Goal: Task Accomplishment & Management: Use online tool/utility

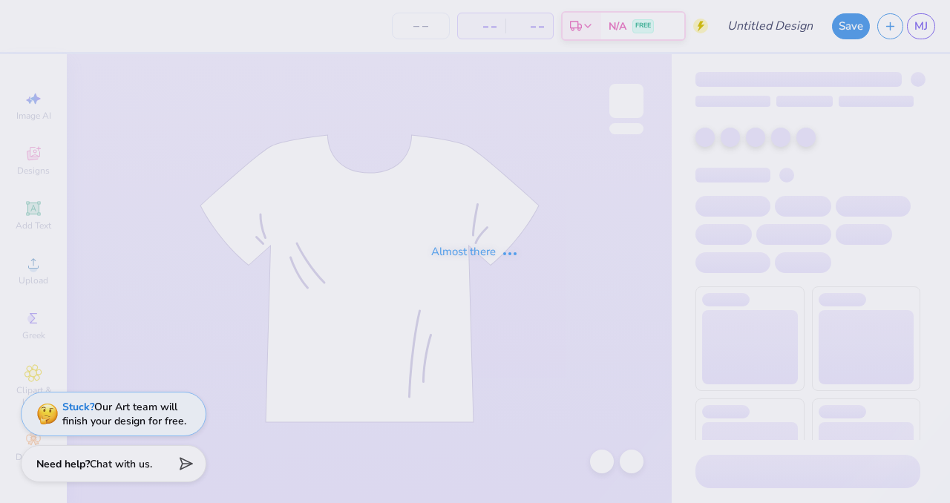
type input "MWESE Fall '25"
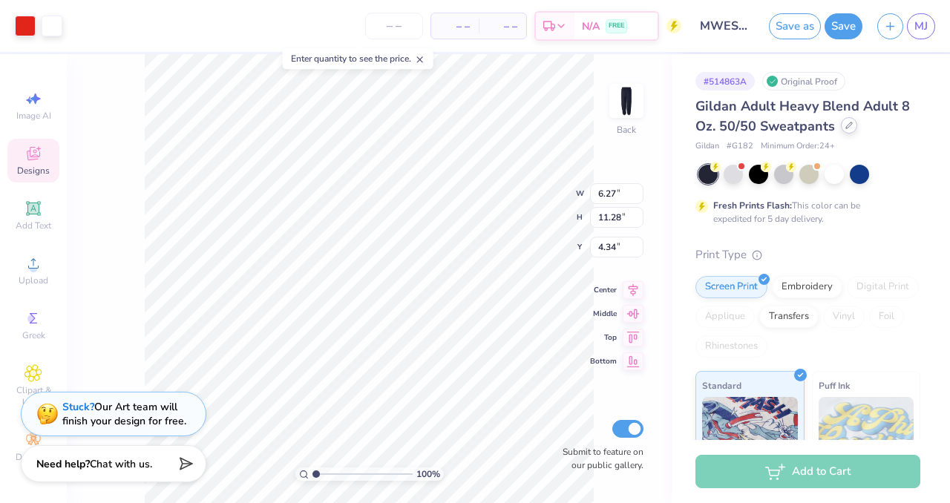
click at [849, 127] on icon at bounding box center [848, 125] width 7 height 7
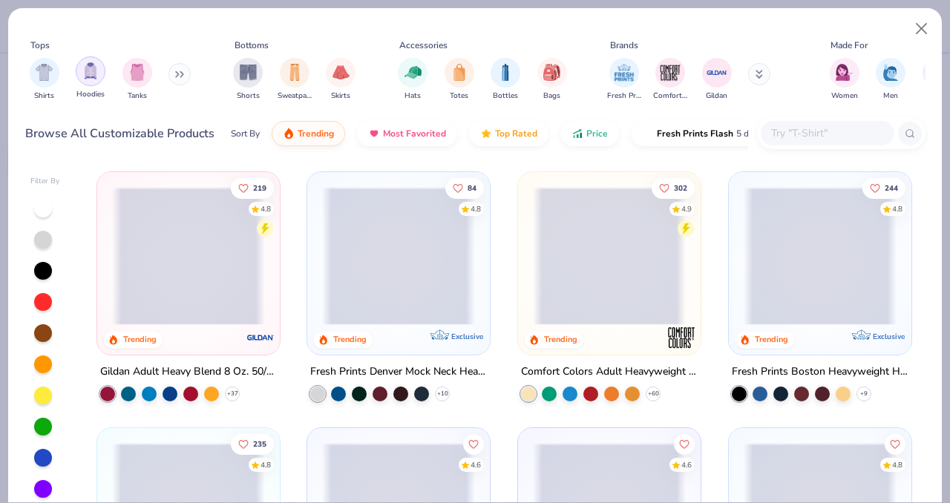
click at [90, 75] on img "filter for Hoodies" at bounding box center [90, 70] width 16 height 17
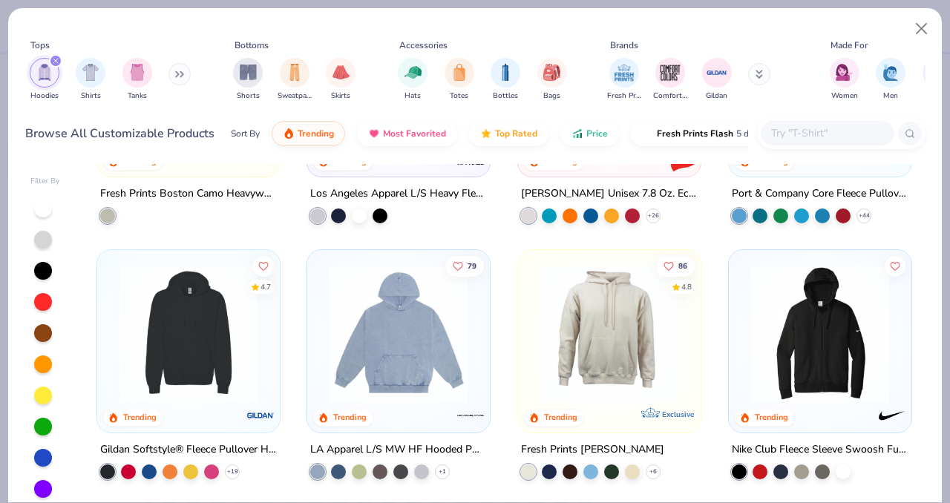
scroll to position [462, 0]
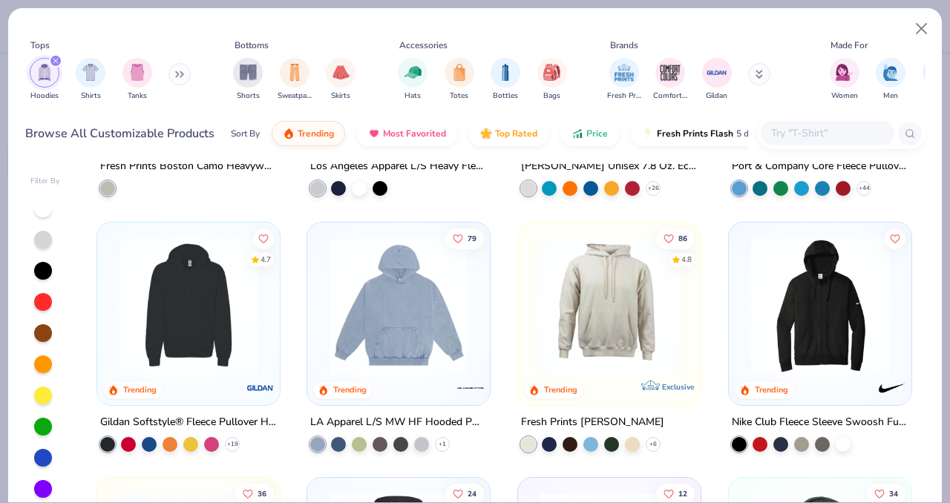
click at [190, 328] on img at bounding box center [188, 306] width 153 height 138
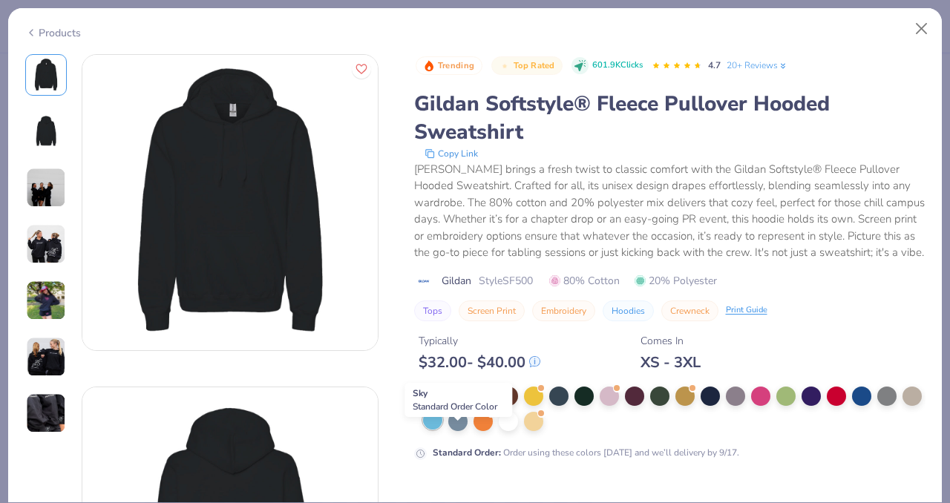
click at [442, 430] on div at bounding box center [432, 419] width 19 height 19
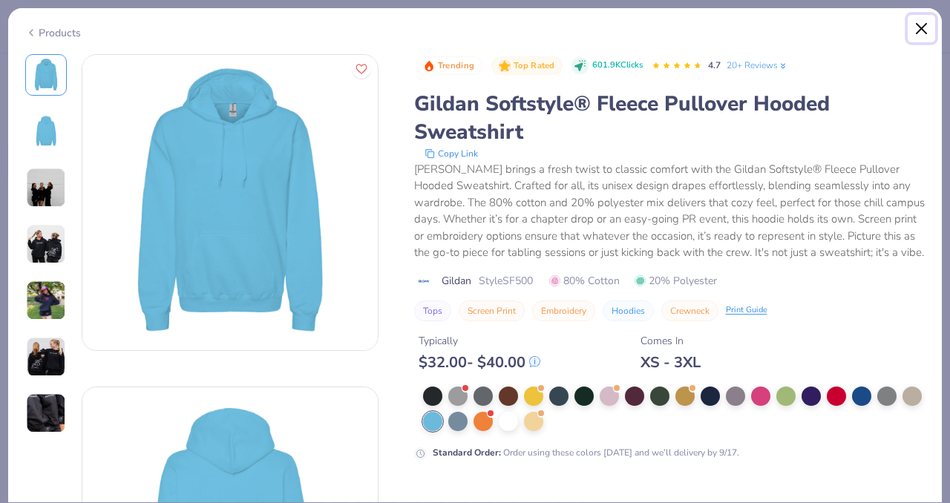
click at [924, 27] on button "Close" at bounding box center [922, 29] width 28 height 28
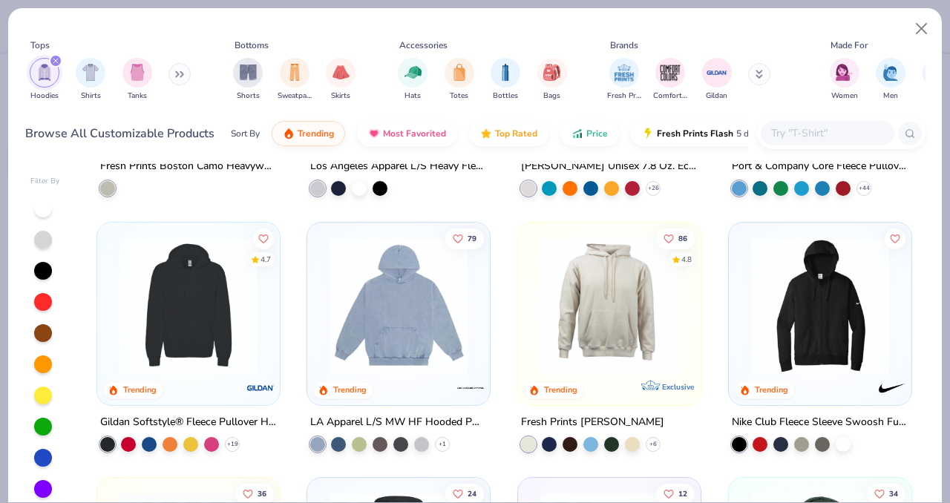
click at [598, 276] on img at bounding box center [609, 306] width 153 height 138
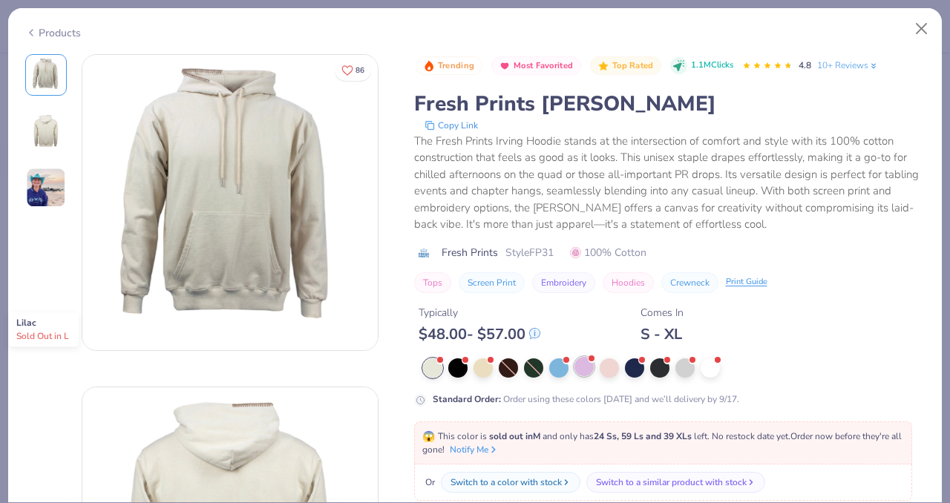
click at [586, 367] on div at bounding box center [584, 366] width 19 height 19
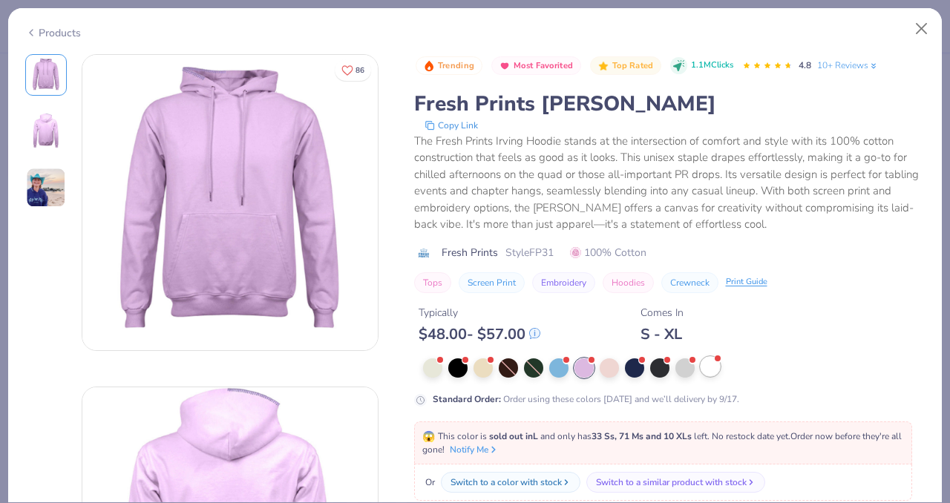
click at [715, 369] on div at bounding box center [710, 366] width 19 height 19
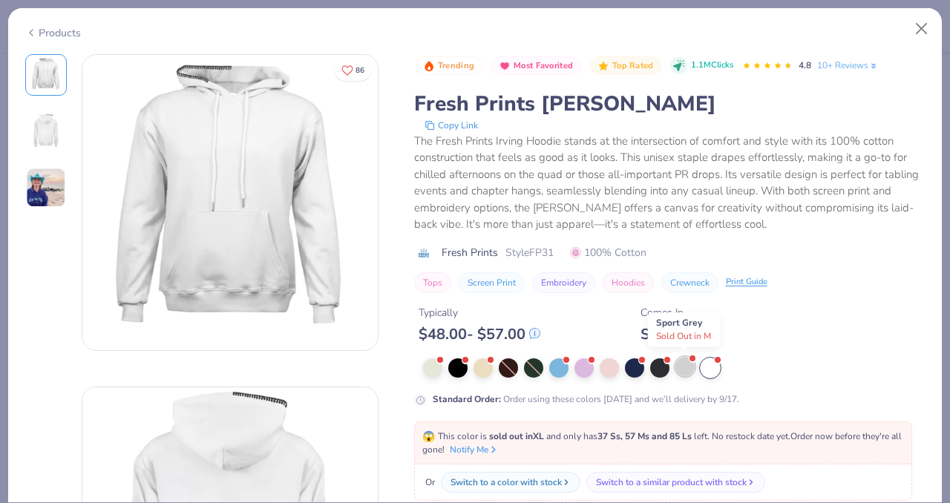
click at [689, 369] on div at bounding box center [684, 366] width 19 height 19
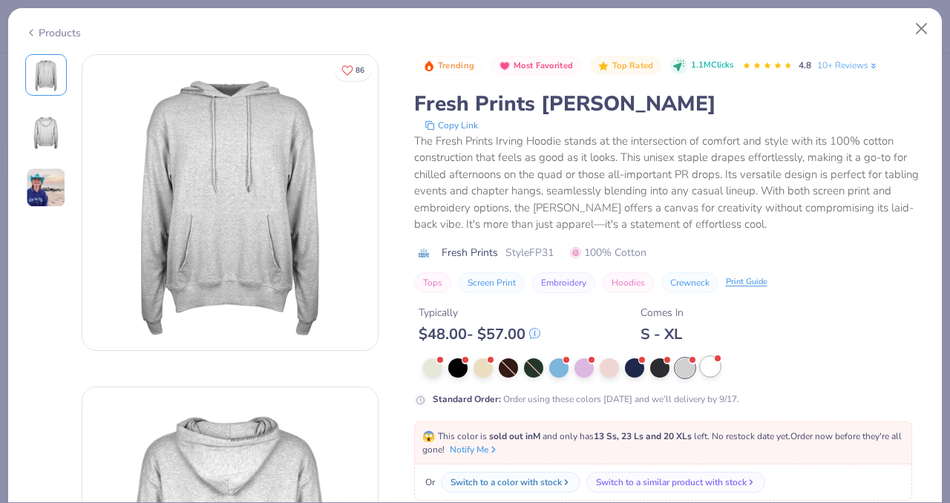
click at [704, 367] on div at bounding box center [710, 366] width 19 height 19
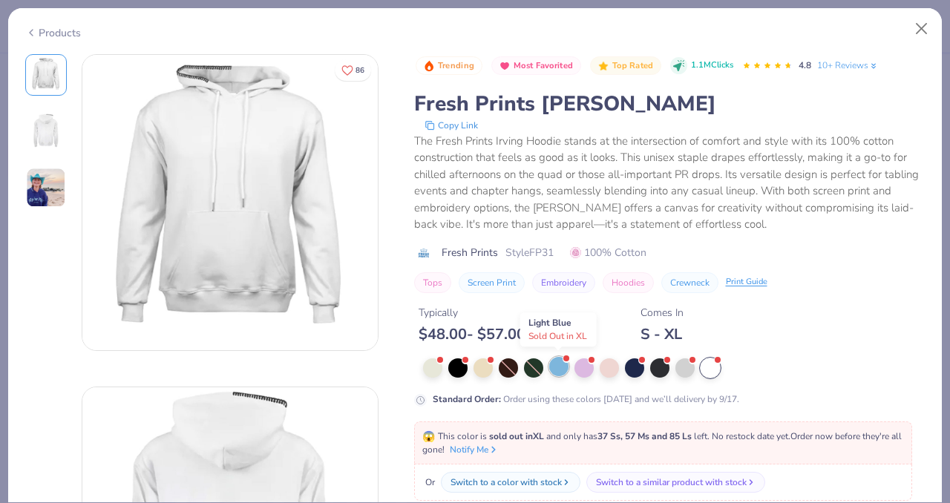
click at [560, 370] on div at bounding box center [558, 366] width 19 height 19
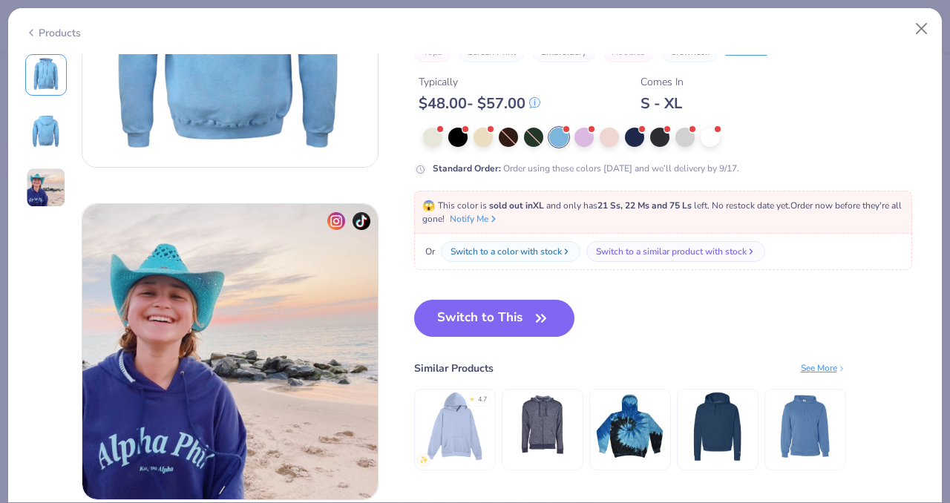
scroll to position [519, 0]
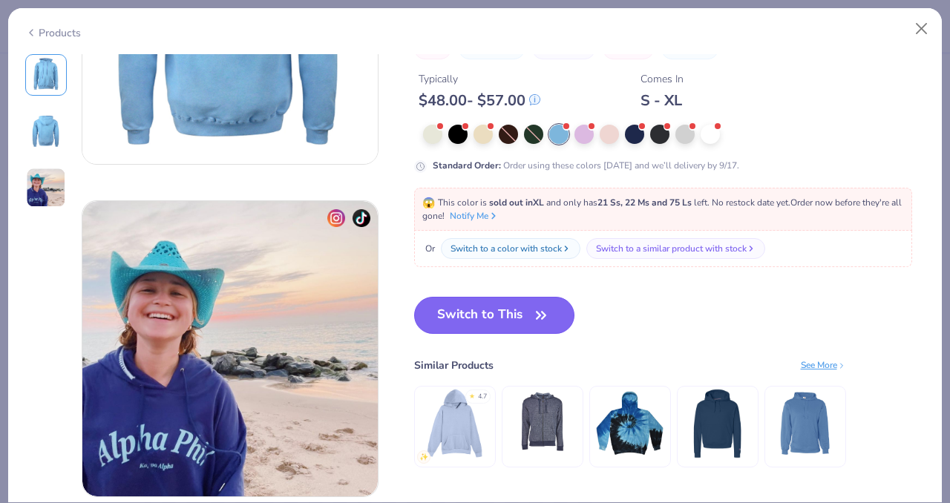
click at [531, 311] on icon "button" at bounding box center [541, 315] width 21 height 21
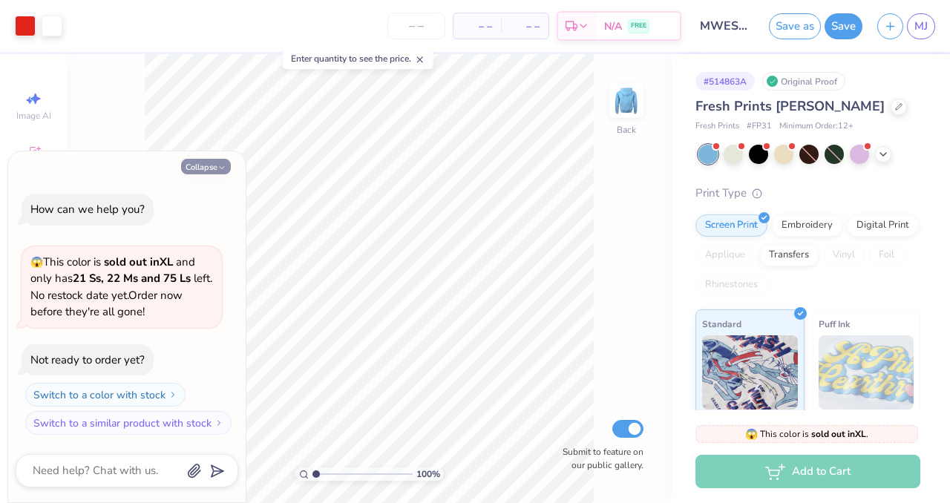
click at [219, 169] on icon "button" at bounding box center [221, 167] width 9 height 9
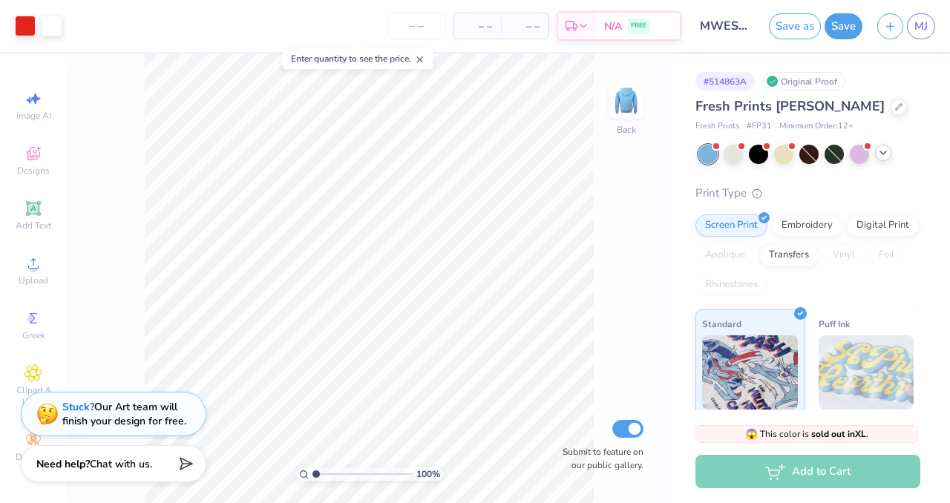
click at [886, 155] on icon at bounding box center [883, 153] width 12 height 12
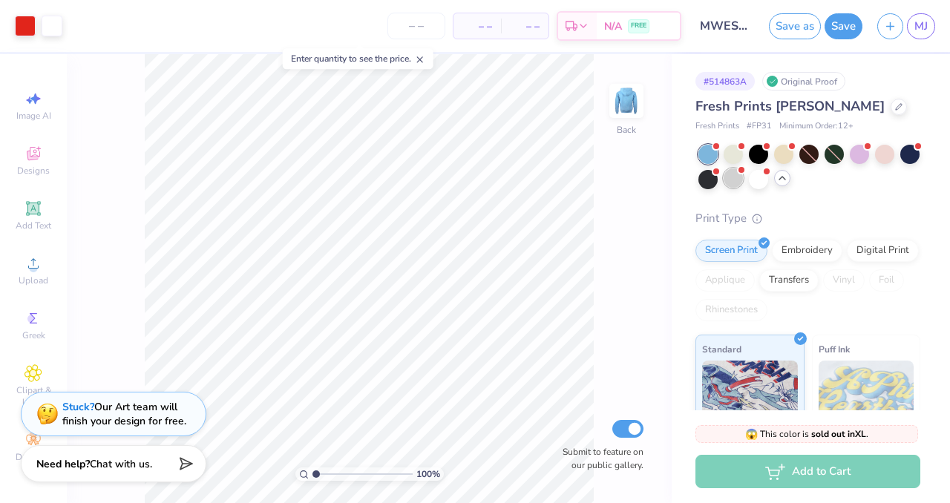
click at [743, 183] on div at bounding box center [733, 177] width 19 height 19
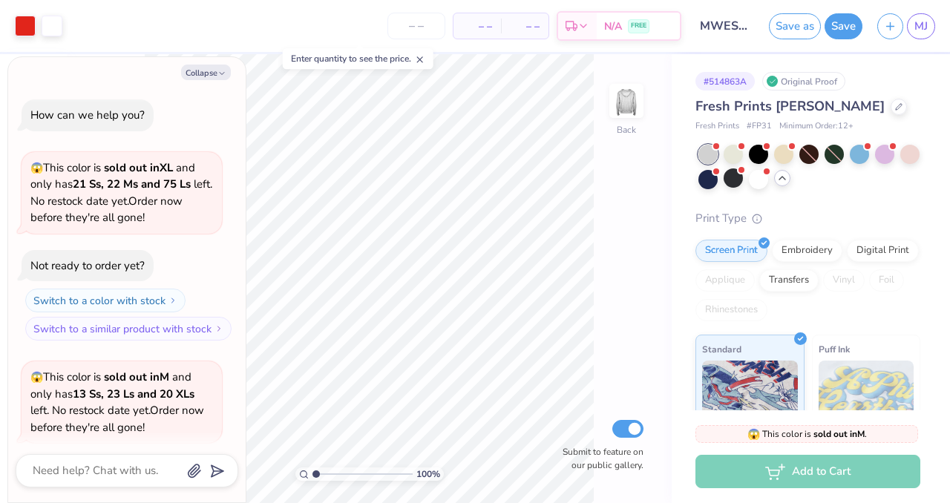
scroll to position [114, 0]
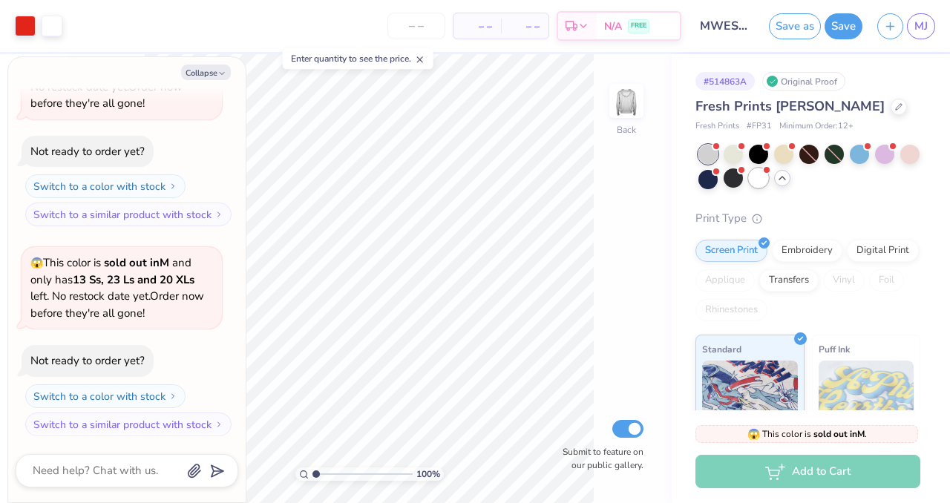
click at [768, 182] on div at bounding box center [758, 177] width 19 height 19
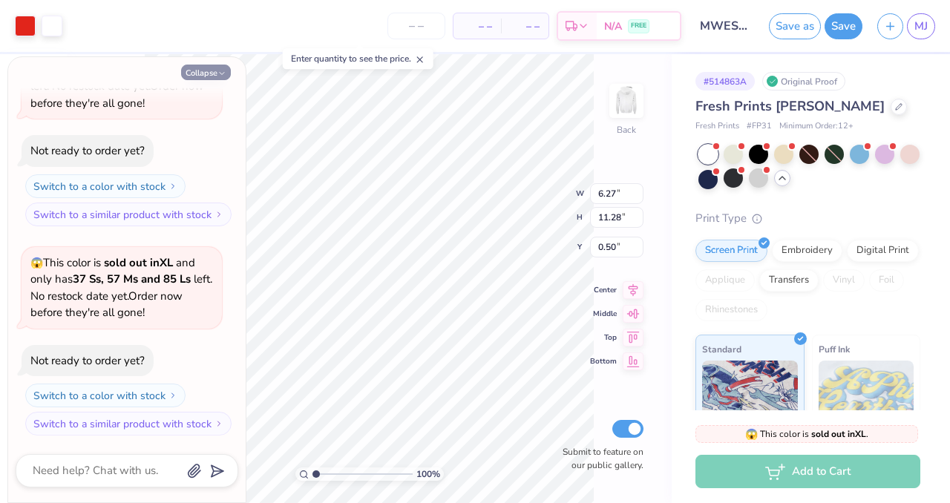
click at [220, 73] on polyline "button" at bounding box center [222, 74] width 4 height 2
type textarea "x"
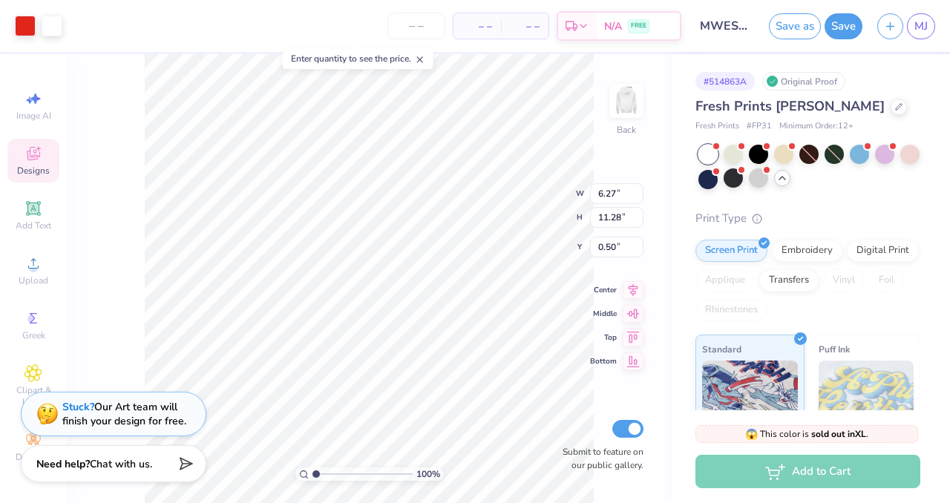
type input "5.51"
type input "1.15"
type input "1.13"
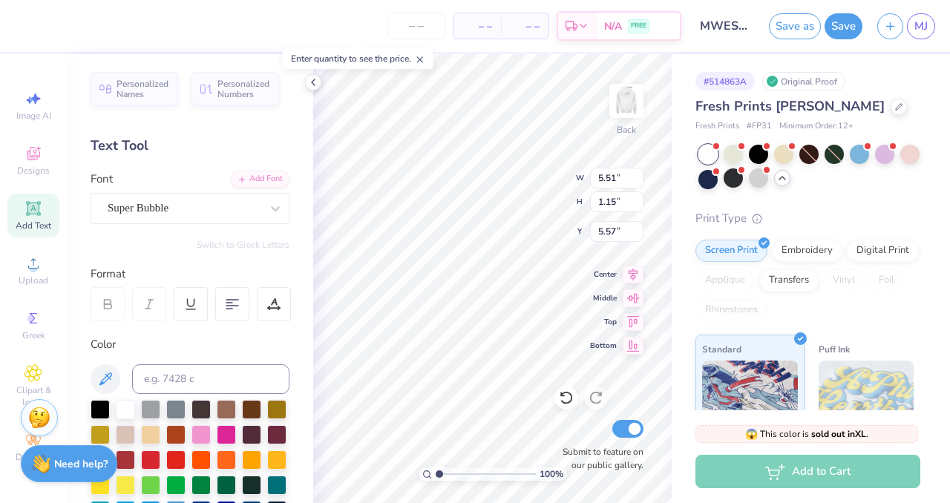
type input "5.57"
type input "1.6827044965459"
type input "6.27"
type input "11.28"
type input "0.50"
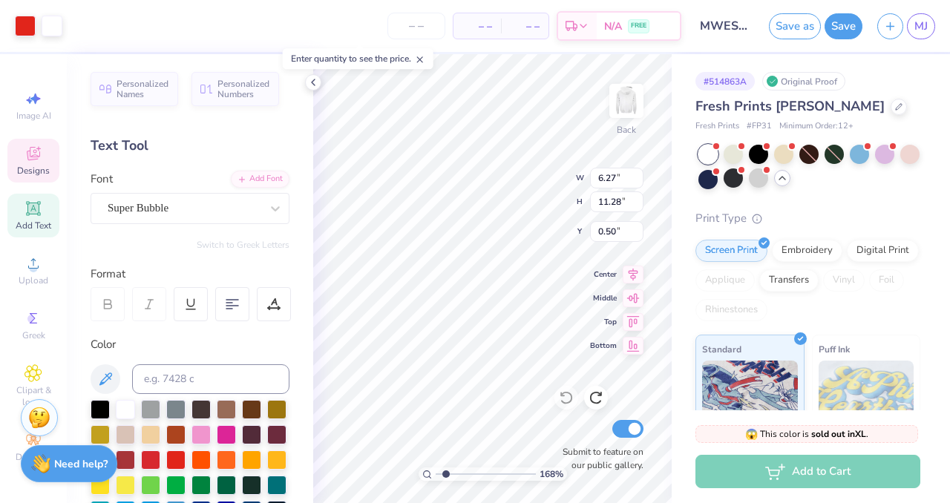
type input "1.6827044965459"
type input "5.51"
type input "1.15"
type input "1.13"
type input "1.6827044965459"
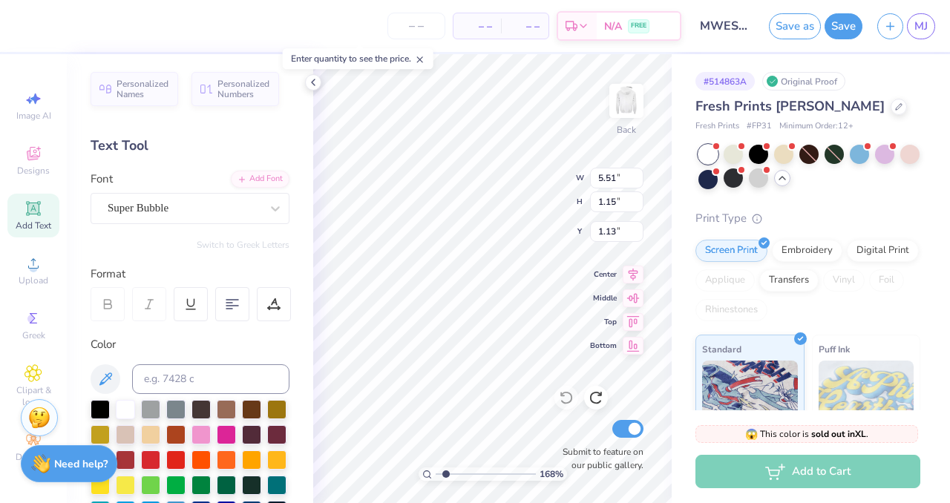
type input "7.17"
type input "1.6827044965459"
type input "6.27"
type input "11.28"
type input "0.50"
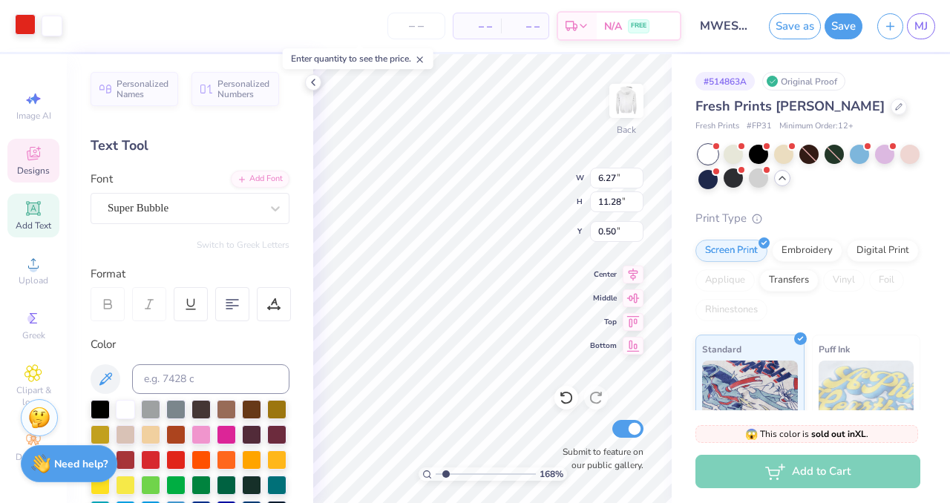
click at [25, 28] on div at bounding box center [25, 24] width 21 height 21
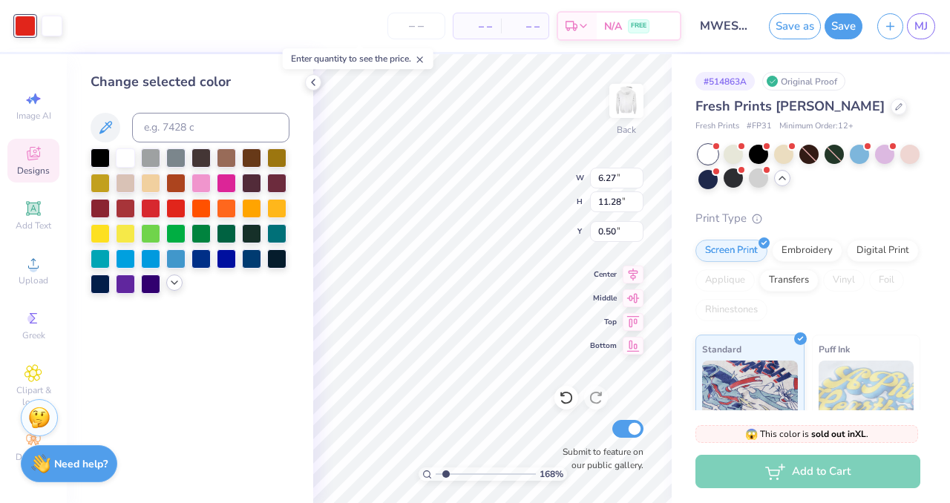
click at [169, 286] on icon at bounding box center [174, 283] width 12 height 12
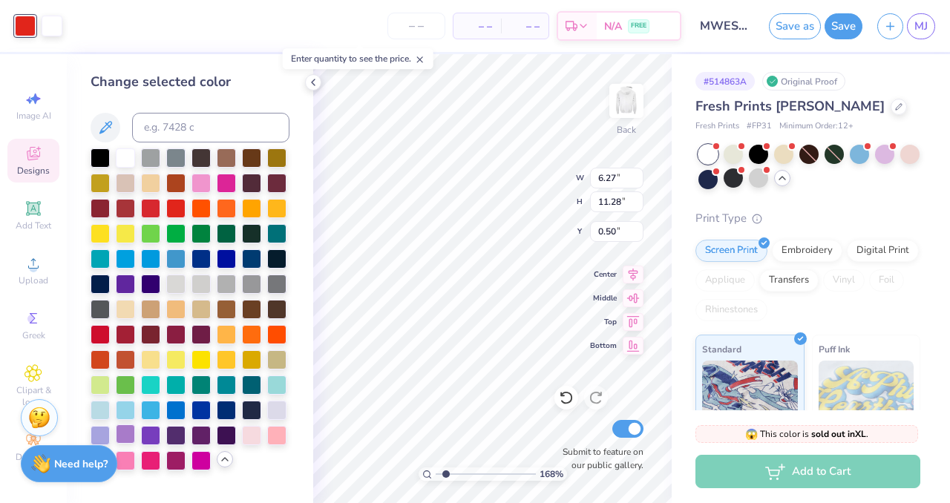
click at [121, 434] on div at bounding box center [125, 434] width 19 height 19
click at [108, 433] on div at bounding box center [100, 434] width 19 height 19
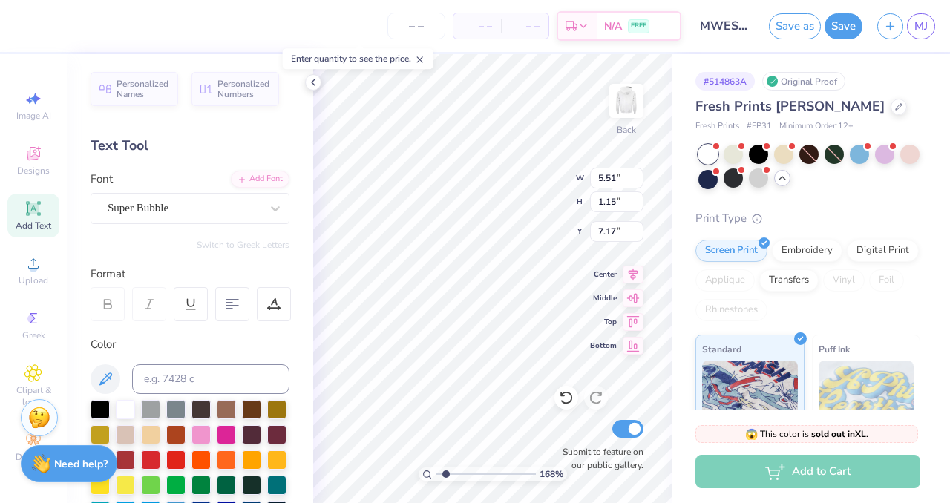
type input "1.6827044965459"
type input "0.94"
type input "1.6827044965459"
type input "6.27"
type input "11.28"
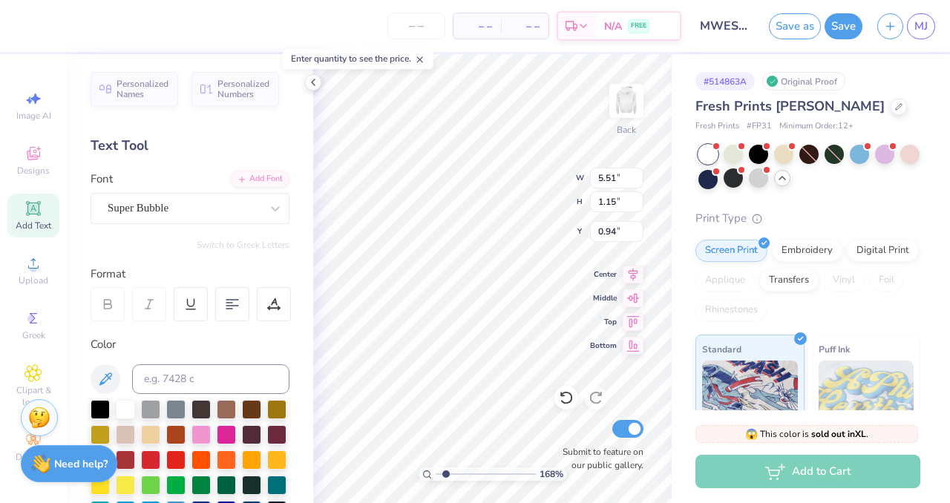
type input "0.50"
type input "1.6827044965459"
type input "0.97"
click at [308, 503] on html "Art colors – – Per Item – – Total Est. Delivery N/A FREE Design Title MWESE Fal…" at bounding box center [475, 251] width 950 height 503
type input "1.6827044965459"
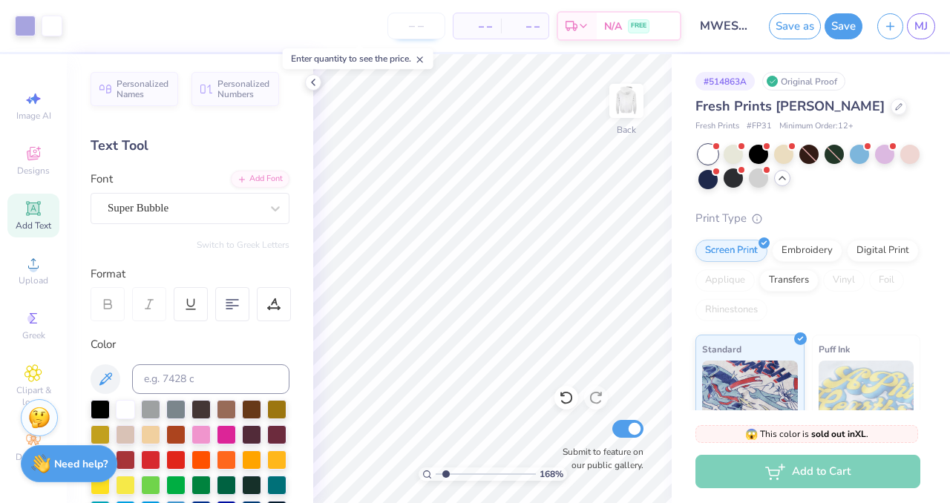
click at [419, 33] on input "number" at bounding box center [416, 26] width 58 height 27
type input "15"
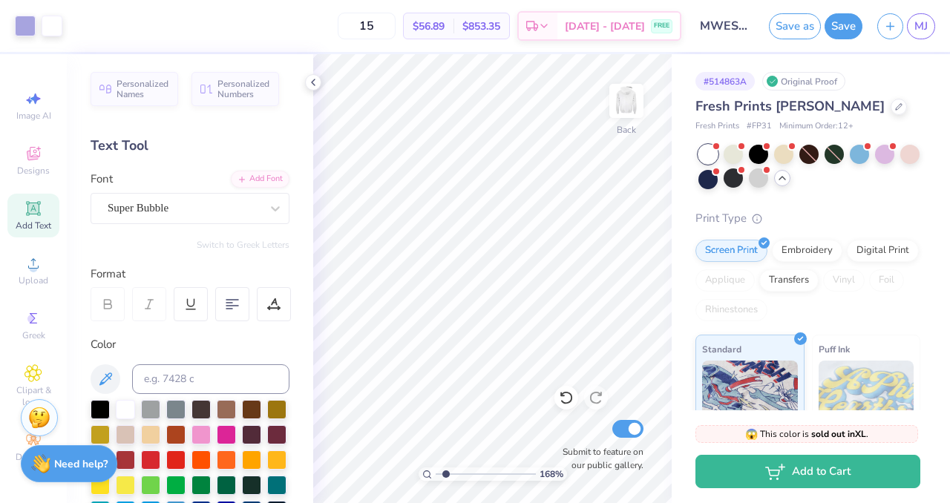
type input "1.60938125142023"
type input "15"
click at [316, 82] on icon at bounding box center [313, 82] width 12 height 12
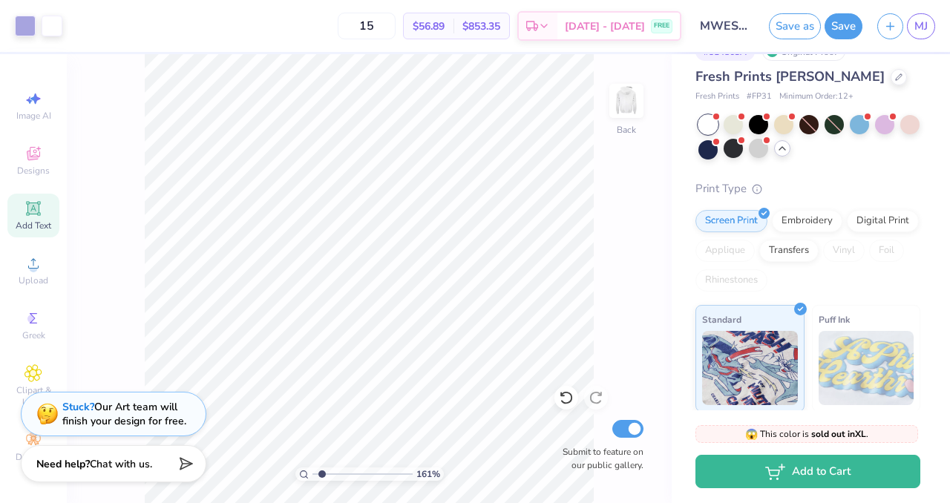
scroll to position [0, 0]
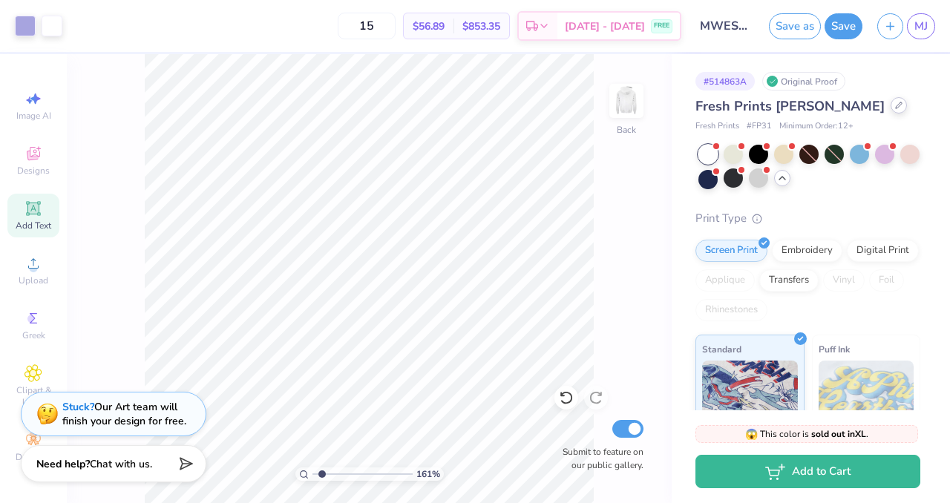
click at [896, 106] on icon at bounding box center [899, 105] width 6 height 6
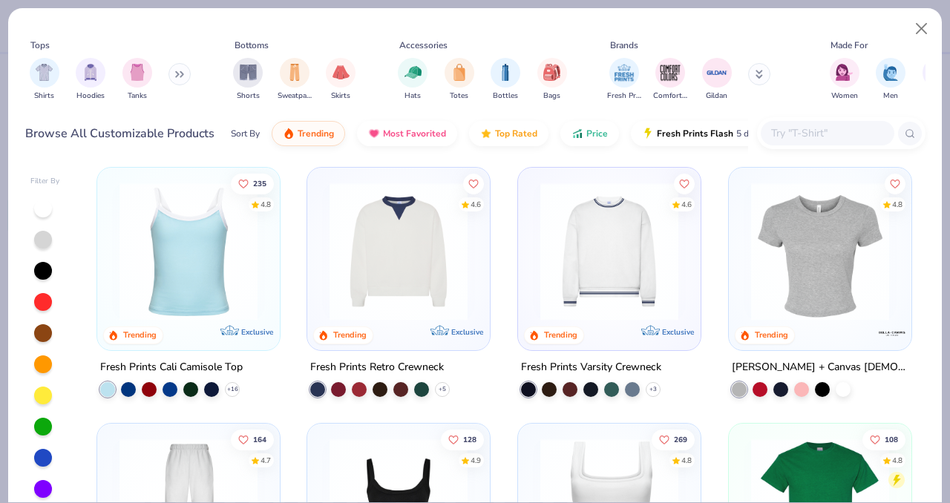
scroll to position [223, 0]
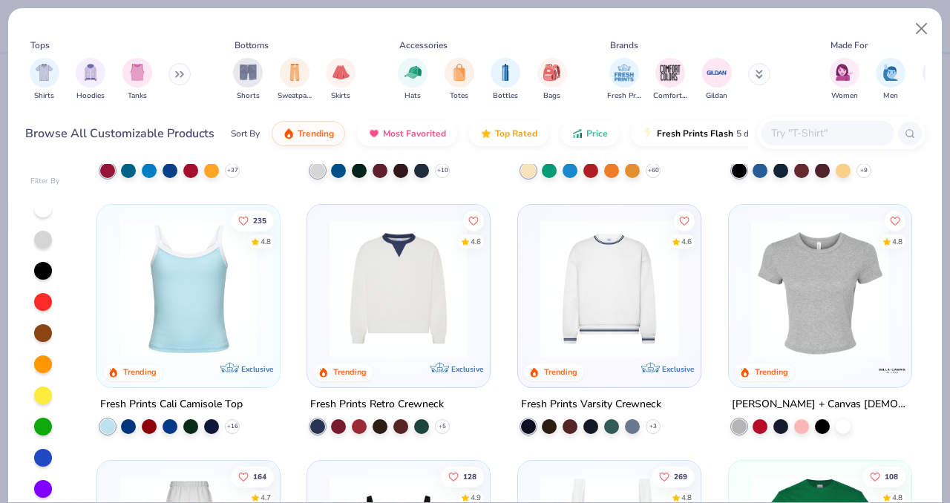
click at [396, 296] on img at bounding box center [398, 289] width 153 height 138
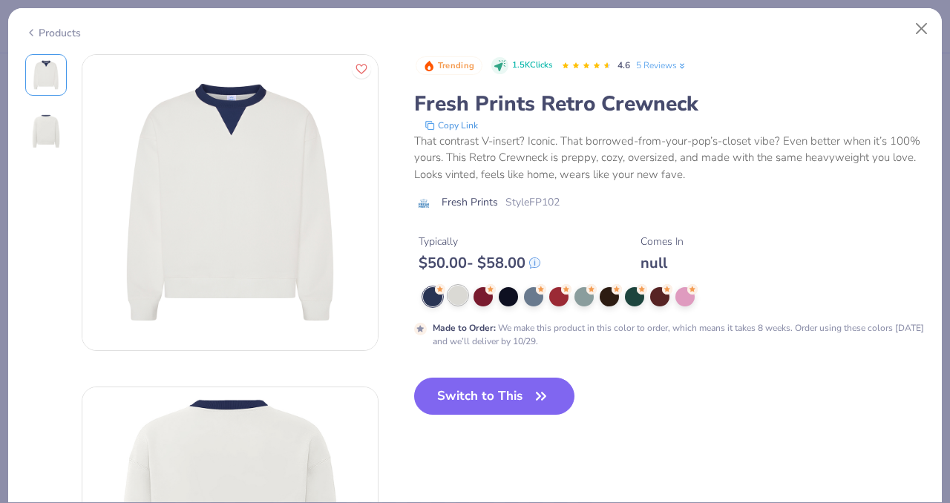
click at [454, 295] on div at bounding box center [457, 295] width 19 height 19
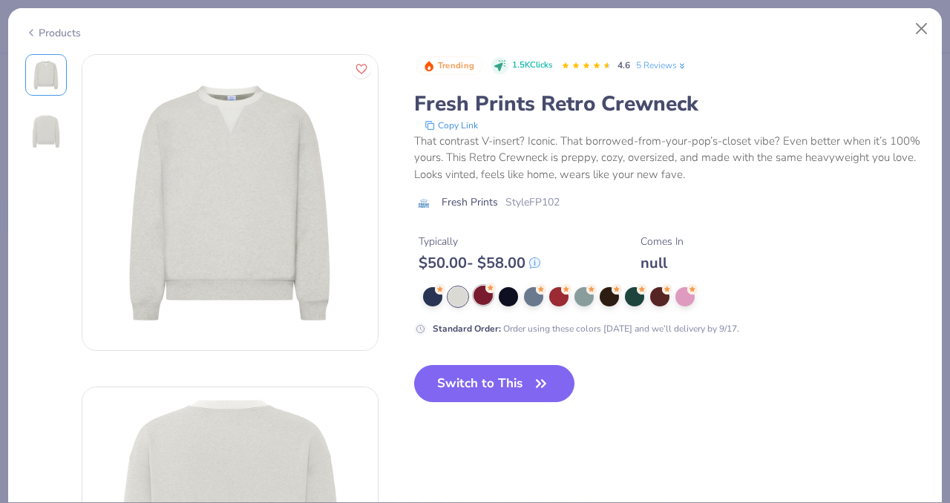
click at [476, 298] on div at bounding box center [483, 295] width 19 height 19
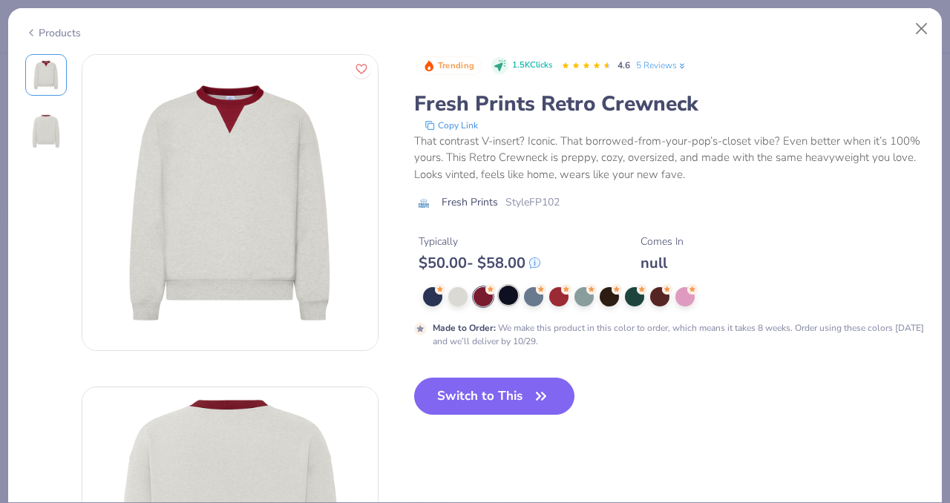
click at [508, 299] on div at bounding box center [508, 295] width 19 height 19
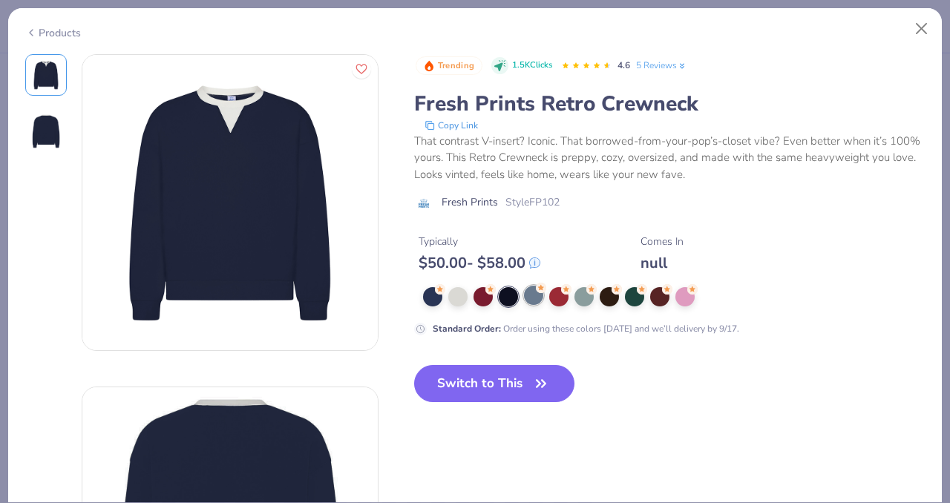
click at [534, 298] on div at bounding box center [533, 295] width 19 height 19
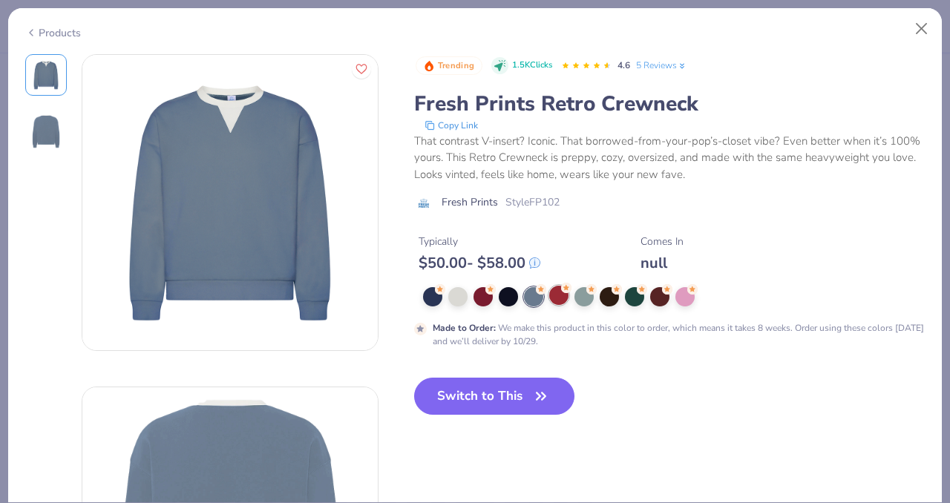
click at [558, 297] on div at bounding box center [558, 295] width 19 height 19
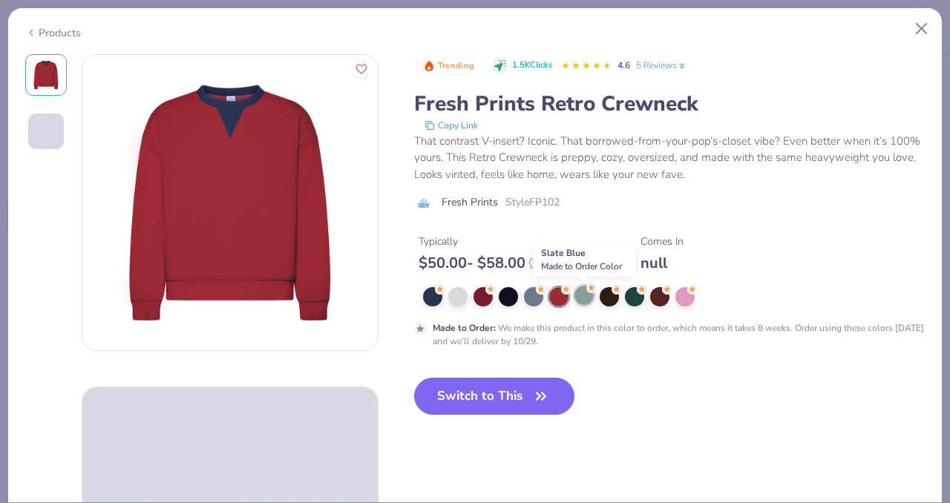
click at [580, 299] on div at bounding box center [584, 295] width 19 height 19
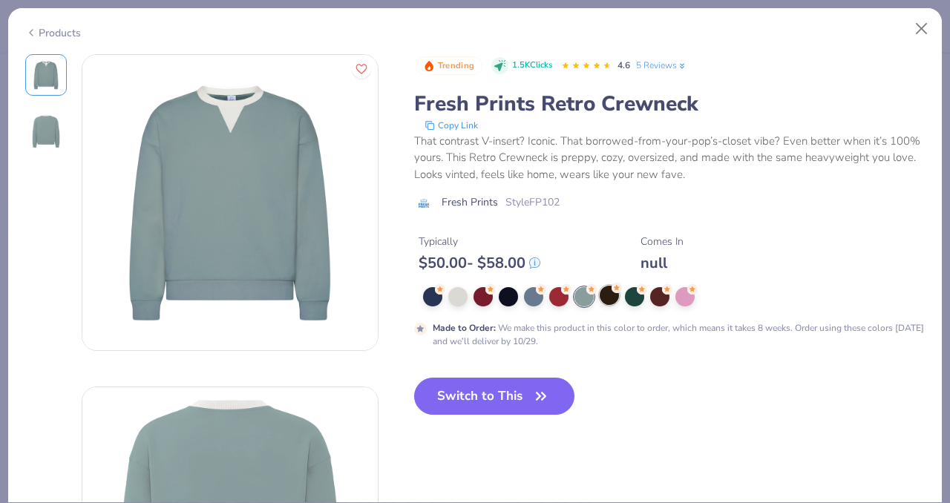
click at [607, 303] on div at bounding box center [609, 295] width 19 height 19
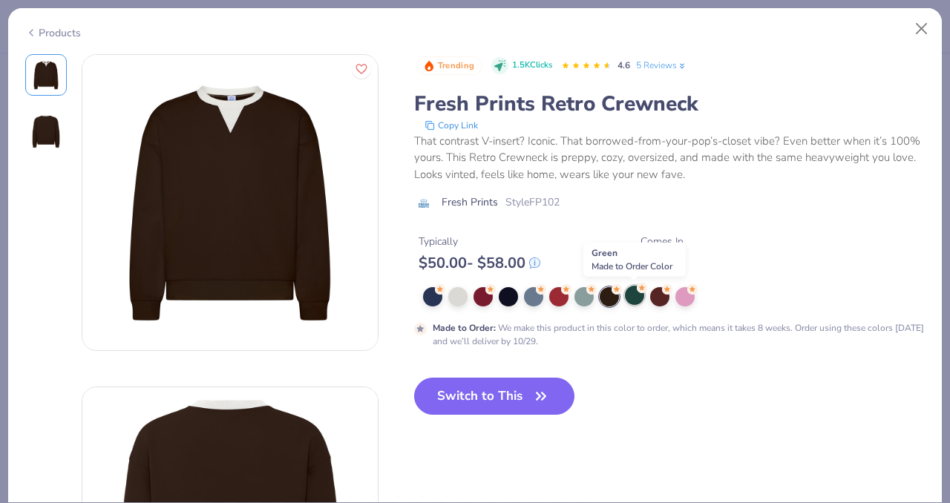
click at [634, 299] on div at bounding box center [634, 295] width 19 height 19
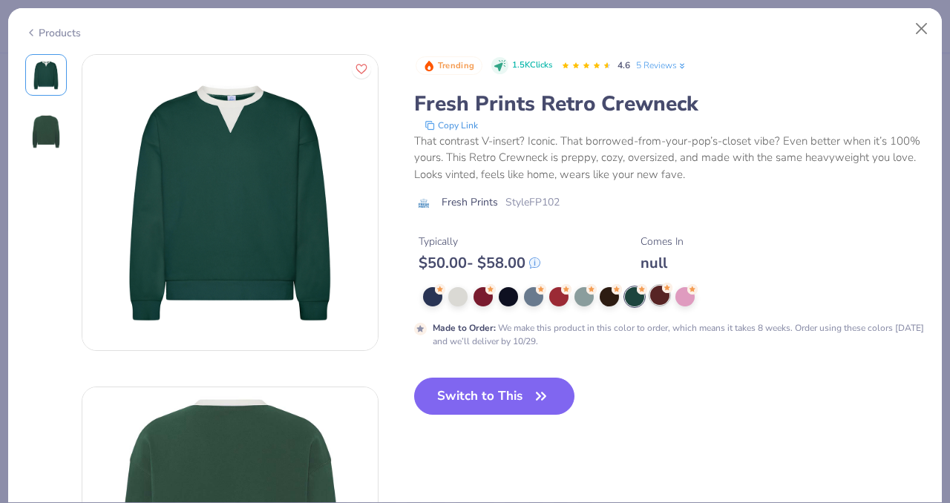
click at [652, 299] on div at bounding box center [659, 295] width 19 height 19
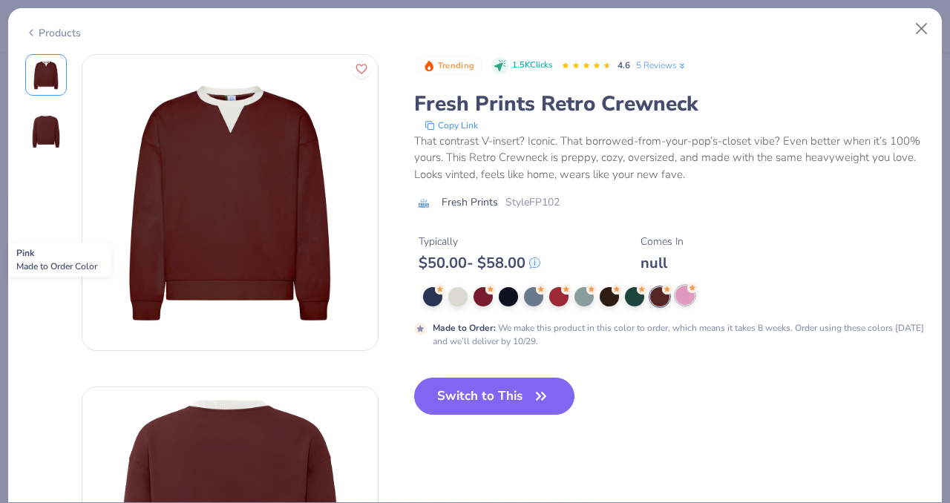
click at [681, 301] on div at bounding box center [684, 295] width 19 height 19
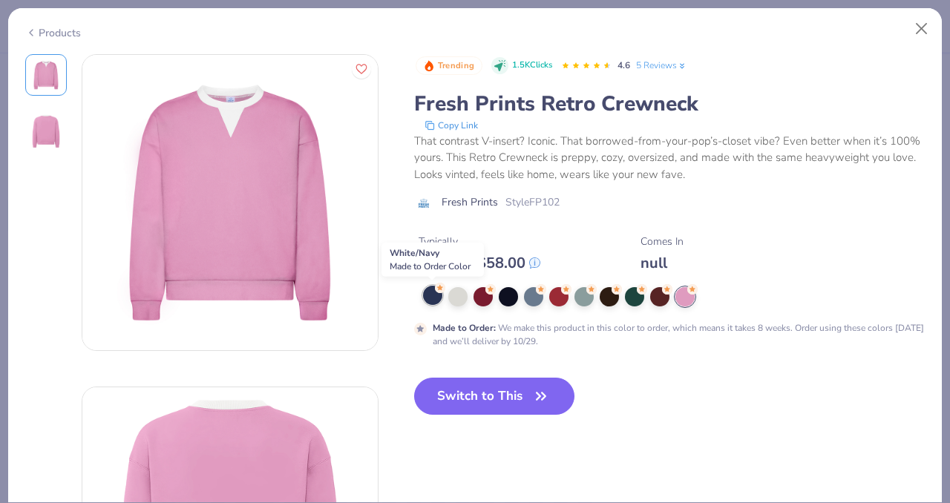
click at [429, 290] on div at bounding box center [432, 295] width 19 height 19
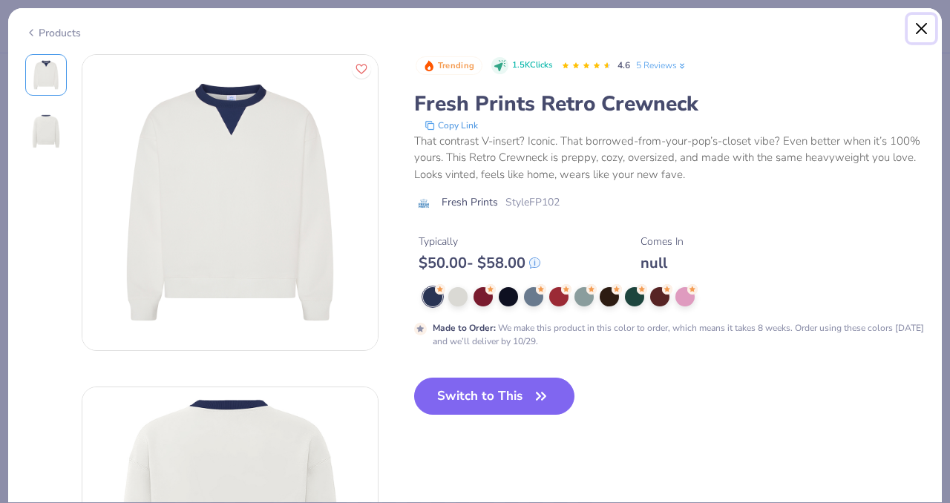
click at [925, 25] on button "Close" at bounding box center [922, 29] width 28 height 28
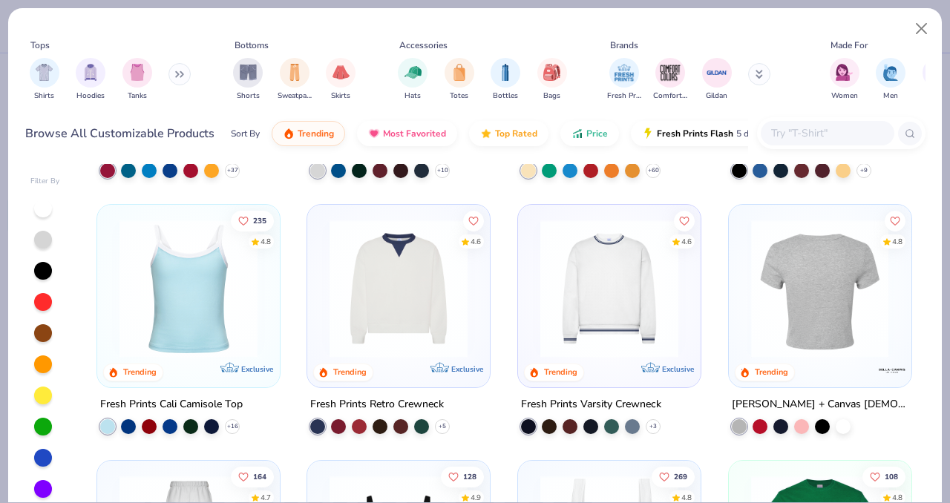
click at [593, 302] on img at bounding box center [609, 289] width 153 height 138
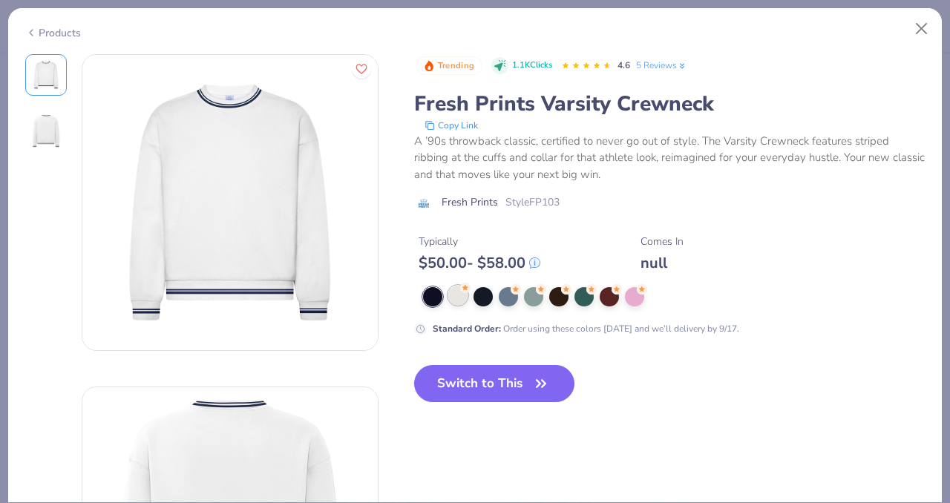
click at [454, 297] on div at bounding box center [457, 295] width 19 height 19
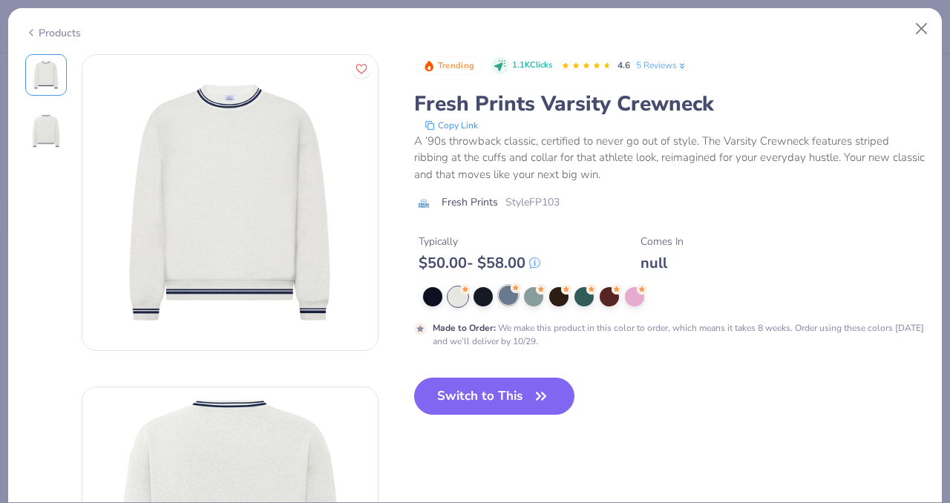
click at [504, 299] on div at bounding box center [508, 295] width 19 height 19
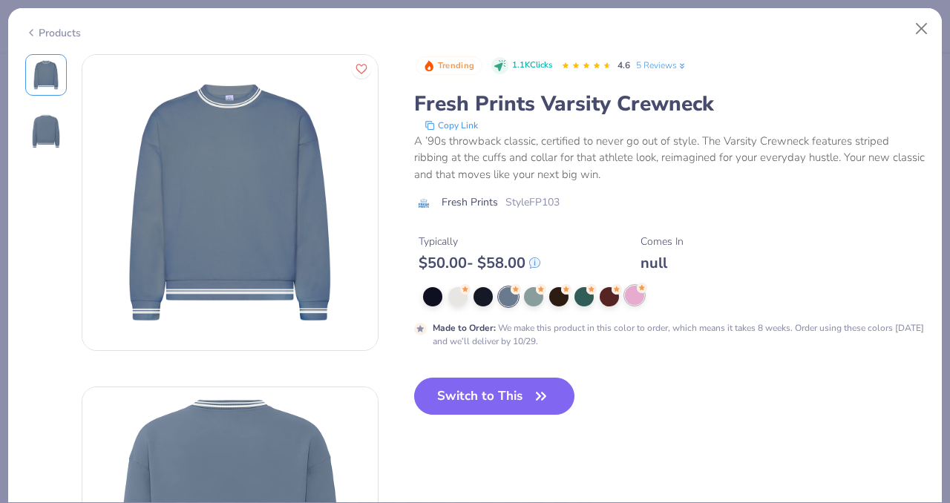
click at [628, 296] on div at bounding box center [634, 295] width 19 height 19
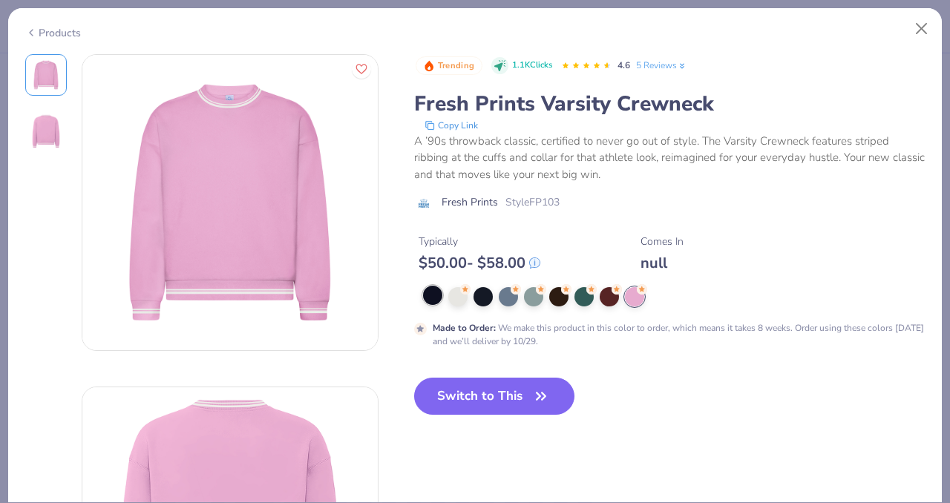
click at [431, 295] on div at bounding box center [432, 295] width 19 height 19
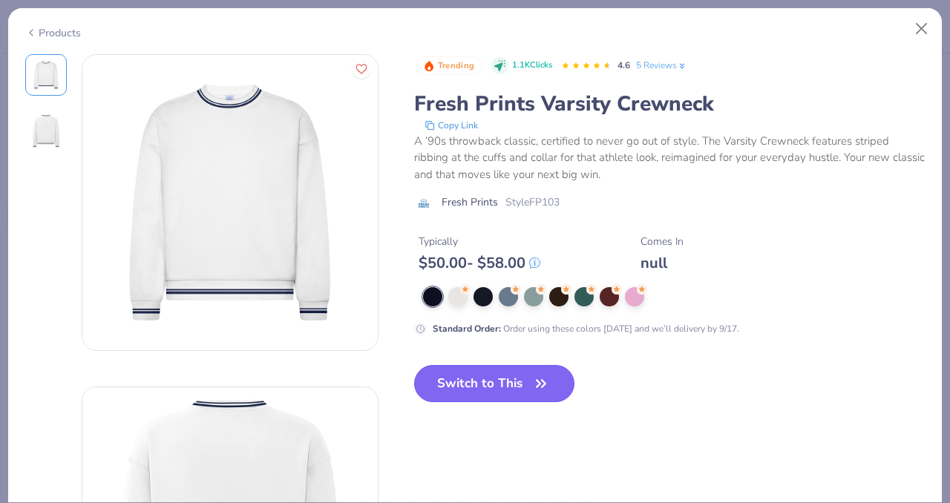
click at [486, 385] on button "Switch to This" at bounding box center [494, 383] width 161 height 37
type input "1.60938125142023"
type input "50"
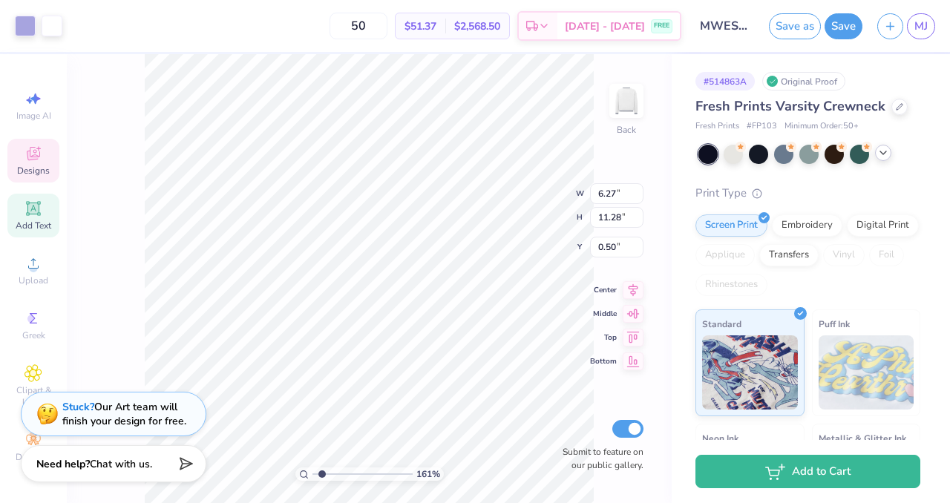
type input "1.60938125142023"
type input "5.51"
type input "1.15"
type input "0.97"
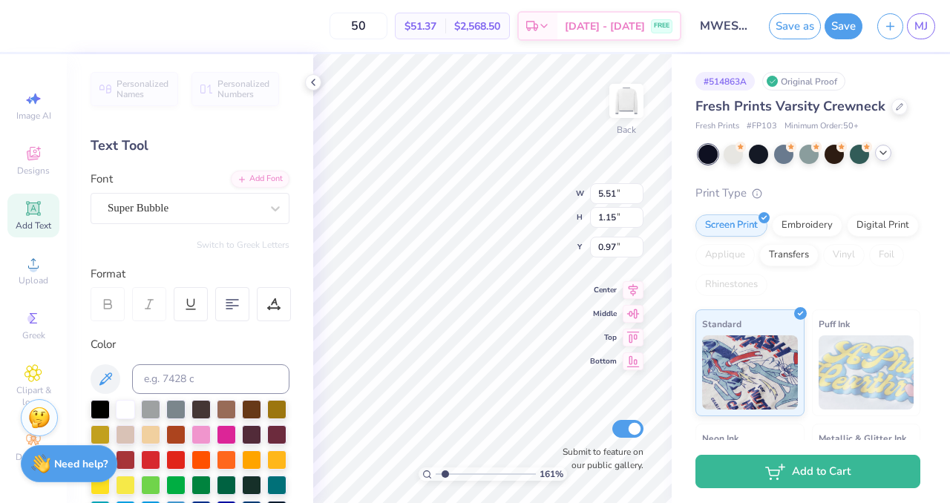
type input "1.60938125142023"
type input "3.34"
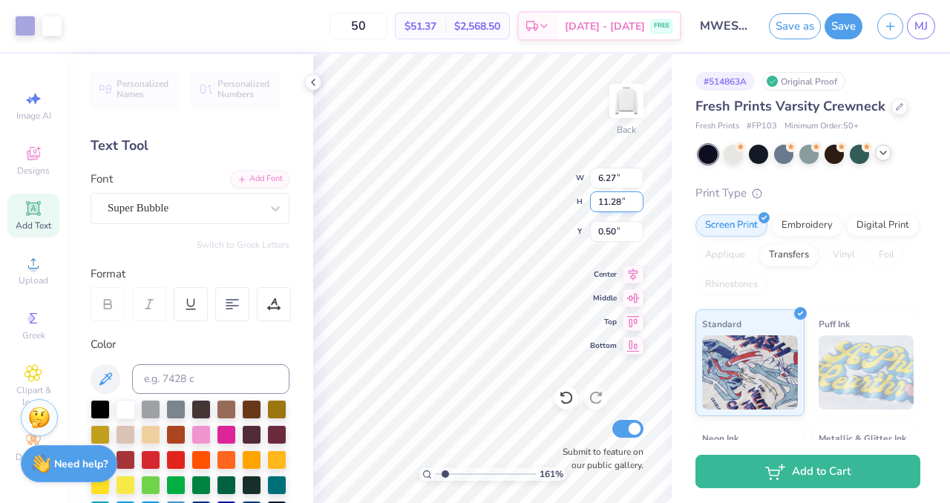
type input "1.60938125142023"
type input "1.81"
type input "1.60938125142023"
type input "0.50"
click at [891, 113] on div "Fresh Prints Varsity Crewneck" at bounding box center [807, 106] width 225 height 20
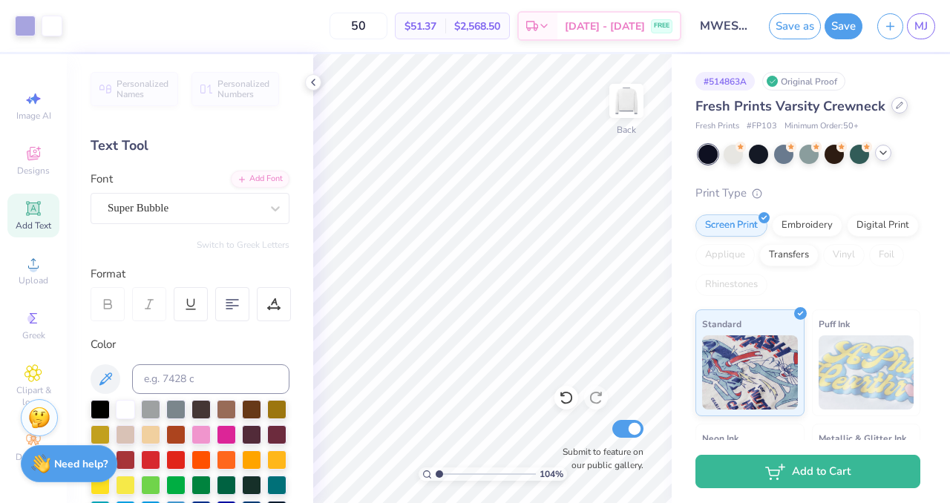
click at [897, 109] on div at bounding box center [899, 105] width 16 height 16
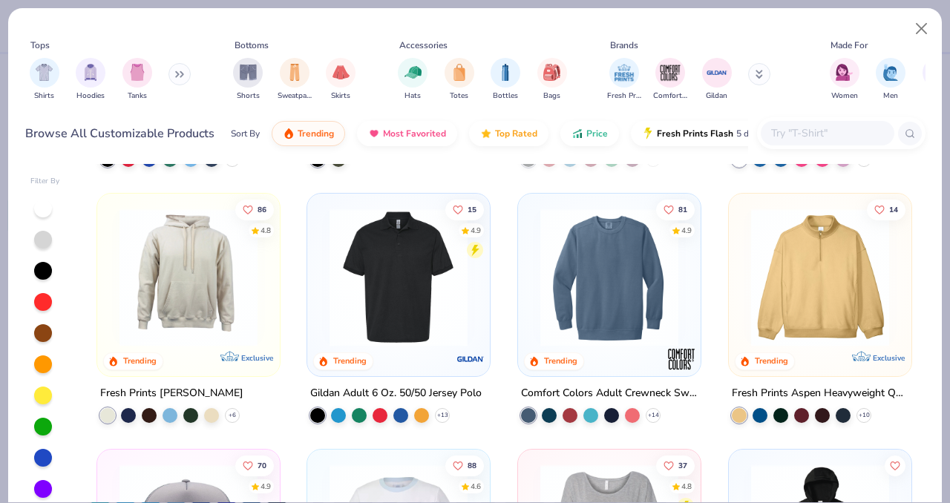
scroll to position [3315, 0]
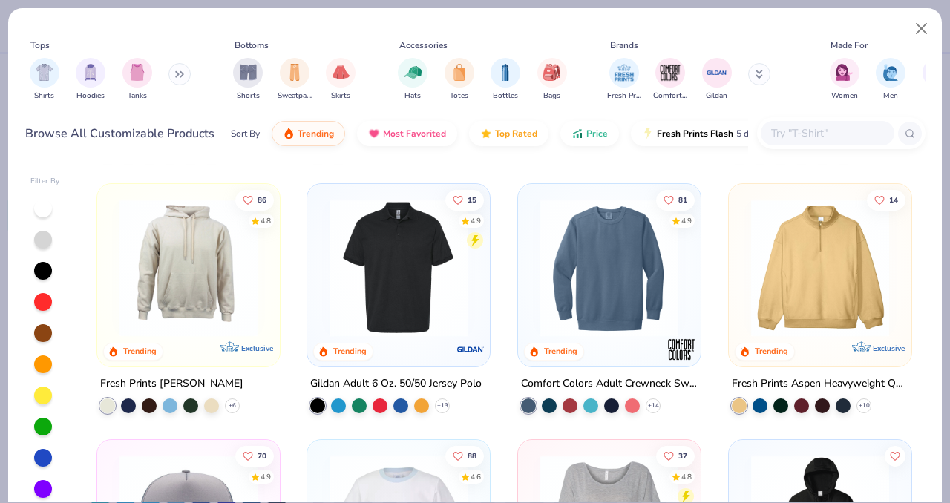
click at [177, 259] on img at bounding box center [188, 268] width 153 height 138
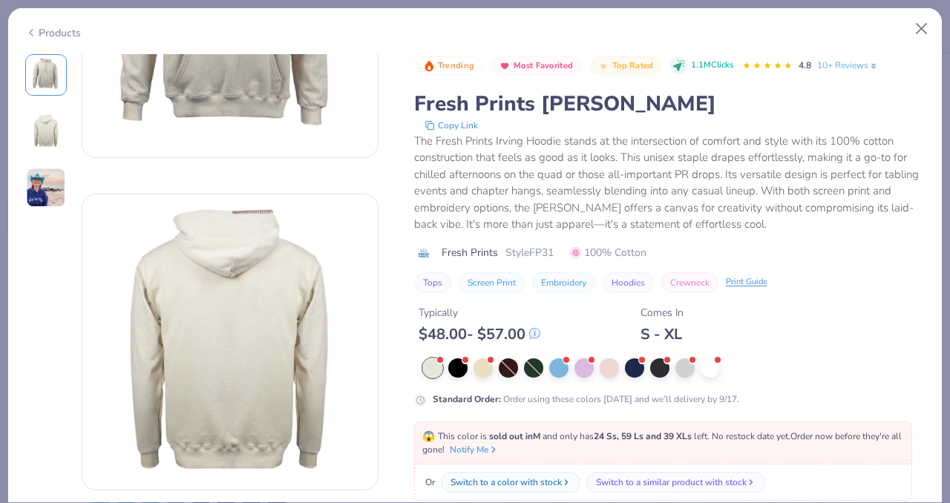
scroll to position [204, 0]
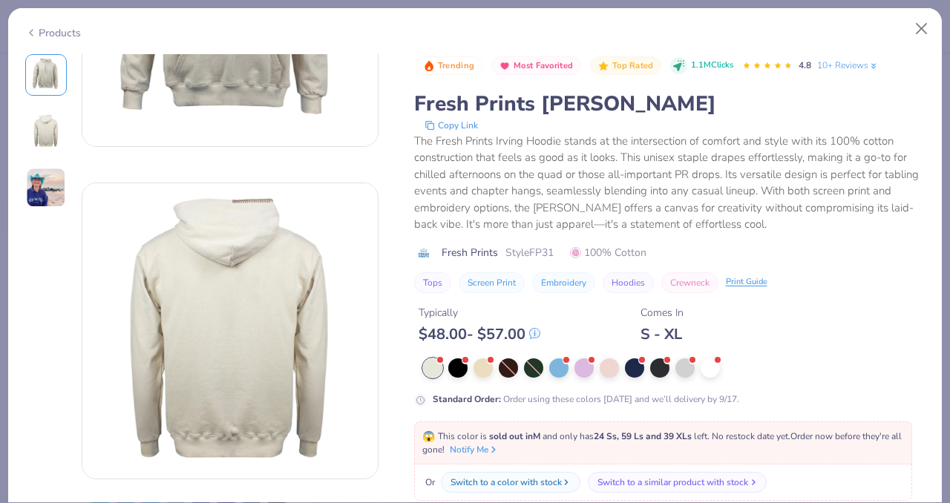
click at [604, 483] on div "Switch to a similar product with stock" at bounding box center [673, 482] width 151 height 13
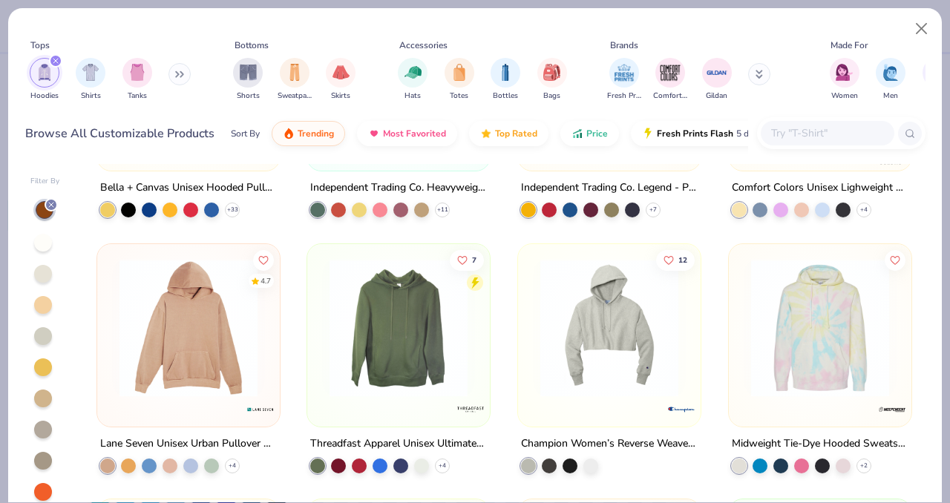
scroll to position [984, 0]
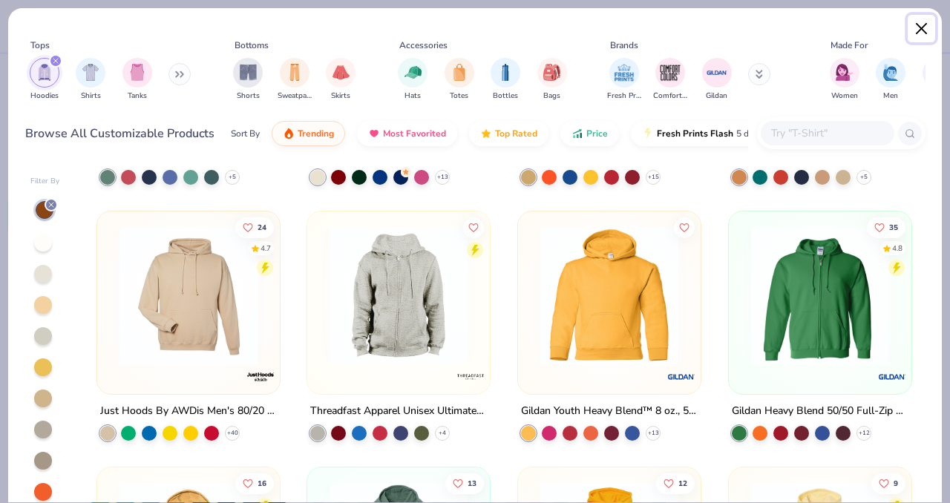
click at [920, 30] on button "Close" at bounding box center [922, 29] width 28 height 28
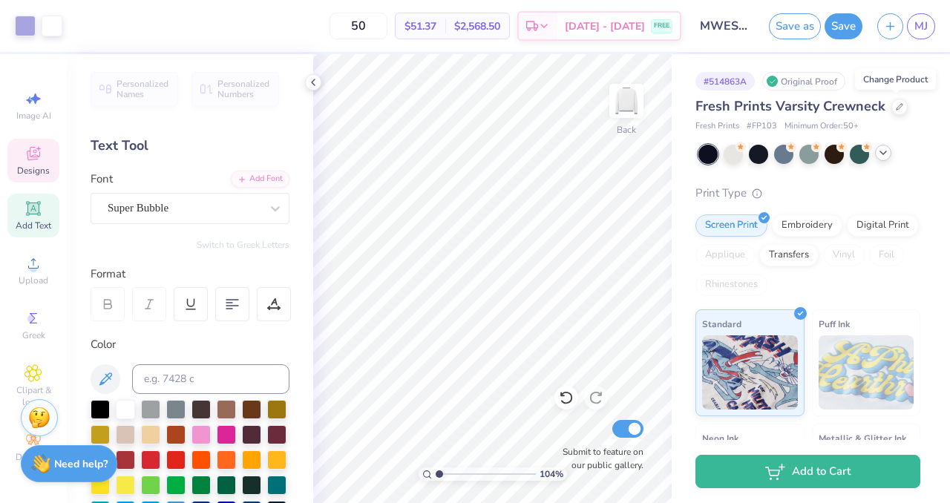
click at [28, 161] on icon at bounding box center [33, 154] width 18 height 18
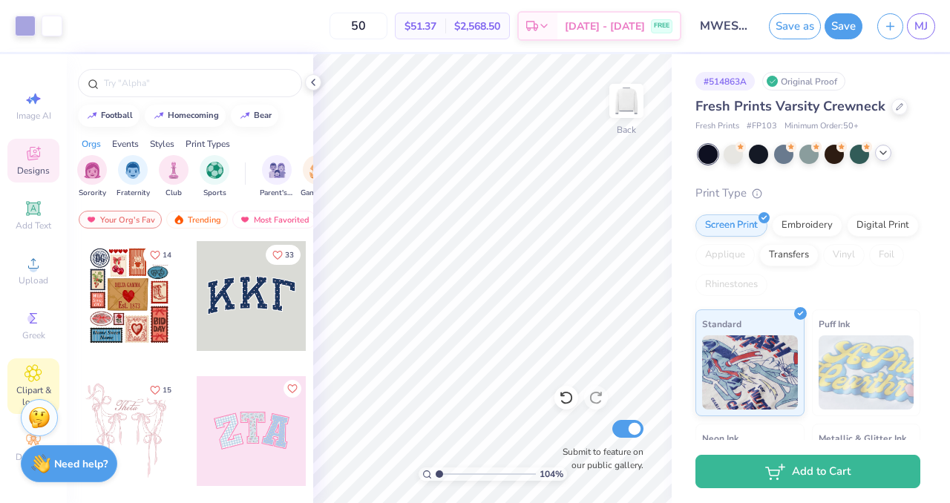
click at [34, 369] on icon at bounding box center [32, 373] width 17 height 18
type input "1.03890192023878"
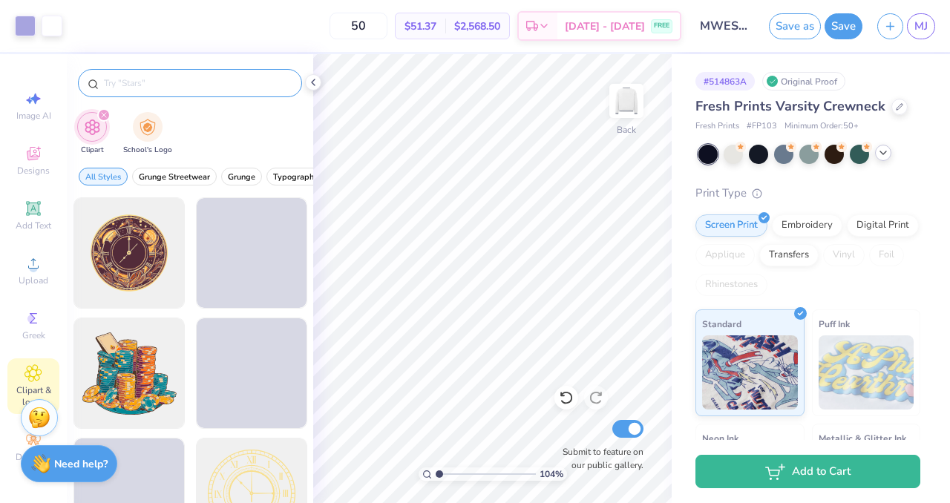
click at [174, 85] on input "text" at bounding box center [197, 83] width 190 height 15
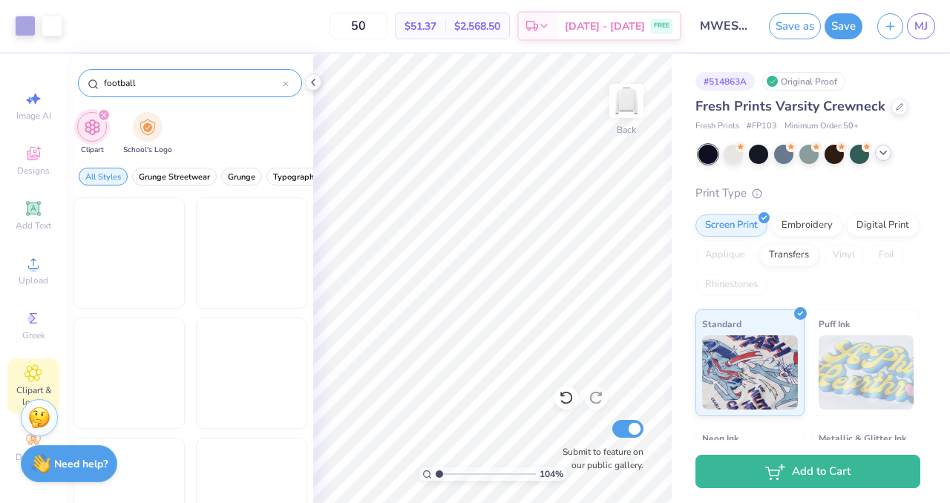
type input "football"
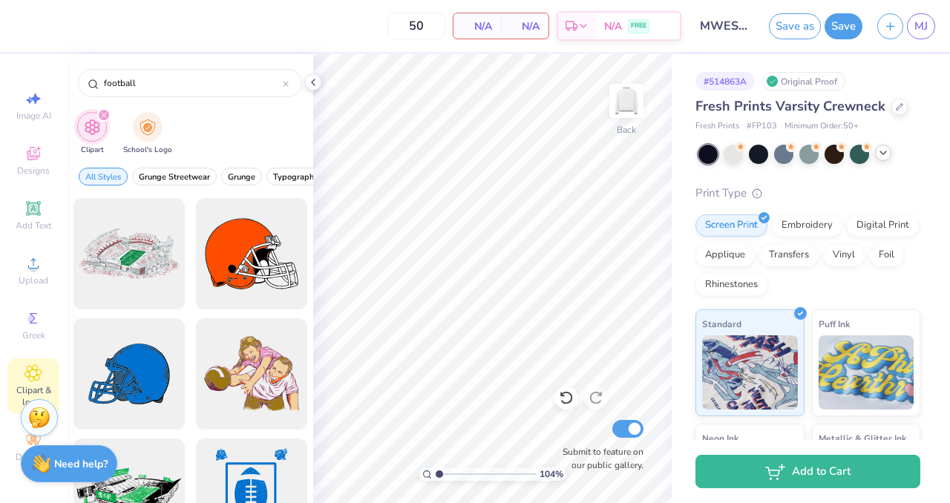
scroll to position [922, 0]
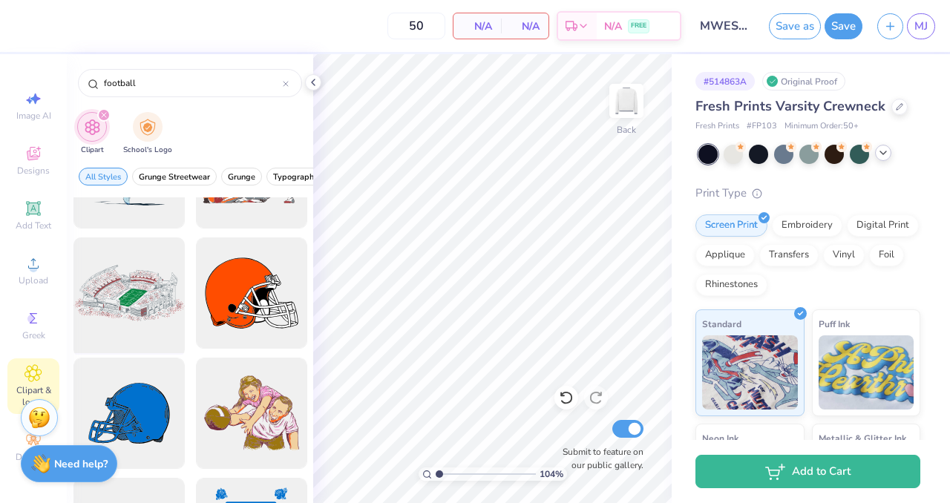
click at [134, 302] on div at bounding box center [129, 293] width 122 height 122
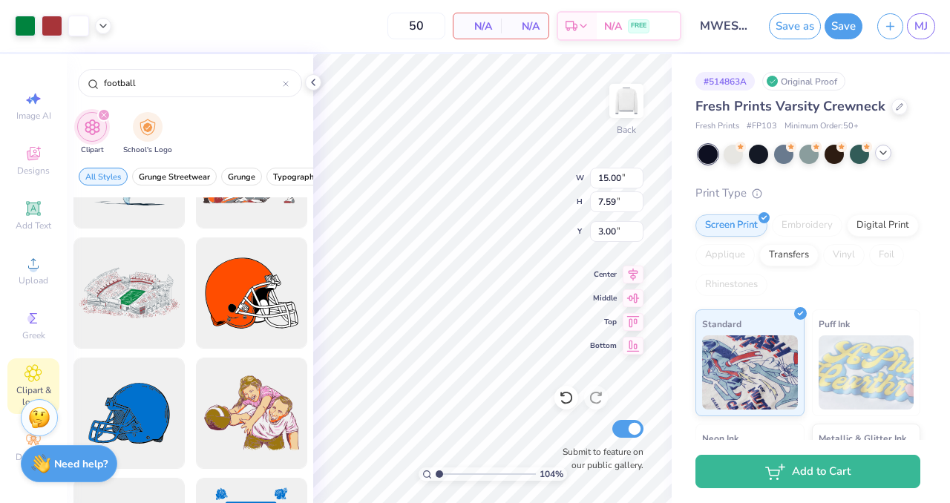
type input "1.03890192023878"
drag, startPoint x: 160, startPoint y: 82, endPoint x: 73, endPoint y: 79, distance: 86.9
click at [73, 79] on div "football" at bounding box center [190, 79] width 246 height 50
type input "[US_STATE]"
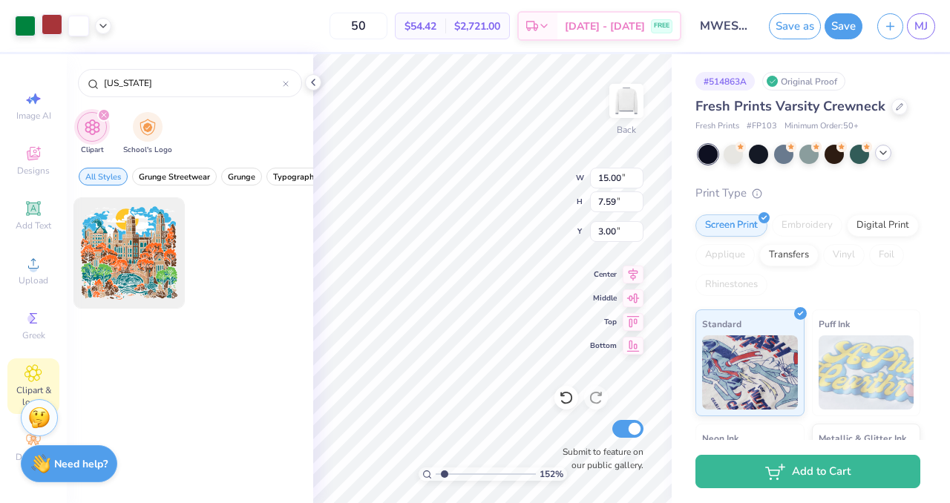
click at [53, 21] on div at bounding box center [52, 24] width 21 height 21
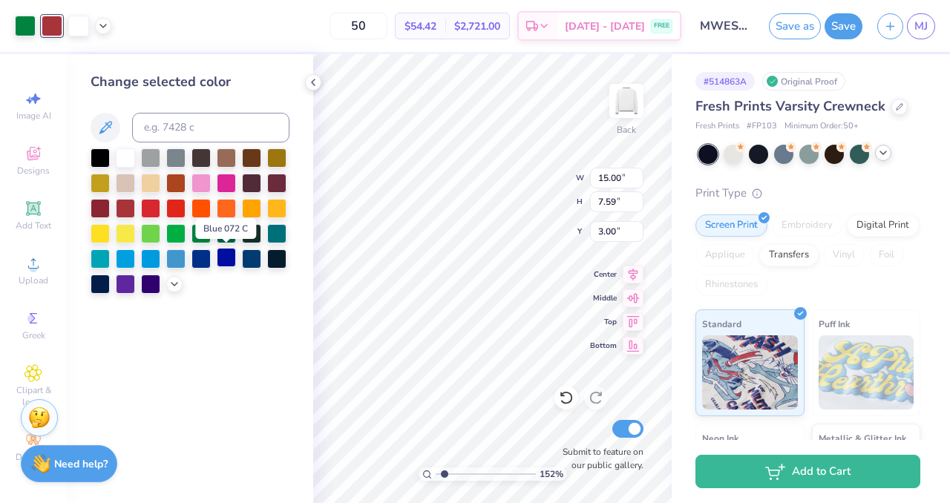
click at [226, 256] on div at bounding box center [226, 257] width 19 height 19
click at [199, 258] on div at bounding box center [201, 257] width 19 height 19
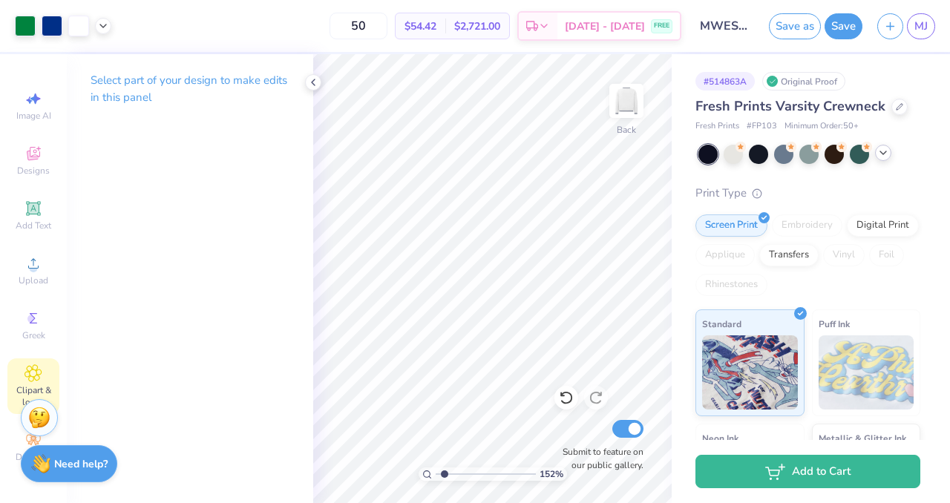
click at [38, 368] on icon at bounding box center [33, 373] width 16 height 16
type input "1.51631413820075"
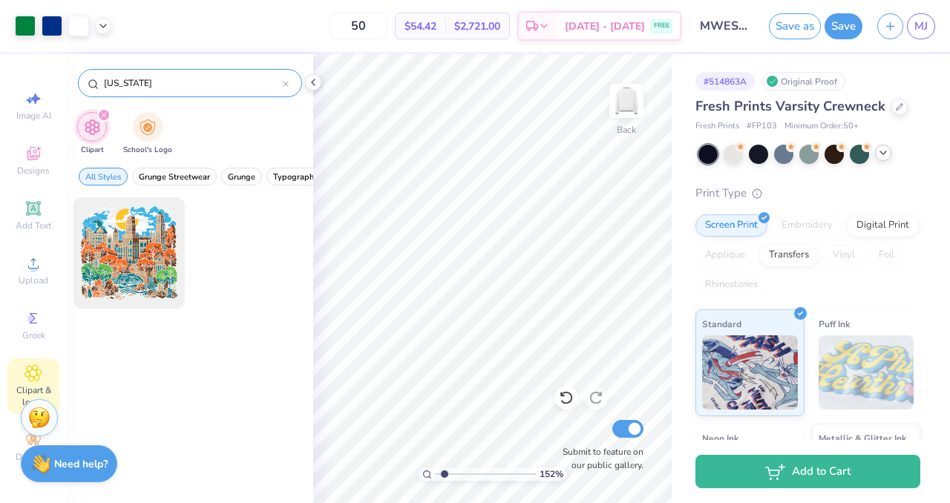
drag, startPoint x: 160, startPoint y: 90, endPoint x: 93, endPoint y: 82, distance: 68.0
click at [93, 82] on div "[US_STATE]" at bounding box center [190, 83] width 224 height 28
type input "umich"
drag, startPoint x: 129, startPoint y: 81, endPoint x: 61, endPoint y: 81, distance: 68.3
click at [61, 81] on div "Art colors 50 $54.42 Per Item $2,721.00 Total Est. Delivery Sep 15 - 18 FREE De…" at bounding box center [475, 251] width 950 height 503
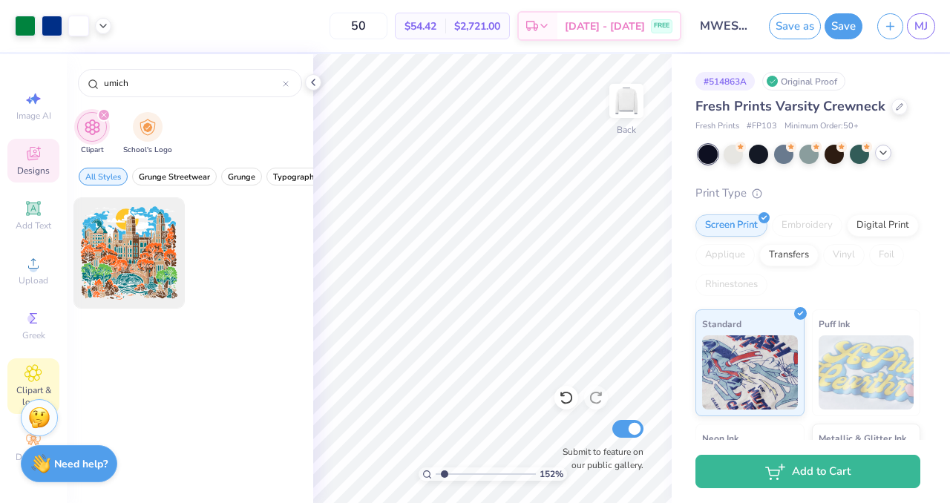
click at [34, 157] on icon at bounding box center [33, 153] width 13 height 13
type input "1.51631413820075"
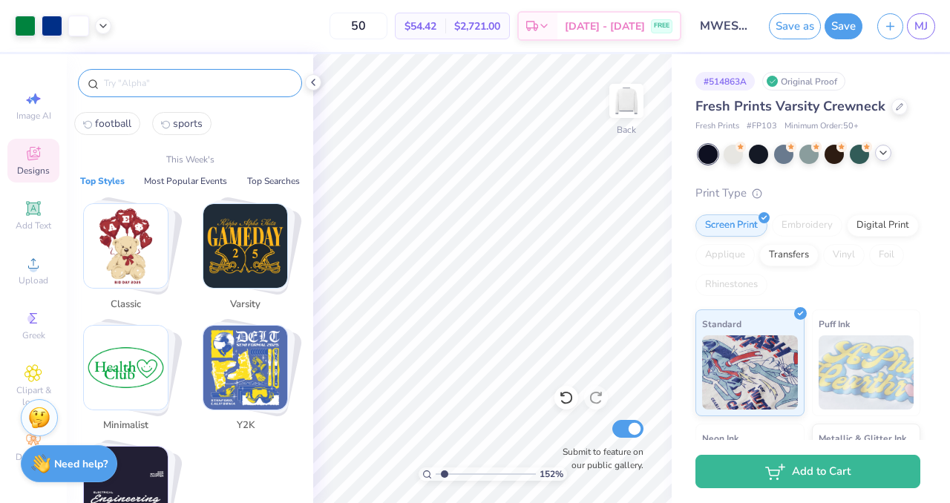
click at [134, 82] on input "text" at bounding box center [197, 83] width 190 height 15
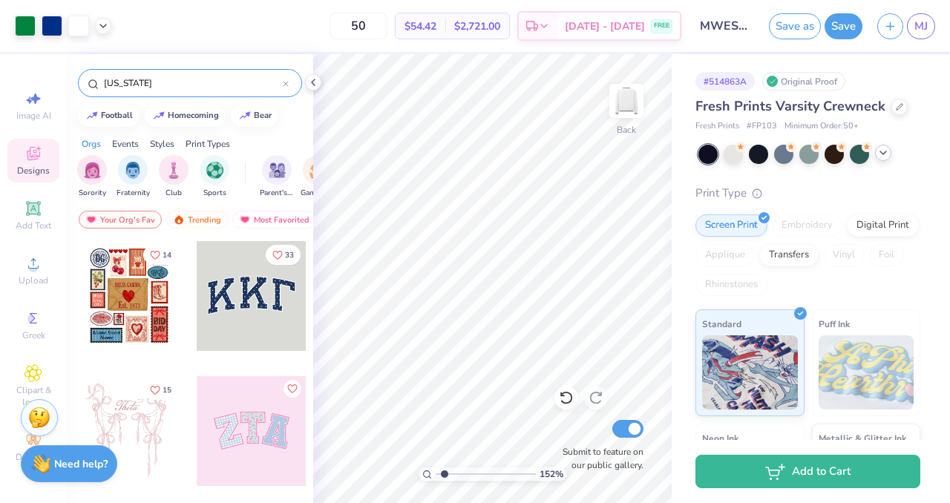
type input "[US_STATE]"
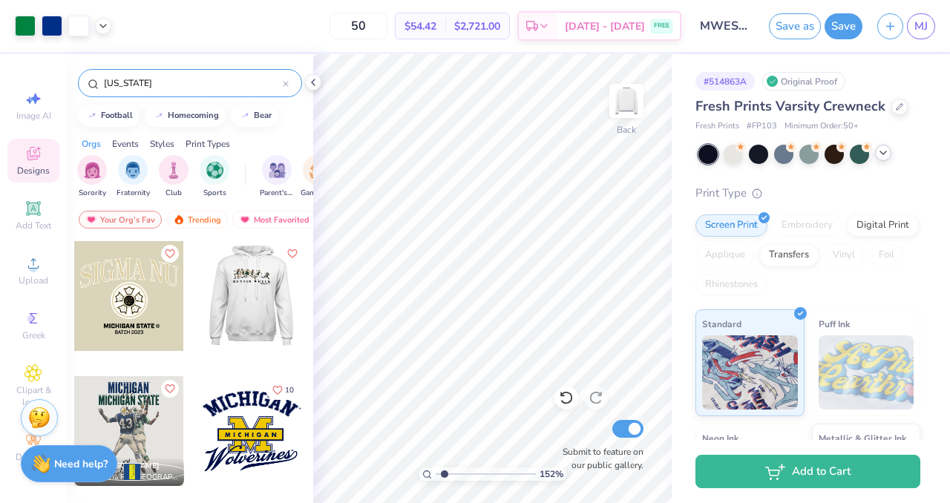
click at [229, 301] on div at bounding box center [251, 296] width 110 height 110
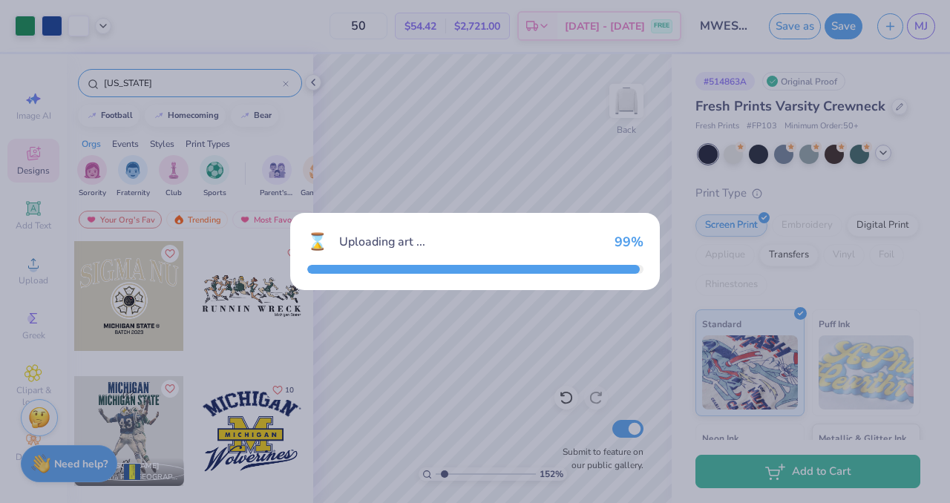
type input "1.51631413820075"
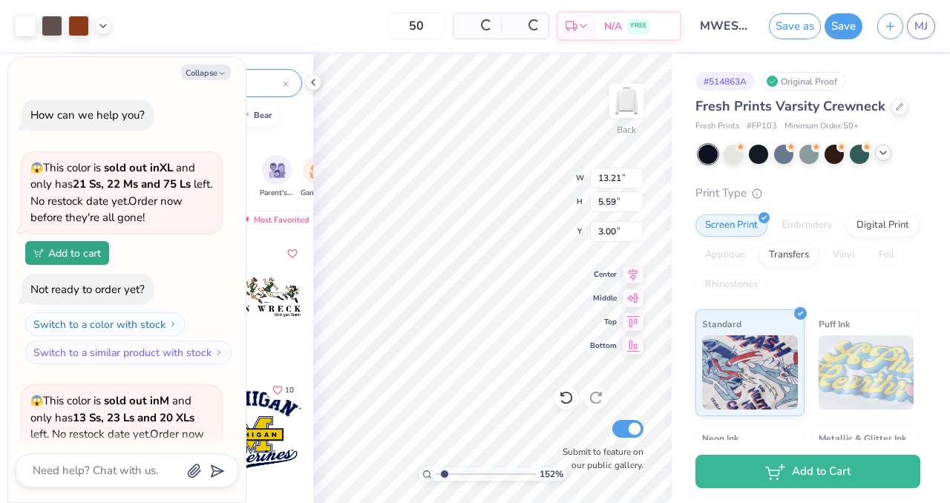
type textarea "x"
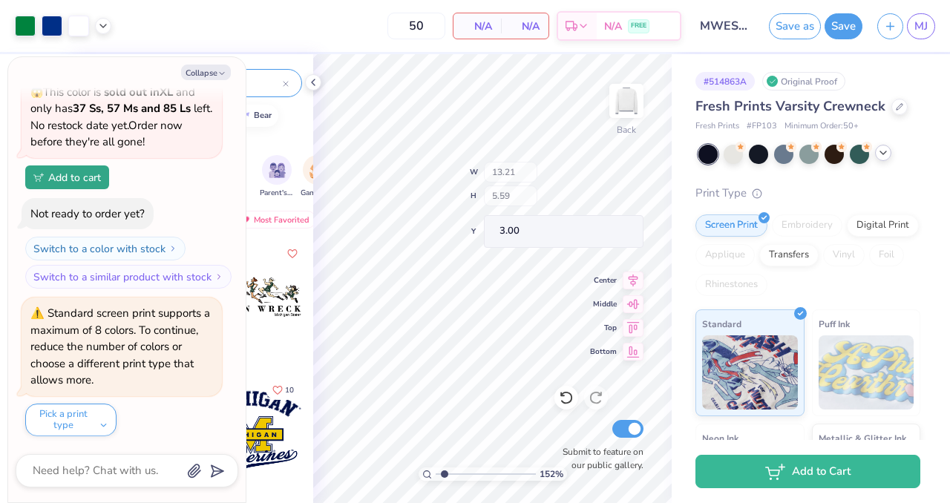
type input "1.51631413820075"
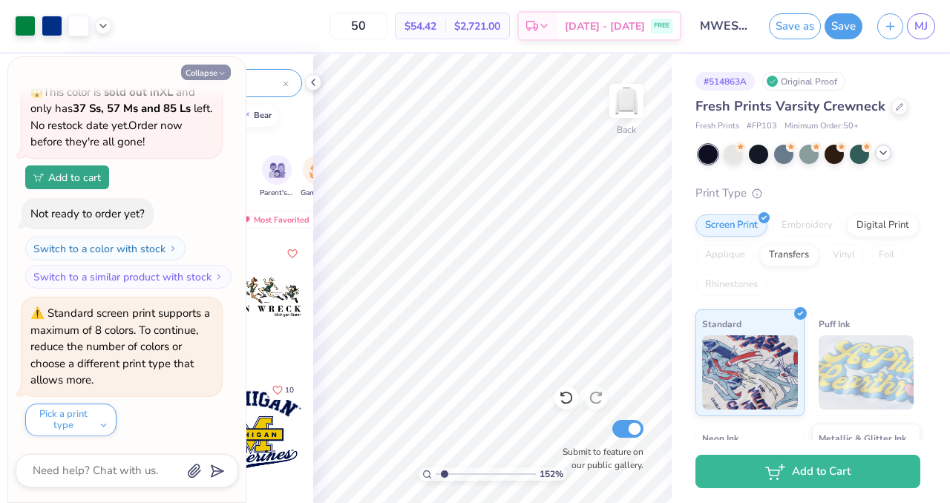
click at [214, 73] on button "Collapse" at bounding box center [206, 73] width 50 height 16
type textarea "x"
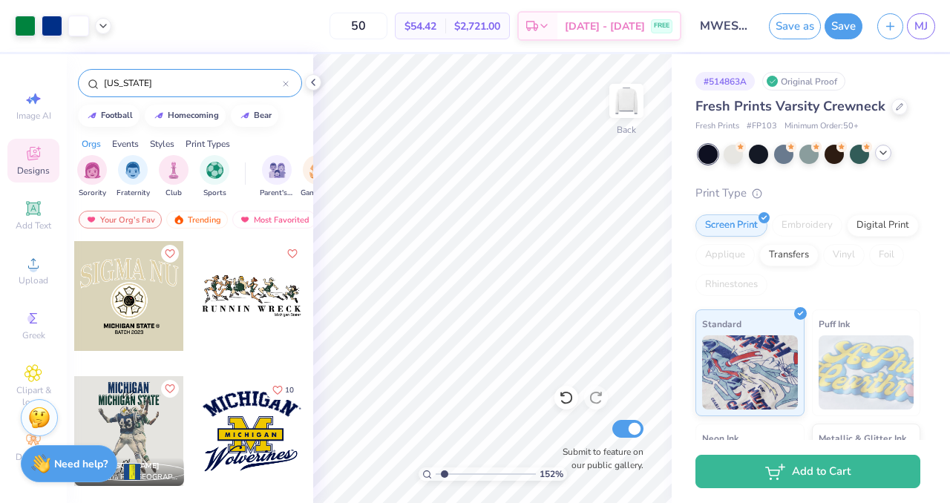
click at [163, 81] on input "[US_STATE]" at bounding box center [192, 83] width 180 height 15
click at [217, 168] on img "filter for Sports" at bounding box center [214, 168] width 17 height 17
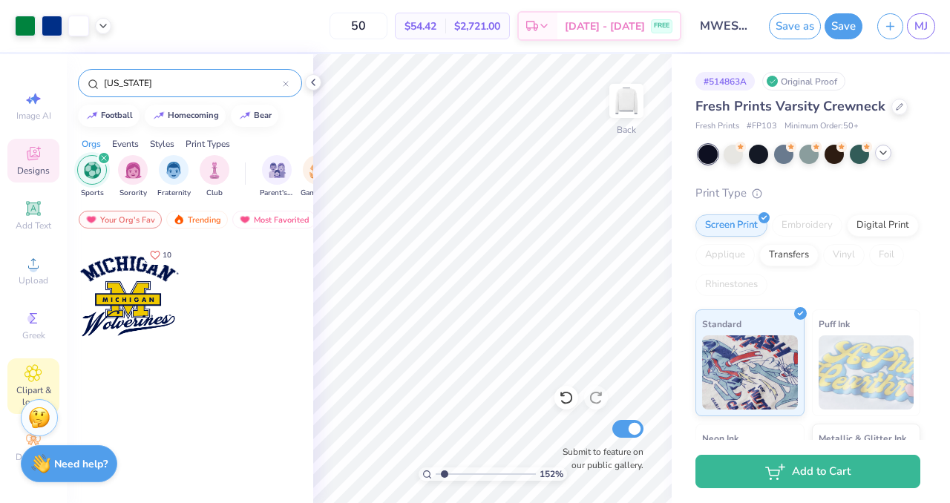
click at [33, 374] on icon at bounding box center [33, 373] width 7 height 7
type input "1.51631413820075"
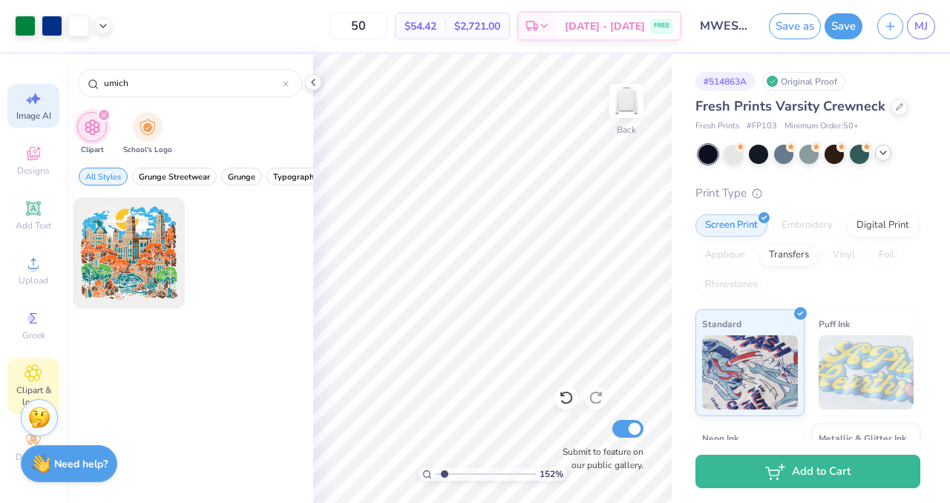
drag, startPoint x: 138, startPoint y: 81, endPoint x: 50, endPoint y: 92, distance: 88.3
click at [50, 92] on div "Art colors 50 $54.42 Per Item $2,721.00 Total Est. Delivery Sep 15 - 18 FREE De…" at bounding box center [475, 251] width 950 height 503
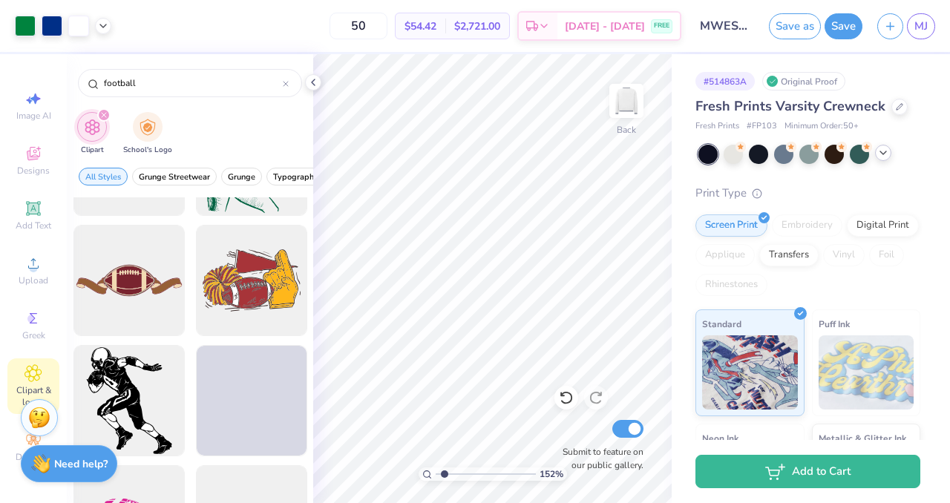
scroll to position [5505, 0]
drag, startPoint x: 147, startPoint y: 79, endPoint x: 78, endPoint y: 83, distance: 69.2
click at [78, 83] on div "football" at bounding box center [190, 83] width 224 height 28
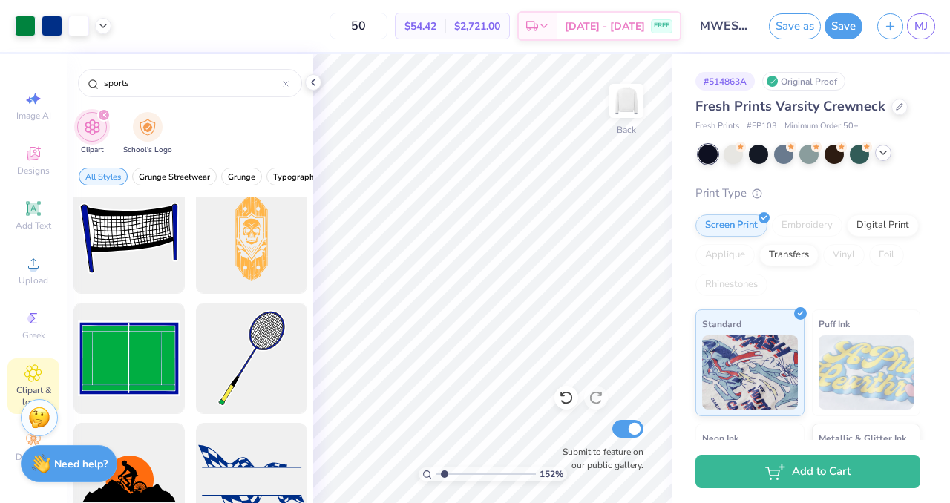
scroll to position [2301, 0]
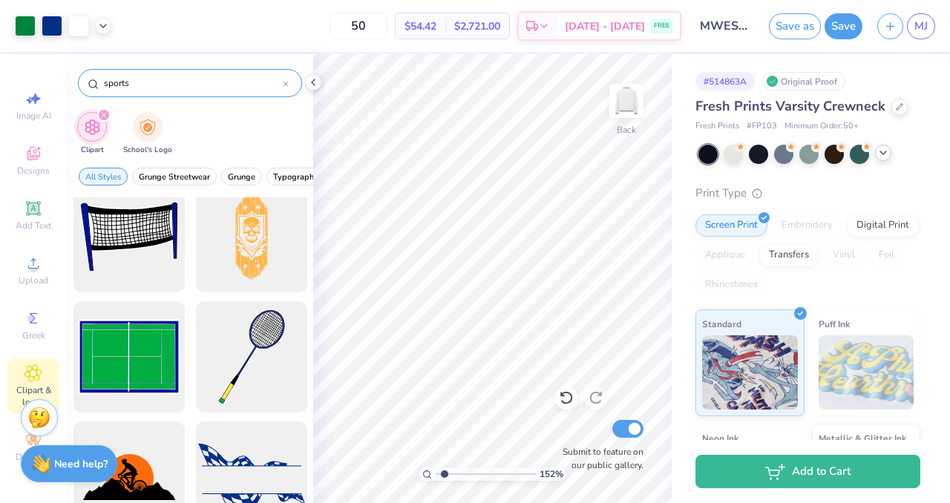
click at [103, 81] on input "sports" at bounding box center [192, 83] width 180 height 15
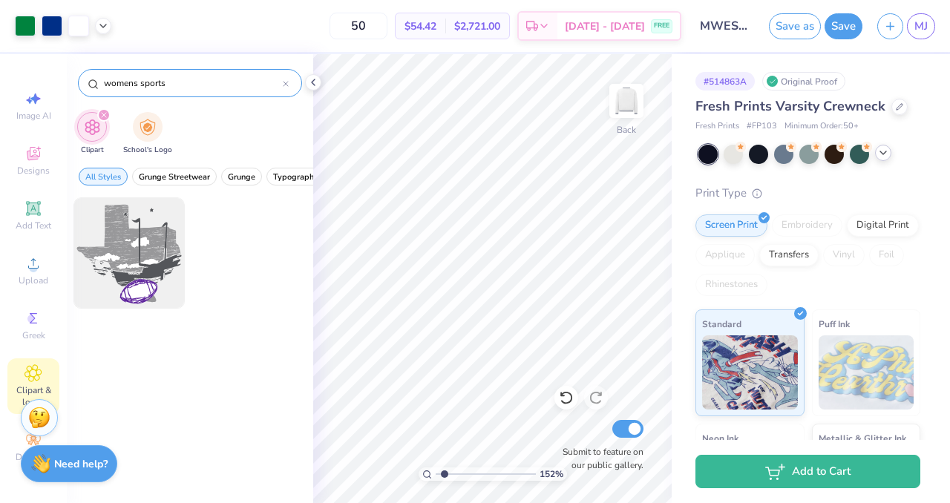
drag, startPoint x: 171, startPoint y: 84, endPoint x: 134, endPoint y: 85, distance: 37.1
click at [134, 85] on input "womens sports" at bounding box center [192, 83] width 180 height 15
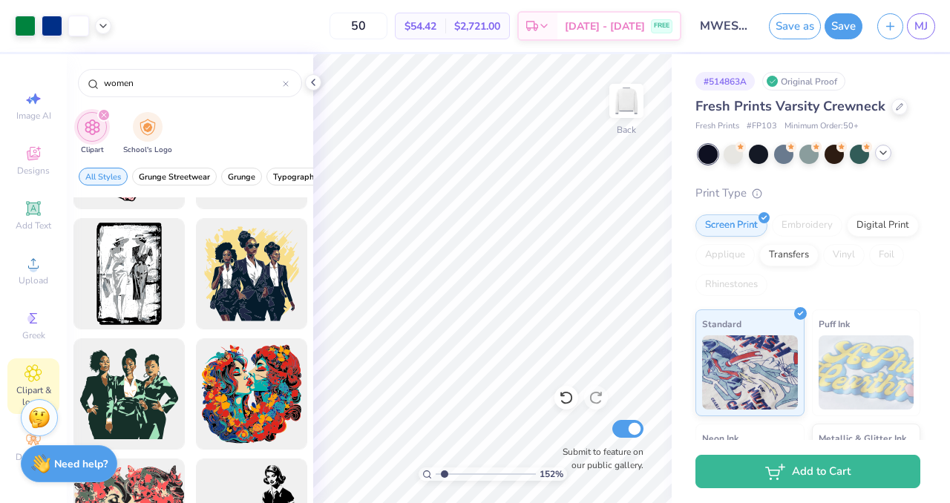
scroll to position [293, 0]
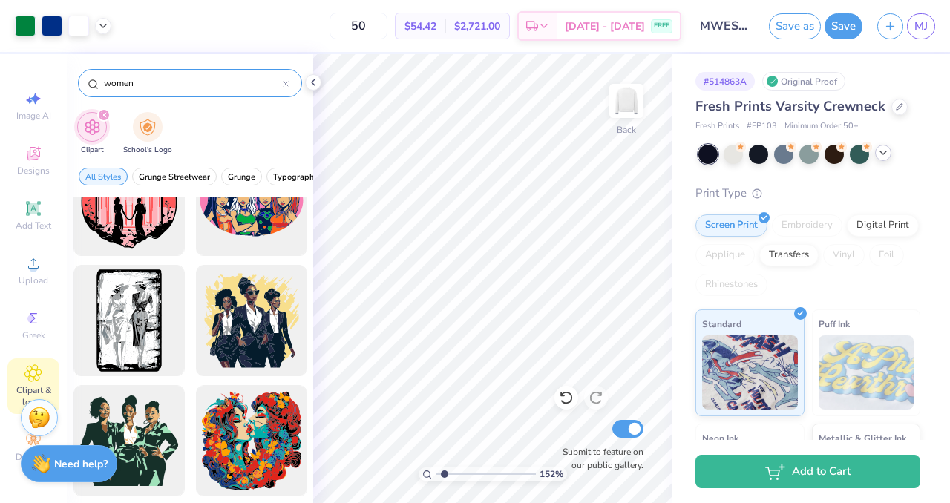
drag, startPoint x: 147, startPoint y: 79, endPoint x: 83, endPoint y: 76, distance: 63.9
click at [83, 76] on div "women" at bounding box center [190, 83] width 224 height 28
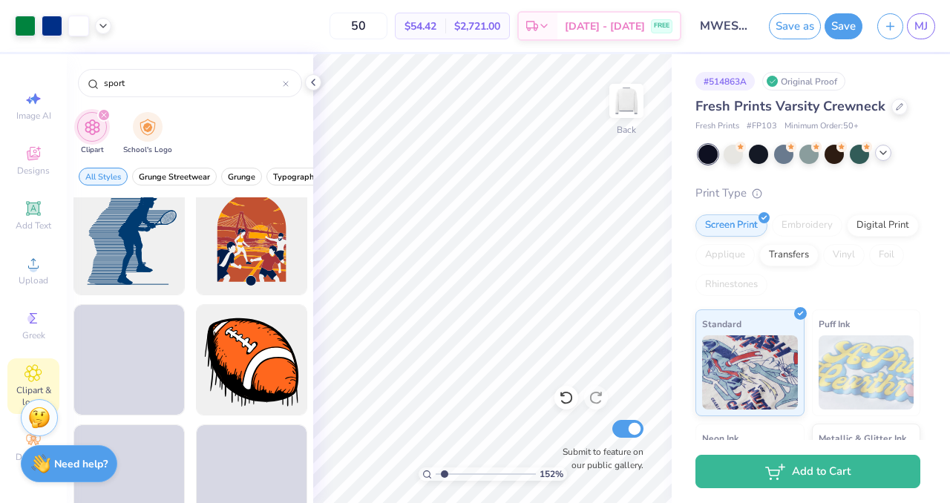
scroll to position [3261, 0]
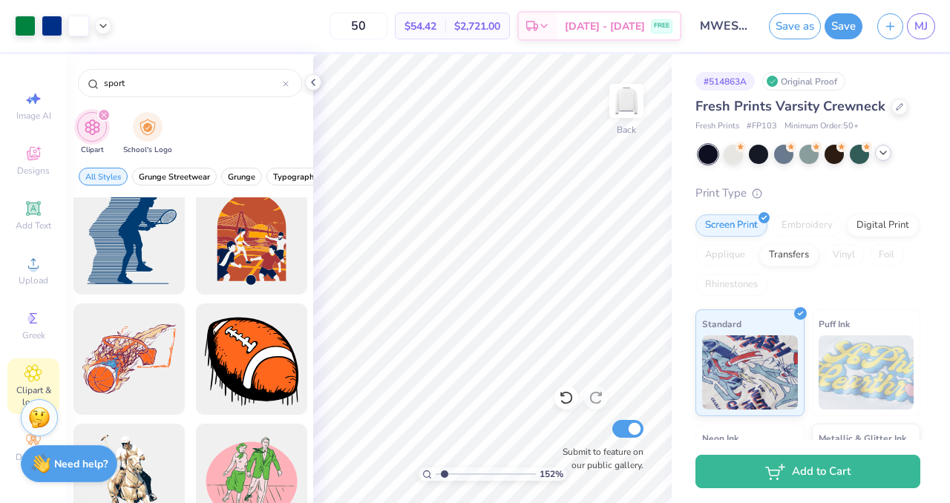
drag, startPoint x: 137, startPoint y: 80, endPoint x: 71, endPoint y: 84, distance: 65.4
click at [71, 84] on div "sport" at bounding box center [190, 79] width 246 height 50
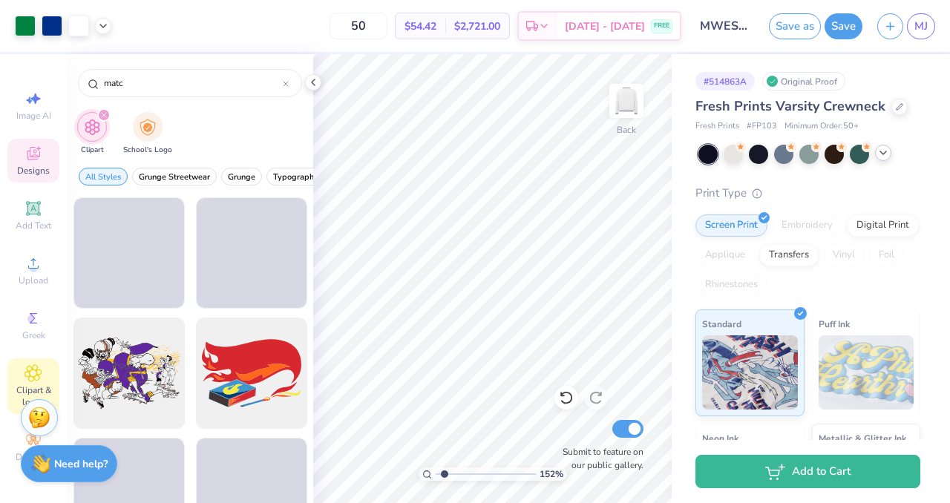
type input "matc"
click at [30, 151] on icon at bounding box center [33, 153] width 13 height 13
type input "1.51631413820075"
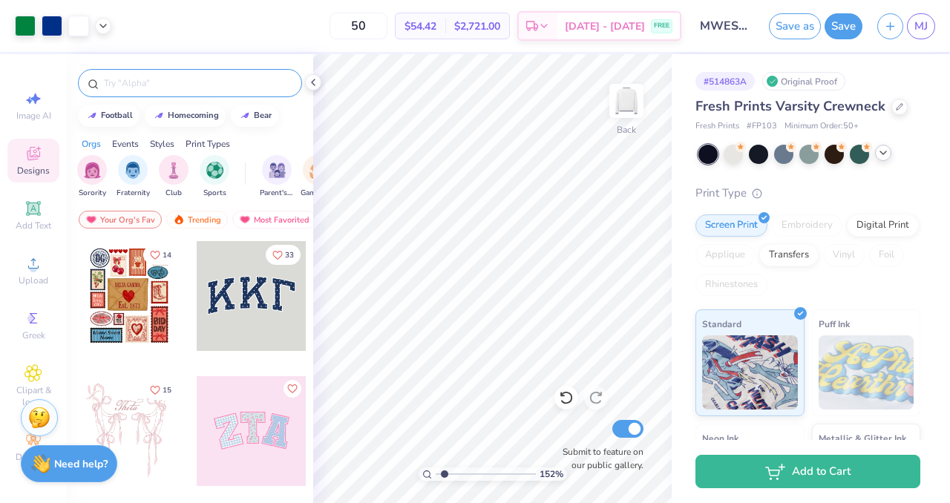
click at [109, 79] on input "text" at bounding box center [197, 83] width 190 height 15
type input "matchbox"
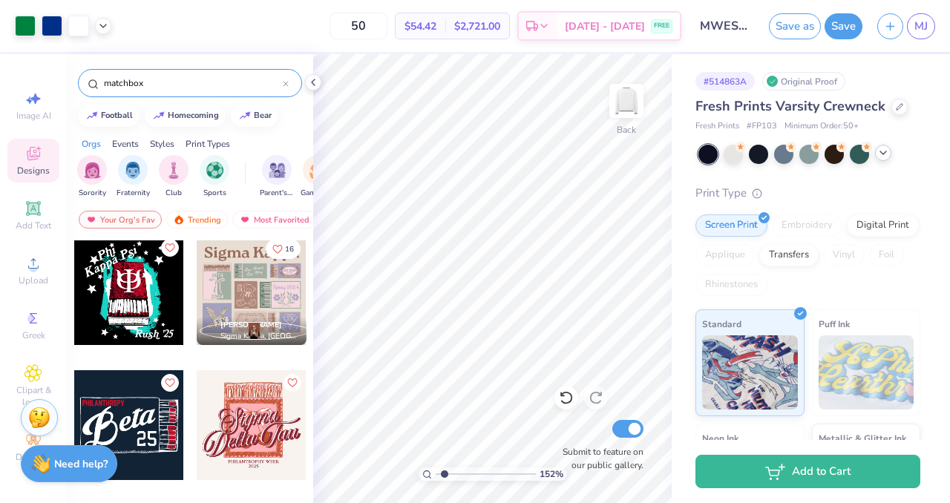
scroll to position [0, 0]
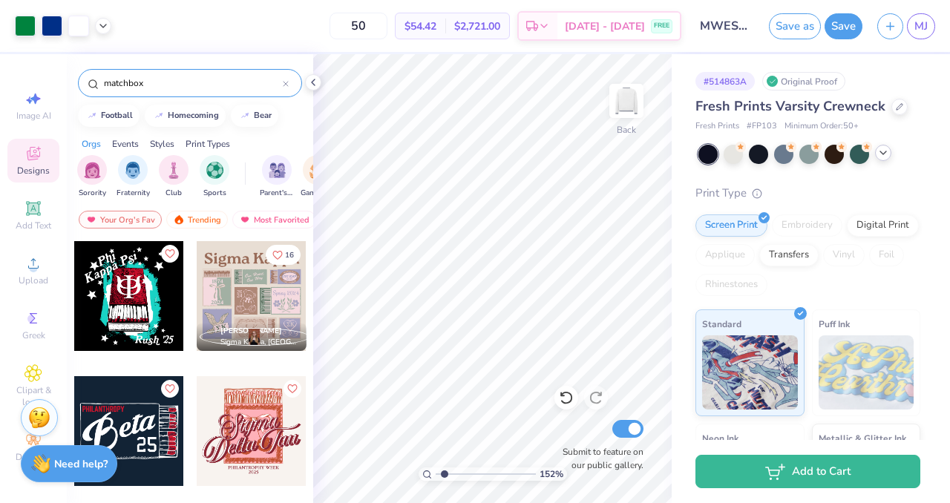
click at [245, 284] on div at bounding box center [252, 296] width 110 height 110
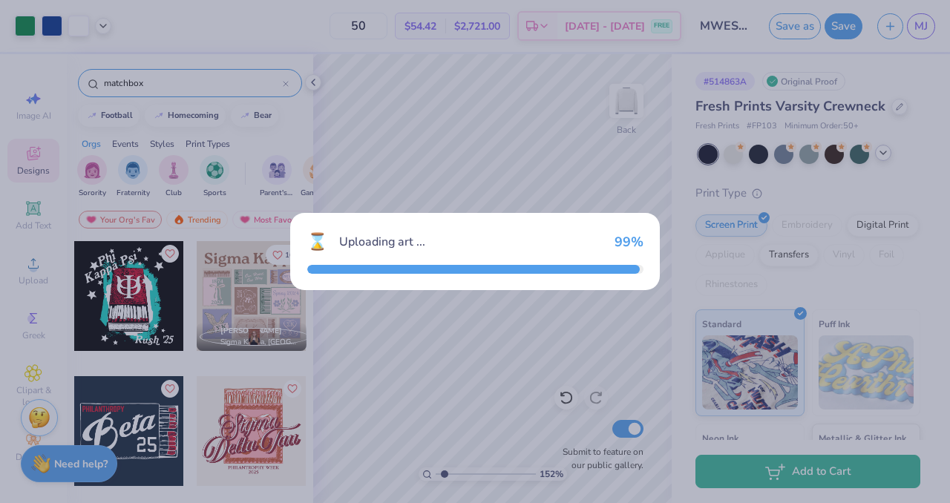
type input "1.51631413820075"
type textarea "x"
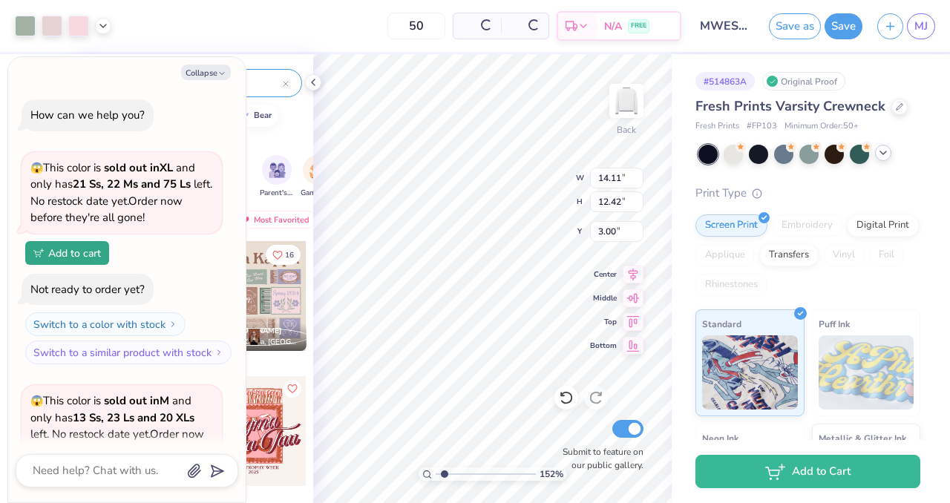
scroll to position [690, 0]
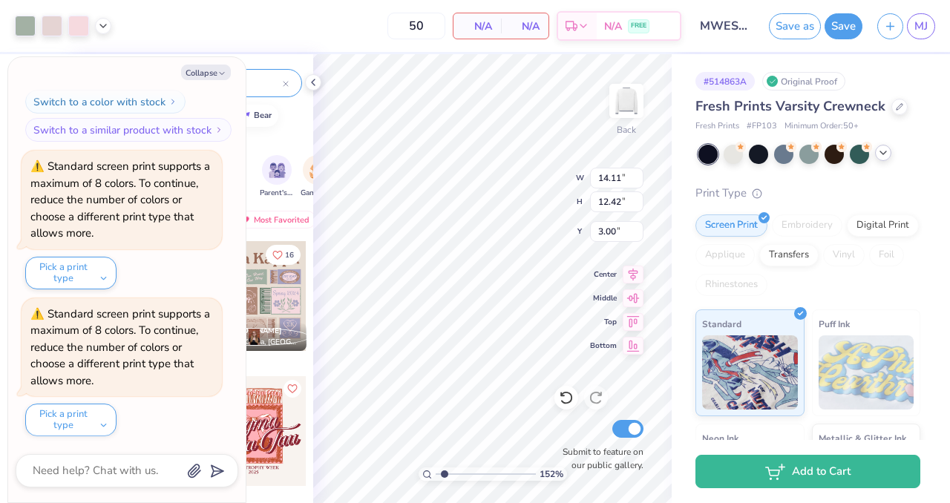
type input "1.51631413820075"
type textarea "x"
type input "1.51631413820075"
type textarea "x"
type input "15.00"
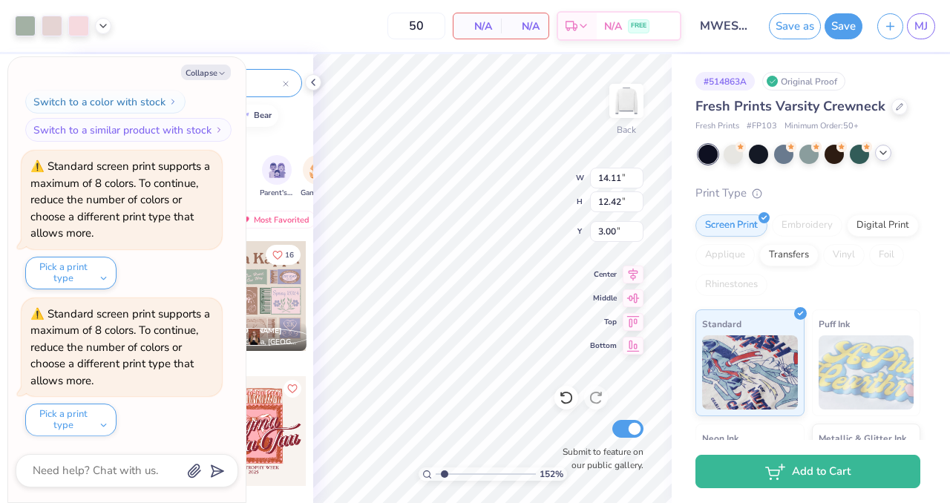
type input "7.59"
type input "1.51631413820075"
type textarea "x"
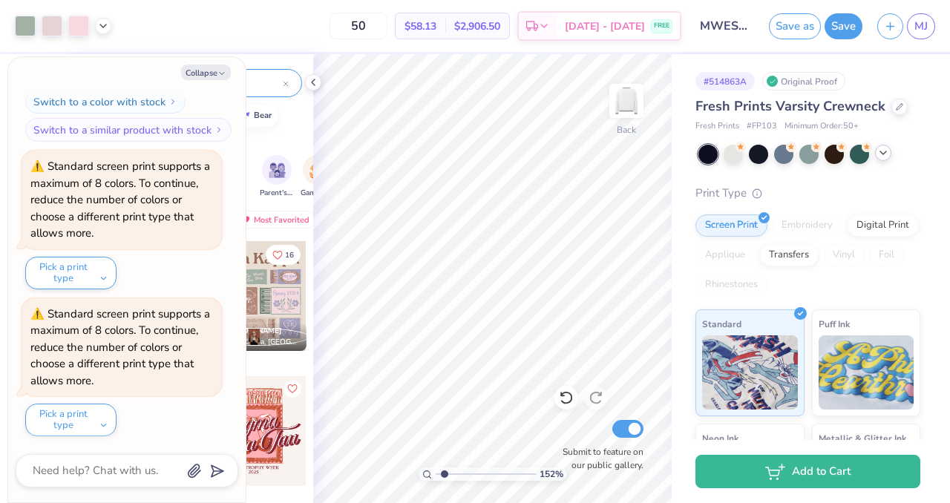
type input "1.51631413820075"
type textarea "x"
type input "1.51631413820075"
type textarea "x"
type input "3.25"
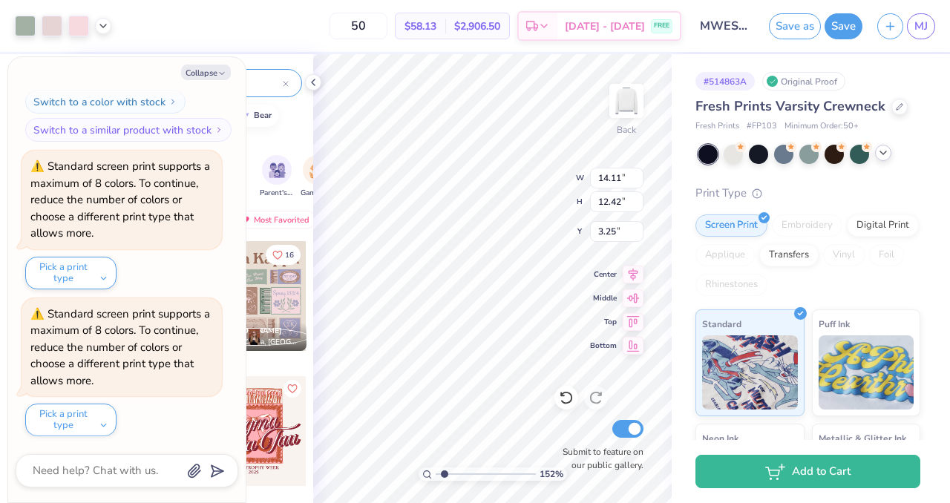
type input "1.51631413820075"
click at [206, 70] on button "Collapse" at bounding box center [206, 73] width 50 height 16
type textarea "x"
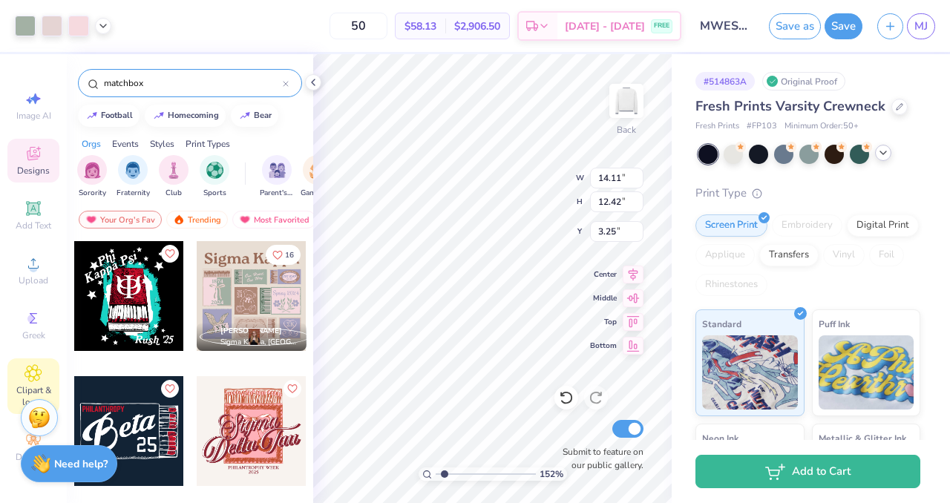
click at [33, 370] on icon at bounding box center [33, 373] width 7 height 7
type input "1.51631413820075"
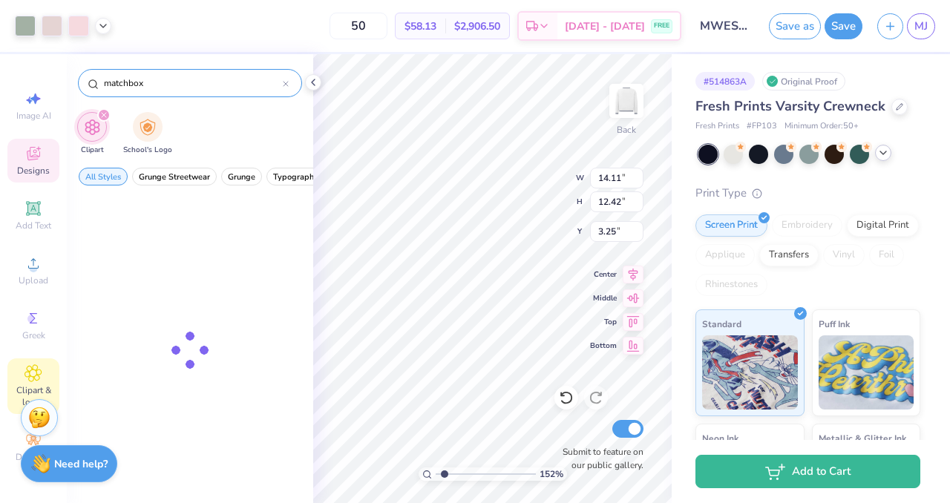
type input "matchbox"
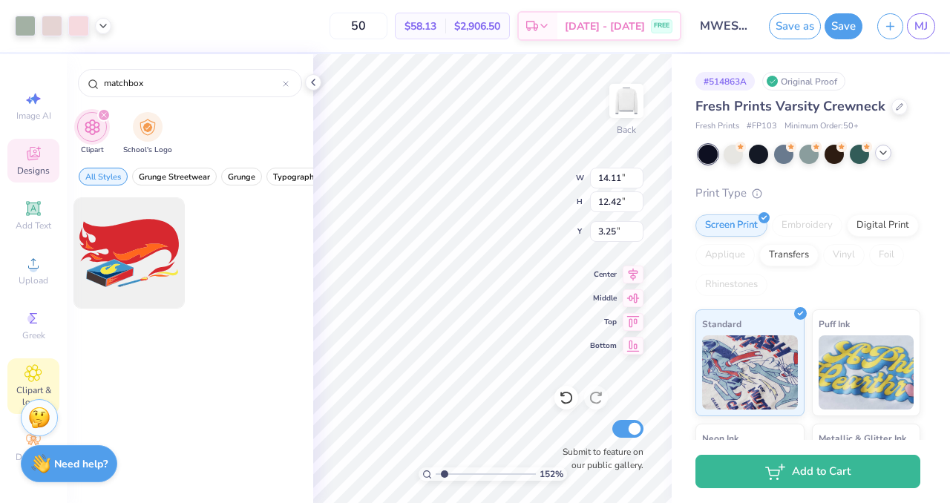
click at [102, 115] on icon "filter for Clipart" at bounding box center [104, 115] width 6 height 6
click at [140, 118] on img "filter for School's Logo" at bounding box center [148, 125] width 16 height 17
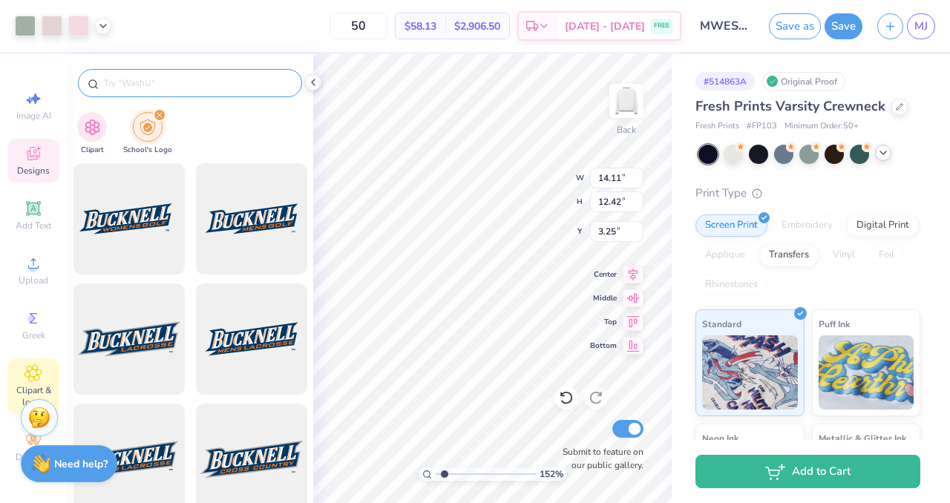
click at [123, 80] on input "text" at bounding box center [197, 83] width 190 height 15
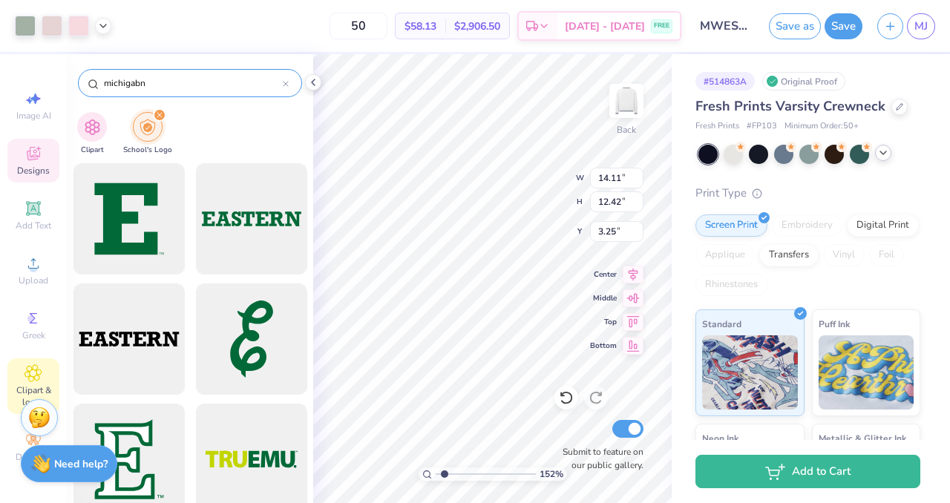
click at [153, 85] on input "michigabn" at bounding box center [192, 83] width 180 height 15
type input "[US_STATE]"
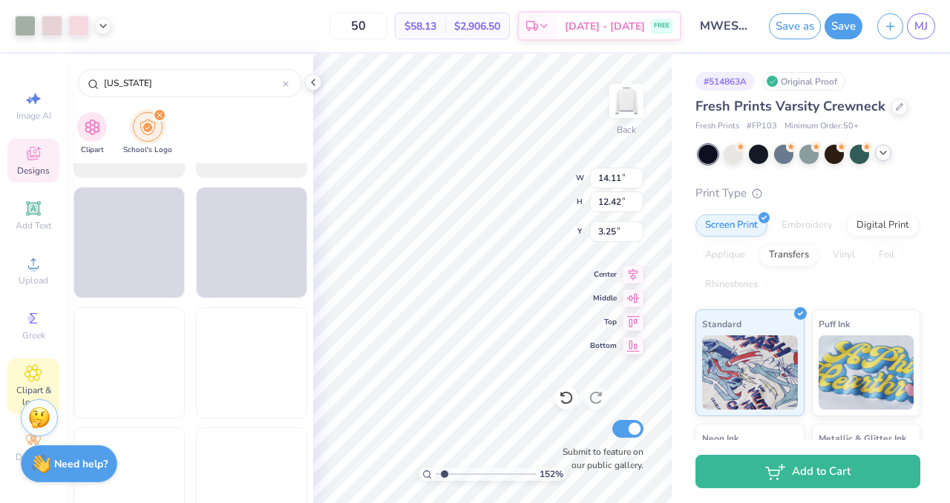
scroll to position [0, 0]
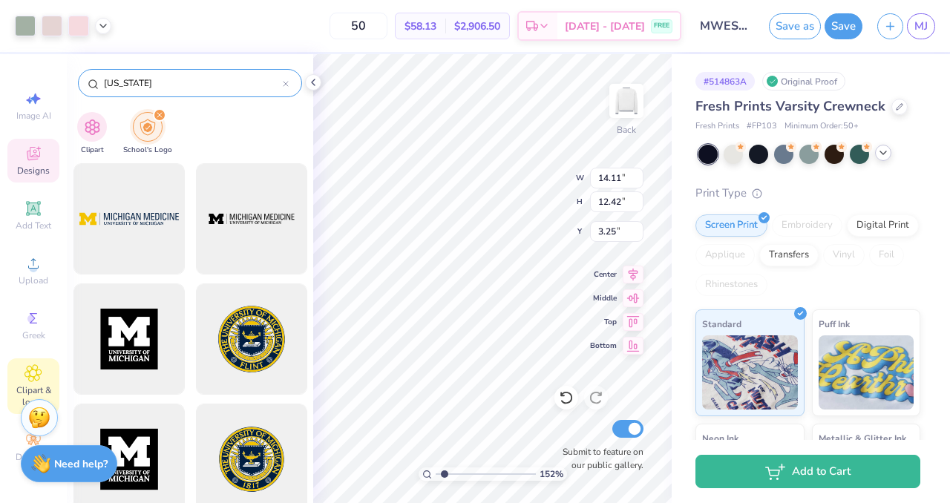
click at [291, 79] on div "[US_STATE]" at bounding box center [190, 83] width 224 height 28
click at [285, 85] on icon at bounding box center [286, 84] width 4 height 4
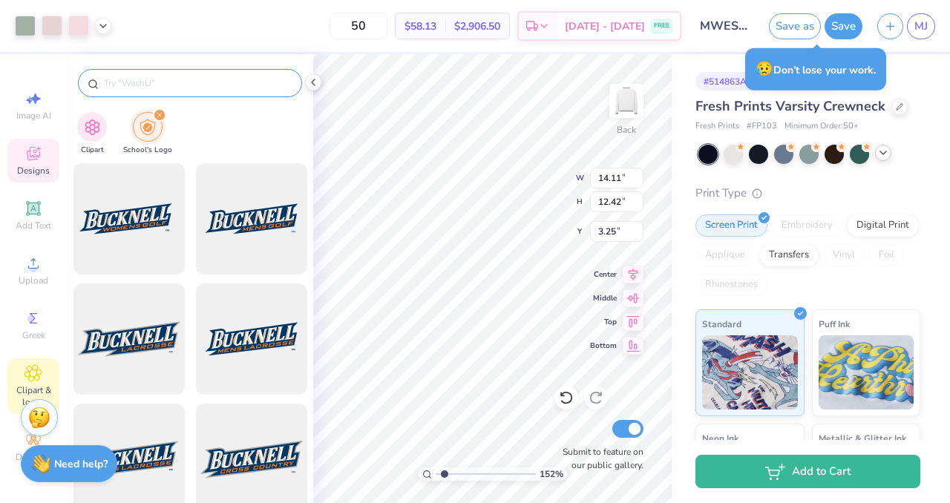
type input "1.51631413820075"
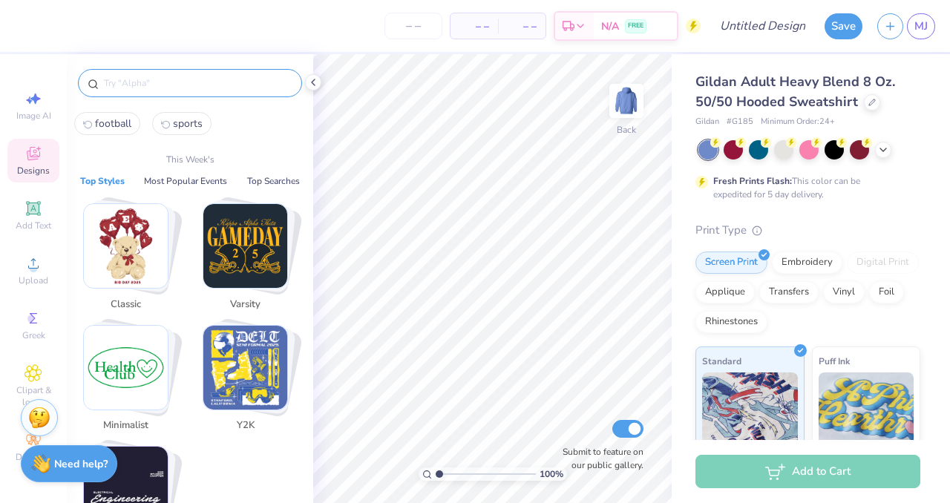
click at [120, 81] on input "text" at bounding box center [197, 83] width 190 height 15
click at [249, 246] on img "Stack Card Button Varsity" at bounding box center [245, 246] width 84 height 84
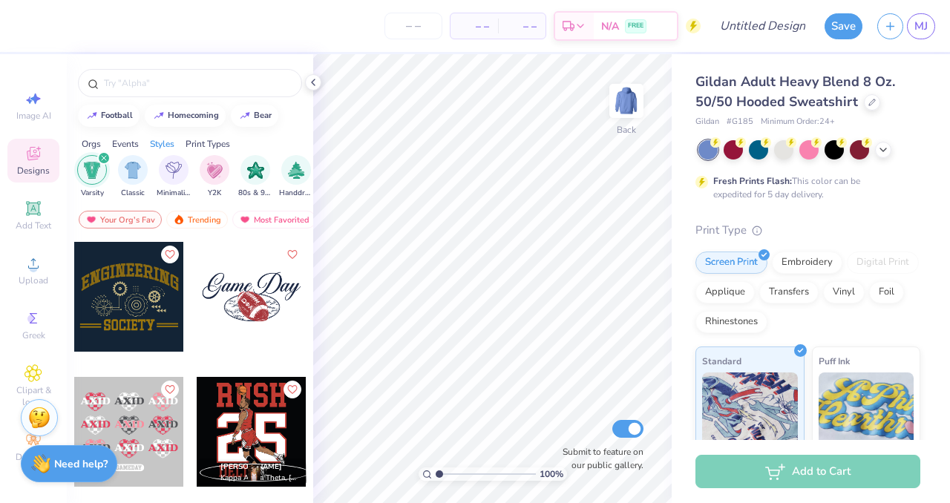
scroll to position [2432, 0]
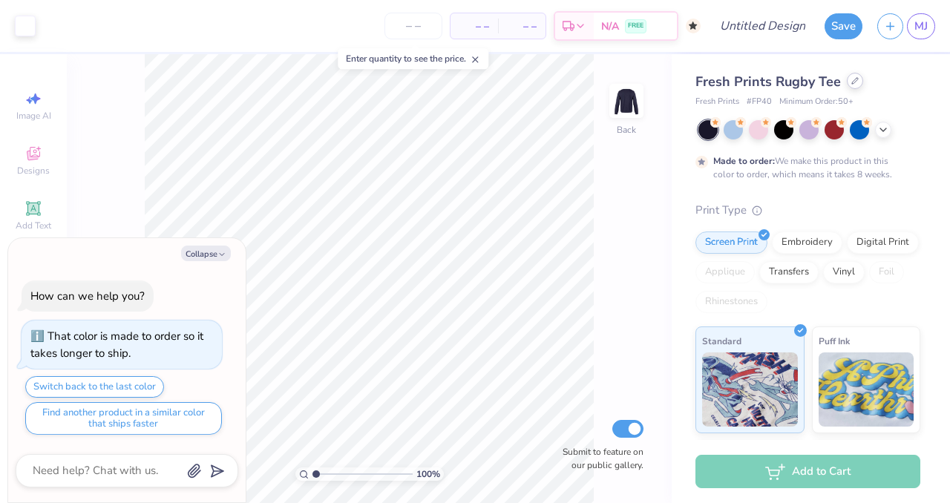
click at [848, 88] on div at bounding box center [855, 81] width 16 height 16
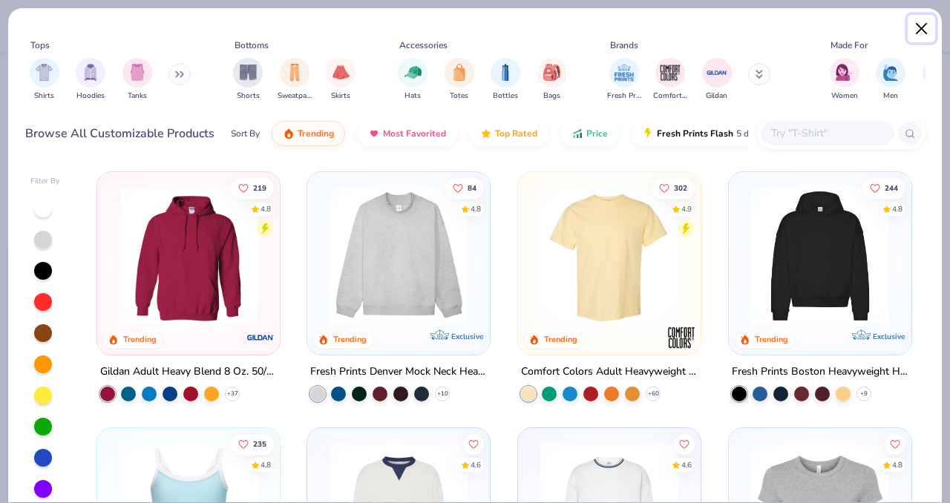
click at [919, 24] on button "Close" at bounding box center [922, 29] width 28 height 28
type textarea "x"
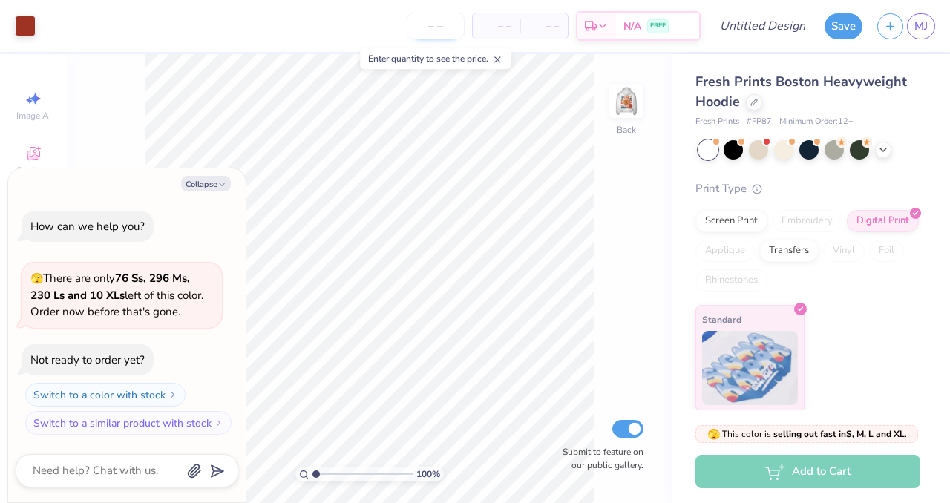
click at [438, 26] on input "number" at bounding box center [436, 26] width 58 height 27
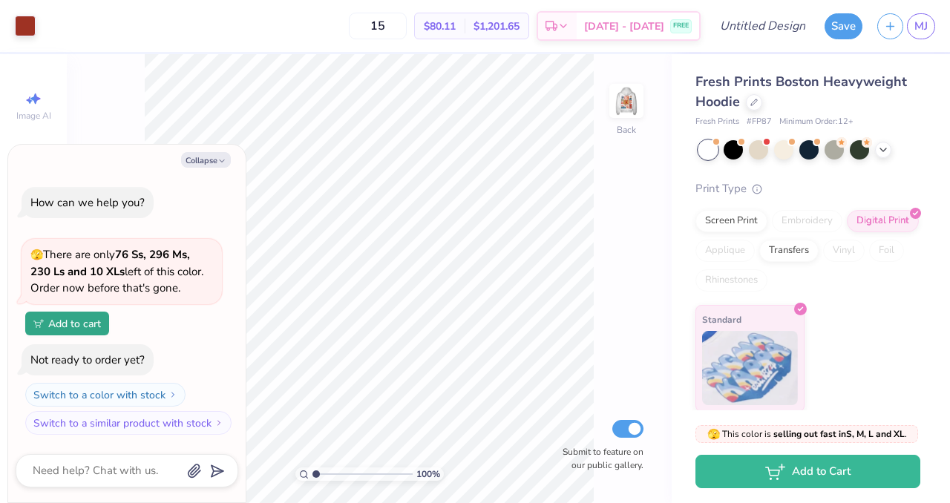
type input "15"
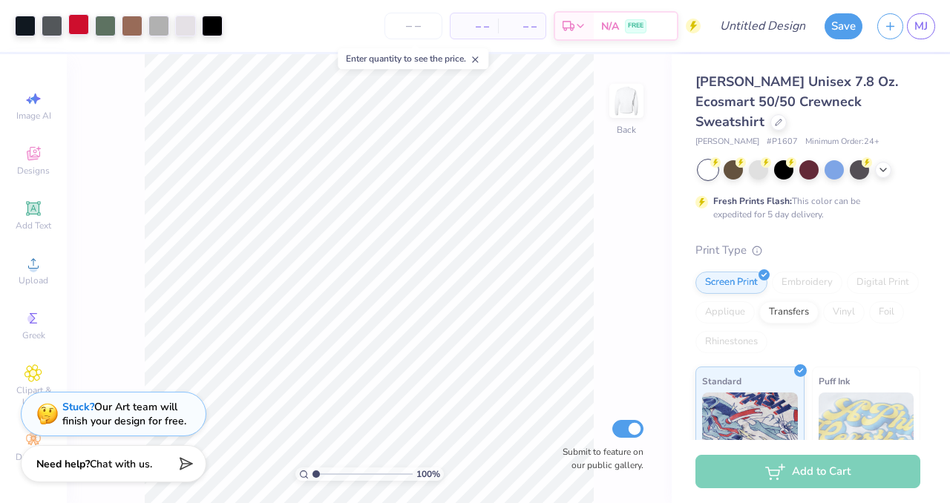
click at [76, 32] on div at bounding box center [78, 24] width 21 height 21
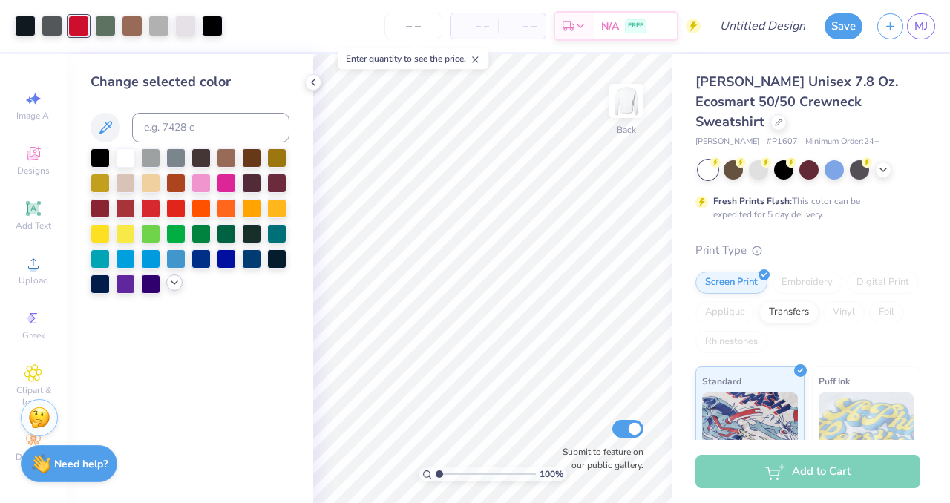
click at [168, 287] on icon at bounding box center [174, 283] width 12 height 12
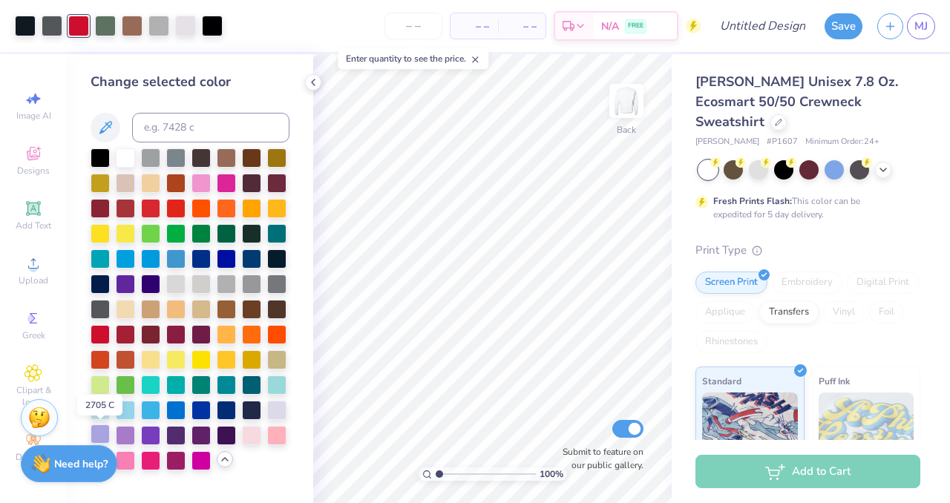
click at [99, 434] on div at bounding box center [100, 434] width 19 height 19
click at [149, 436] on div at bounding box center [150, 434] width 19 height 19
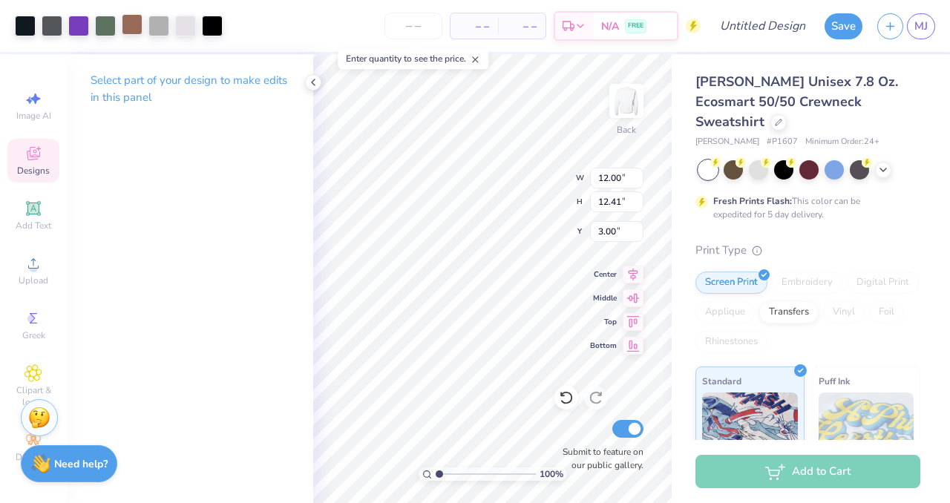
click at [127, 24] on div at bounding box center [132, 24] width 21 height 21
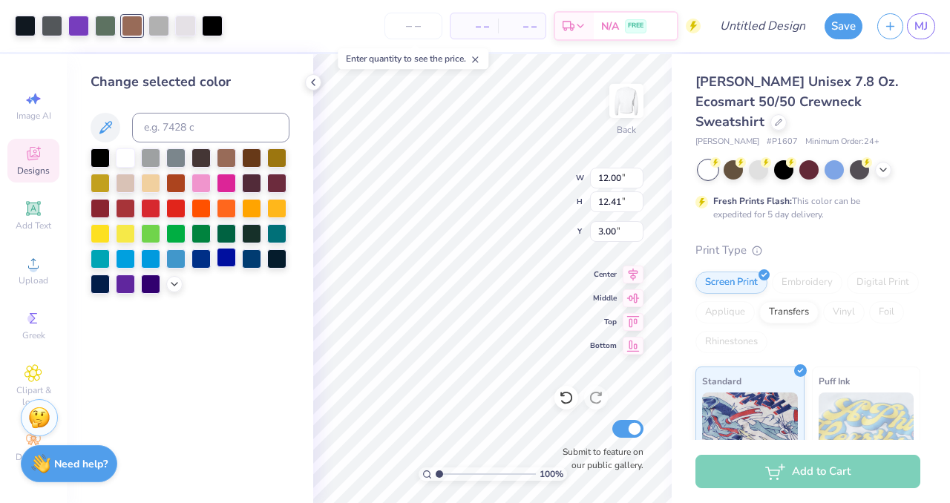
click at [225, 258] on div at bounding box center [226, 257] width 19 height 19
click at [203, 261] on div at bounding box center [201, 257] width 19 height 19
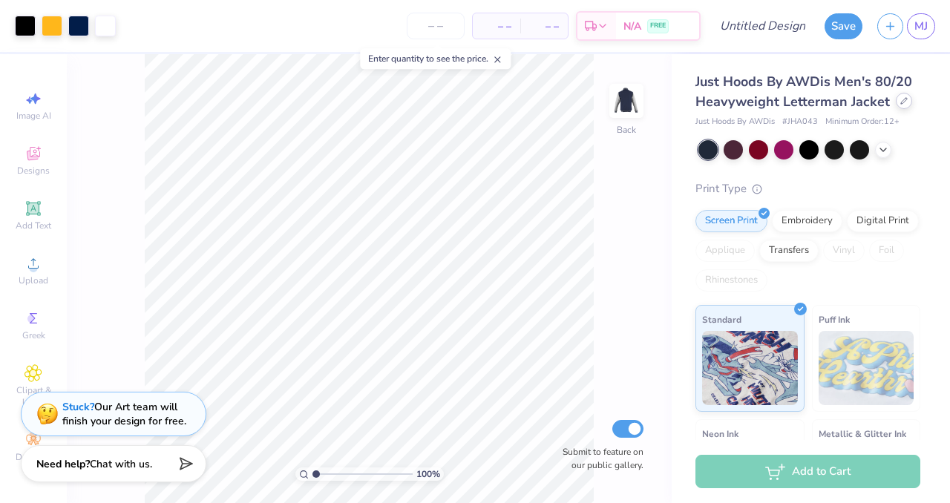
click at [900, 105] on icon at bounding box center [903, 100] width 7 height 7
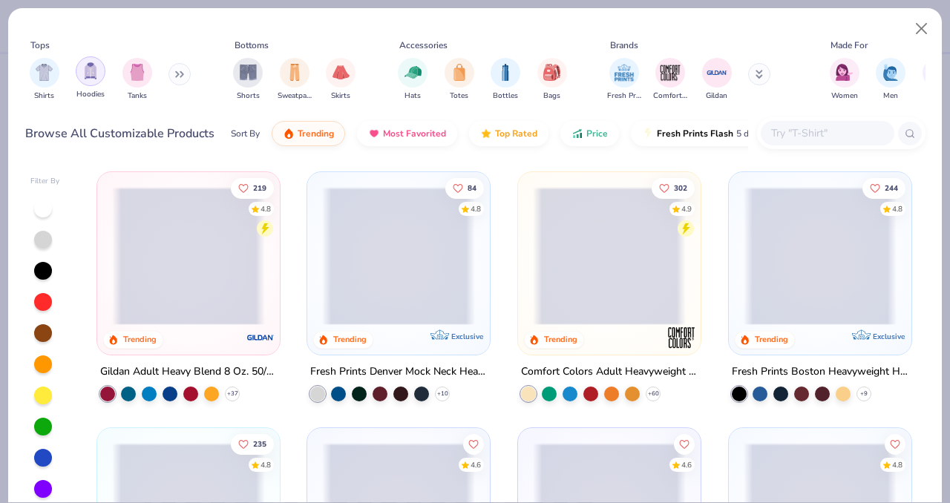
click at [94, 69] on img "filter for Hoodies" at bounding box center [90, 70] width 16 height 17
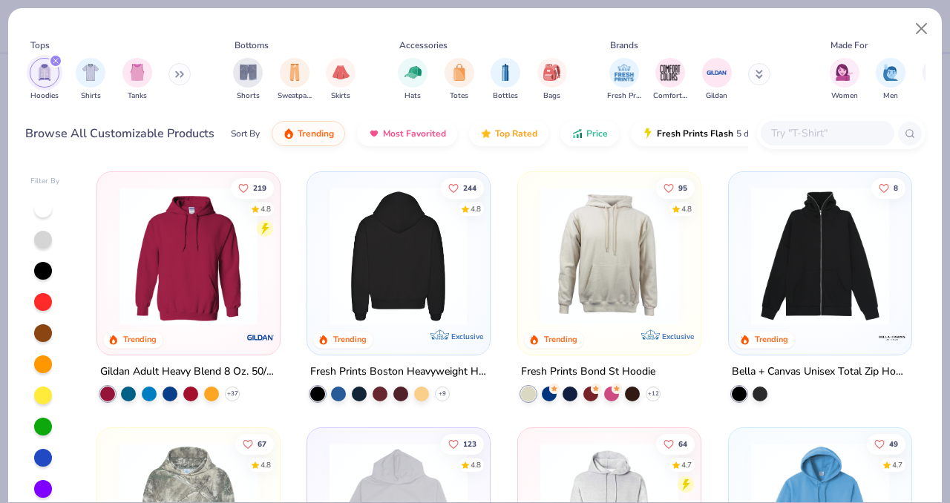
scroll to position [48, 0]
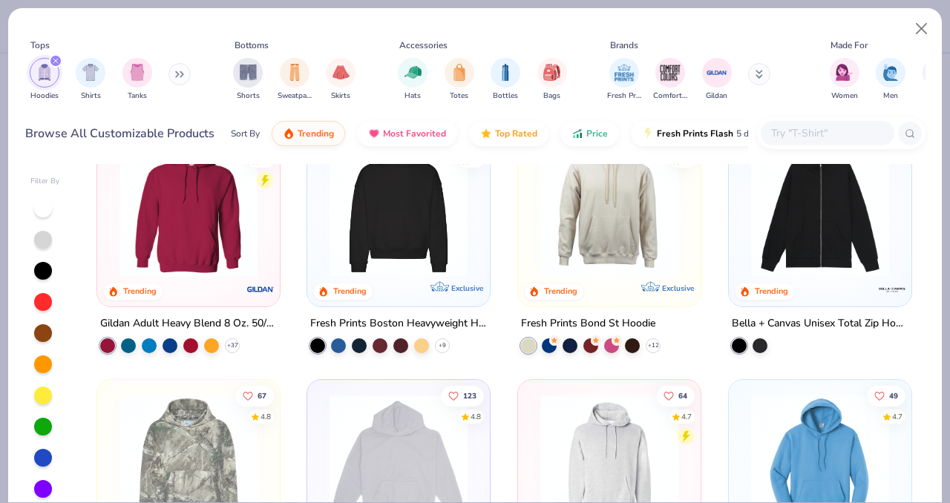
click at [372, 232] on img at bounding box center [398, 208] width 153 height 138
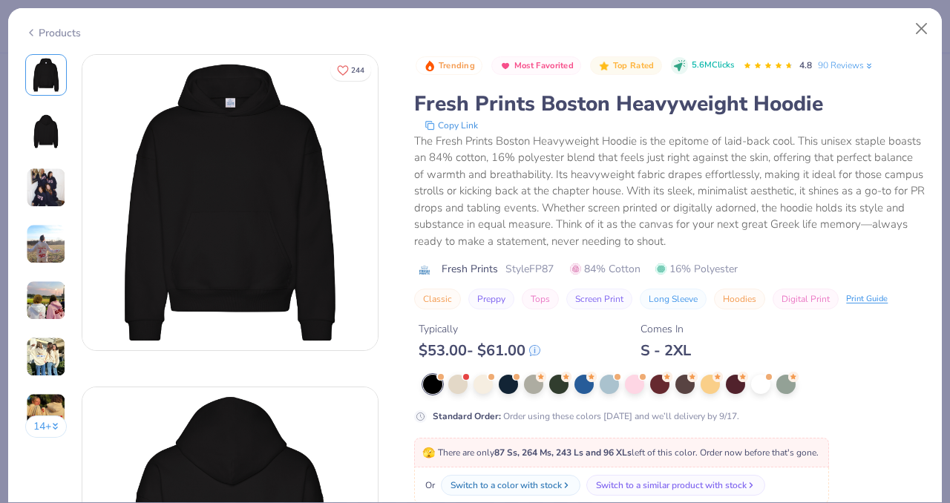
click at [49, 367] on img at bounding box center [46, 357] width 40 height 40
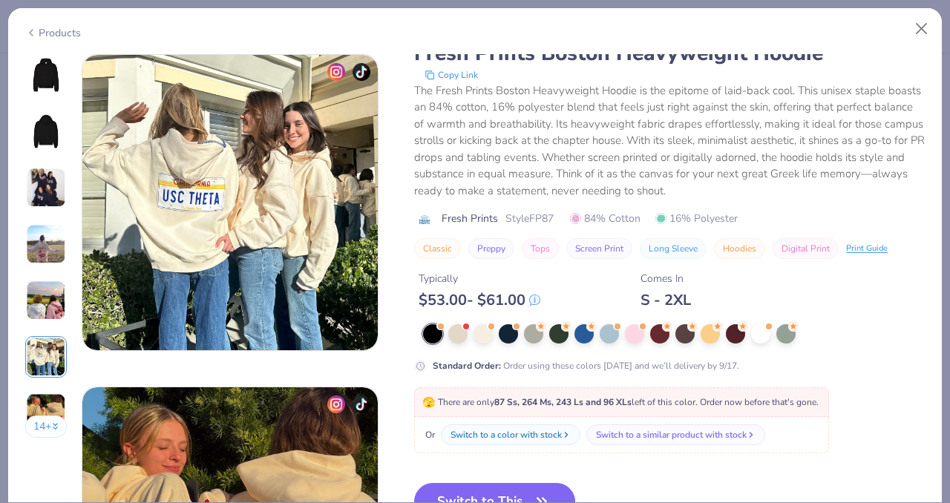
scroll to position [1764, 0]
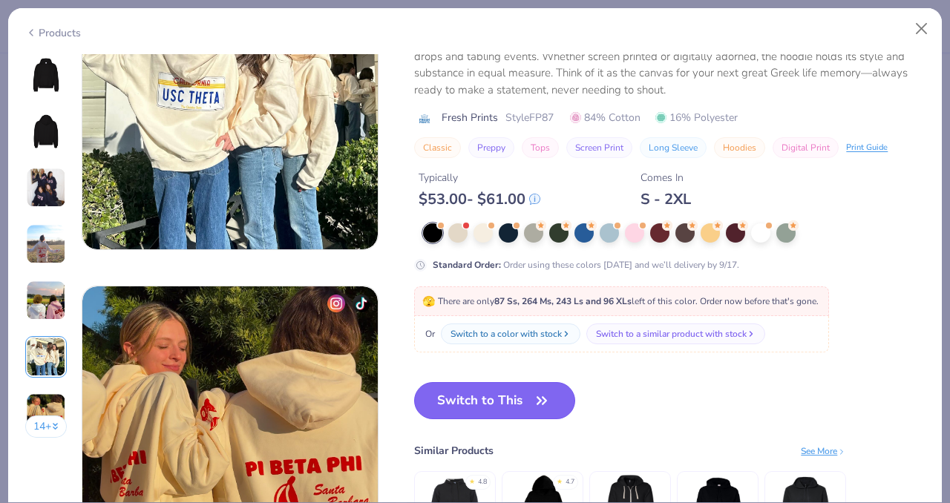
click at [477, 402] on button "Switch to This" at bounding box center [494, 400] width 161 height 37
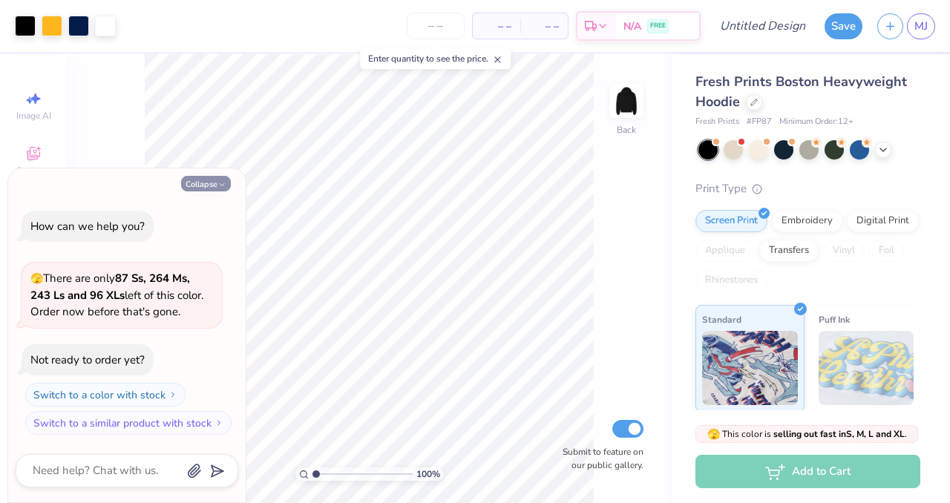
click at [209, 186] on button "Collapse" at bounding box center [206, 184] width 50 height 16
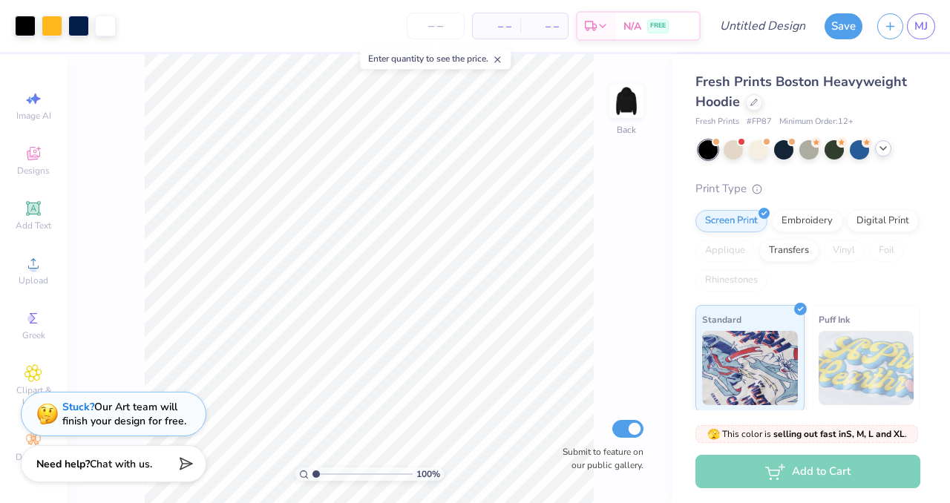
click at [877, 149] on div at bounding box center [883, 148] width 16 height 16
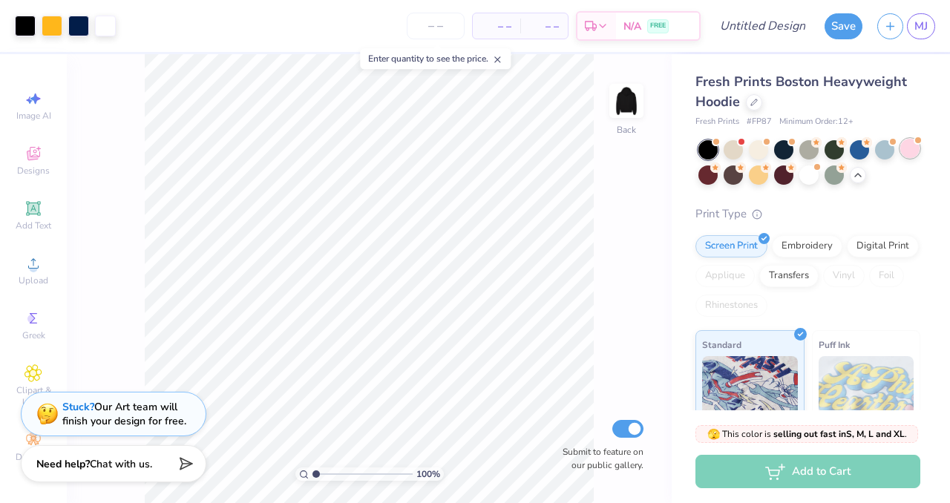
click at [900, 158] on div at bounding box center [909, 148] width 19 height 19
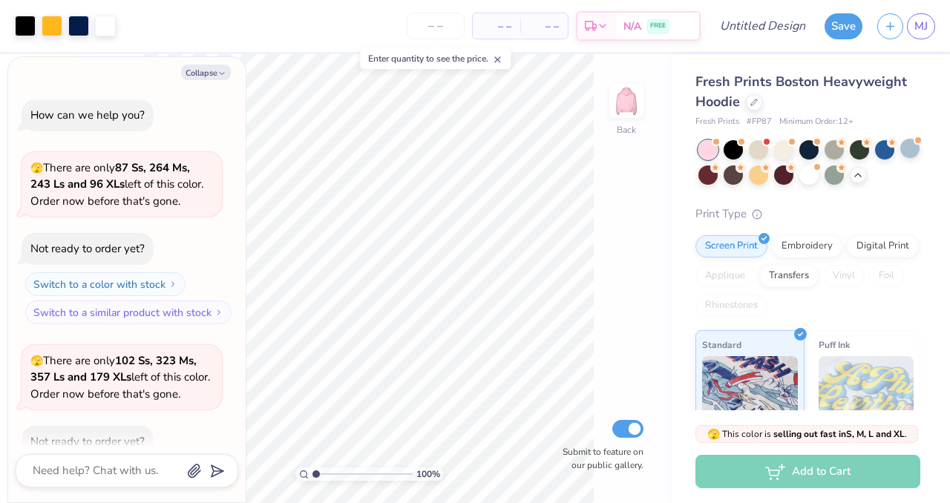
scroll to position [82, 0]
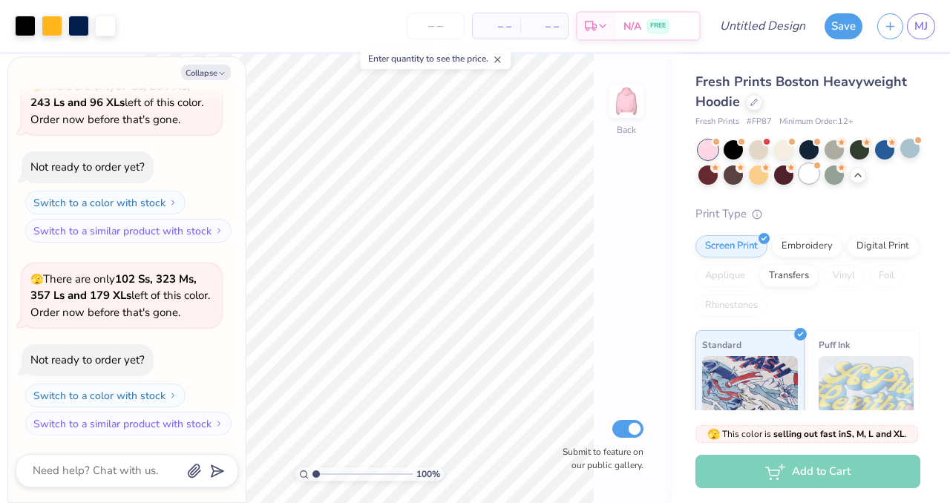
click at [819, 180] on div at bounding box center [808, 173] width 19 height 19
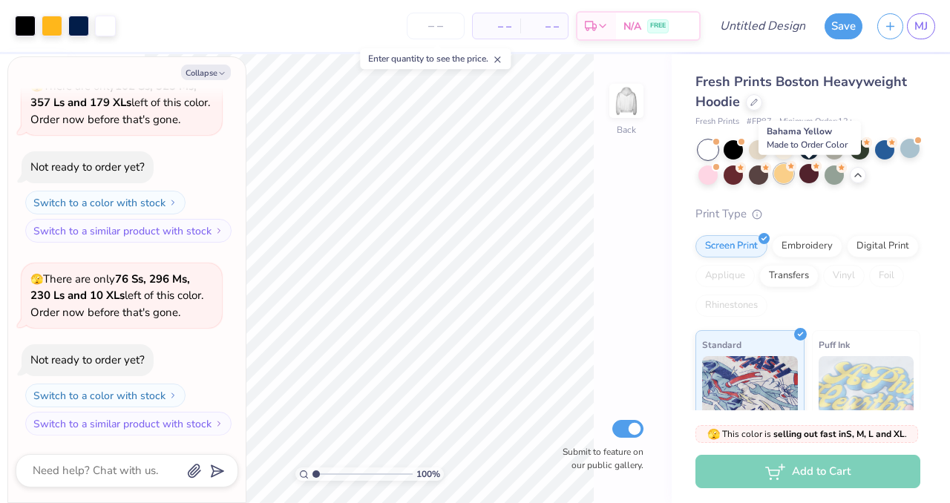
click at [793, 178] on div at bounding box center [783, 173] width 19 height 19
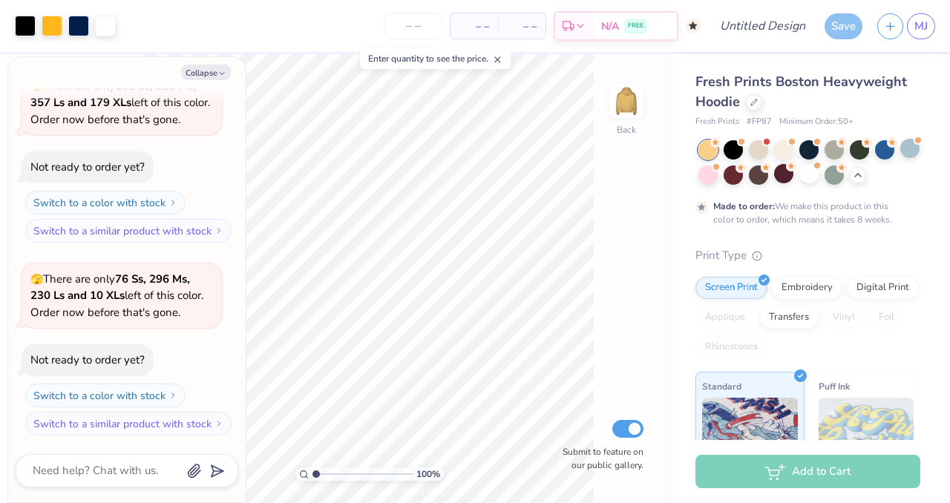
scroll to position [396, 0]
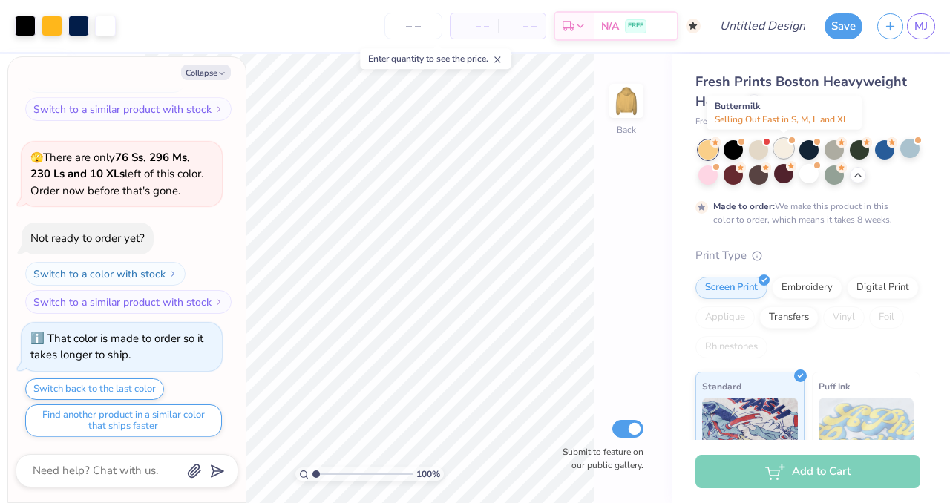
click at [786, 149] on div at bounding box center [783, 148] width 19 height 19
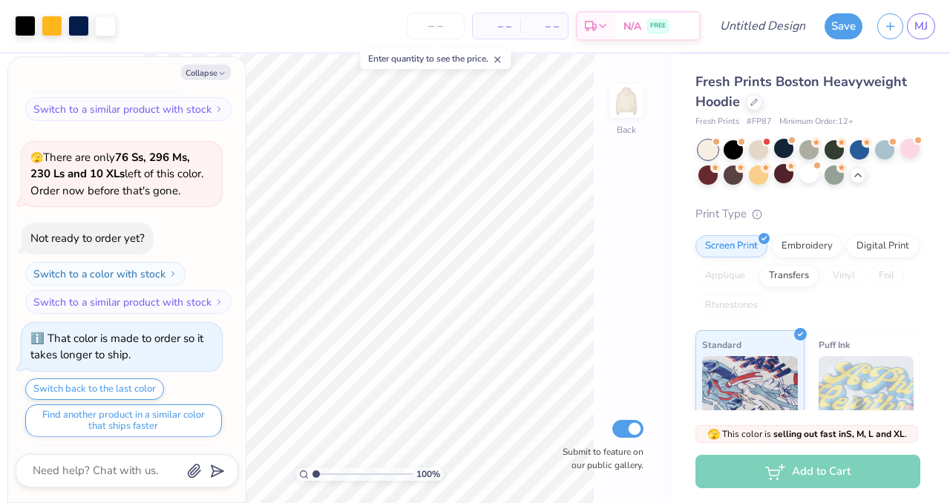
scroll to position [664, 0]
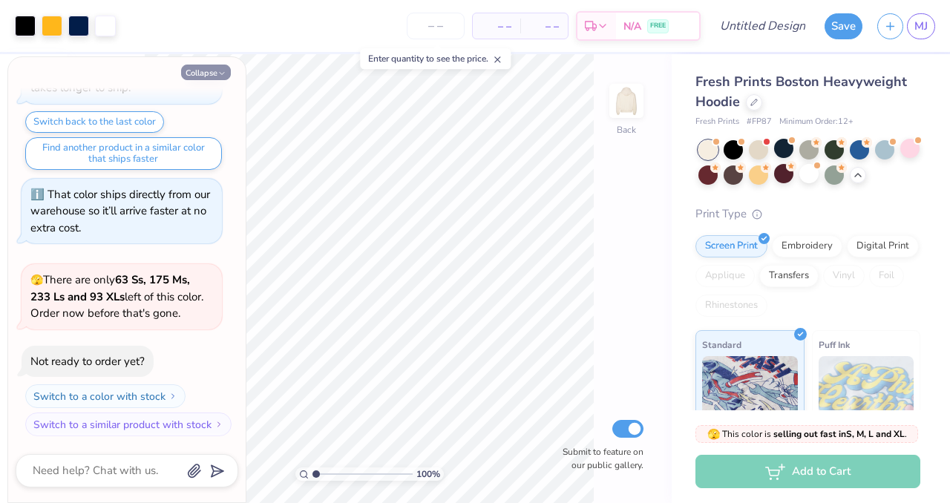
click at [212, 65] on button "Collapse" at bounding box center [206, 73] width 50 height 16
type textarea "x"
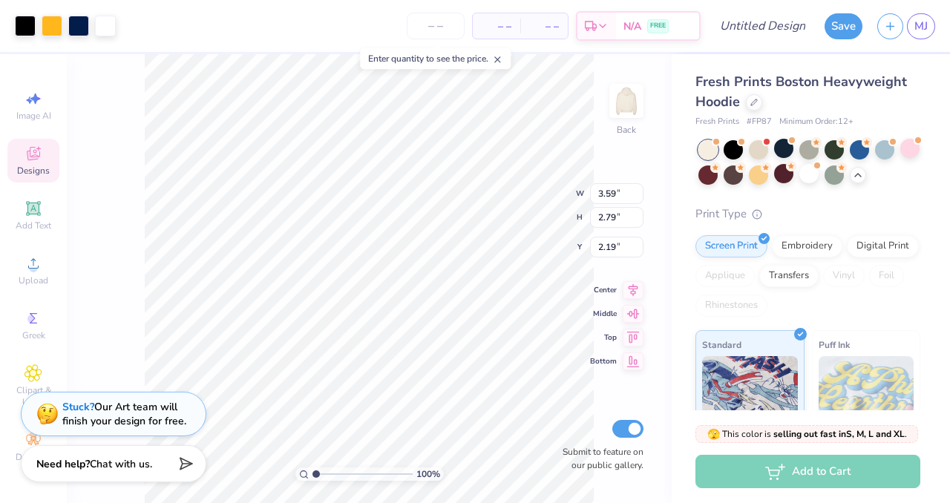
type input "2.66"
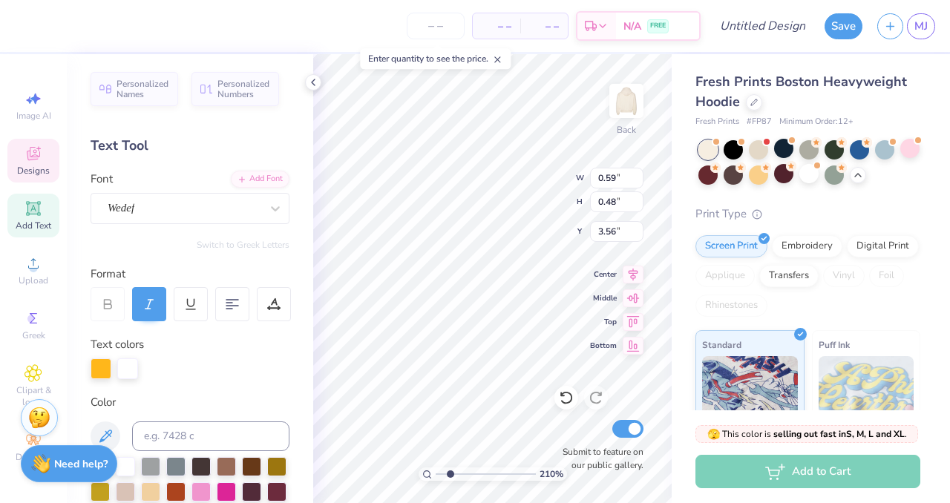
scroll to position [12, 1]
type input "2.10068797906248"
type textarea "'2"
type input "2.10068797906248"
type textarea "'25"
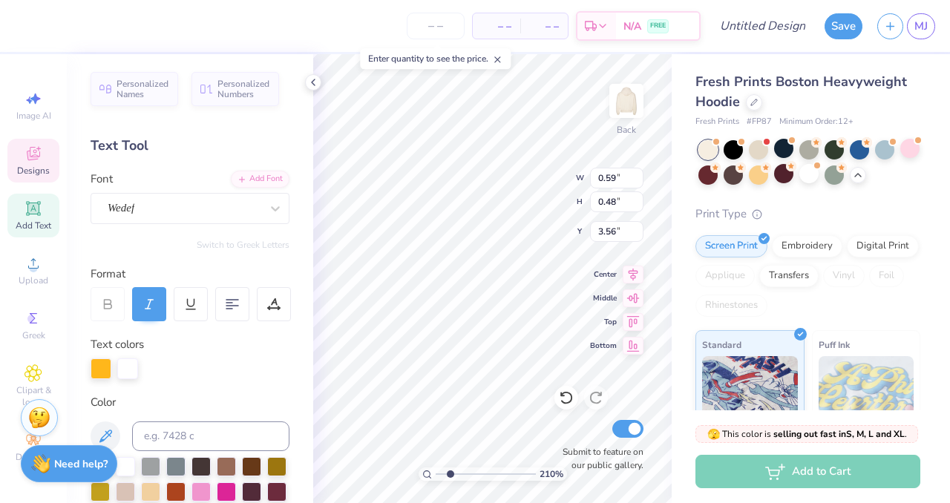
type input "2.10068797906248"
type input "1.07"
type input "0.88"
type input "3.20"
type input "2.10068797906248"
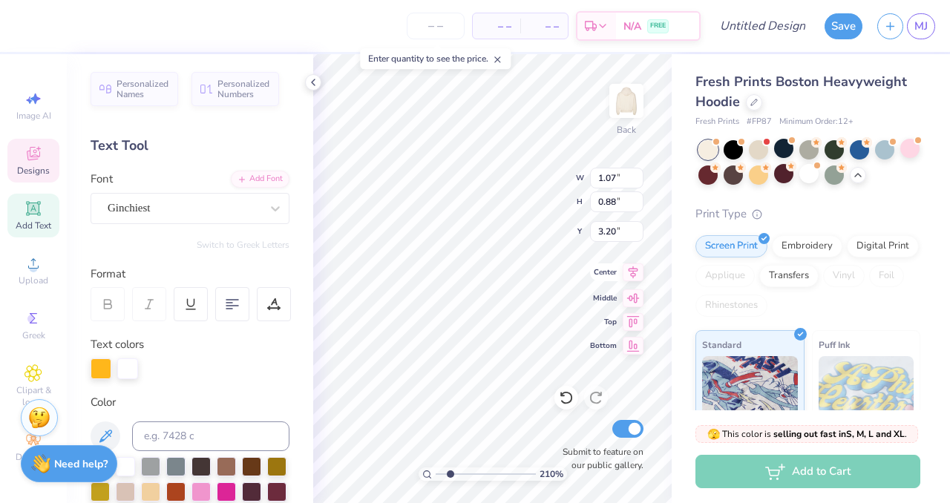
type textarea "M"
type input "2.10068797906248"
type textarea "MWE"
type input "2.10068797906248"
type textarea "MW"
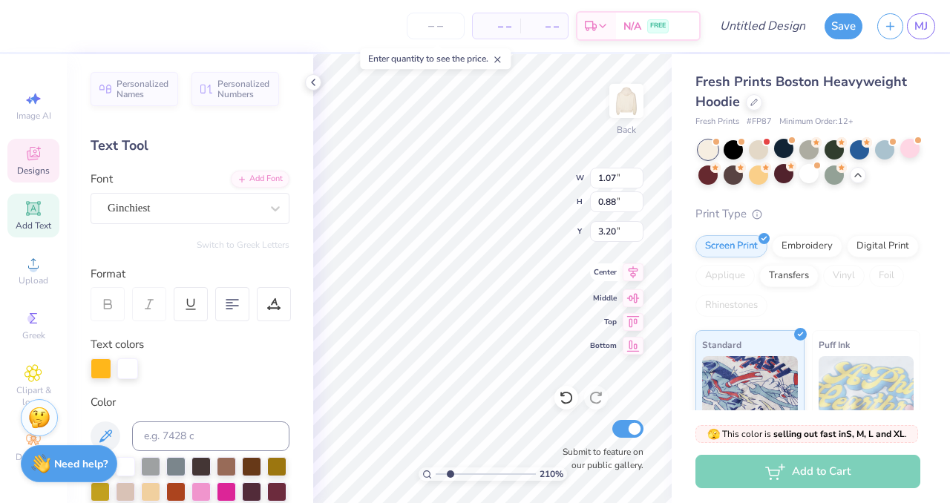
type input "2.10068797906248"
type textarea "M"
type input "2.10068797906248"
type textarea "M"
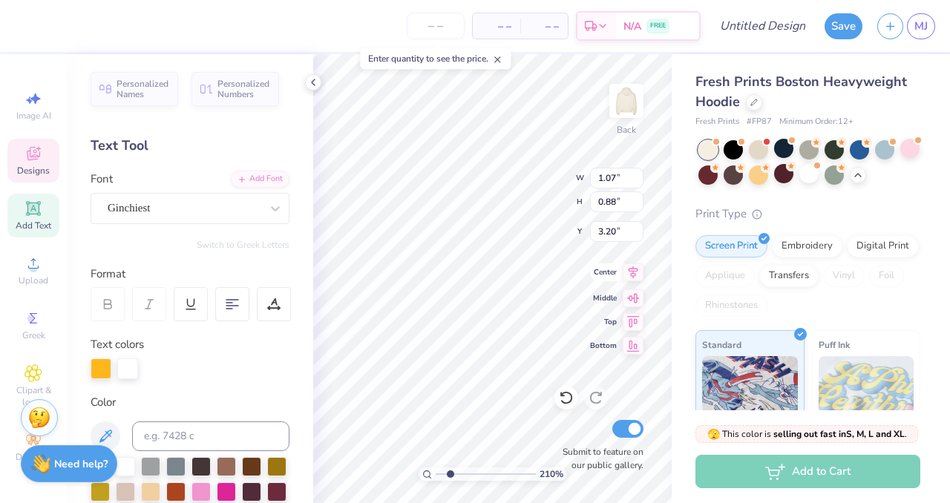
type input "2.10068797906248"
type textarea "MW"
type input "2.10068797906248"
type textarea "MWE"
type input "2.10068797906248"
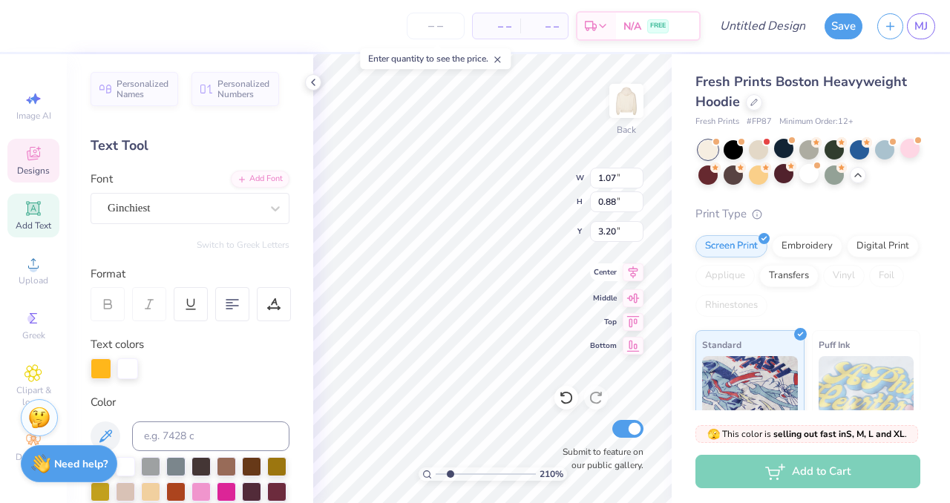
type textarea "MWES"
type input "2.10068797906248"
type textarea "MWESE"
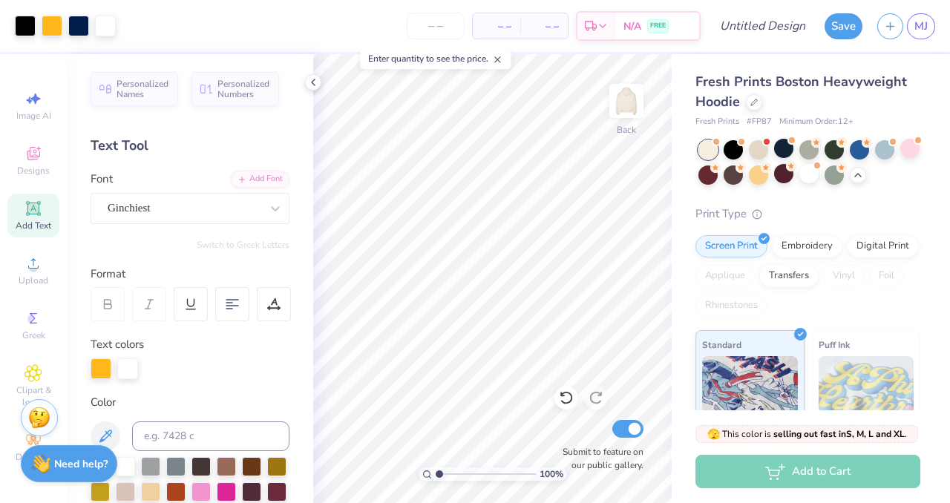
type input "1"
click at [444, 35] on input "number" at bounding box center [436, 26] width 58 height 27
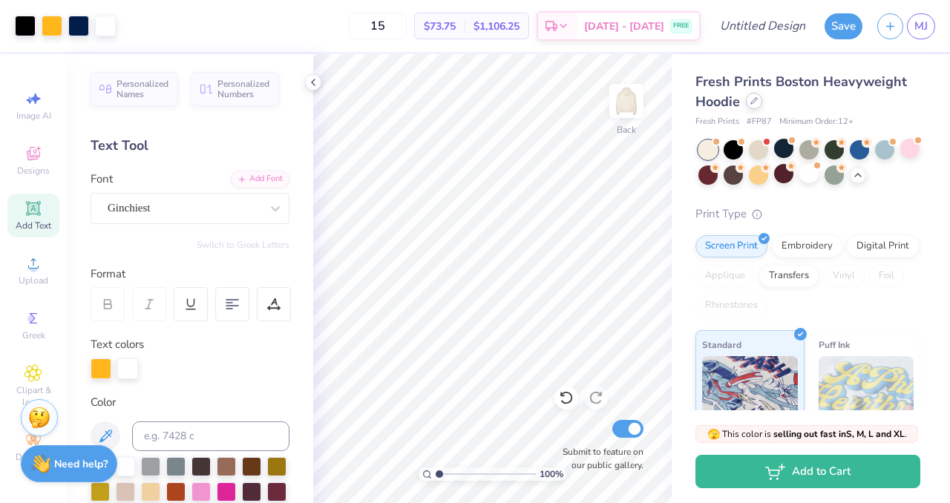
click at [751, 102] on icon at bounding box center [754, 101] width 6 height 6
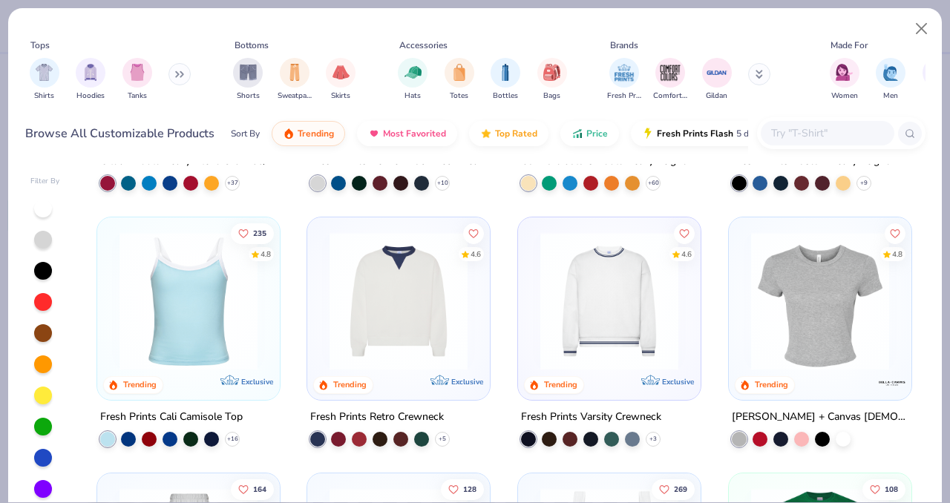
scroll to position [220, 0]
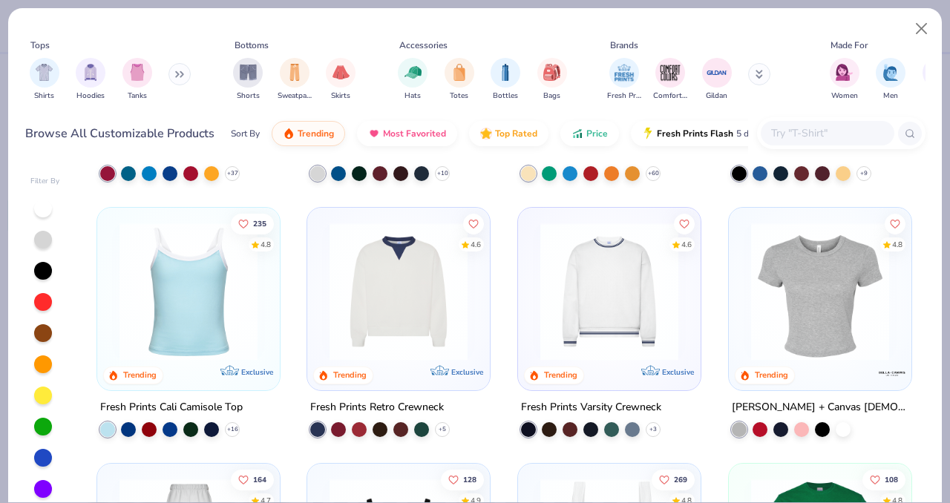
click at [613, 315] on img at bounding box center [609, 292] width 153 height 138
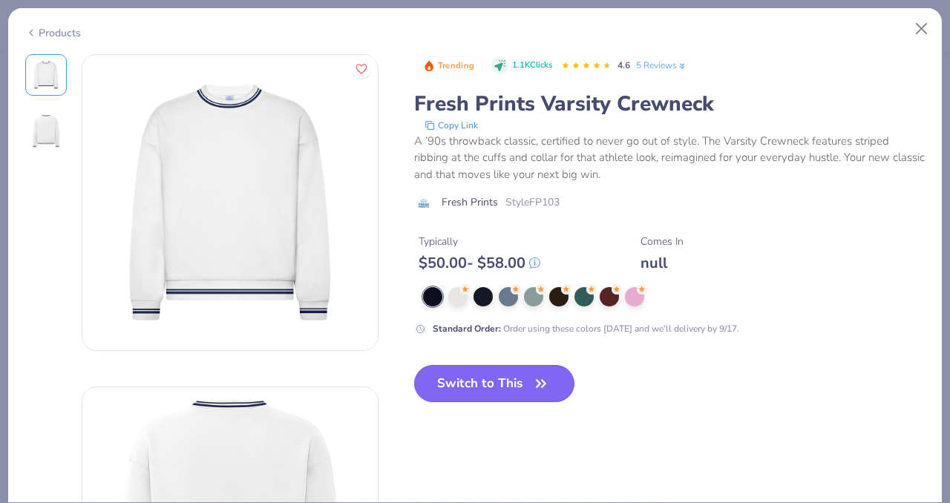
click at [482, 376] on button "Switch to This" at bounding box center [494, 383] width 161 height 37
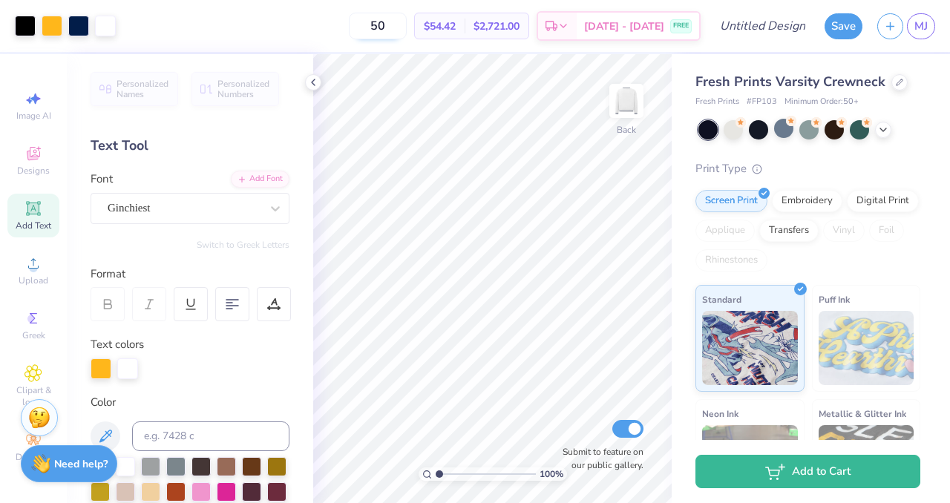
drag, startPoint x: 413, startPoint y: 19, endPoint x: 386, endPoint y: 22, distance: 27.0
click at [386, 22] on input "50" at bounding box center [378, 26] width 58 height 27
type input "50"
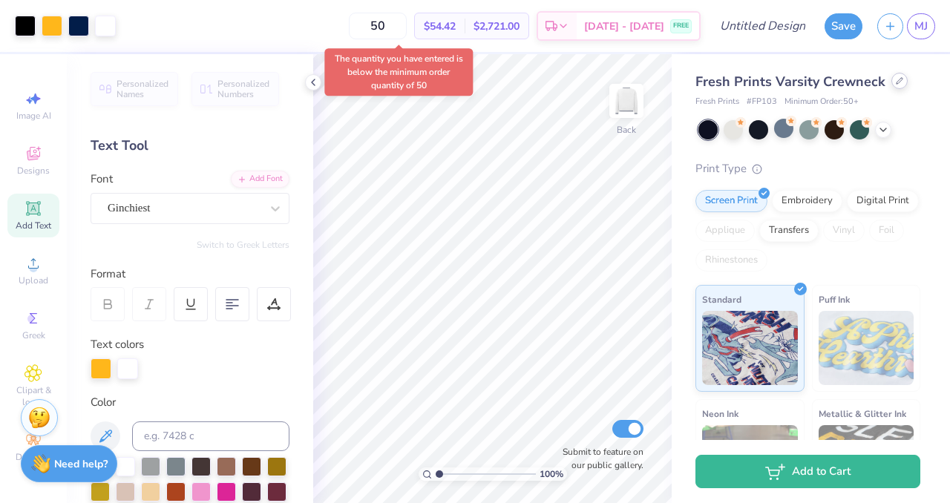
click at [896, 83] on icon at bounding box center [899, 80] width 7 height 7
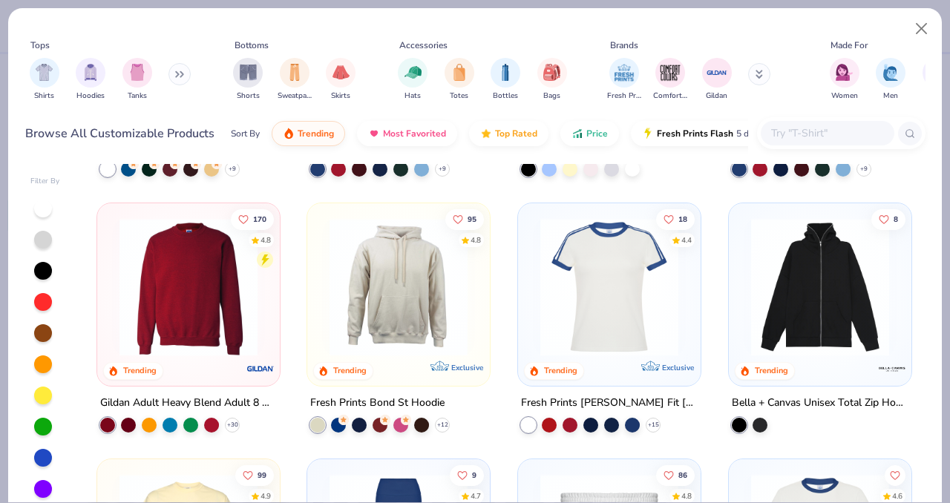
scroll to position [993, 0]
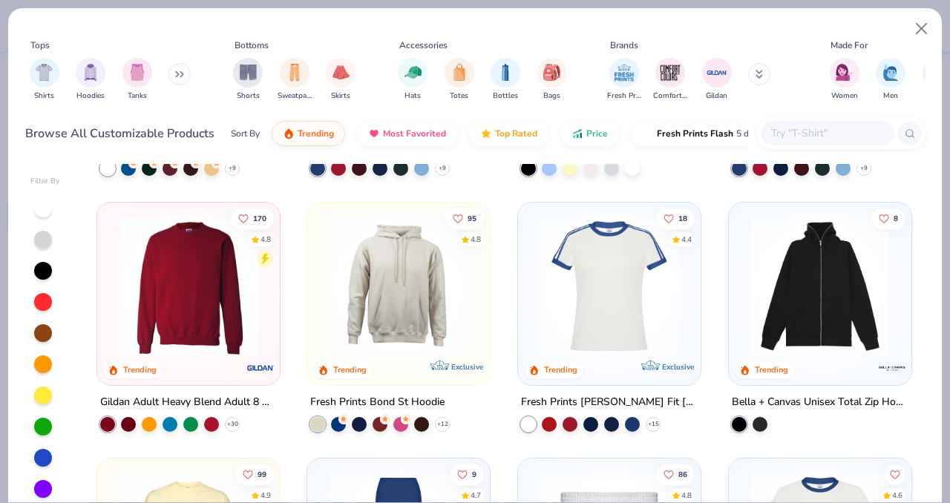
click at [376, 292] on img at bounding box center [398, 286] width 153 height 138
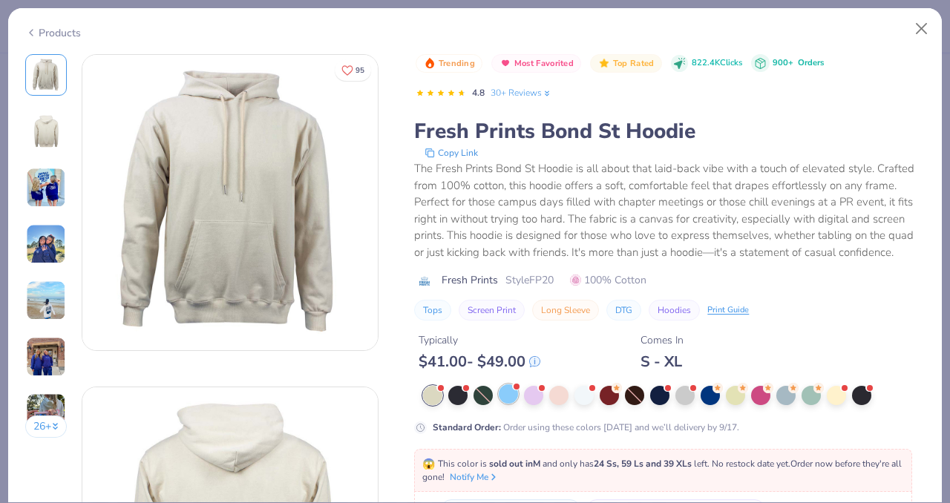
click at [510, 398] on div at bounding box center [508, 393] width 19 height 19
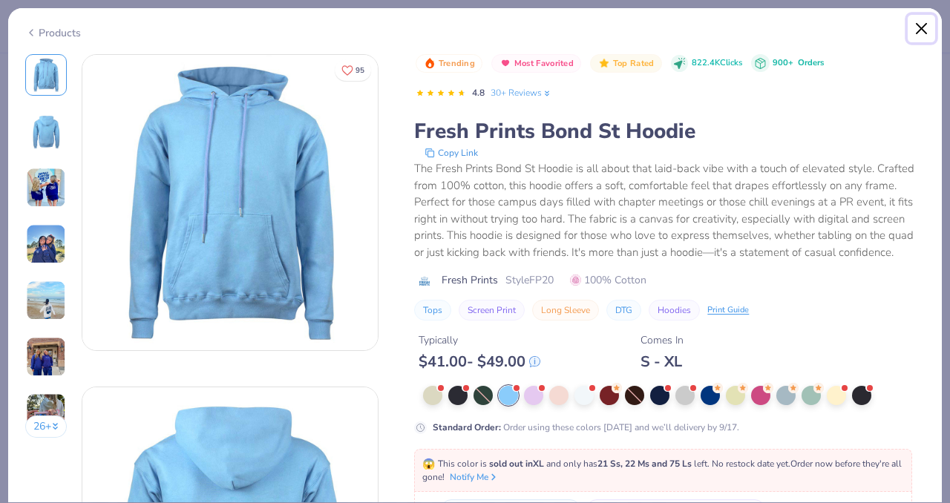
click at [923, 27] on button "Close" at bounding box center [922, 29] width 28 height 28
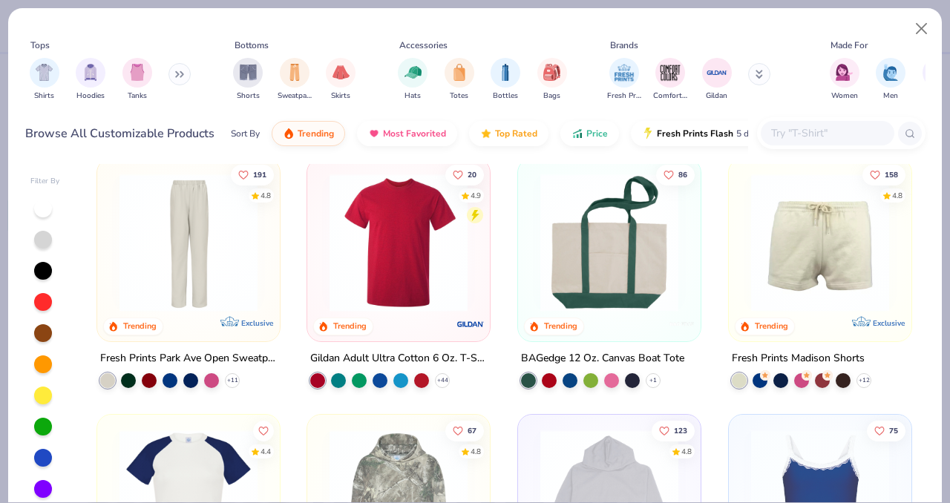
scroll to position [1957, 0]
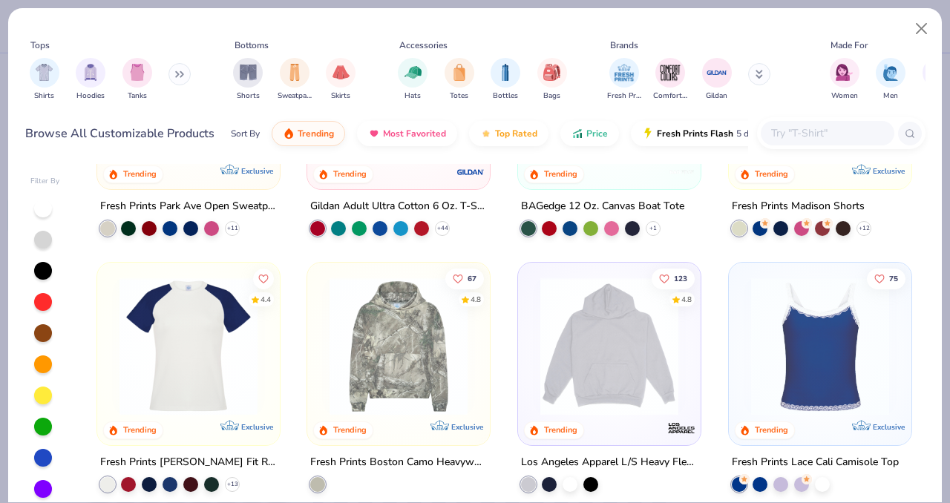
click at [802, 129] on input "text" at bounding box center [827, 133] width 114 height 17
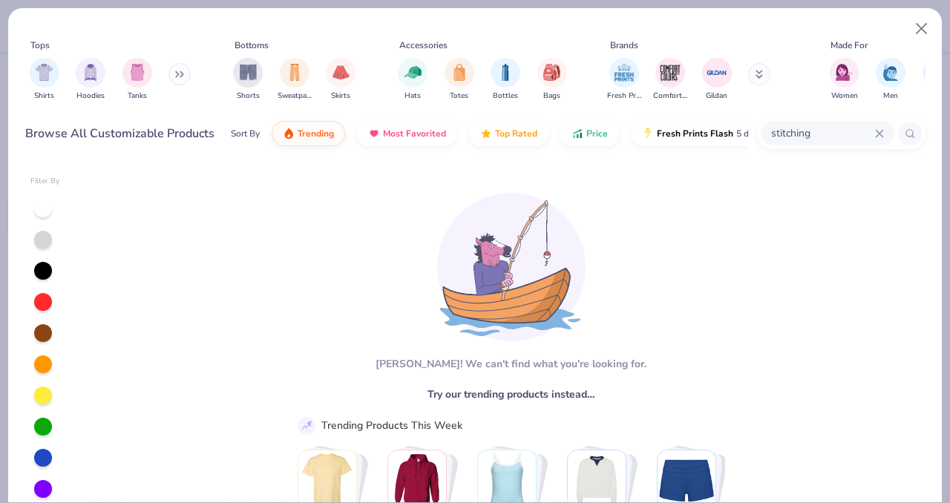
scroll to position [18, 0]
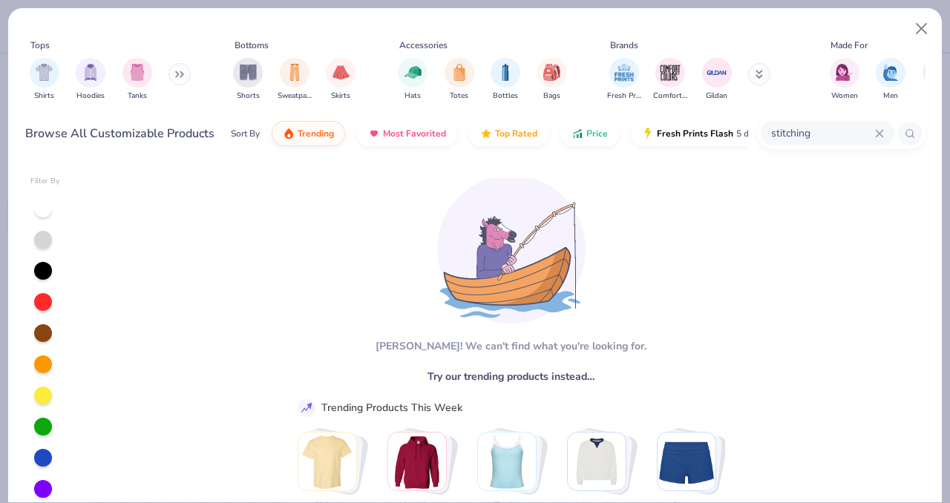
drag, startPoint x: 814, startPoint y: 131, endPoint x: 755, endPoint y: 134, distance: 59.5
click at [755, 134] on div "Browse All Customizable Products Sort By Trending Most Favorited Top Rated Pric…" at bounding box center [475, 134] width 900 height 42
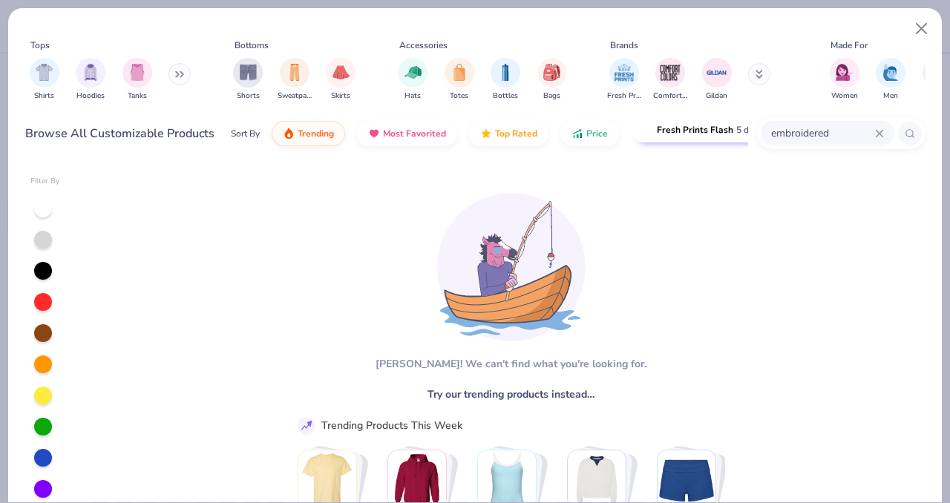
drag, startPoint x: 836, startPoint y: 127, endPoint x: 748, endPoint y: 128, distance: 87.6
click at [748, 128] on div "Browse All Customizable Products Sort By Trending Most Favorited Top Rated Pric…" at bounding box center [475, 134] width 900 height 42
type input "a"
type input "stitch"
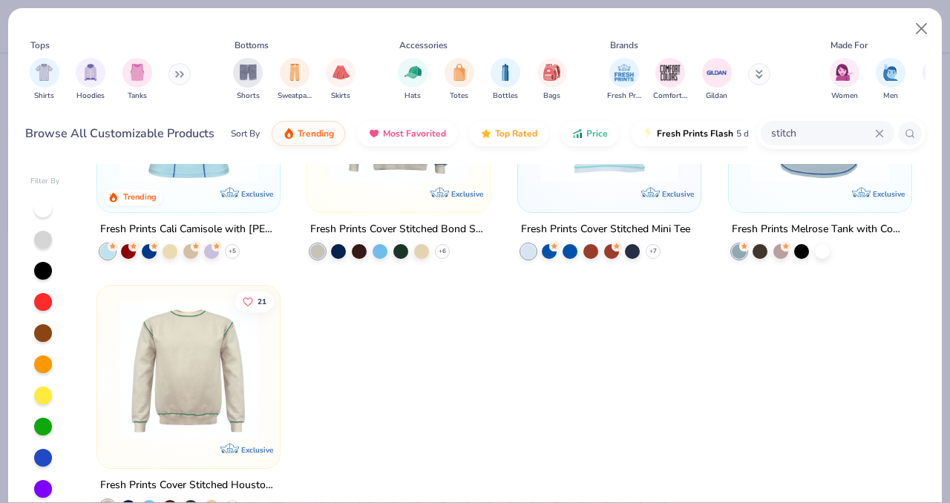
scroll to position [0, 0]
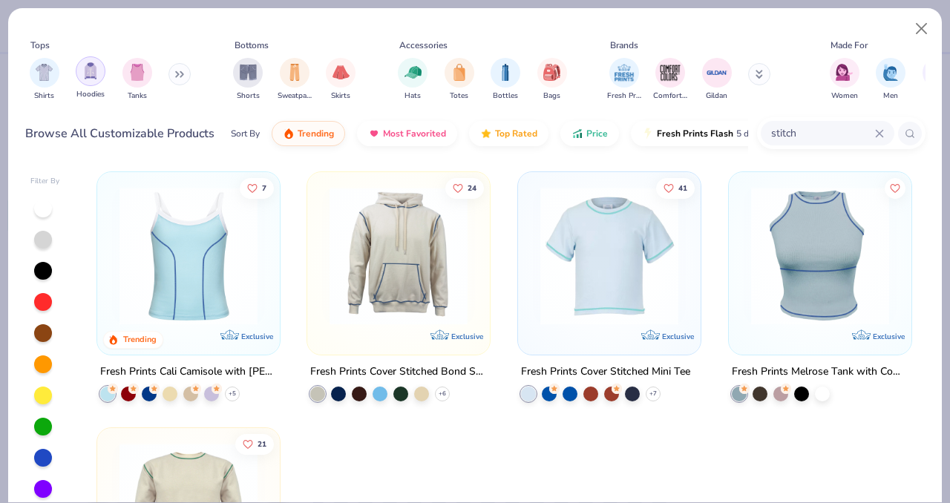
click at [96, 83] on div "filter for Hoodies" at bounding box center [91, 71] width 30 height 30
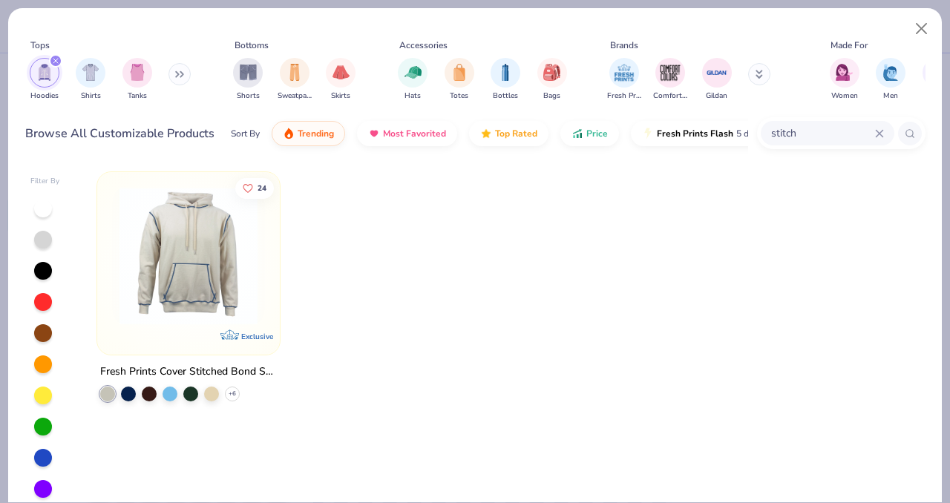
click at [877, 134] on icon at bounding box center [879, 133] width 7 height 7
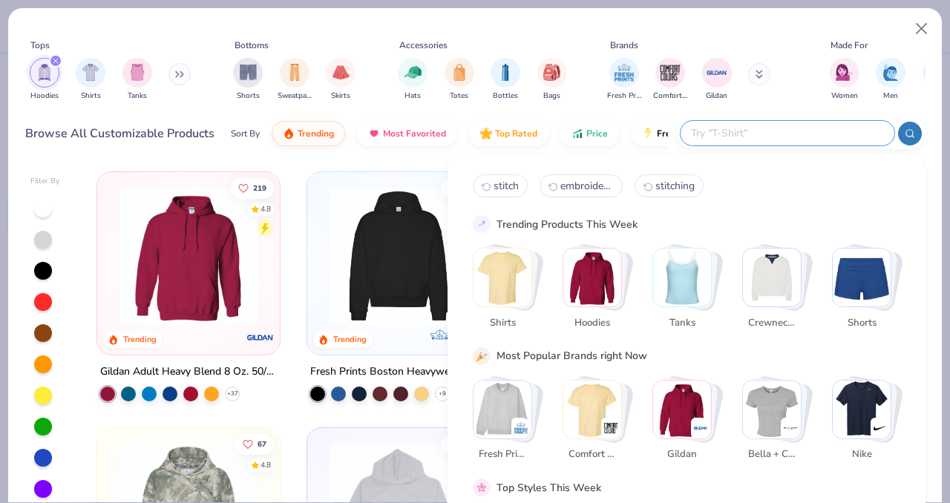
click at [916, 137] on div at bounding box center [910, 134] width 24 height 24
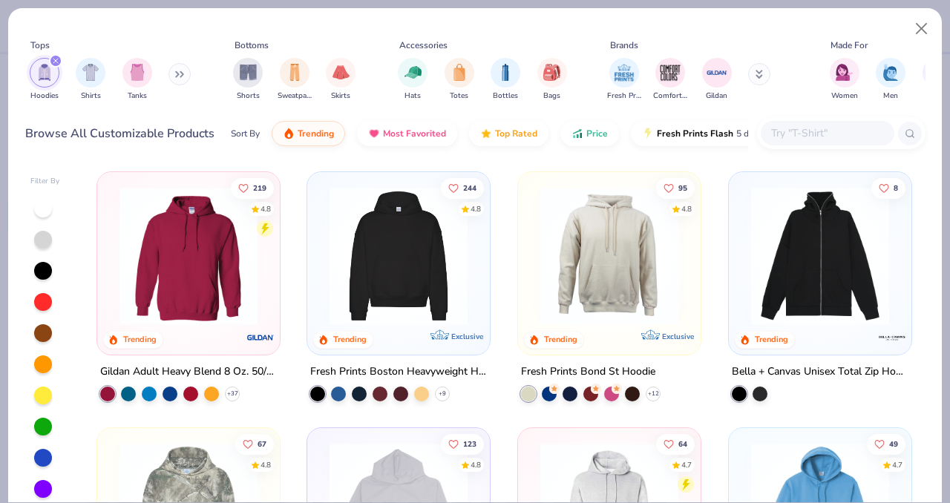
click at [194, 261] on img at bounding box center [188, 256] width 153 height 138
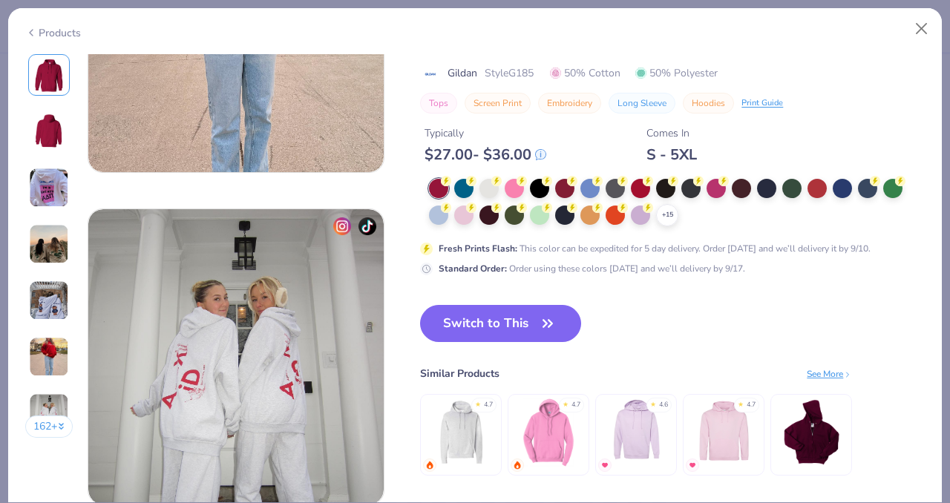
scroll to position [1803, 0]
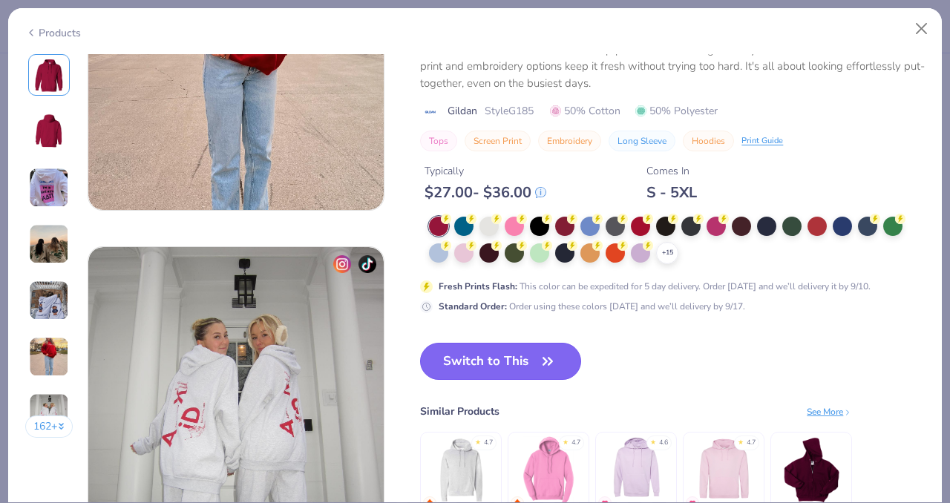
click at [485, 363] on button "Switch to This" at bounding box center [500, 361] width 161 height 37
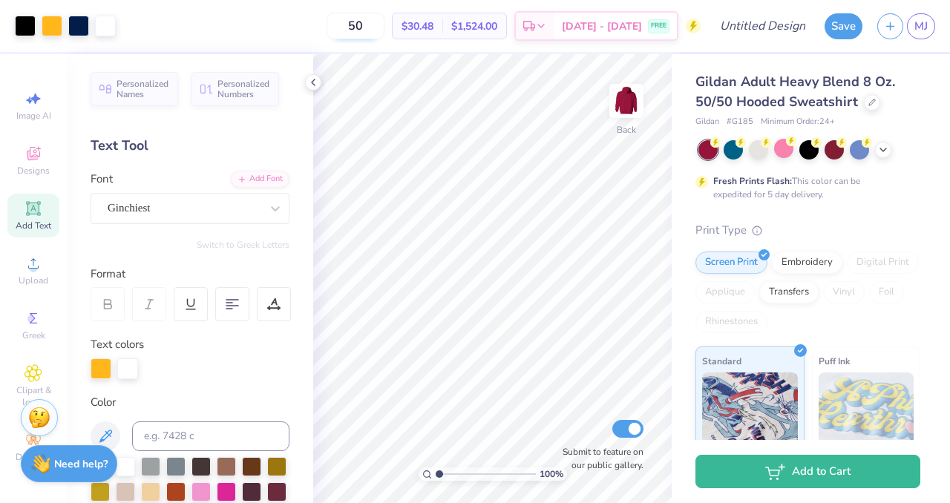
click at [384, 20] on input "50" at bounding box center [356, 26] width 58 height 27
drag, startPoint x: 382, startPoint y: 23, endPoint x: 349, endPoint y: 24, distance: 33.4
click at [349, 24] on input "50" at bounding box center [356, 26] width 58 height 27
type input "15"
click at [315, 82] on icon at bounding box center [313, 82] width 12 height 12
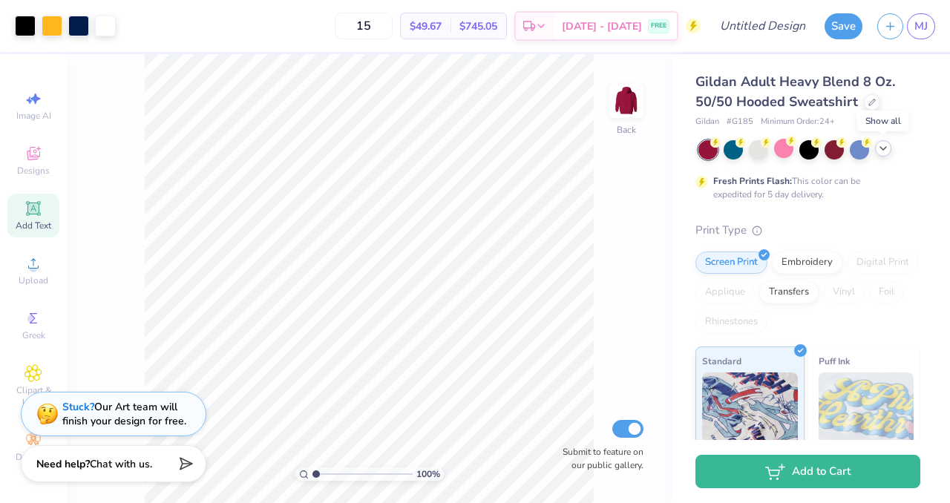
click at [888, 149] on icon at bounding box center [883, 149] width 12 height 12
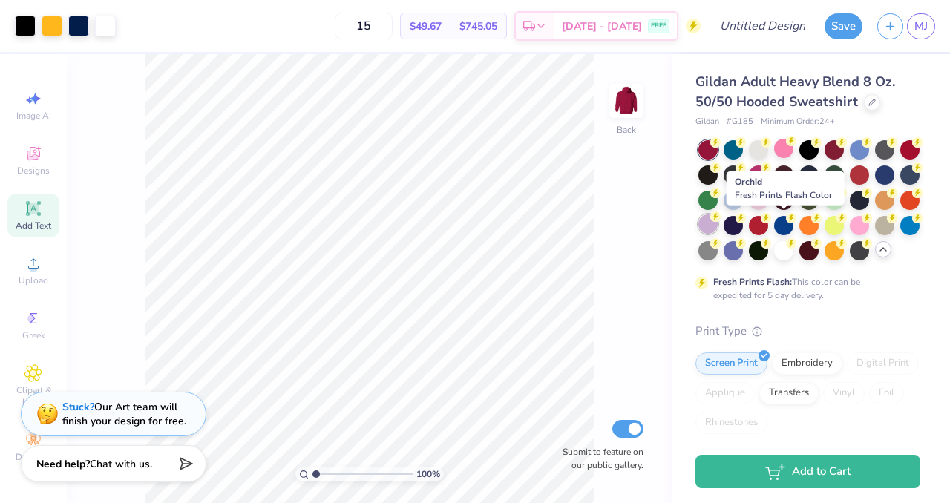
click at [718, 228] on div at bounding box center [707, 224] width 19 height 19
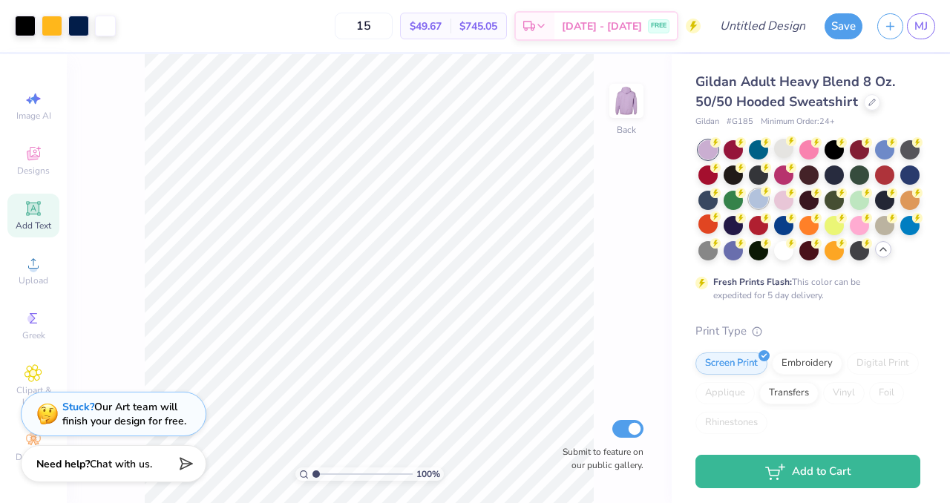
click at [768, 204] on div at bounding box center [758, 198] width 19 height 19
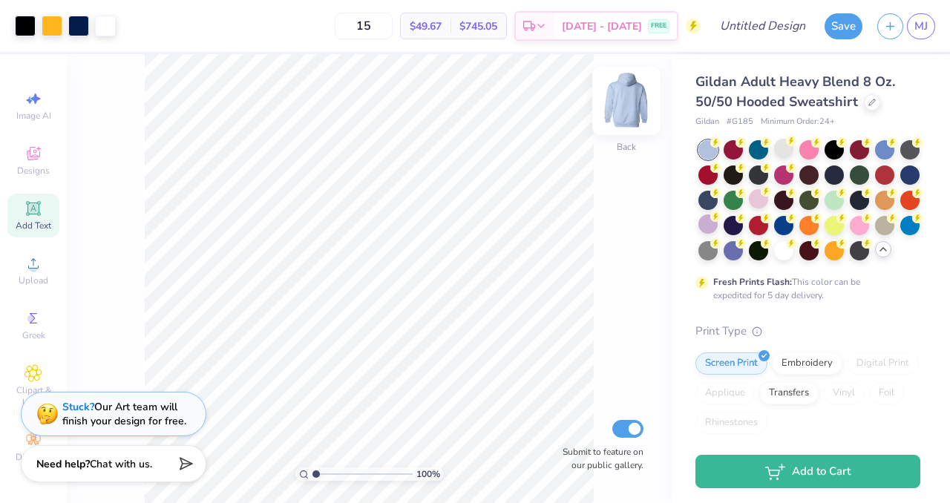
click at [635, 116] on img at bounding box center [626, 100] width 59 height 59
click at [635, 116] on img at bounding box center [627, 101] width 30 height 30
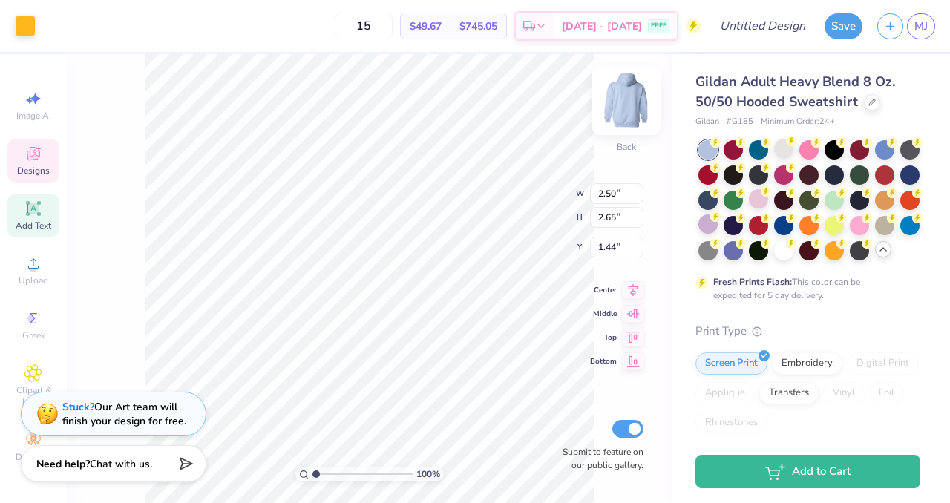
click at [632, 107] on img at bounding box center [626, 100] width 59 height 59
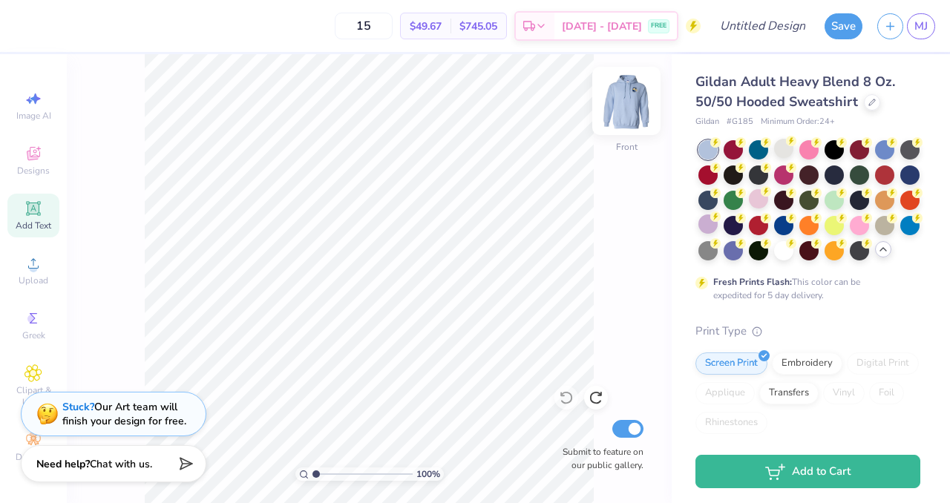
click at [644, 102] on img at bounding box center [626, 100] width 59 height 59
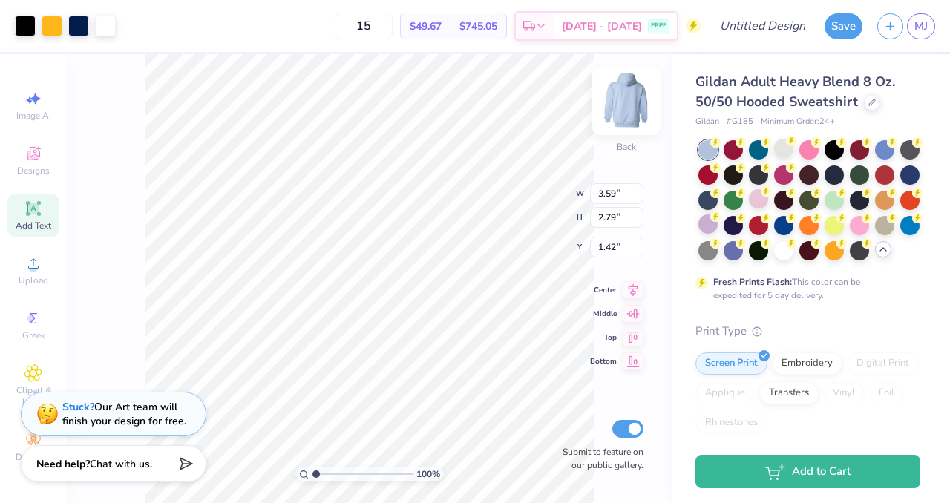
click at [635, 102] on img at bounding box center [626, 100] width 59 height 59
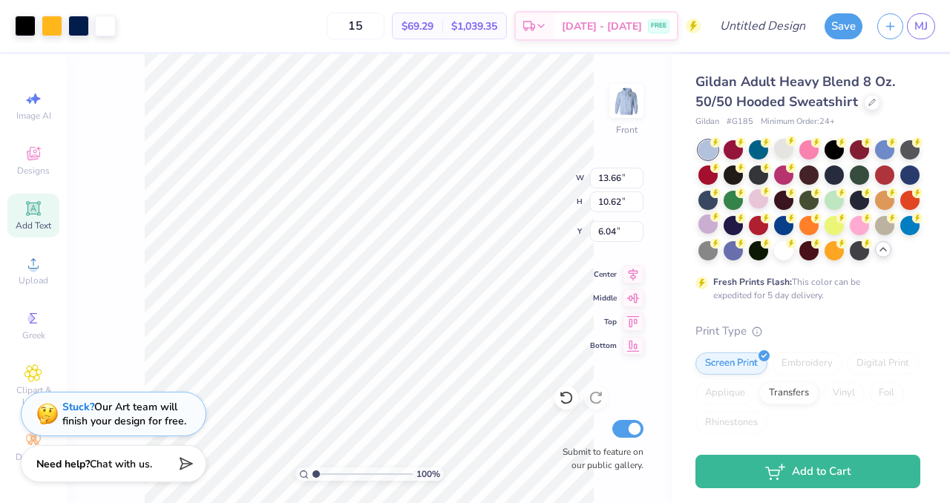
type input "13.66"
type input "10.62"
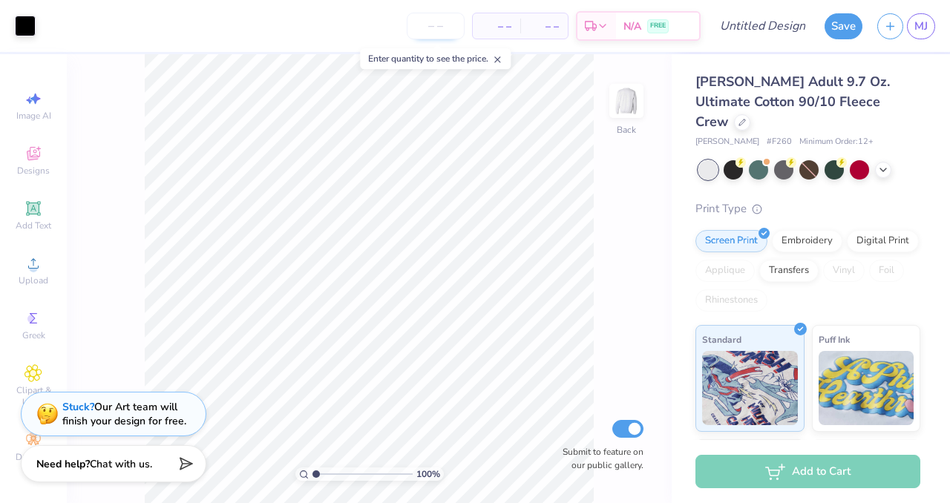
click at [440, 27] on input "number" at bounding box center [436, 26] width 58 height 27
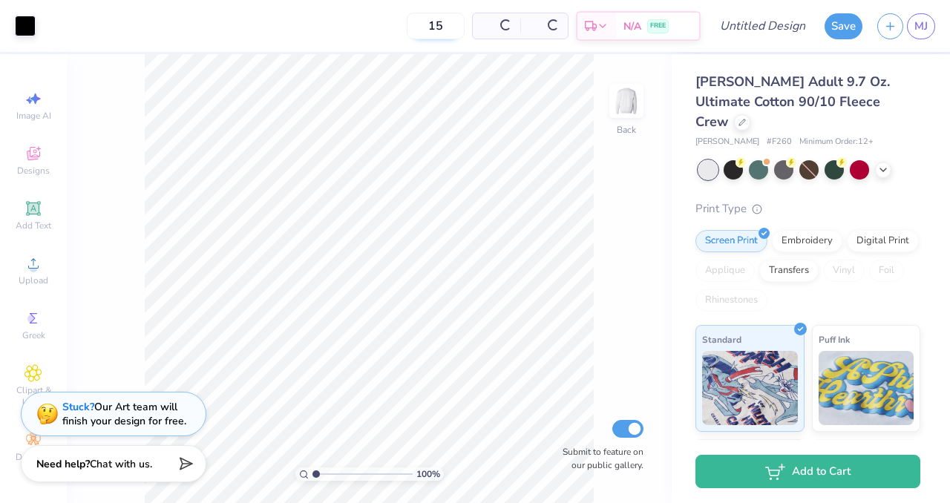
type input "15"
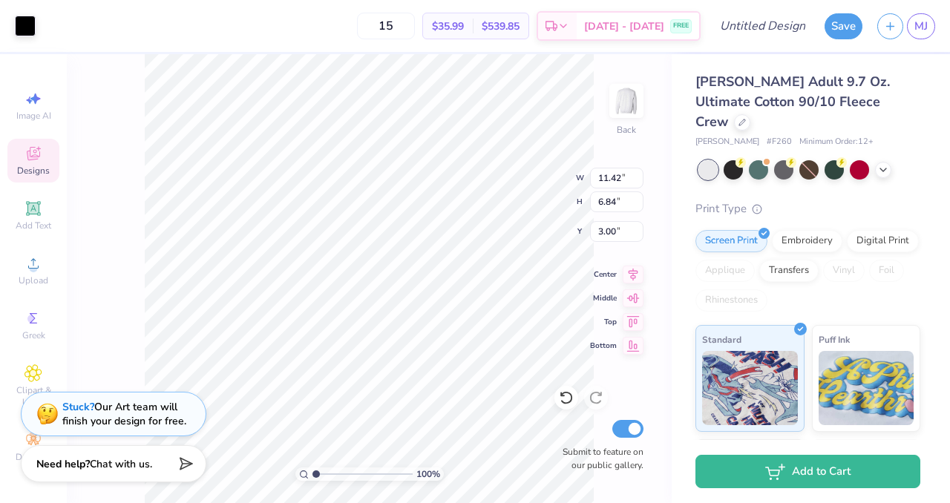
type input "11.42"
type input "6.84"
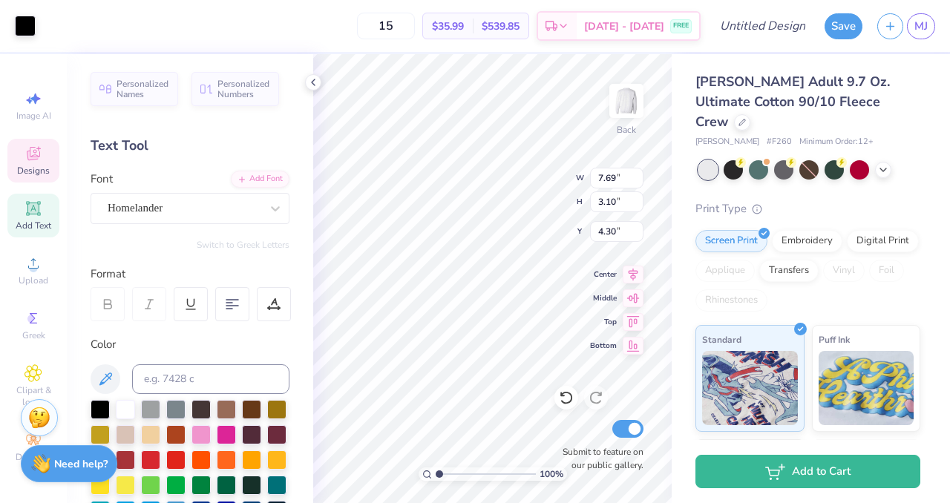
scroll to position [12, 1]
type textarea "P"
type textarea "MWESE"
click at [223, 200] on div "Homelander" at bounding box center [184, 208] width 156 height 23
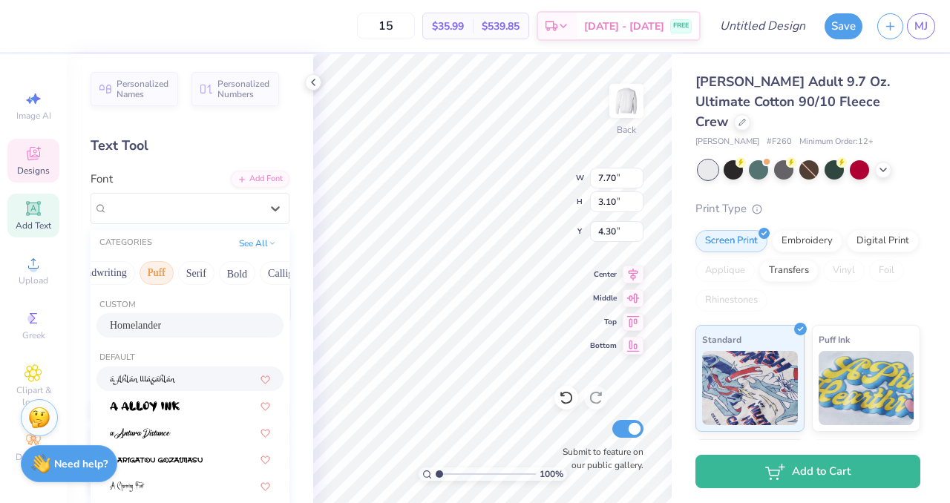
scroll to position [0, 102]
click at [122, 277] on button "Puff" at bounding box center [130, 273] width 34 height 24
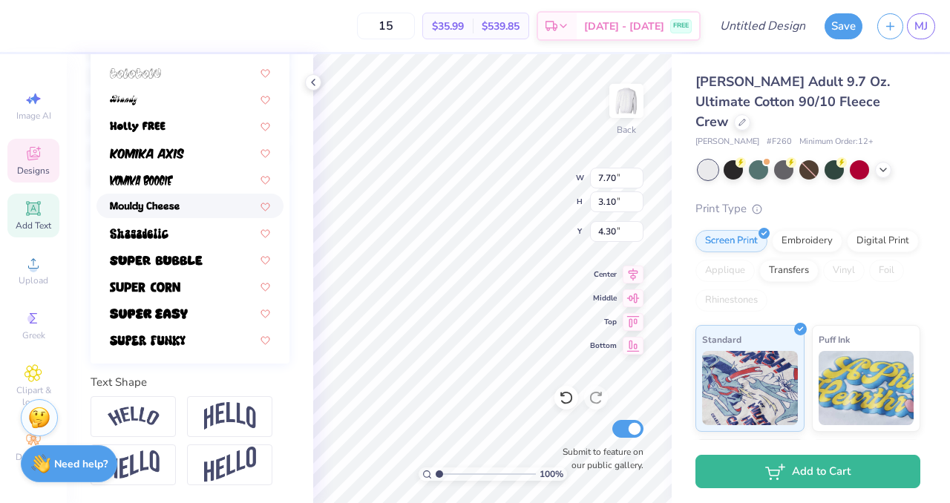
scroll to position [364, 0]
click at [168, 255] on img at bounding box center [156, 260] width 93 height 10
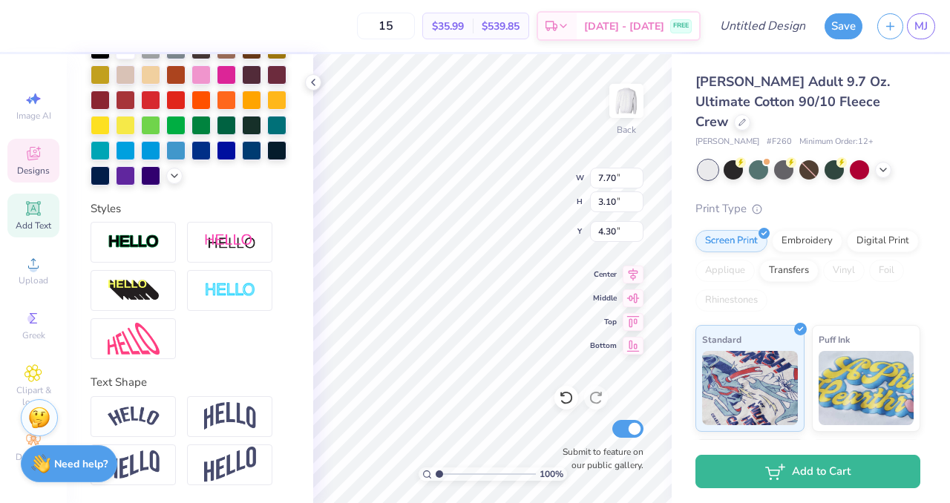
type input "17.77"
type input "3.72"
type input "3.98"
type input "11.71"
type input "2.45"
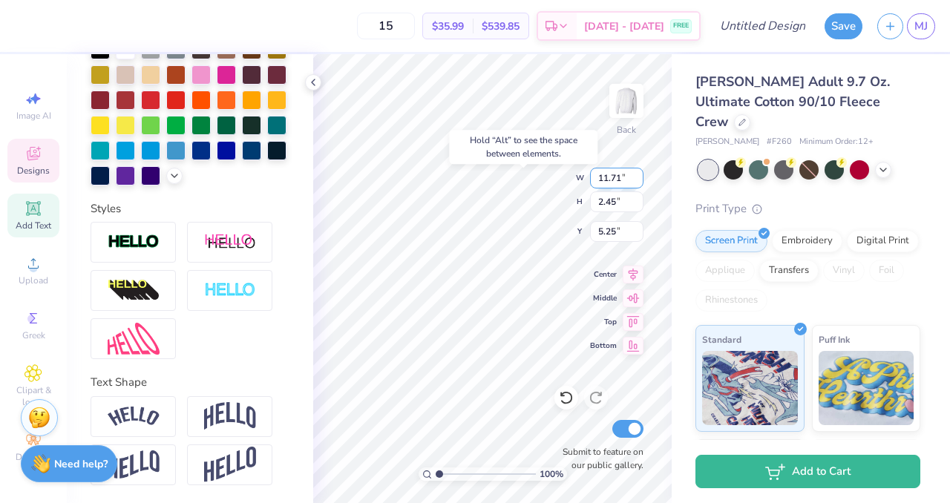
type input "4.54"
type input "9.10"
type input "1.90"
type input "5.02"
type input "10.97"
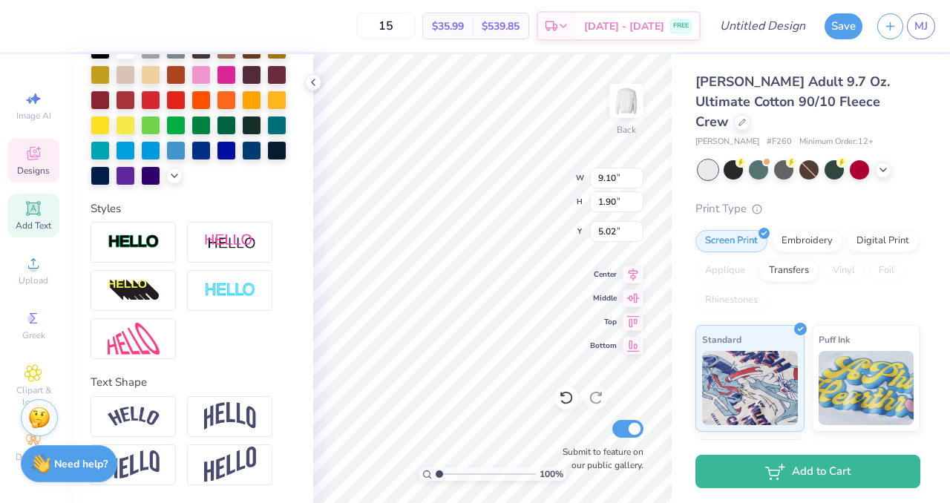
type input "2.30"
type input "4.63"
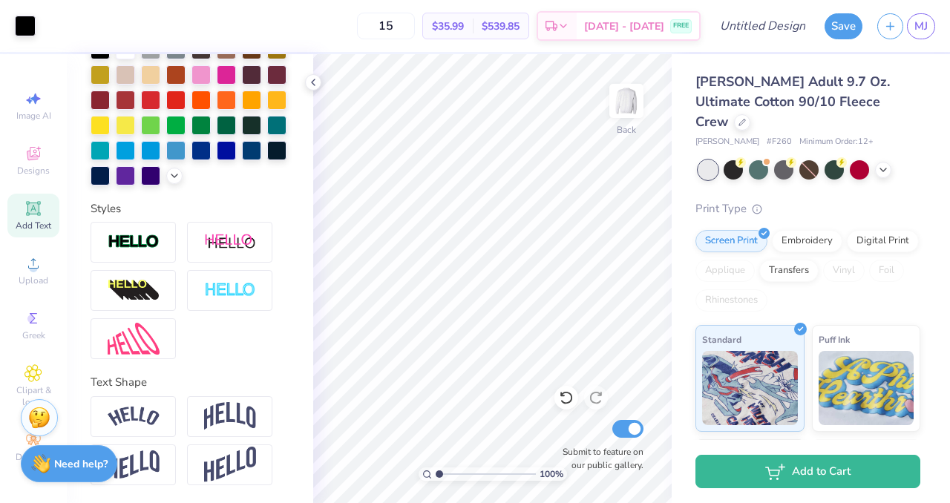
type input "1"
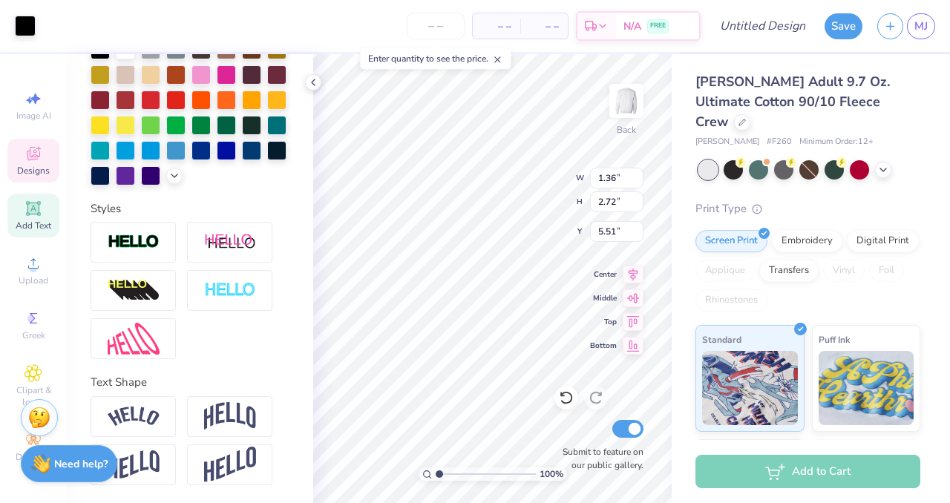
type input "1.36"
type input "2.72"
type input "5.51"
click at [886, 163] on icon at bounding box center [883, 169] width 12 height 12
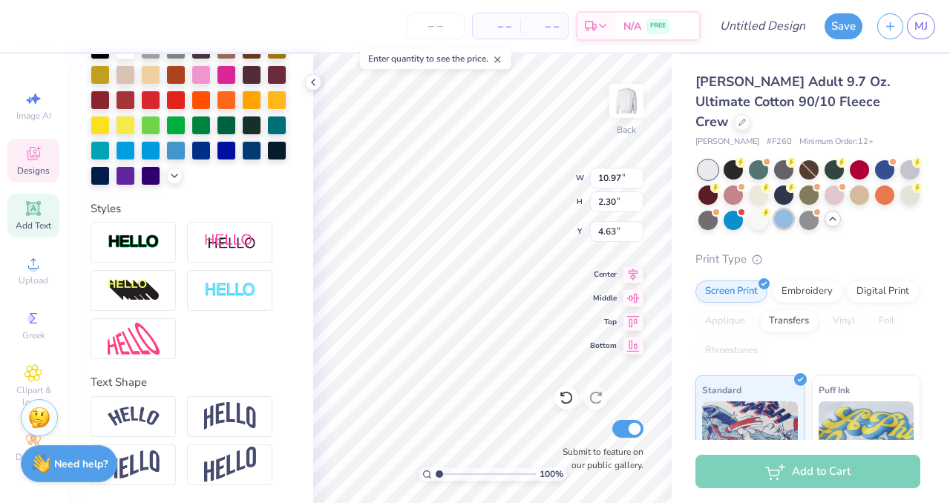
click at [793, 209] on div at bounding box center [783, 218] width 19 height 19
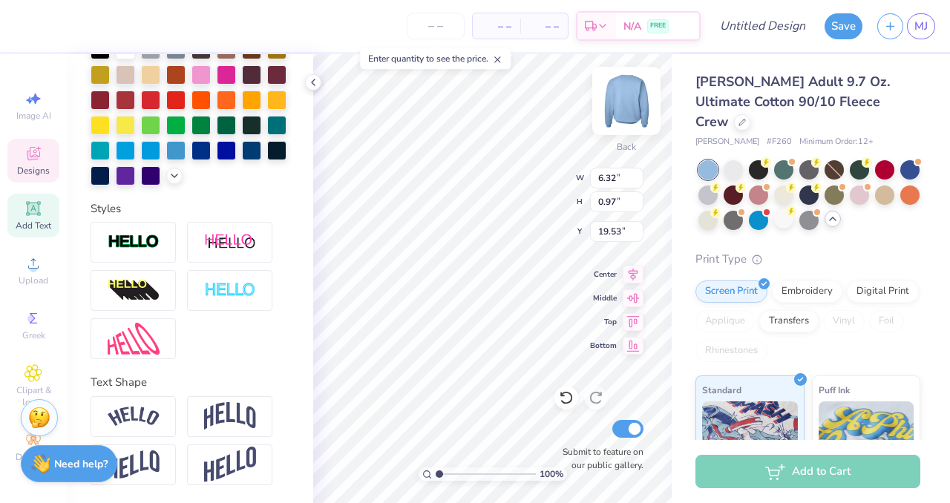
type input "19.53"
type input "10.97"
type input "2.30"
type input "5.71"
type input "9.96"
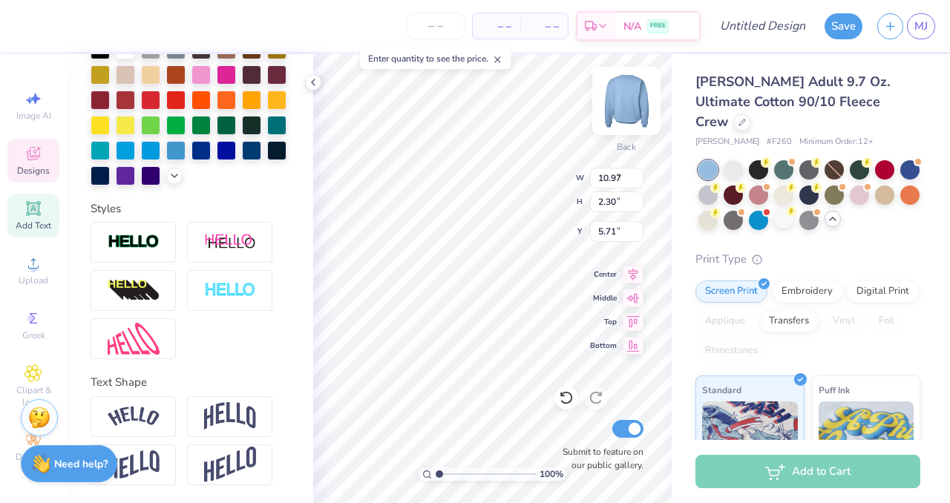
type input "7.39"
type input "3.00"
type input "8.74"
type input "6.49"
type input "3.50"
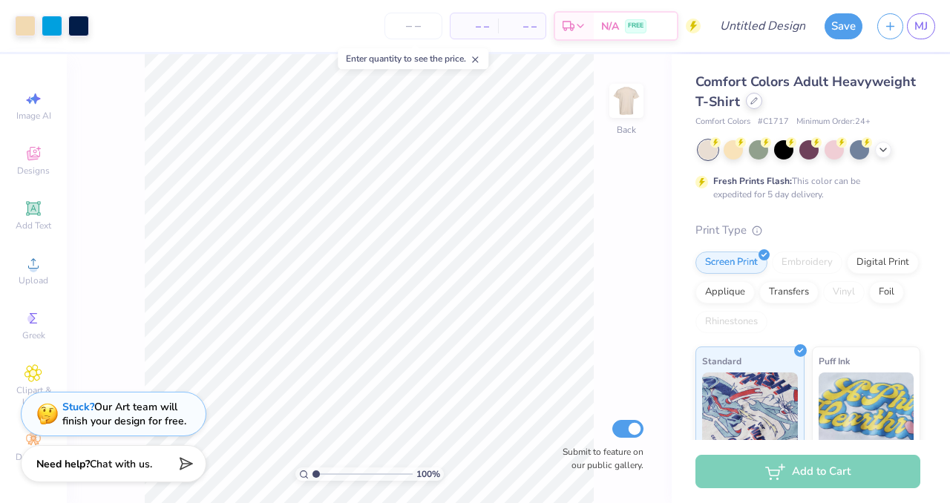
click at [758, 101] on icon at bounding box center [753, 100] width 7 height 7
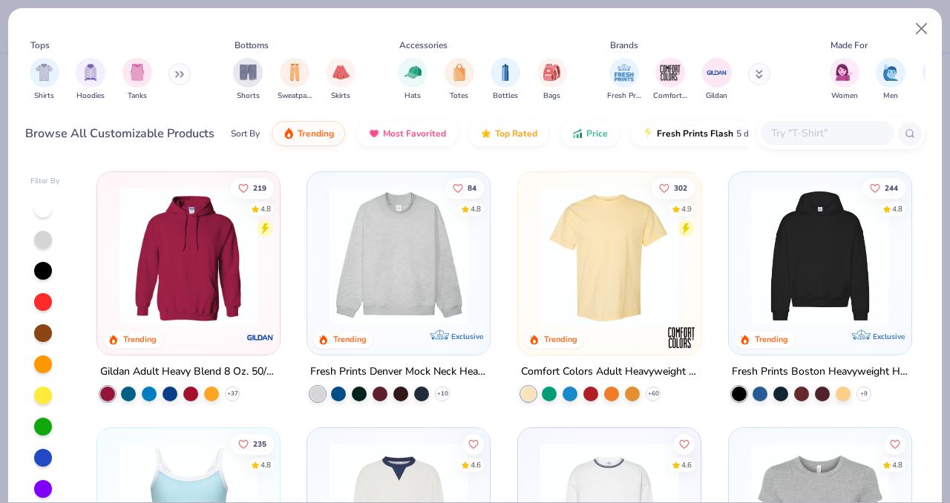
click at [409, 269] on img at bounding box center [398, 256] width 153 height 138
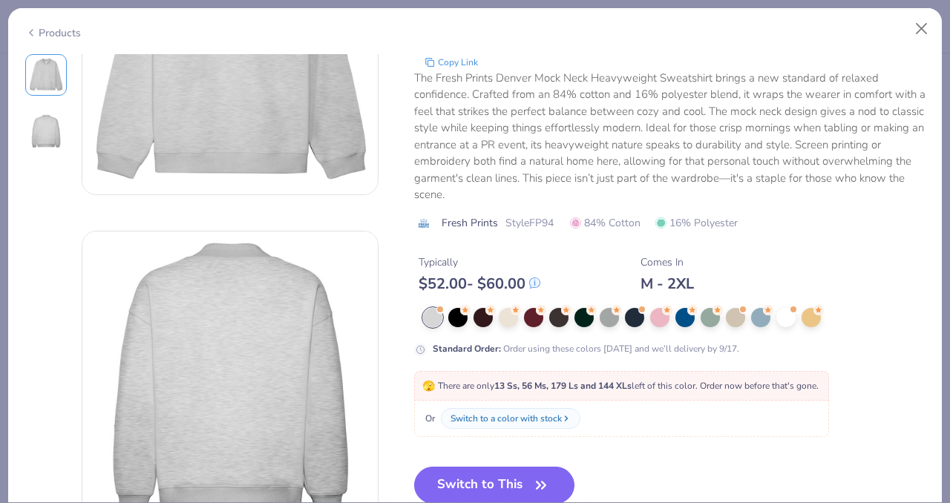
scroll to position [249, 0]
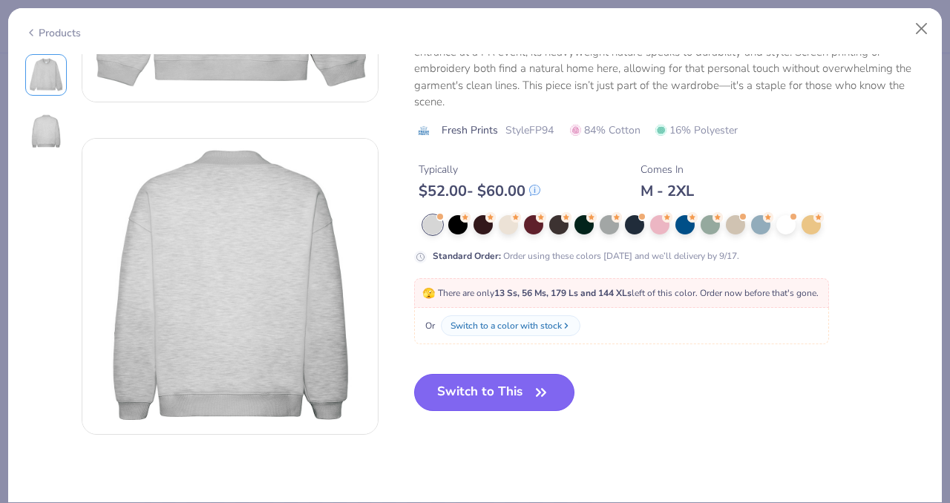
click at [475, 388] on button "Switch to This" at bounding box center [494, 392] width 161 height 37
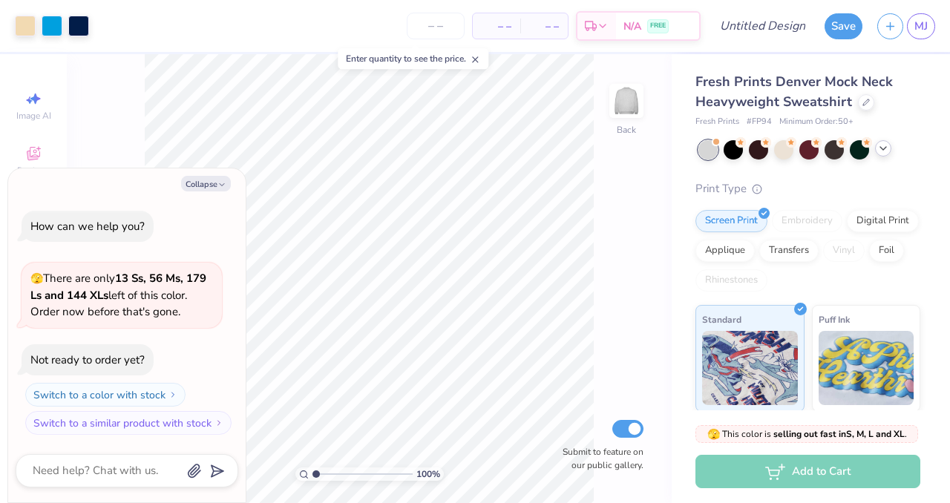
click at [885, 152] on icon at bounding box center [883, 149] width 12 height 12
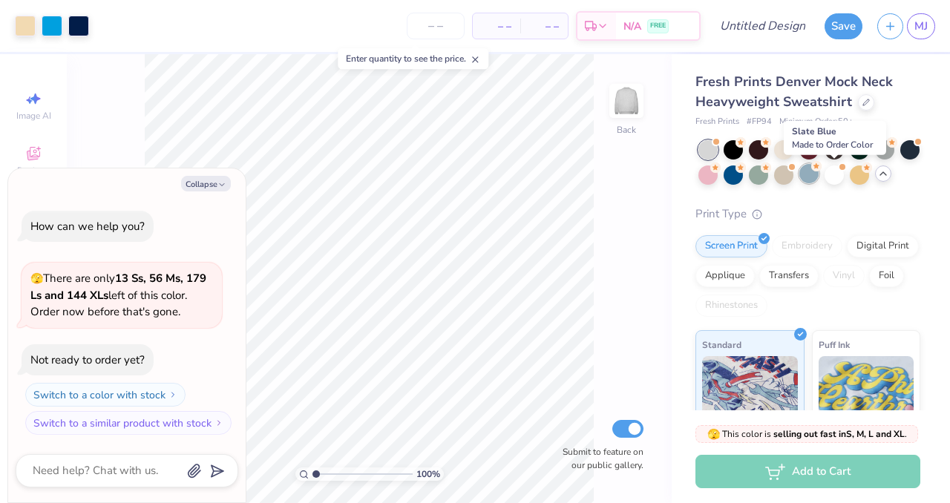
click at [819, 177] on div at bounding box center [808, 173] width 19 height 19
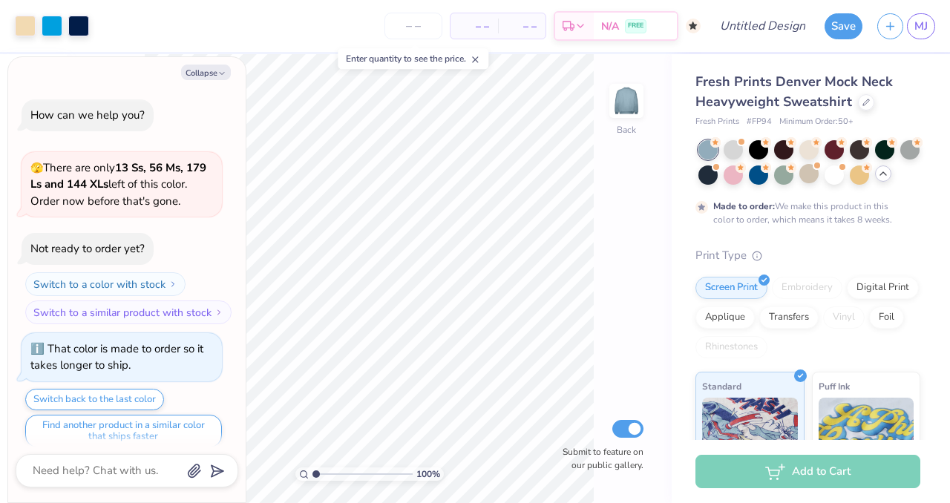
scroll to position [10, 0]
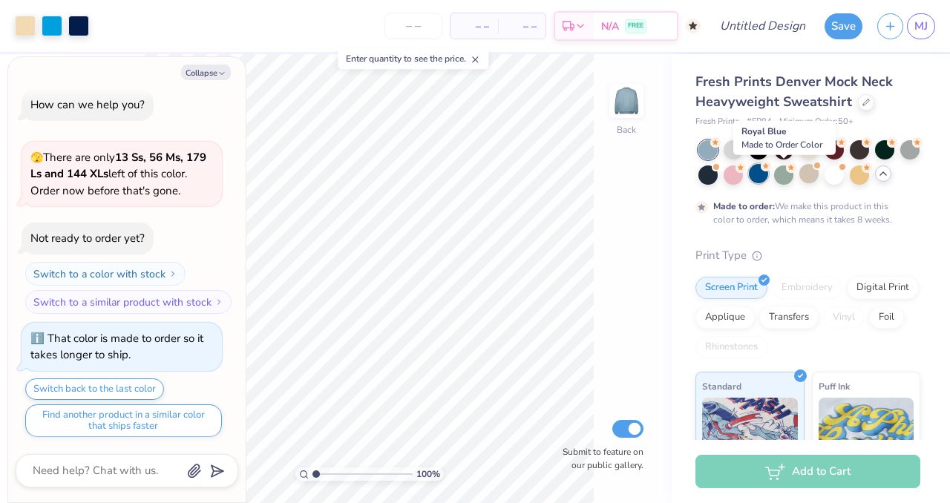
click at [768, 174] on div at bounding box center [758, 173] width 19 height 19
click at [743, 175] on div at bounding box center [733, 173] width 19 height 19
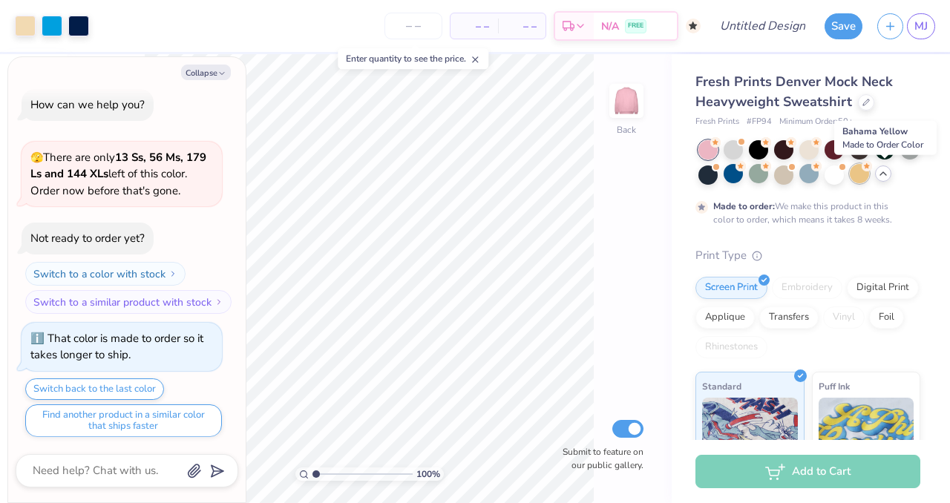
click at [869, 177] on div at bounding box center [859, 173] width 19 height 19
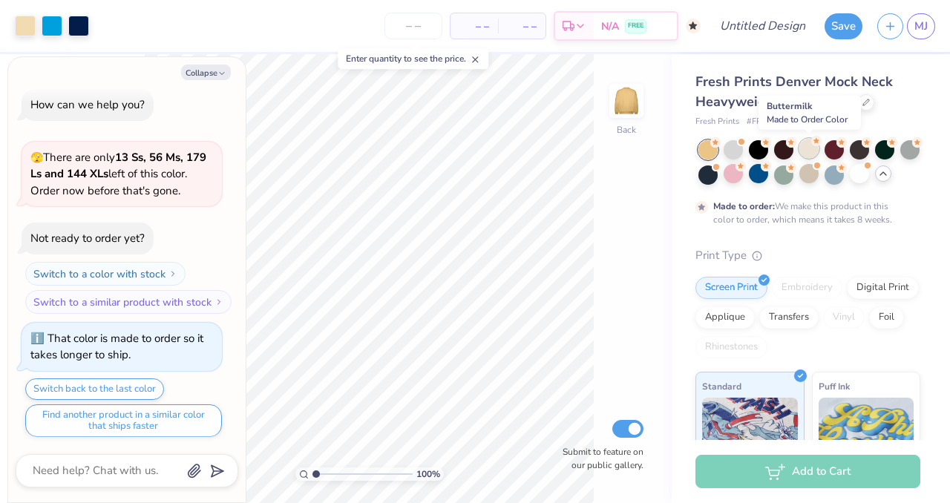
click at [811, 155] on div at bounding box center [808, 148] width 19 height 19
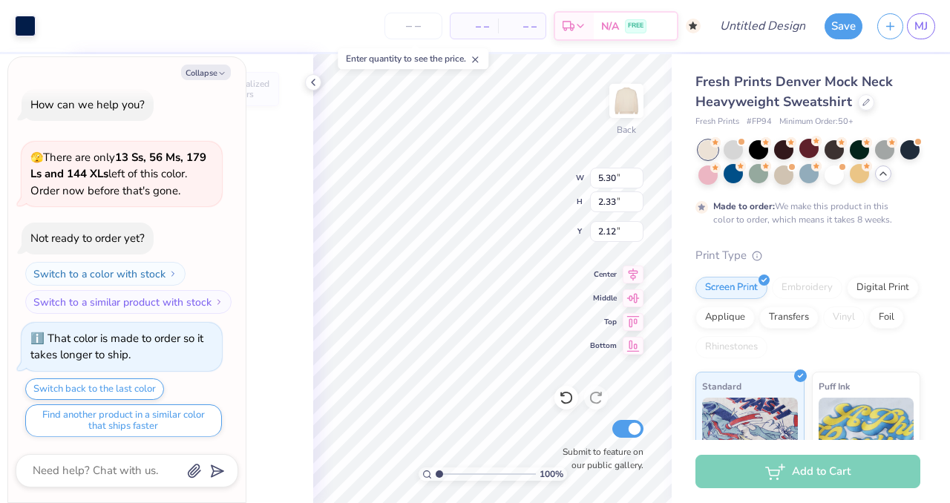
type textarea "x"
type input "5.30"
type input "2.33"
type input "2.12"
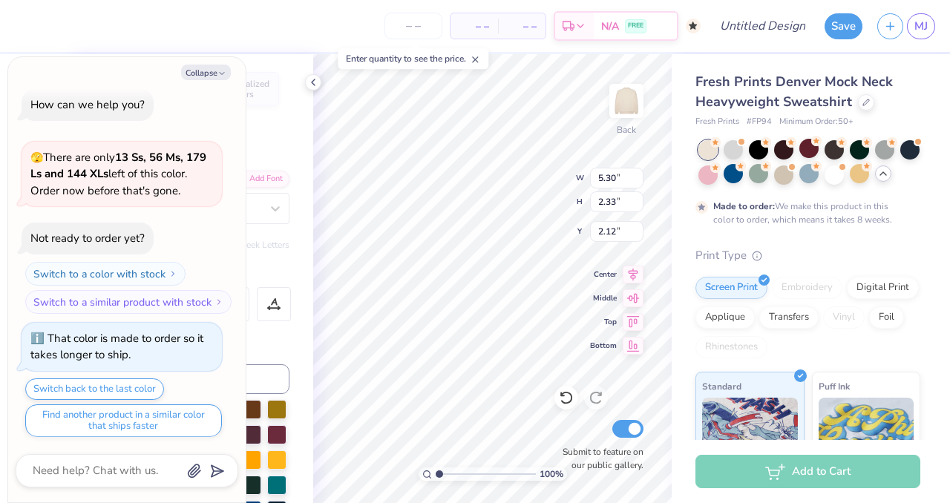
type textarea "x"
type input "0.41"
type input "0.48"
type input "5.27"
type textarea "x"
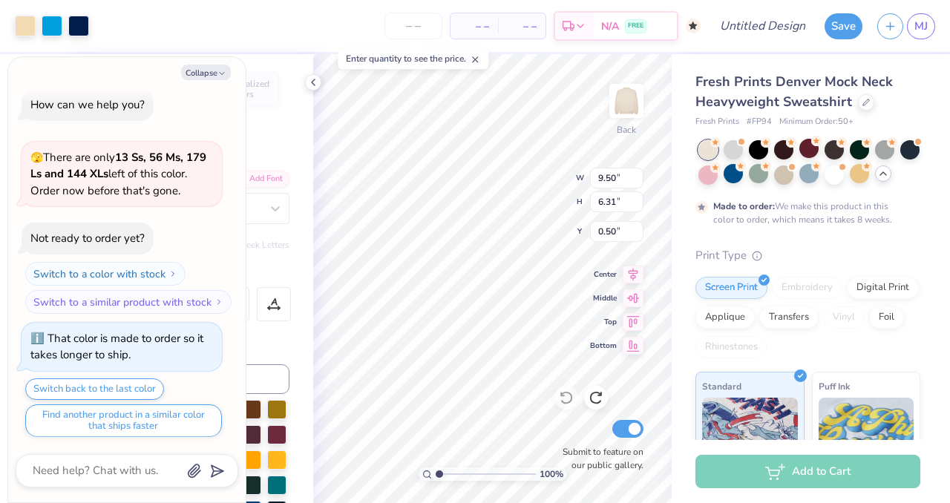
type input "0.41"
type input "0.48"
type input "5.27"
type textarea "x"
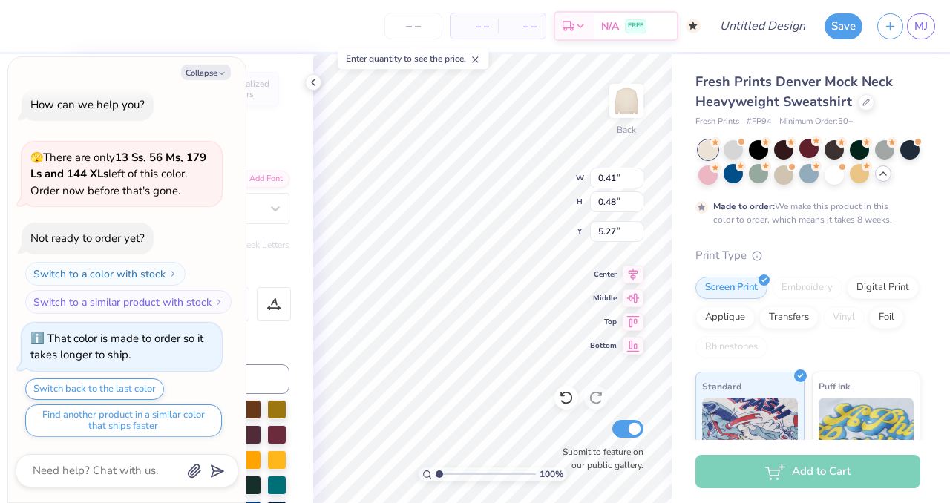
type textarea "5"
type textarea "x"
type input "0.55"
type input "3.49"
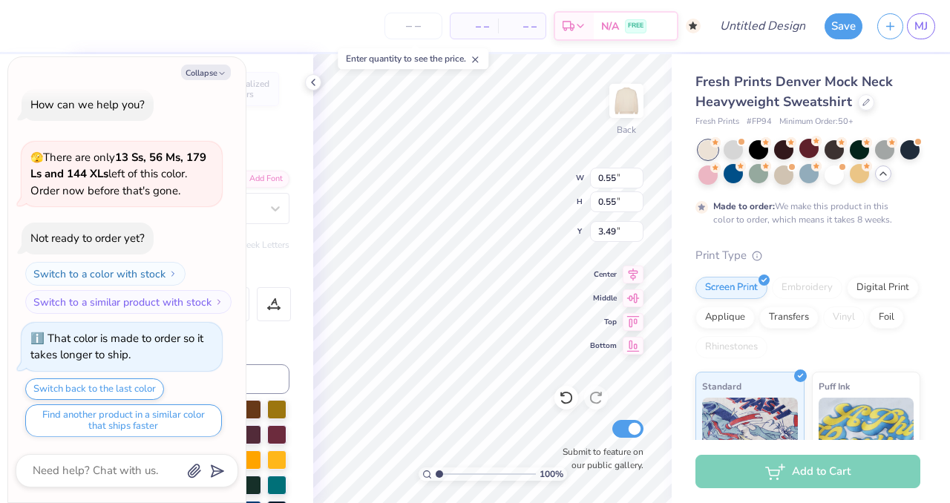
scroll to position [12, 1]
type input "1.20351783288563"
type textarea "x"
click at [309, 85] on icon at bounding box center [313, 82] width 12 height 12
type input "1.20351783288563"
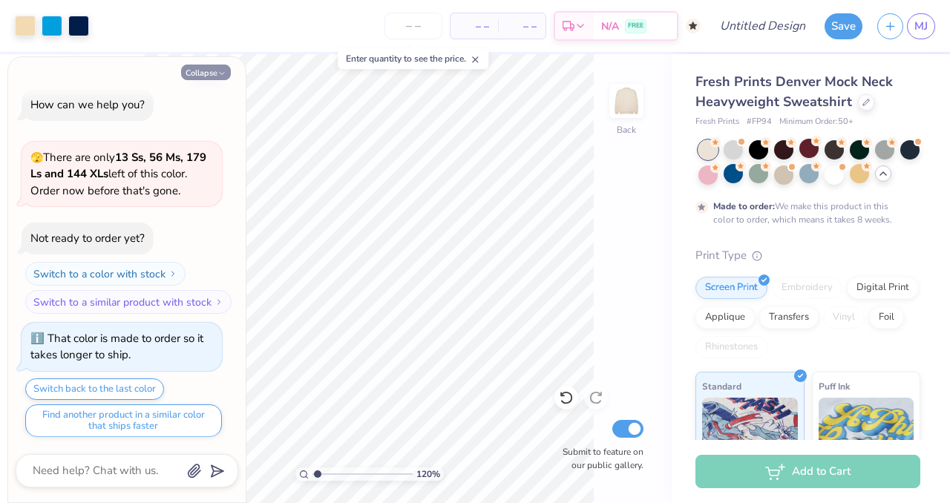
click at [203, 73] on button "Collapse" at bounding box center [206, 73] width 50 height 16
type textarea "x"
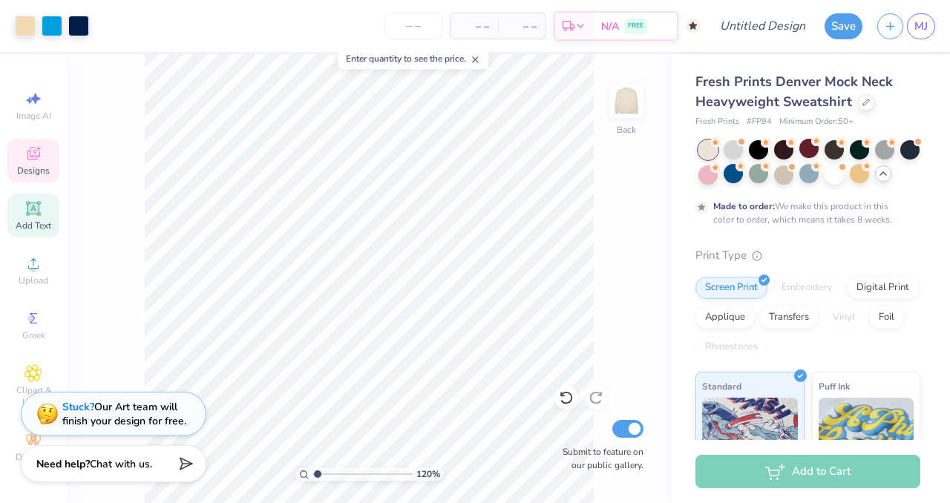
click at [30, 156] on icon at bounding box center [33, 153] width 13 height 13
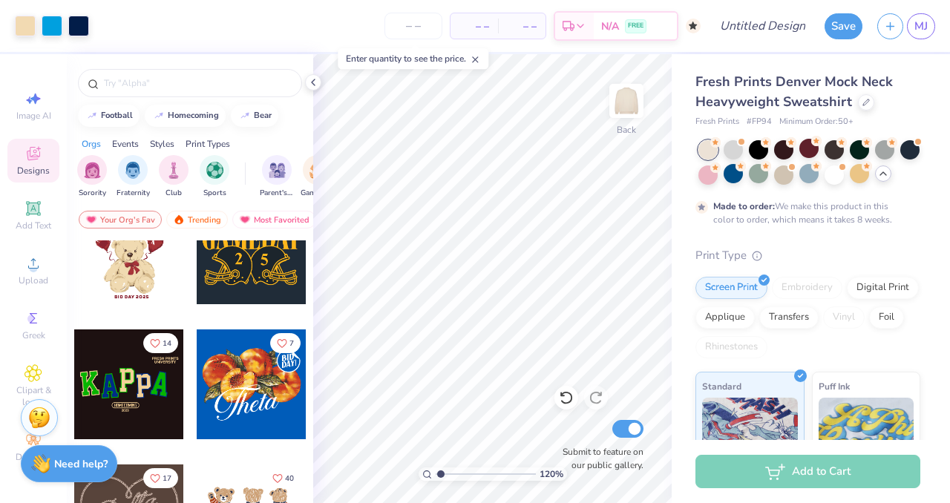
scroll to position [273, 0]
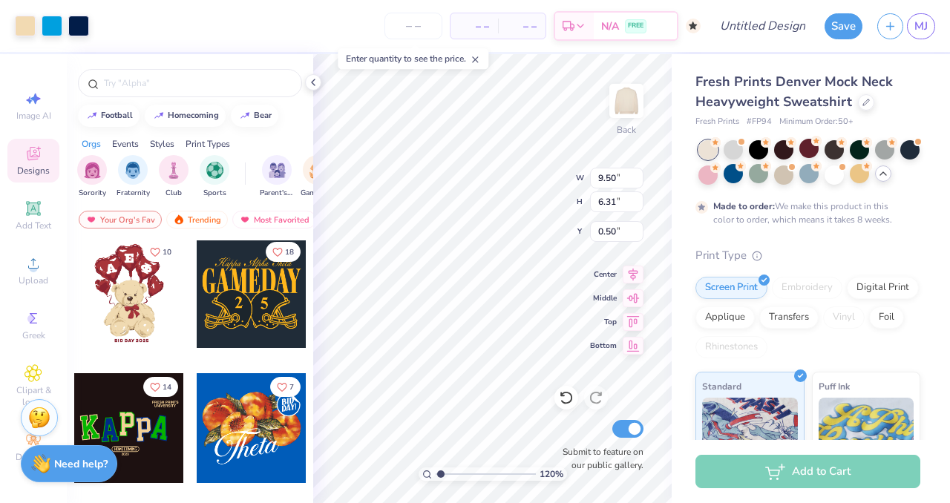
type input "1.20351783288563"
type input "11.75"
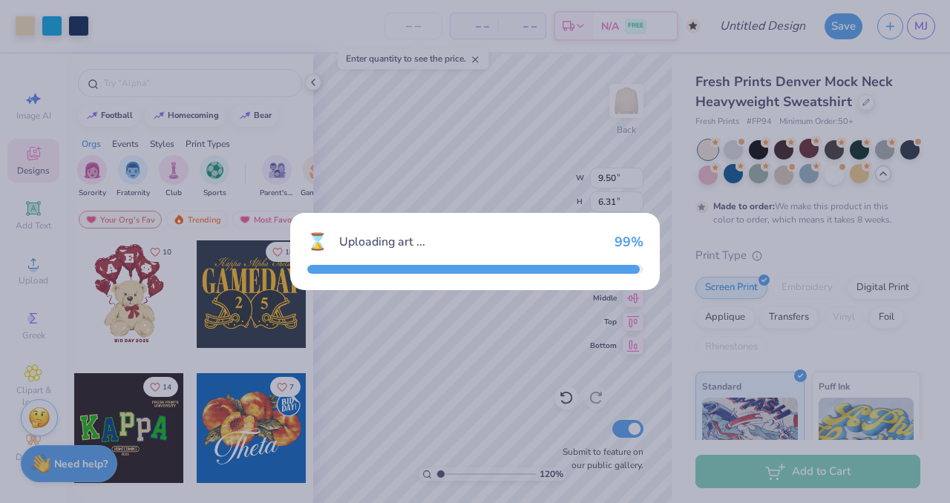
type input "1.20351783288563"
type input "5.50"
type input "4.00"
type input "3.00"
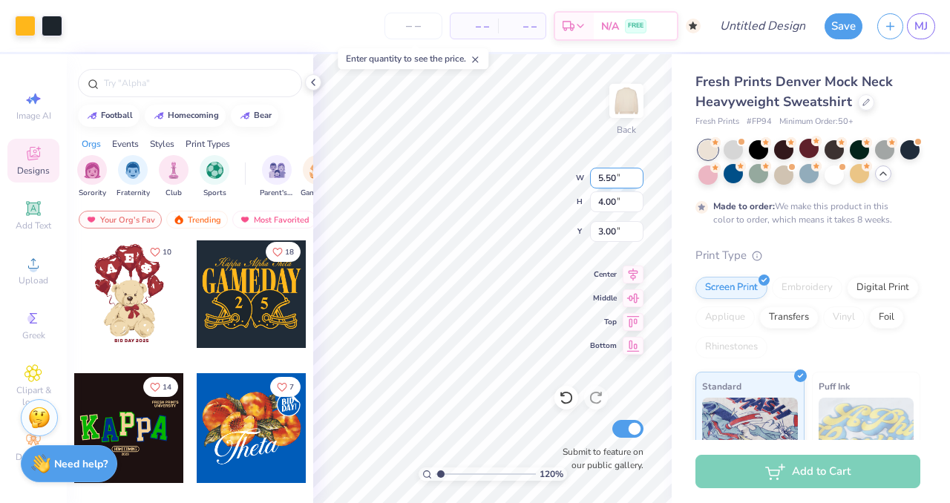
click at [603, 173] on div "120 % Back W 5.50 5.50 " H 4.00 4.00 " Y 3.00 3.00 " Center Middle Top Bottom S…" at bounding box center [492, 278] width 359 height 449
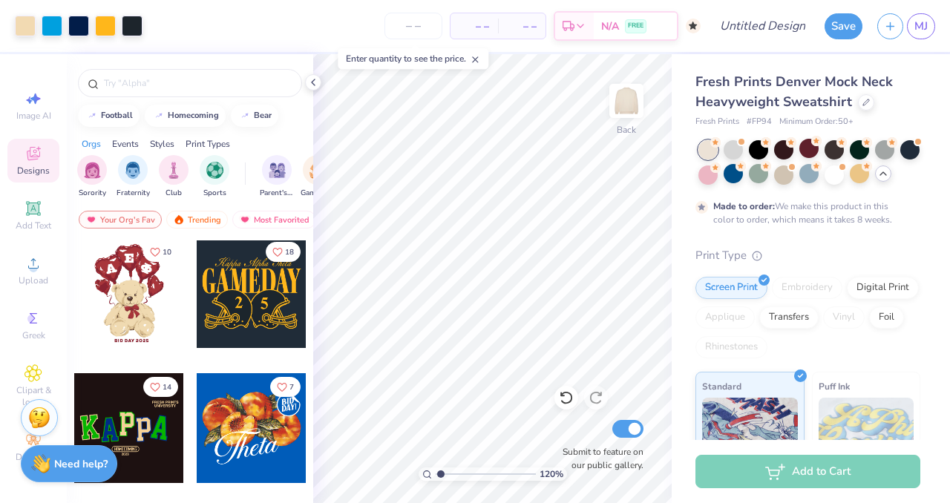
click at [537, 473] on div "120 %" at bounding box center [492, 278] width 449 height 449
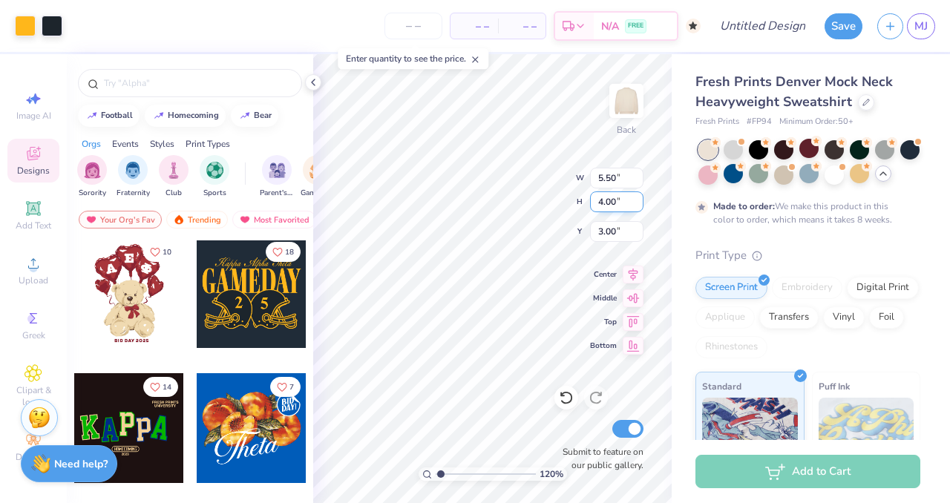
click at [604, 194] on div "120 % Back W 5.50 5.50 " H 4.00 4.00 " Y 3.00 3.00 " Center Middle Top Bottom S…" at bounding box center [492, 278] width 359 height 449
type input "1.20351783288563"
type input "8.58"
type input "6.24"
type input "0.76"
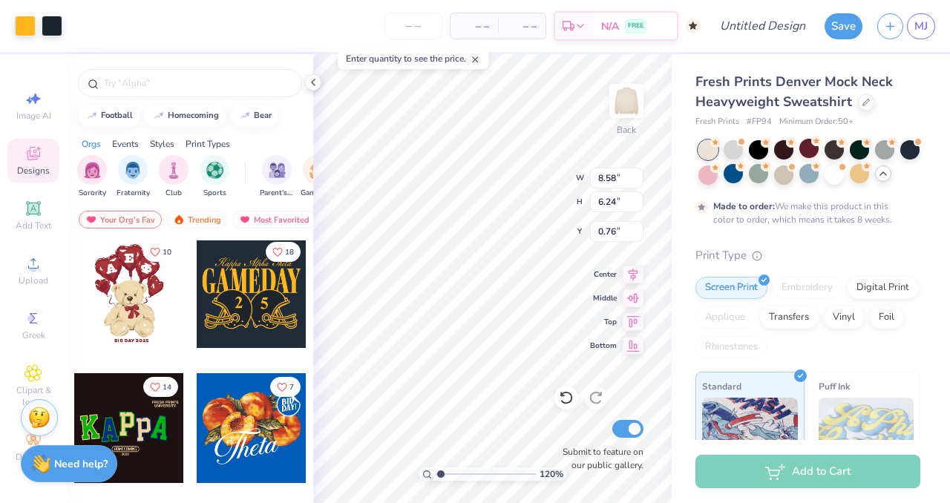
type input "1.20351783288563"
type input "0.50"
type input "1.0795820995971"
type input "10.44"
type input "7.59"
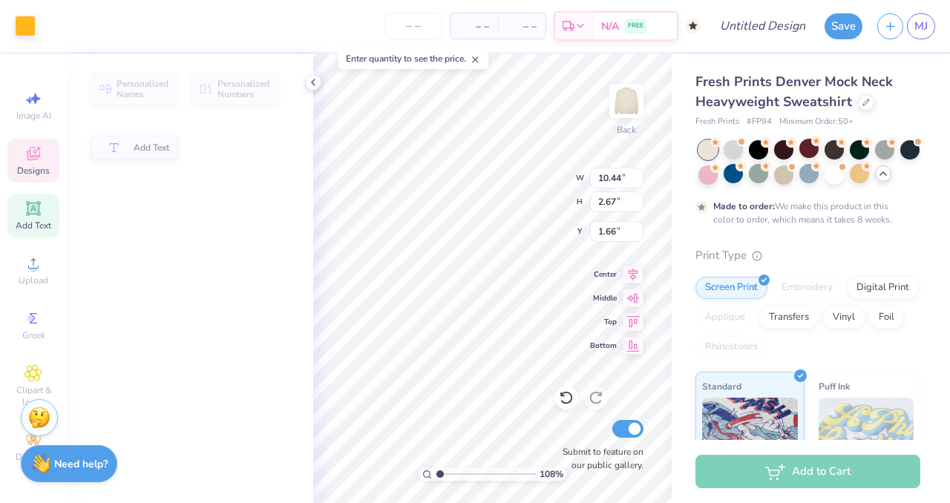
scroll to position [12, 1]
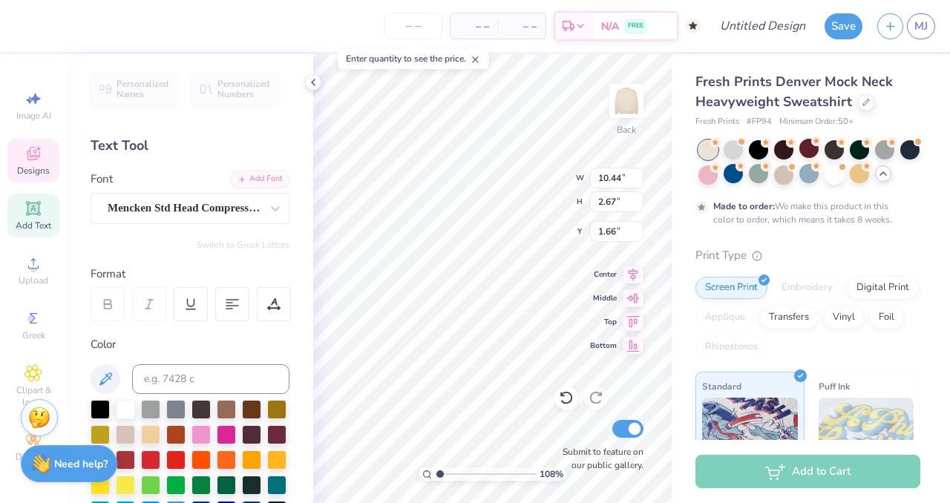
type input "1.0795820995971"
type textarea "MW"
type input "1.0795820995971"
type textarea "MWE"
type input "1.0795820995971"
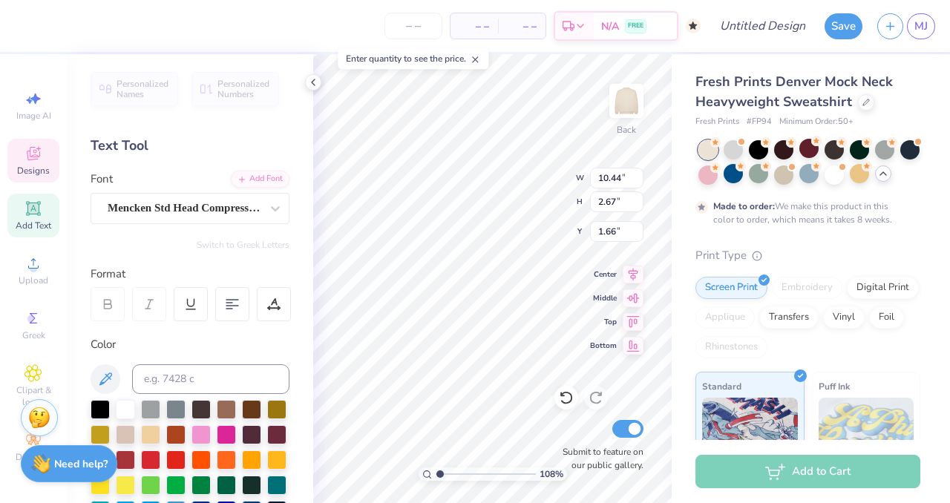
type textarea "MWES"
type input "1.0795820995971"
type textarea "MWESE"
type input "1.0795820995971"
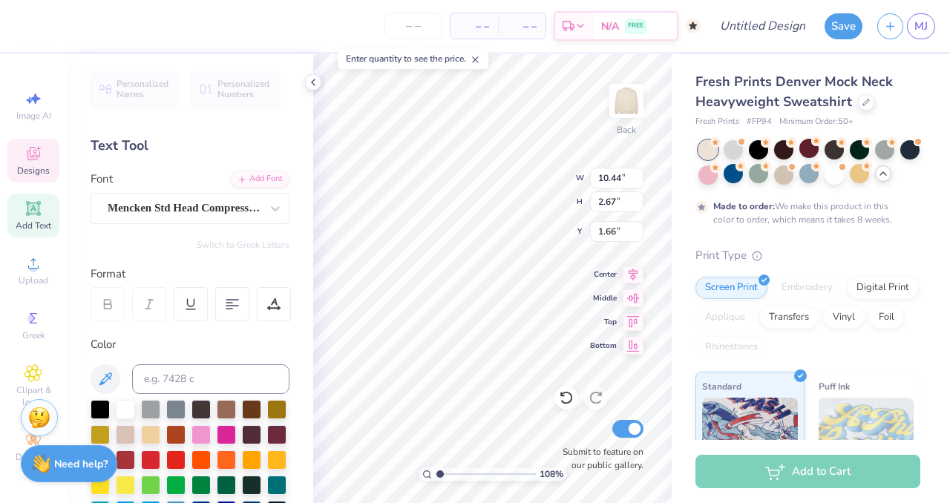
type input "7.92"
click at [187, 212] on div "Mencken Std Head Compress ExtraBold" at bounding box center [184, 208] width 156 height 23
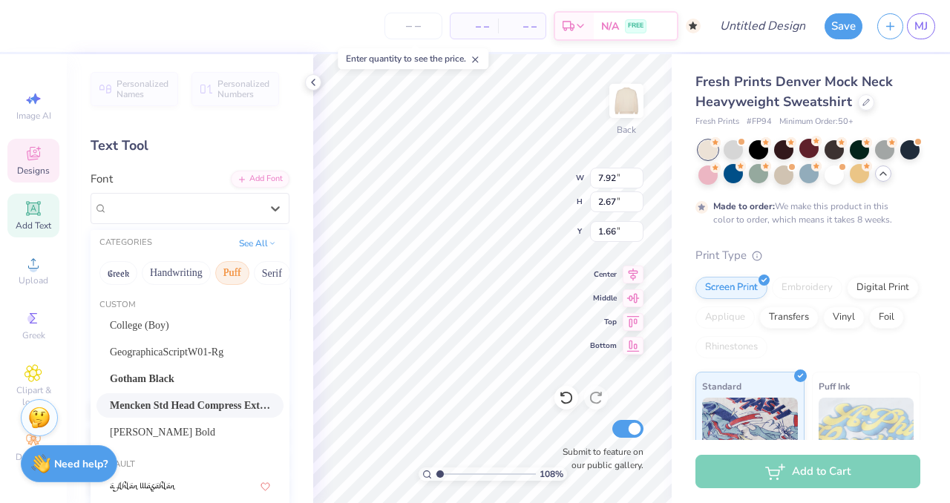
click at [227, 277] on button "Puff" at bounding box center [232, 273] width 34 height 24
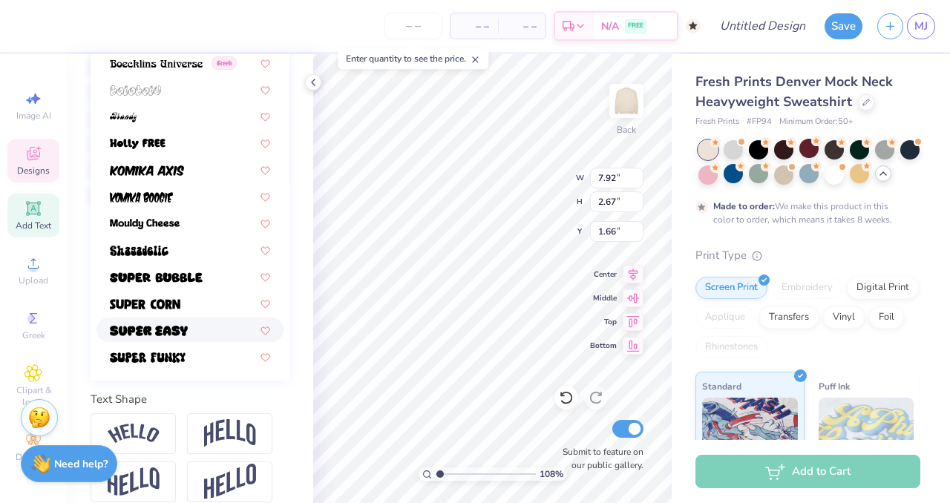
scroll to position [344, 0]
click at [156, 277] on img at bounding box center [156, 277] width 93 height 10
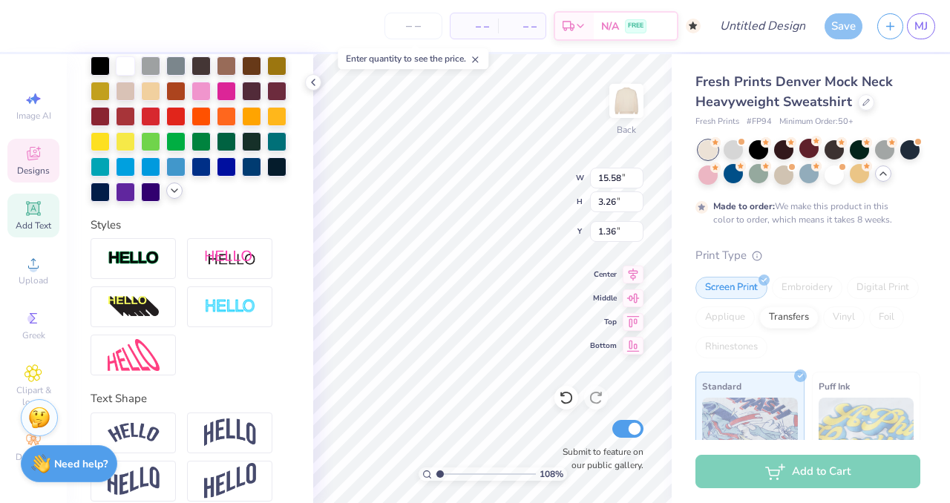
click at [171, 192] on polyline at bounding box center [174, 190] width 6 height 3
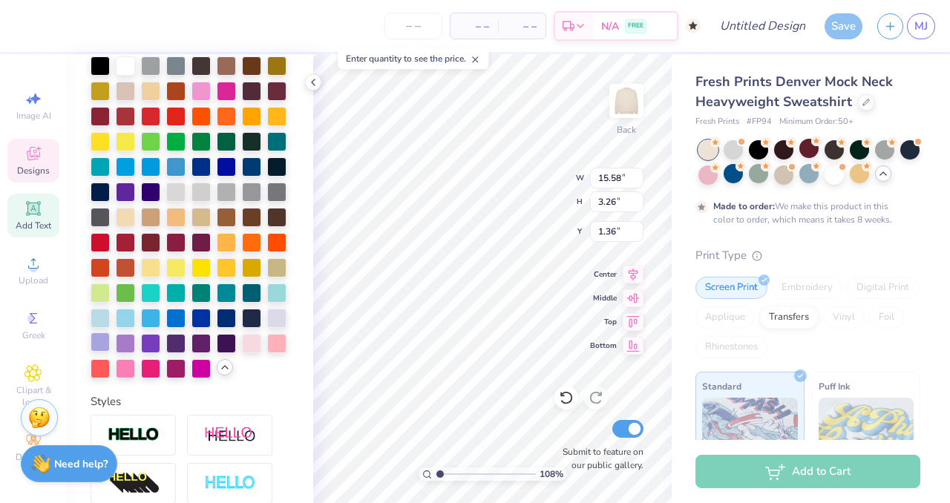
click at [110, 352] on div at bounding box center [100, 342] width 19 height 19
type input "1.0795820995971"
type input "3.69"
type input "4.02"
type input "3.98"
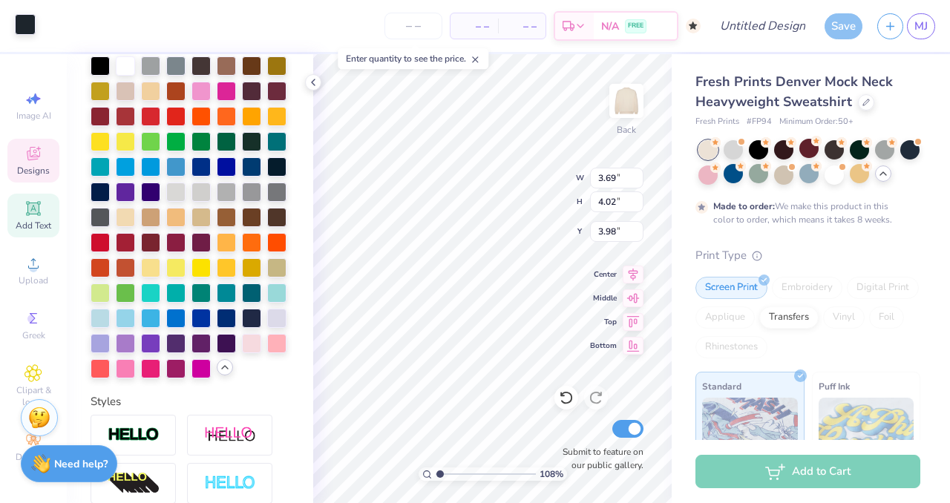
click at [27, 29] on div at bounding box center [25, 24] width 21 height 21
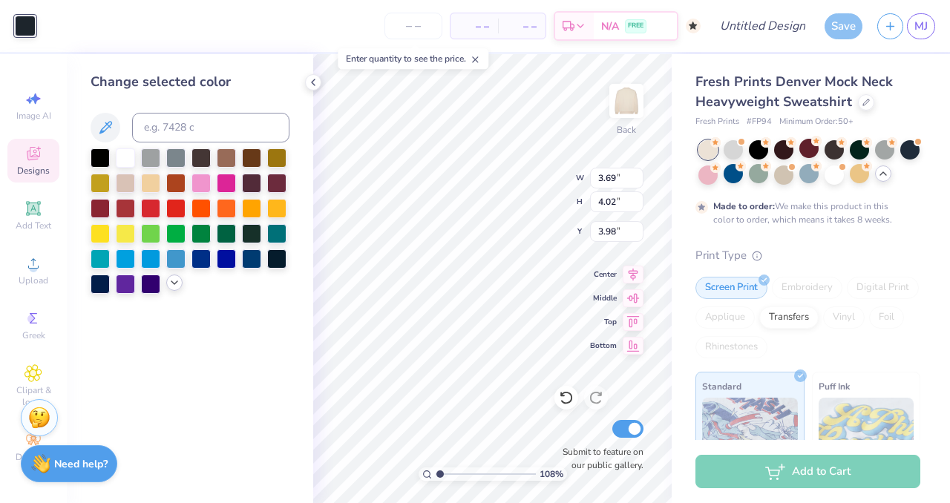
click at [171, 284] on icon at bounding box center [174, 283] width 12 height 12
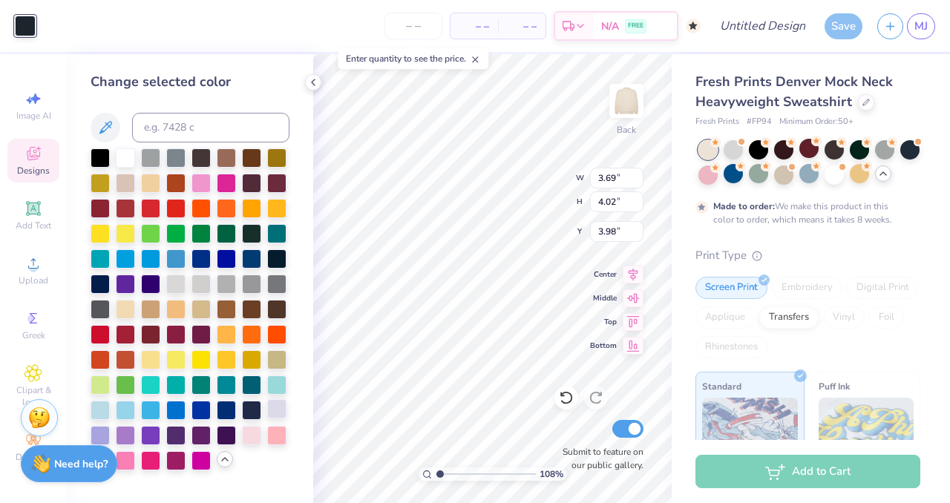
click at [279, 410] on div at bounding box center [276, 408] width 19 height 19
type input "1.0795820995971"
type input "0.77"
type input "1.22"
type input "4.67"
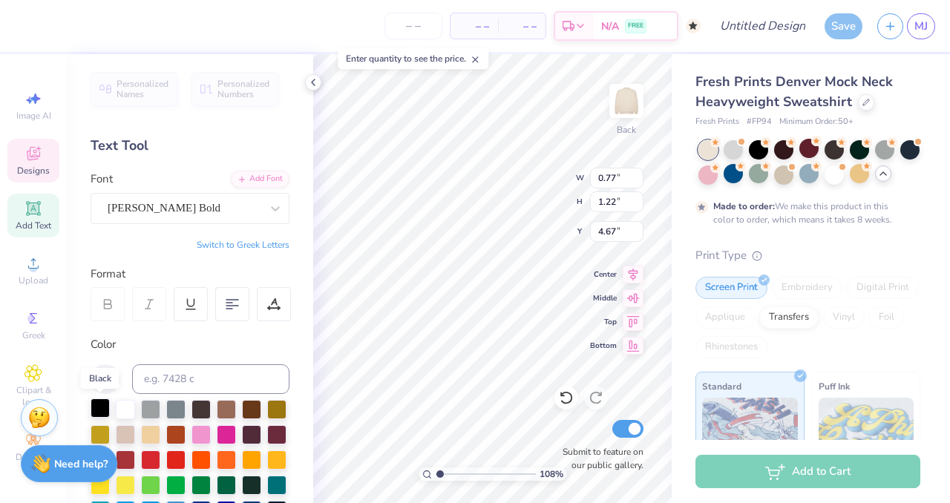
click at [98, 407] on div at bounding box center [100, 408] width 19 height 19
click at [128, 410] on div at bounding box center [125, 408] width 19 height 19
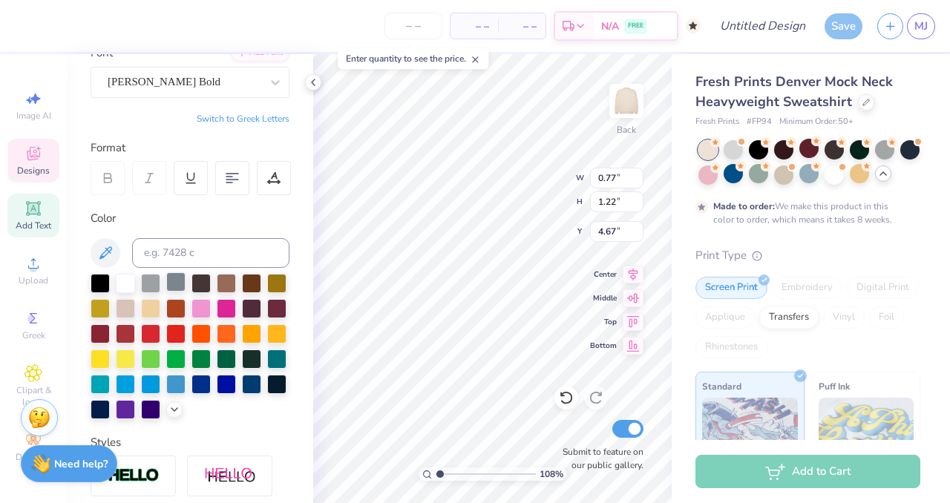
scroll to position [196, 0]
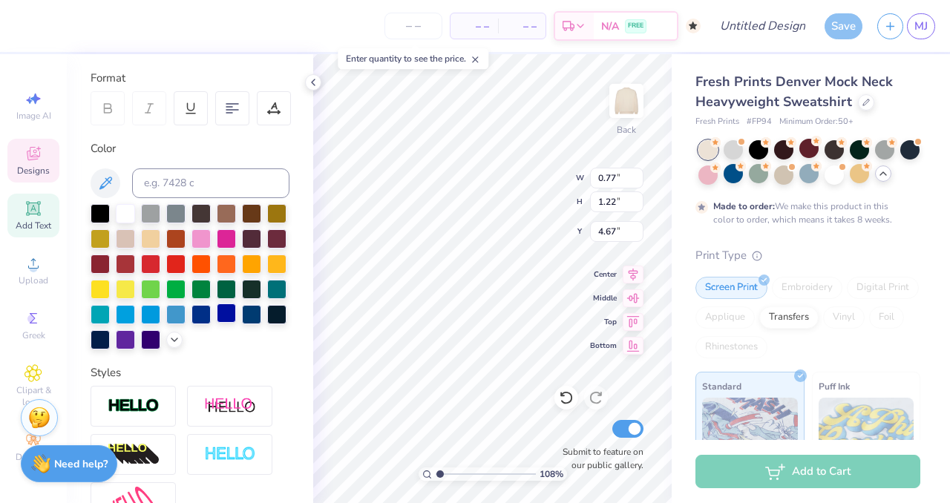
click at [217, 323] on div at bounding box center [226, 313] width 19 height 19
type input "1.0795820995971"
type input "5.08"
type input "4.20"
type input "3.88"
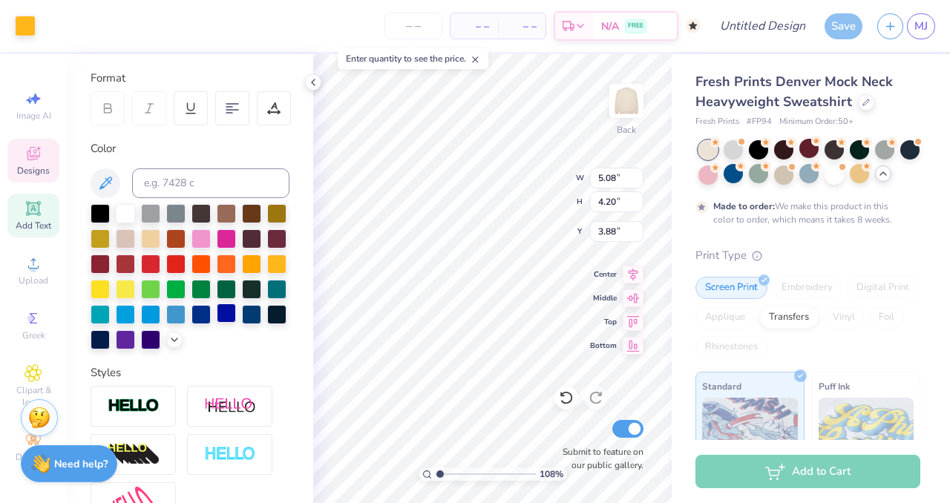
click at [217, 323] on div at bounding box center [226, 313] width 19 height 19
click at [24, 26] on div at bounding box center [25, 24] width 21 height 21
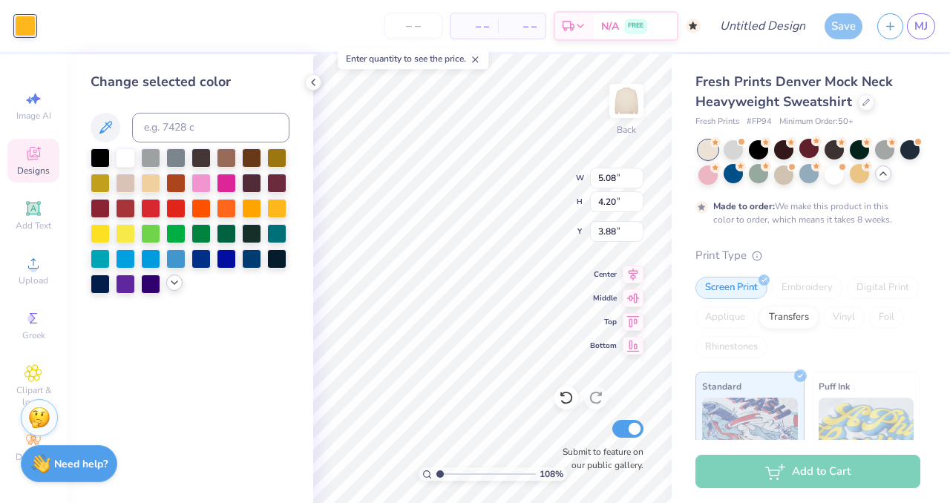
click at [173, 285] on icon at bounding box center [174, 283] width 12 height 12
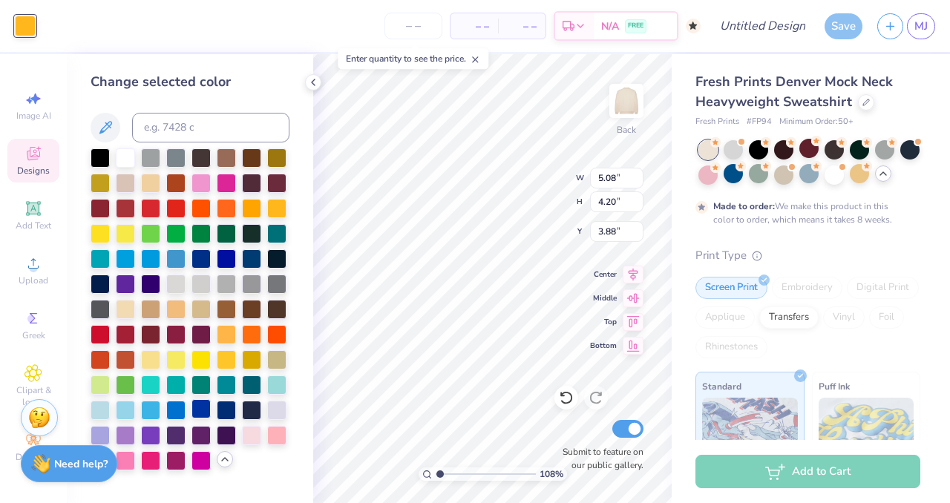
click at [200, 413] on div at bounding box center [201, 408] width 19 height 19
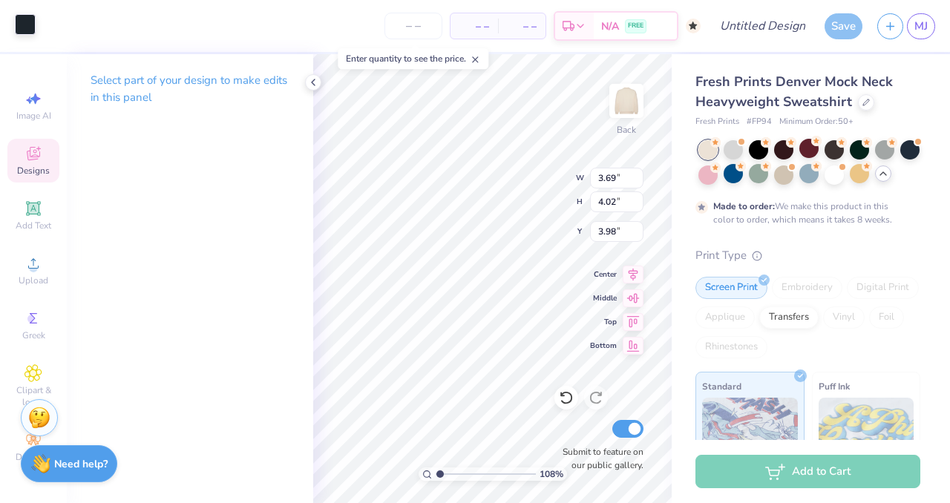
click at [33, 22] on div at bounding box center [25, 24] width 21 height 21
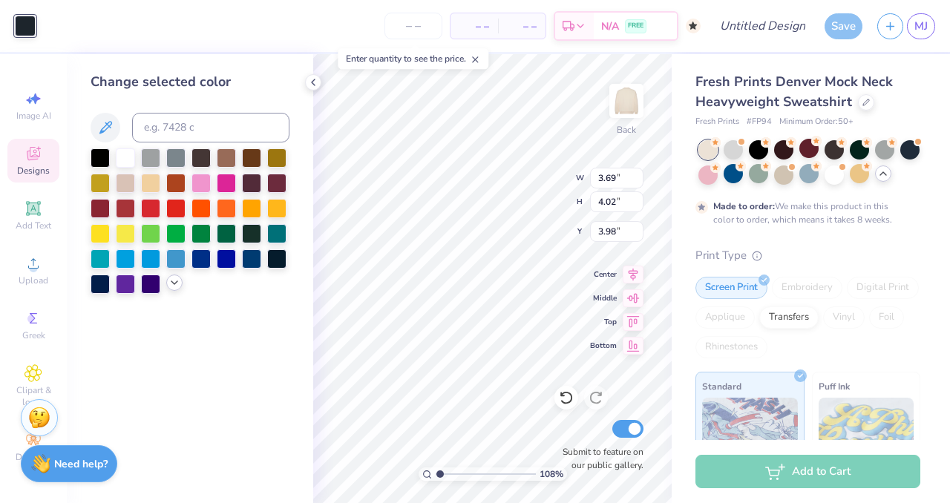
click at [166, 286] on div at bounding box center [174, 283] width 16 height 16
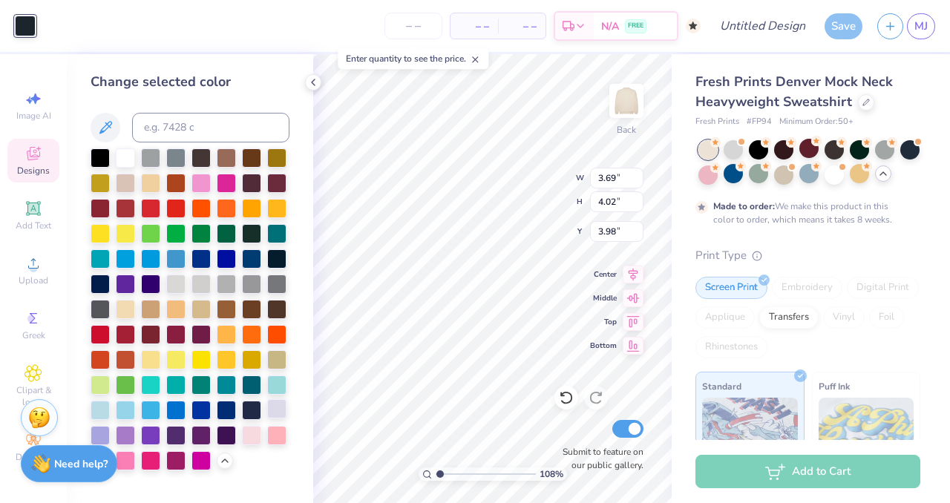
click at [277, 405] on div at bounding box center [276, 408] width 19 height 19
type input "1.0795820995971"
type input "0.73"
type input "1.22"
type input "4.77"
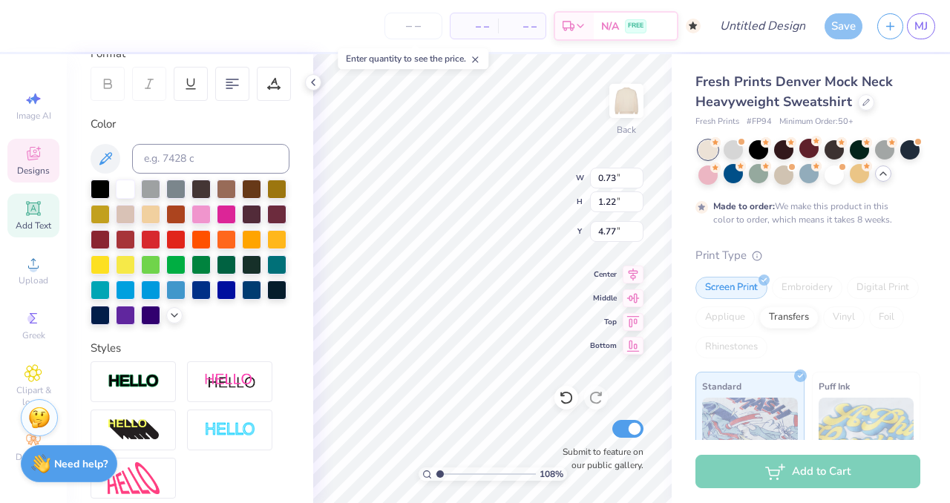
scroll to position [240, 0]
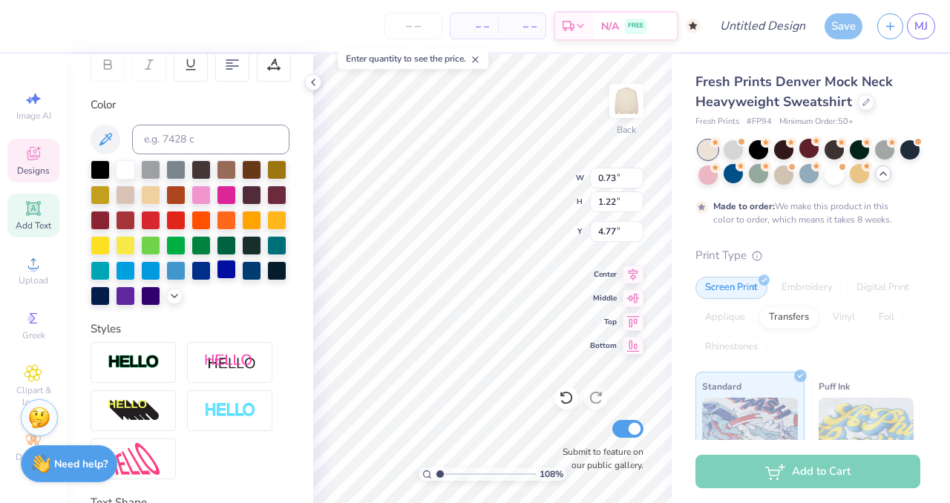
click at [217, 279] on div at bounding box center [226, 269] width 19 height 19
type input "1.0795820995971"
type input "5.08"
type input "4.20"
type input "3.88"
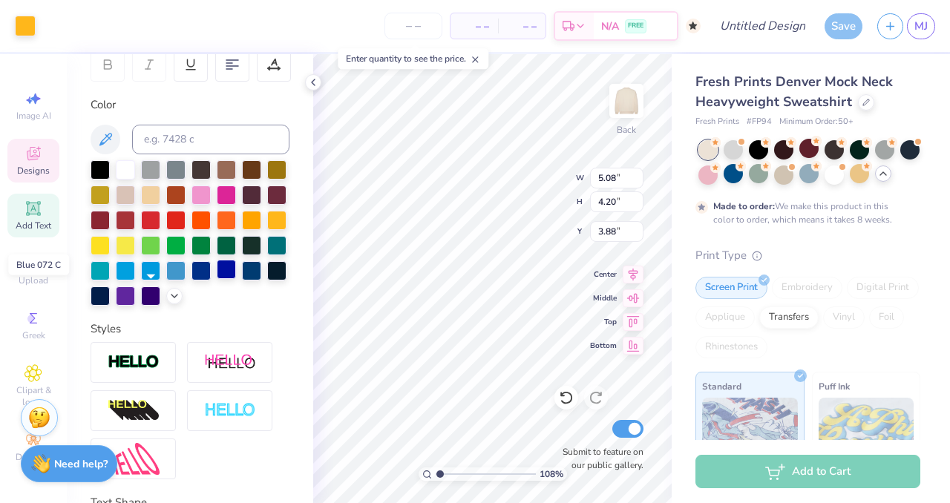
click at [217, 279] on div at bounding box center [226, 269] width 19 height 19
click at [25, 24] on div at bounding box center [25, 24] width 21 height 21
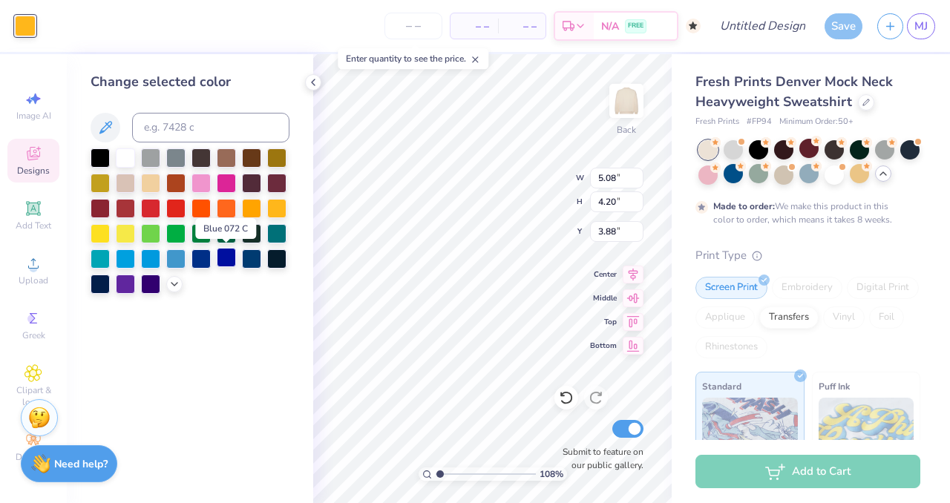
click at [223, 261] on div at bounding box center [226, 257] width 19 height 19
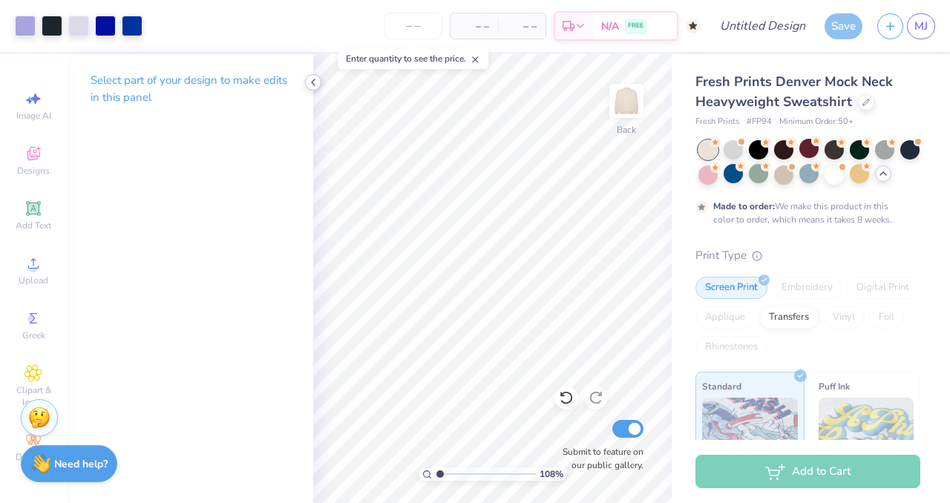
click at [313, 85] on icon at bounding box center [313, 82] width 12 height 12
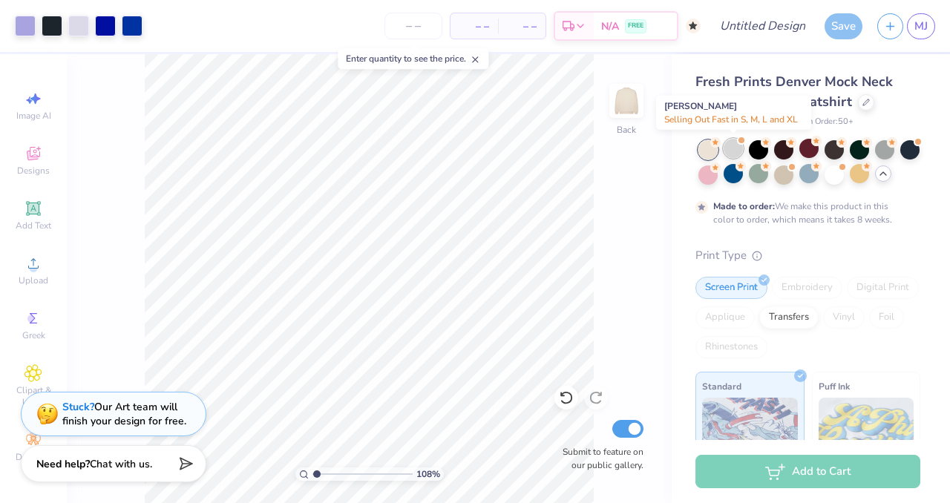
click at [727, 150] on div at bounding box center [733, 148] width 19 height 19
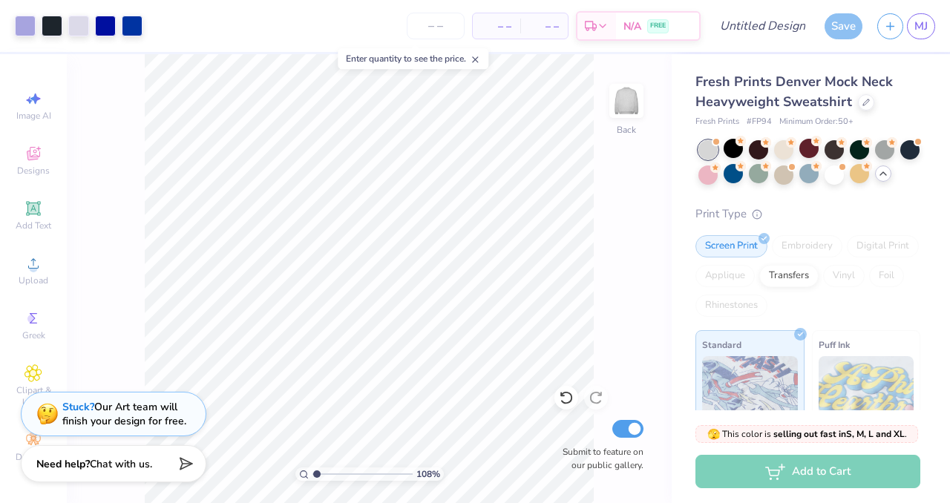
type input "1.0795820995971"
type textarea "x"
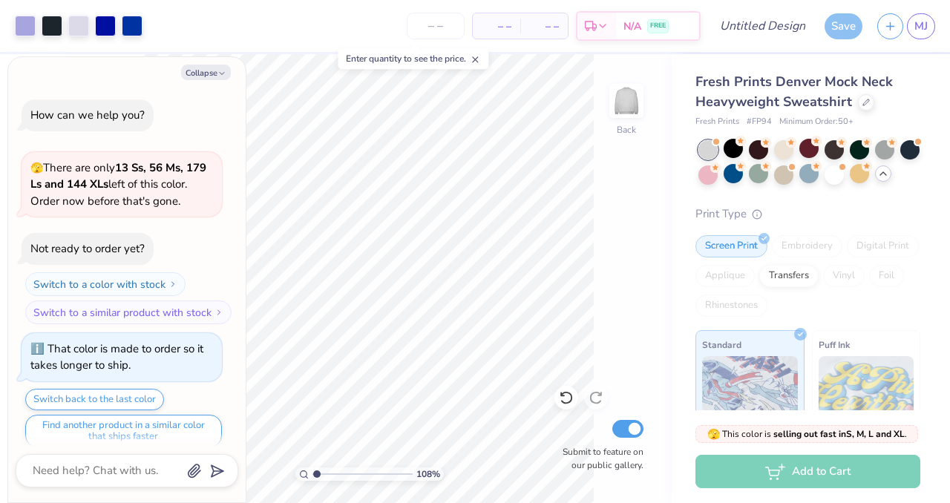
type input "1.0795820995971"
type textarea "x"
type input "1.0795820995971"
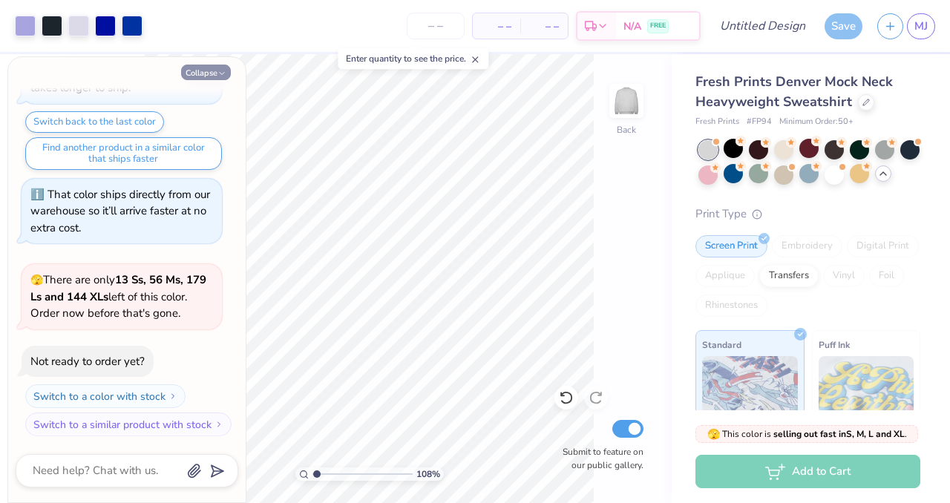
click at [211, 67] on button "Collapse" at bounding box center [206, 73] width 50 height 16
type textarea "x"
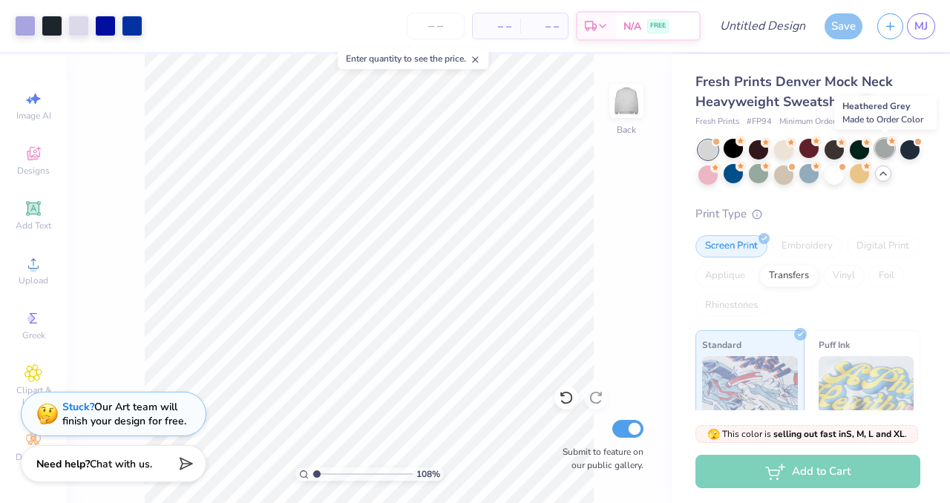
click at [882, 156] on div at bounding box center [884, 148] width 19 height 19
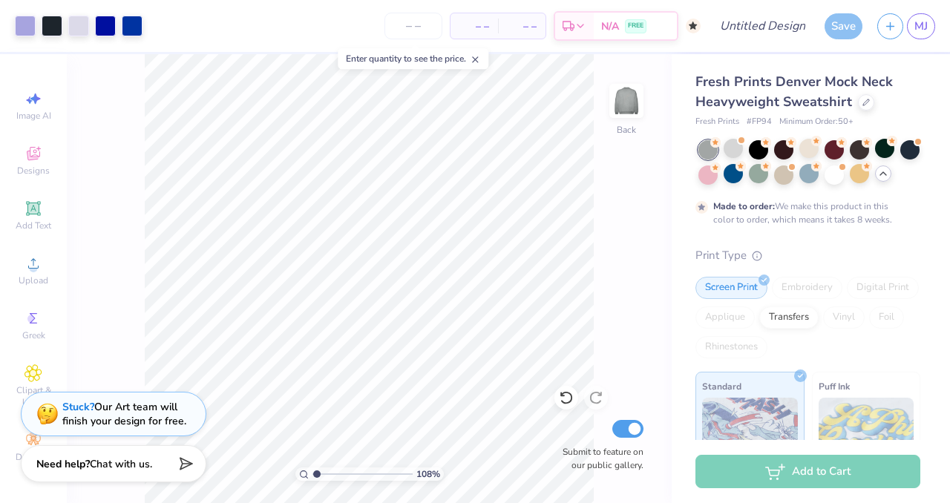
type input "1.0795820995971"
type textarea "x"
type input "1.0795820995971"
type textarea "x"
type input "1.0795820995971"
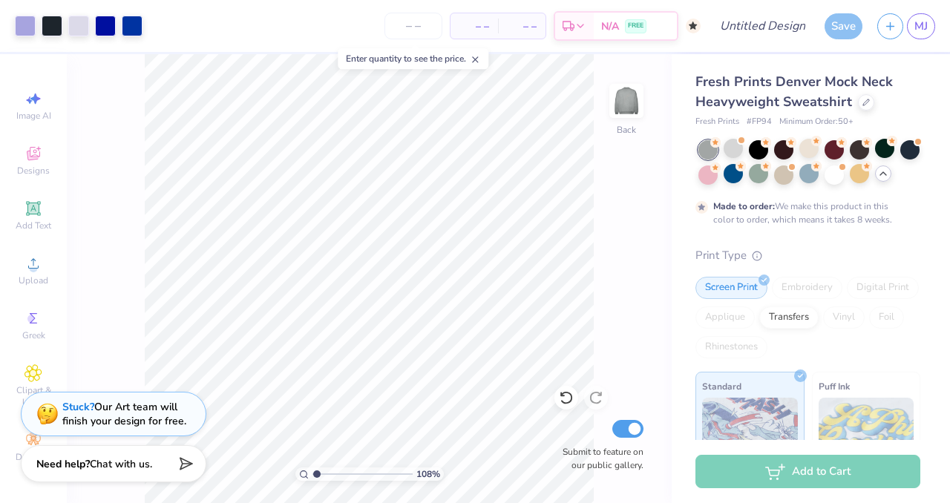
type textarea "x"
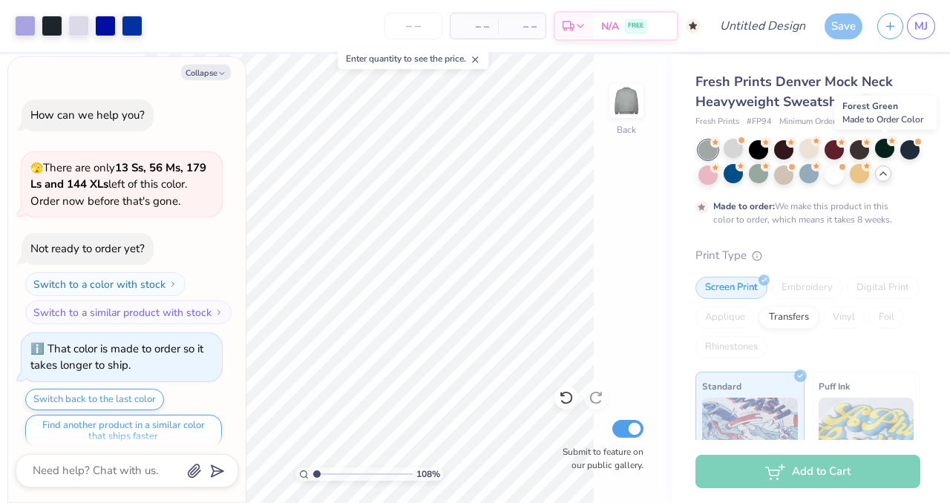
scroll to position [399, 0]
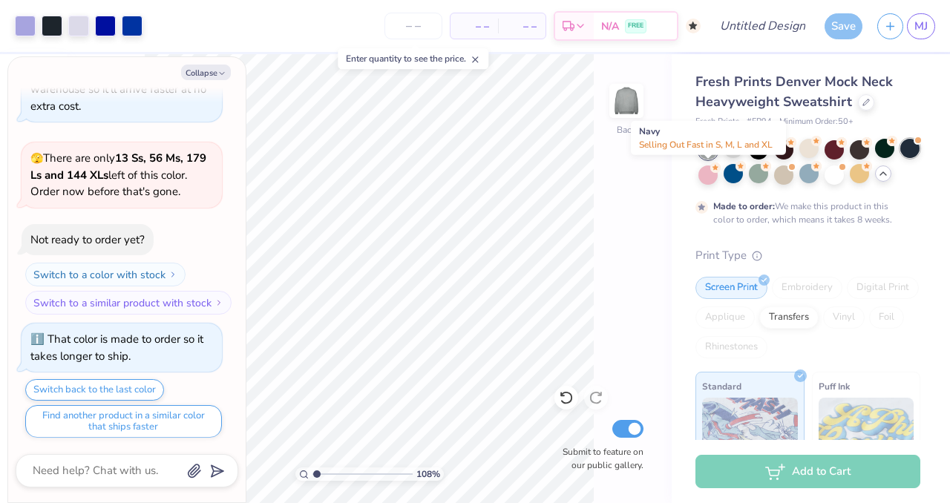
click at [900, 158] on div at bounding box center [909, 148] width 19 height 19
type input "1.0795820995971"
type textarea "x"
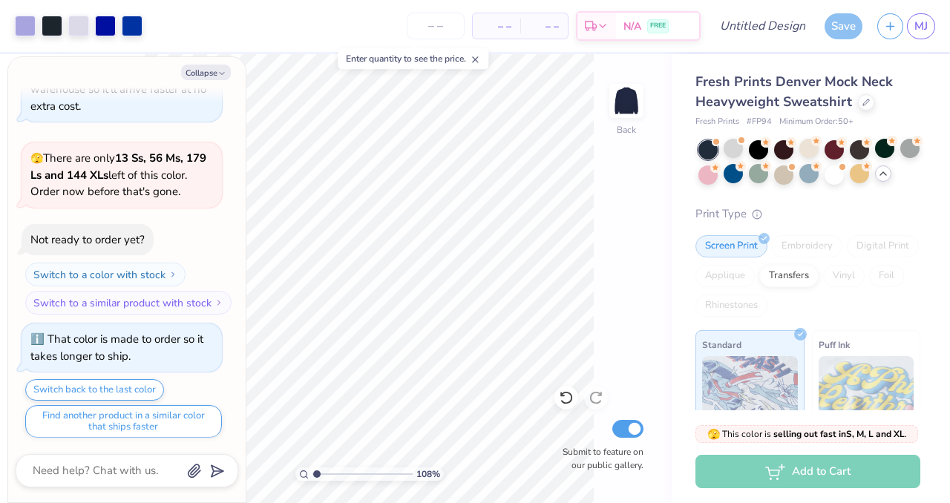
type input "1.0795820995971"
type textarea "x"
type input "1.0795820995971"
type textarea "x"
type input "1.0795820995971"
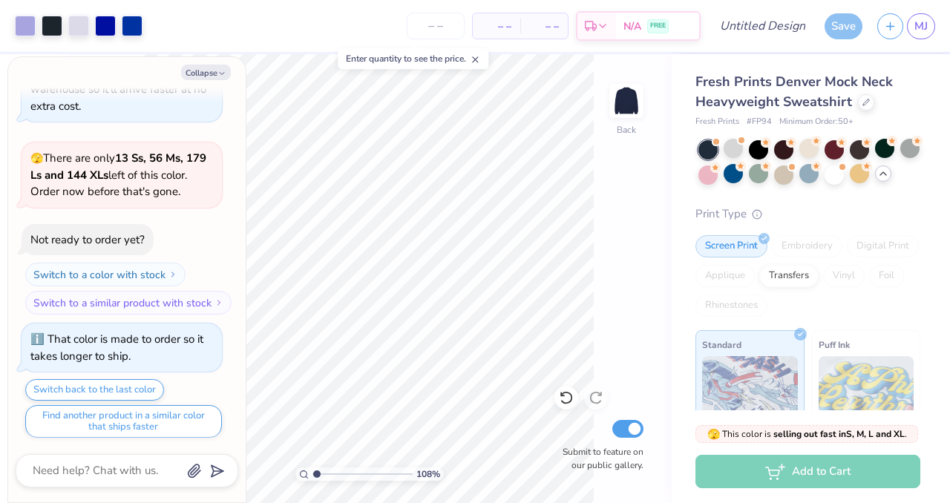
scroll to position [667, 0]
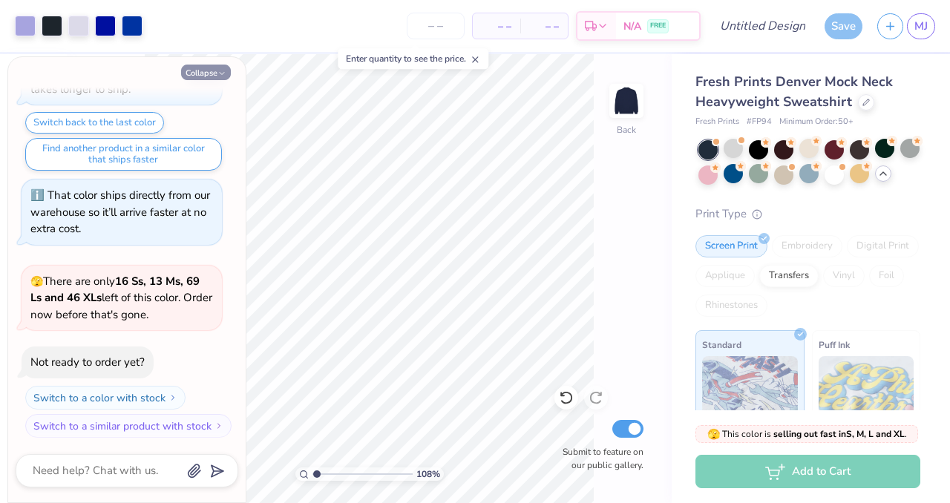
click at [196, 76] on button "Collapse" at bounding box center [206, 73] width 50 height 16
type textarea "x"
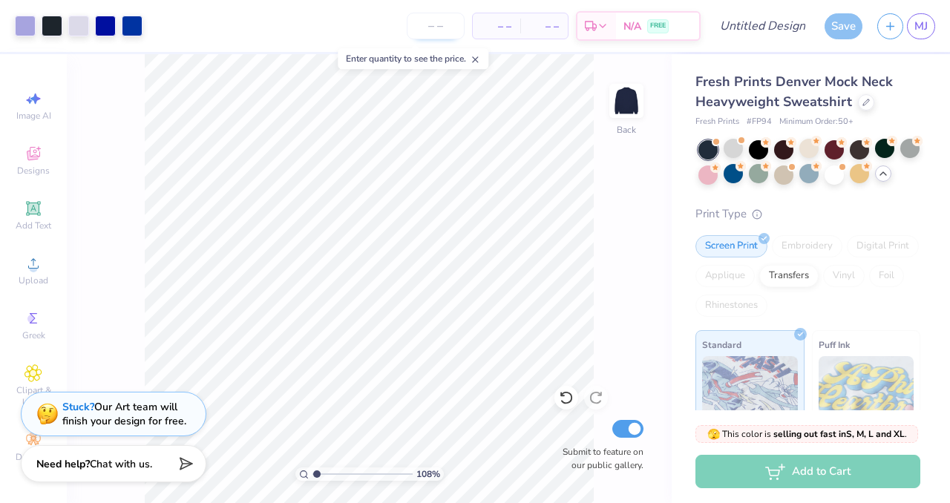
click at [441, 24] on input "number" at bounding box center [436, 26] width 58 height 27
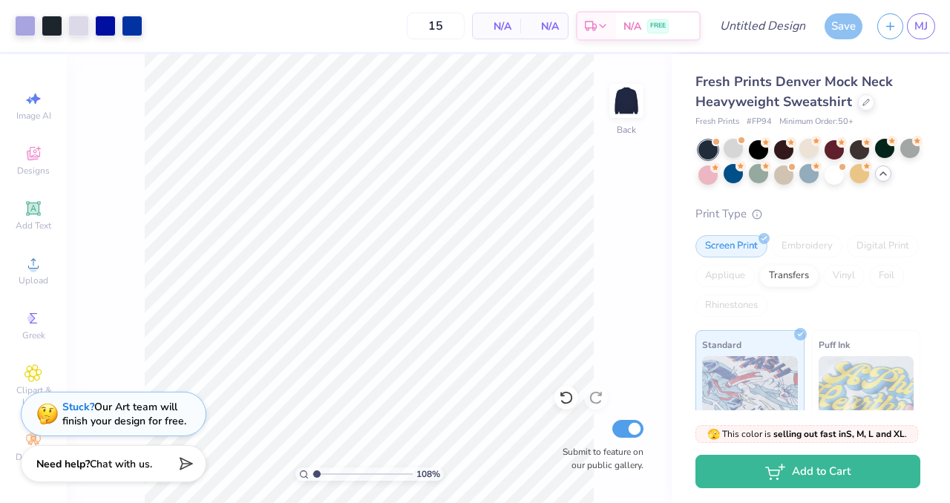
type input "1"
type input "2"
type input "50"
click at [865, 102] on icon at bounding box center [865, 100] width 7 height 7
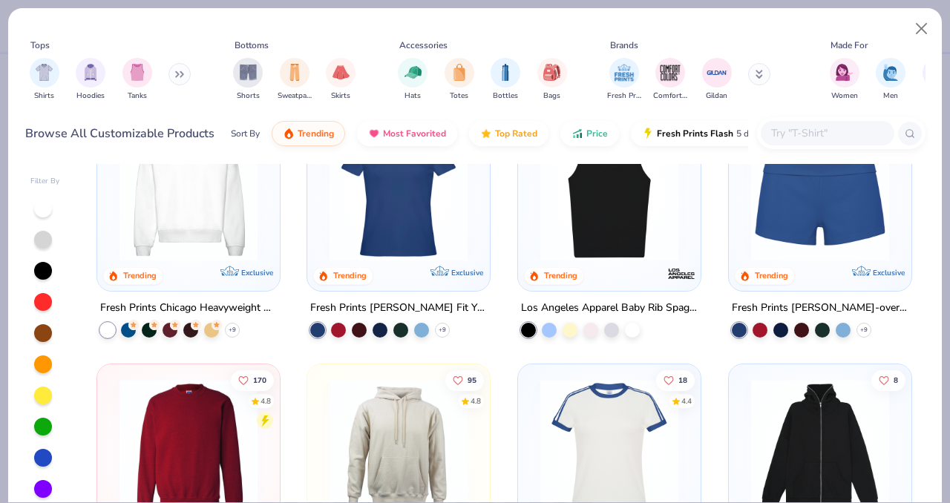
scroll to position [969, 0]
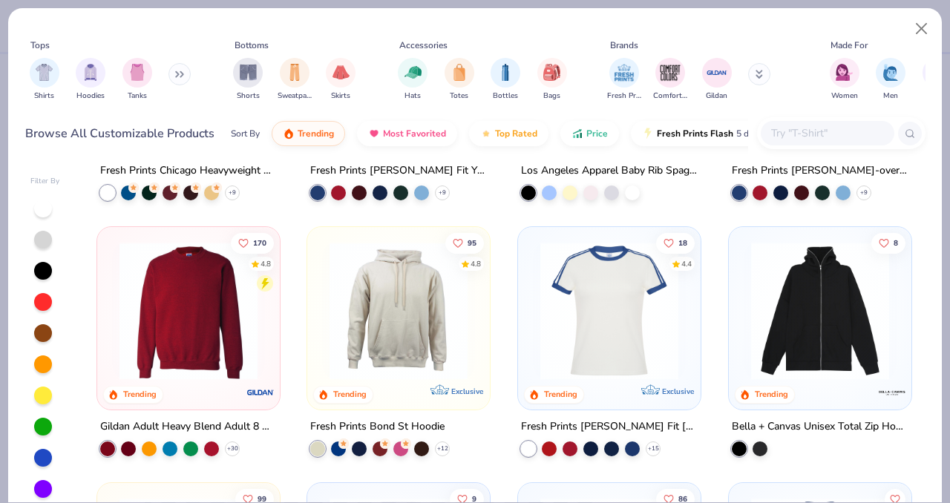
click at [192, 310] on img at bounding box center [188, 311] width 153 height 138
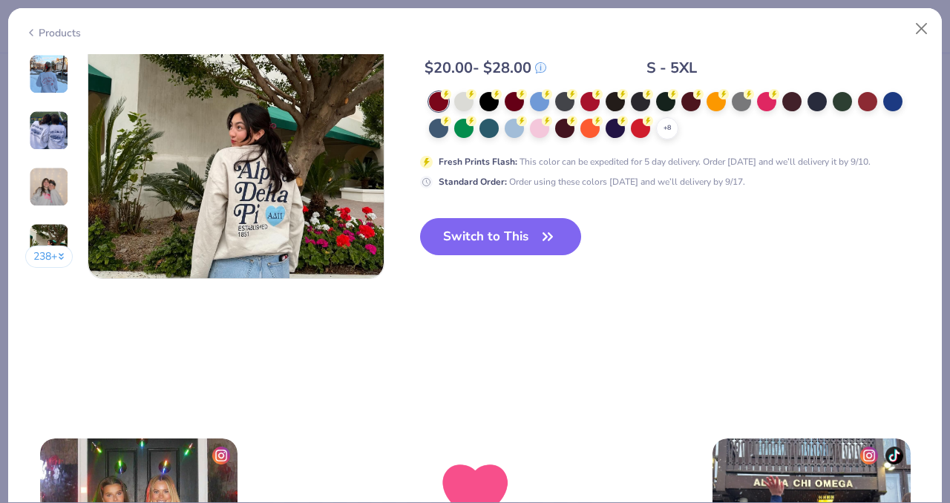
scroll to position [2117, 0]
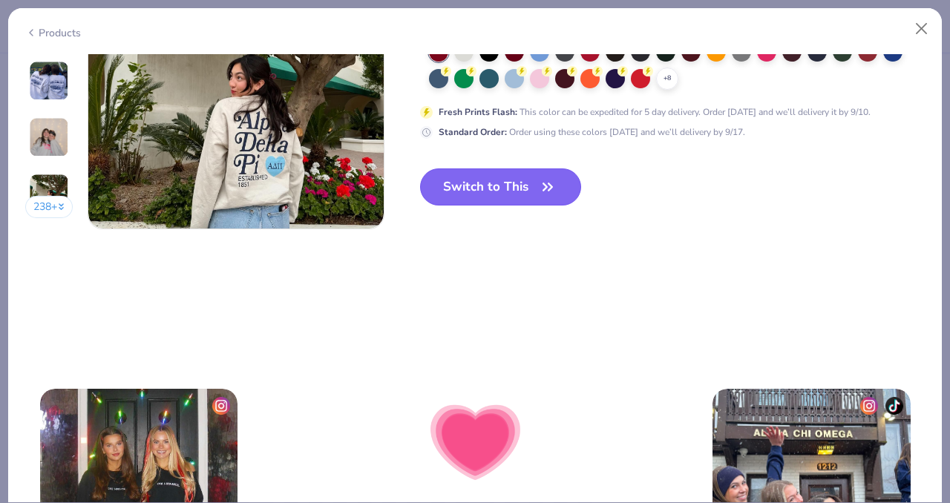
click at [479, 182] on button "Switch to This" at bounding box center [500, 186] width 161 height 37
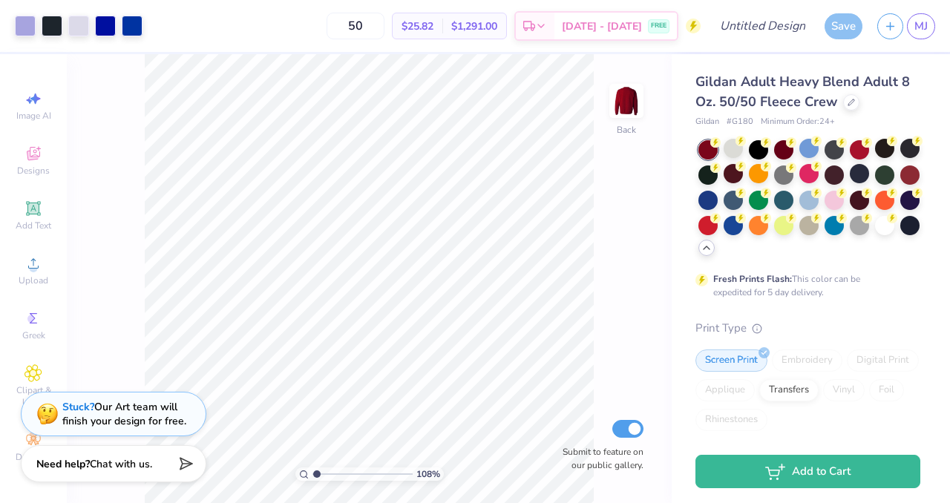
type input "1.0795820995971"
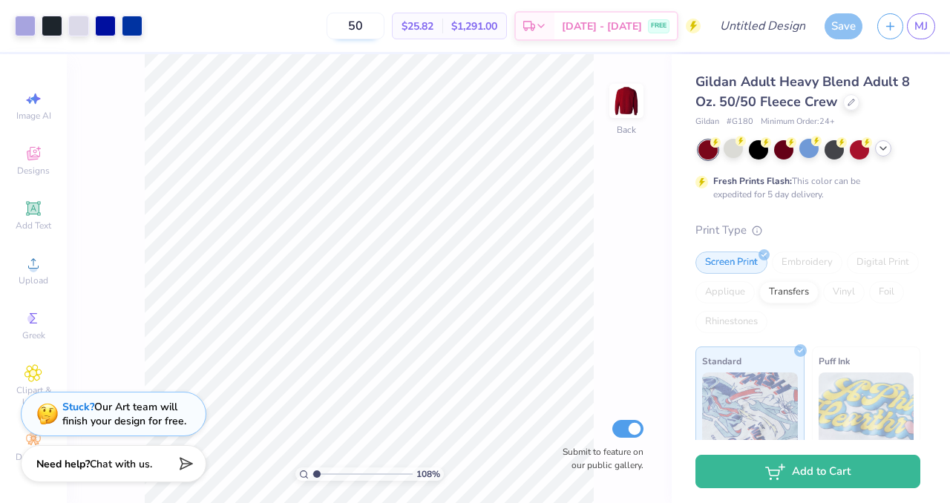
drag, startPoint x: 384, startPoint y: 28, endPoint x: 361, endPoint y: 26, distance: 23.9
click at [361, 26] on input "50" at bounding box center [356, 26] width 58 height 27
type input "15"
click at [808, 156] on div at bounding box center [808, 148] width 19 height 19
click at [888, 149] on icon at bounding box center [883, 149] width 12 height 12
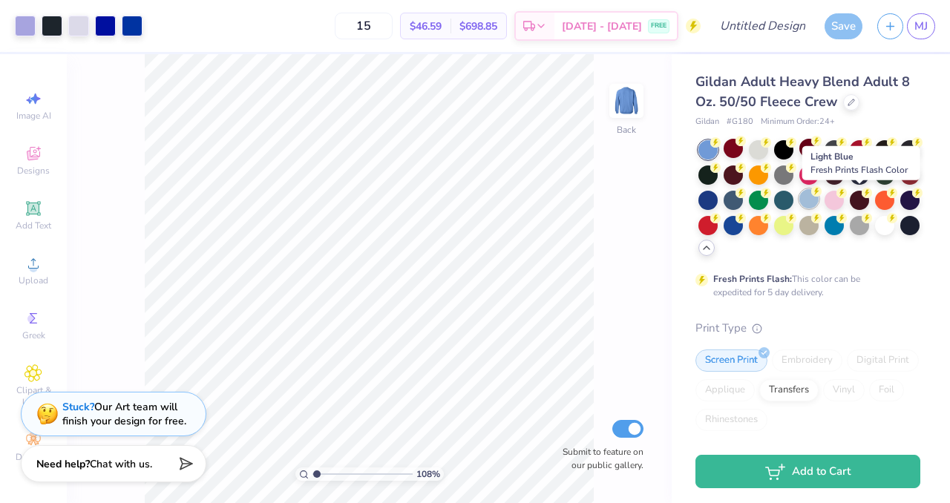
click at [819, 205] on div at bounding box center [808, 198] width 19 height 19
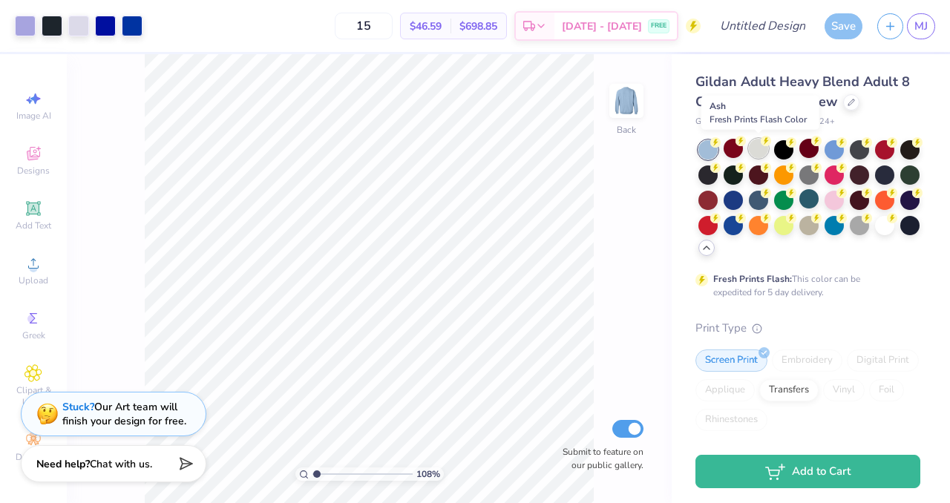
click at [763, 153] on div at bounding box center [758, 148] width 19 height 19
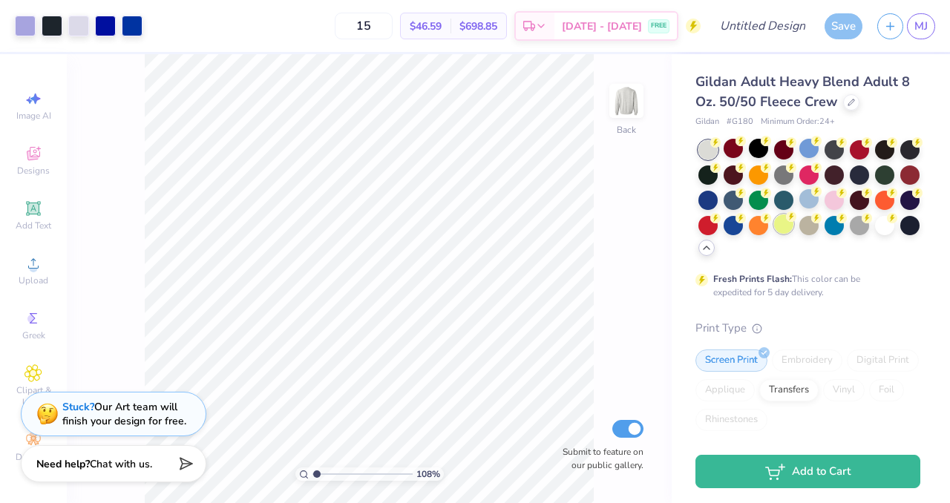
click at [793, 231] on div at bounding box center [783, 224] width 19 height 19
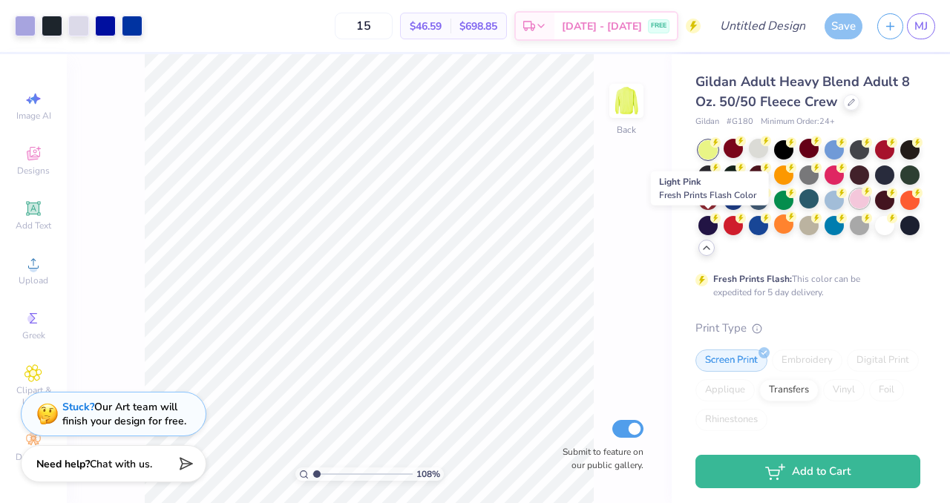
click at [850, 209] on div at bounding box center [859, 198] width 19 height 19
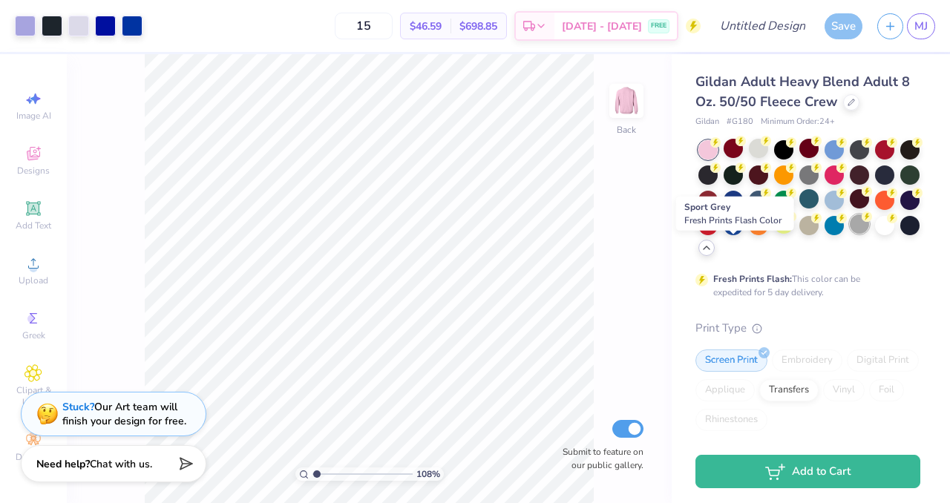
click at [850, 234] on div at bounding box center [859, 224] width 19 height 19
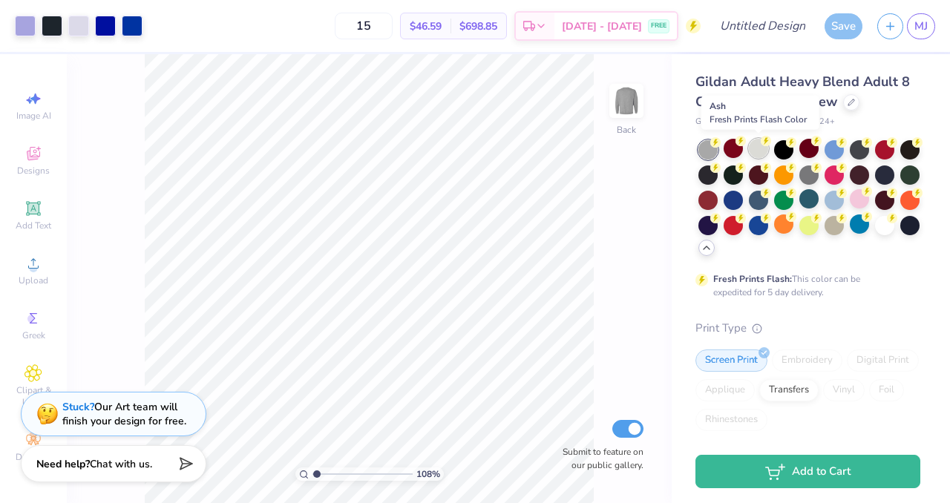
click at [758, 153] on div at bounding box center [758, 148] width 19 height 19
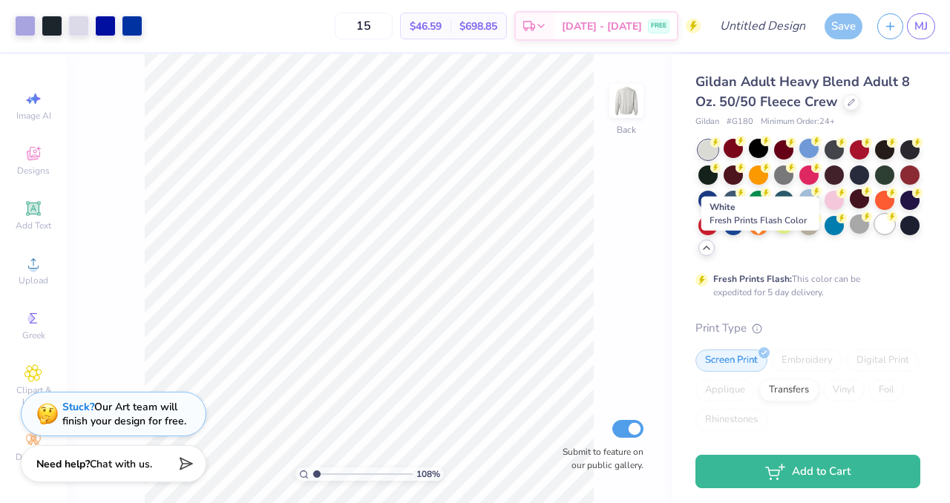
click at [875, 234] on div at bounding box center [884, 224] width 19 height 19
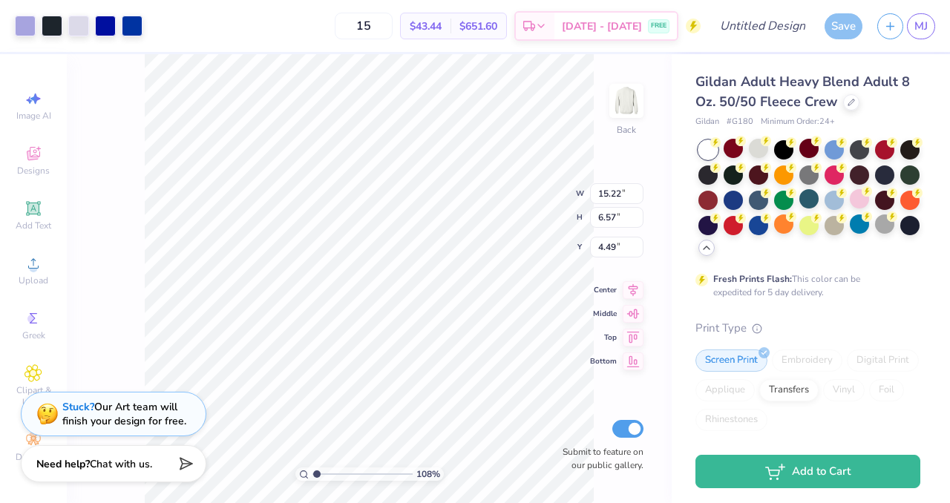
type input "1.0795820995971"
type input "7.31"
type input "3.16"
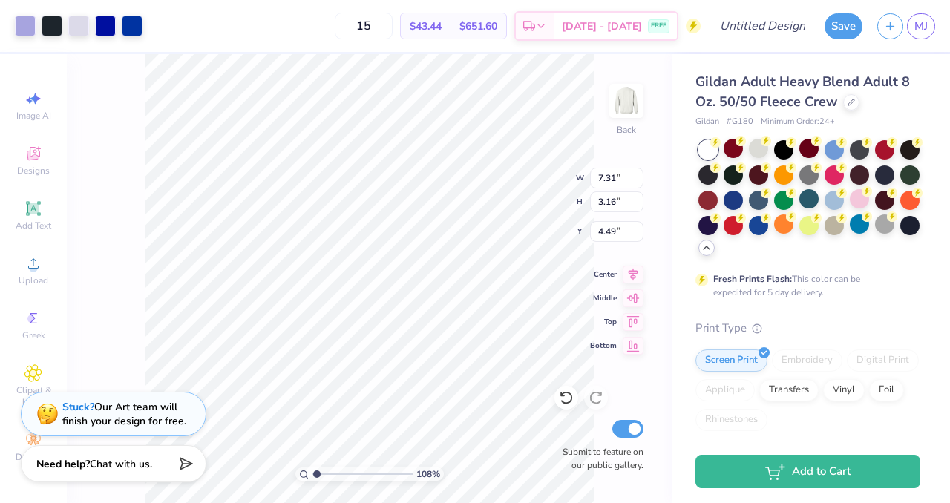
type input "1.0795820995971"
type input "3.00"
type input "1.64790796655059"
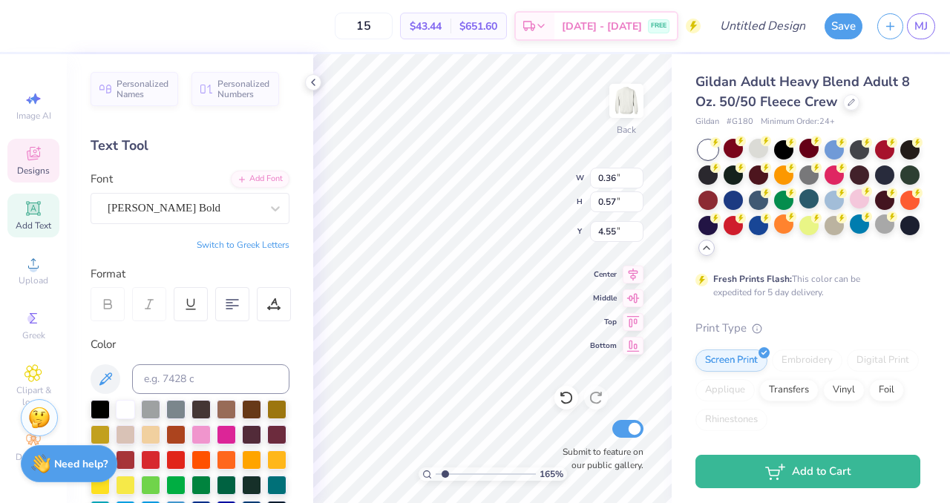
scroll to position [12, 1]
click at [172, 212] on div "Newton Bold" at bounding box center [184, 208] width 156 height 23
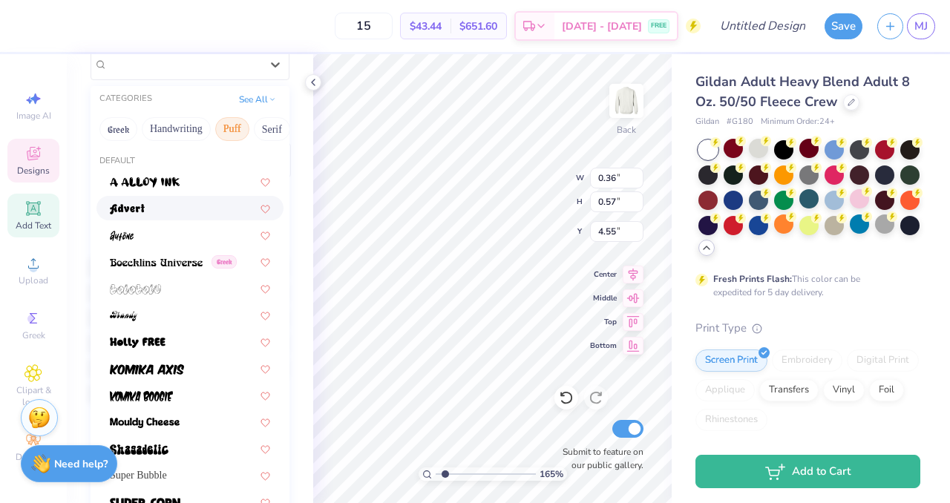
scroll to position [184, 0]
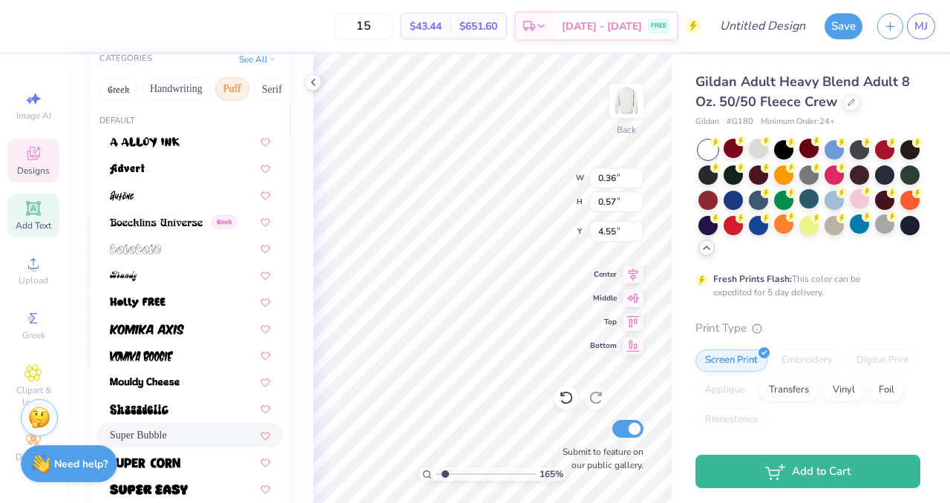
click at [146, 435] on span "Super Bubble" at bounding box center [138, 436] width 57 height 16
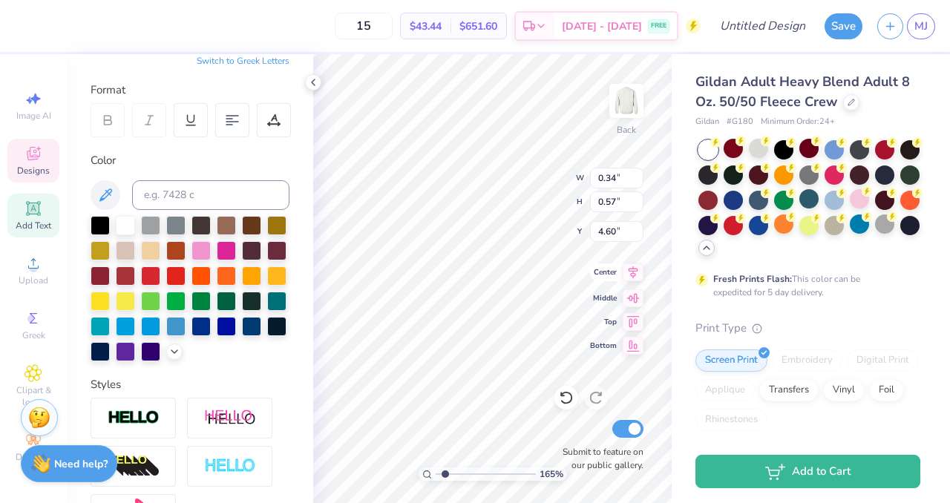
type input "0.34"
type input "4.60"
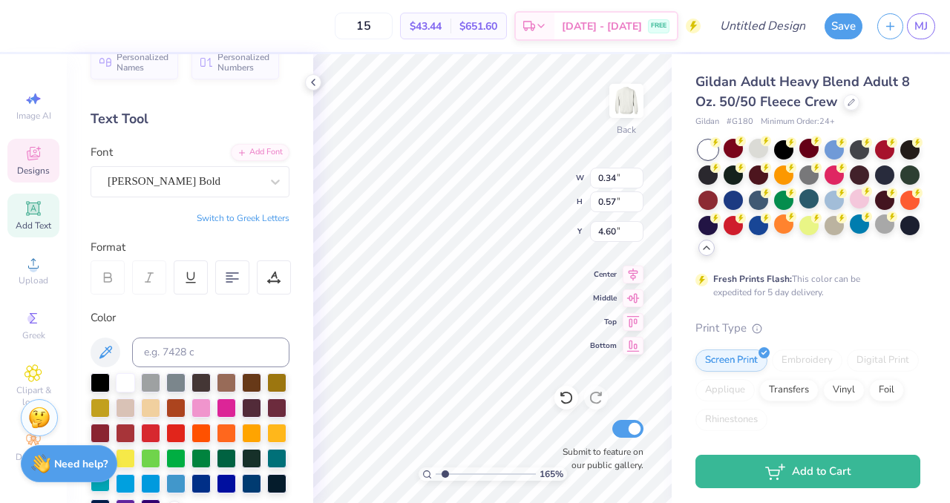
scroll to position [26, 0]
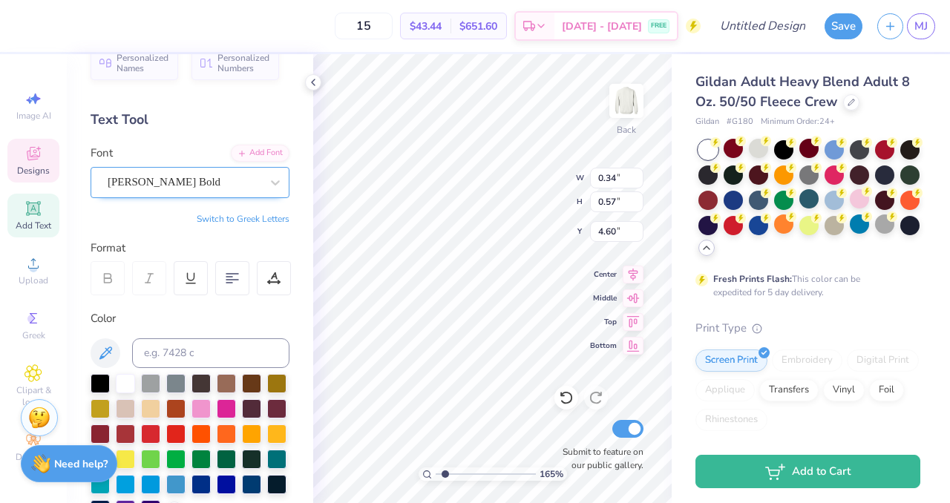
click at [163, 174] on div "Newton Bold" at bounding box center [184, 182] width 156 height 23
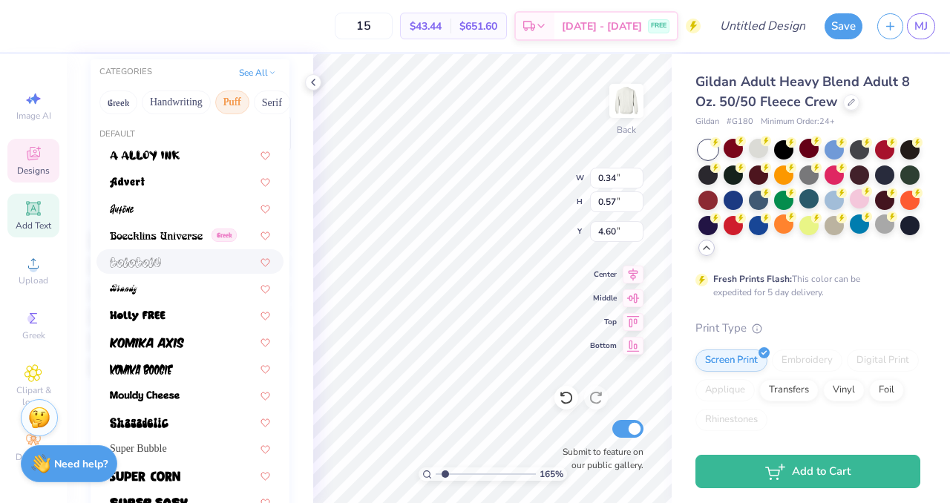
scroll to position [171, 0]
click at [144, 451] on span "Super Bubble" at bounding box center [138, 448] width 57 height 16
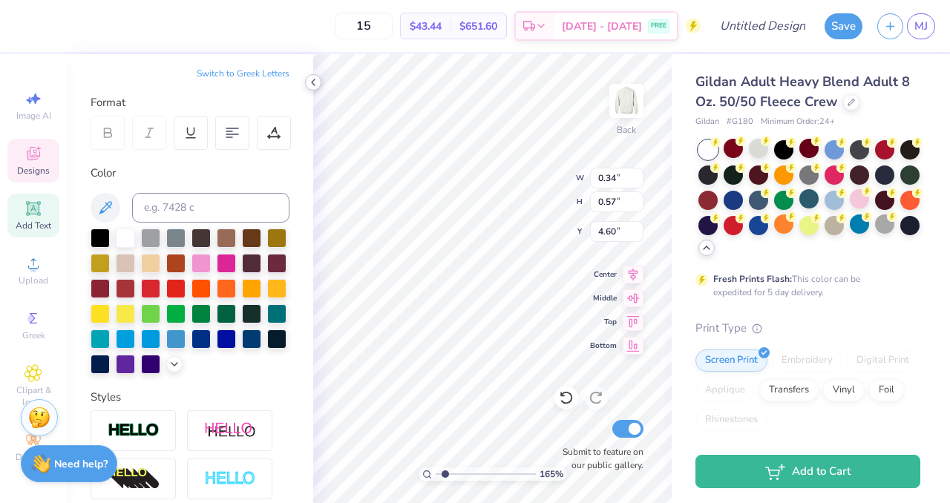
click at [310, 85] on icon at bounding box center [313, 82] width 12 height 12
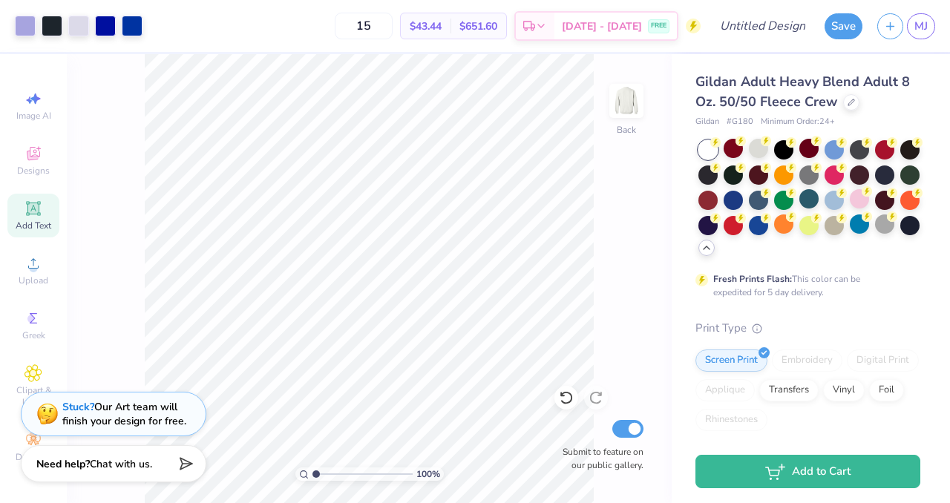
type input "1"
type input "6.55"
type input "2.83"
click at [753, 150] on div at bounding box center [758, 148] width 19 height 19
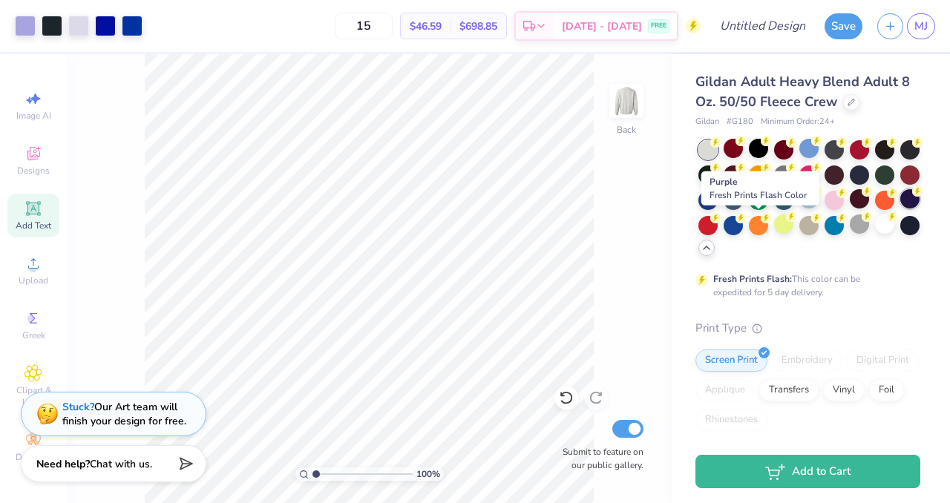
click at [900, 209] on div at bounding box center [909, 198] width 19 height 19
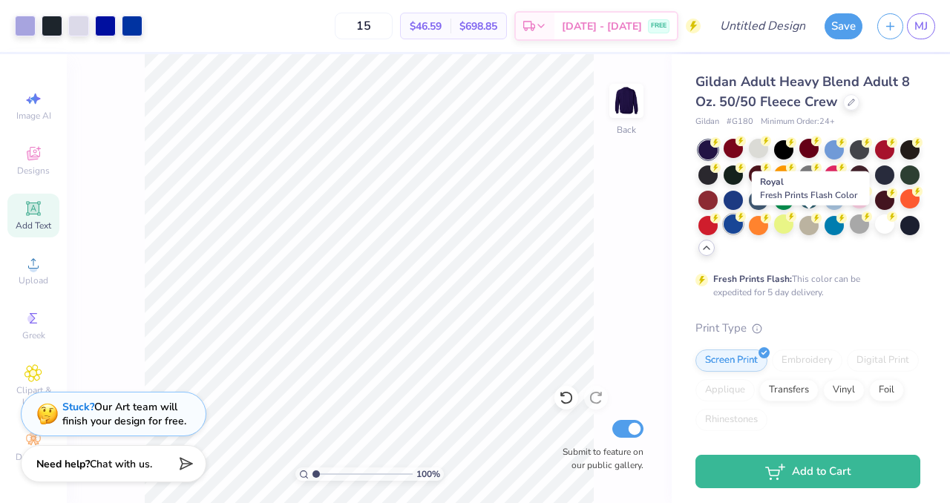
click at [743, 230] on div at bounding box center [733, 224] width 19 height 19
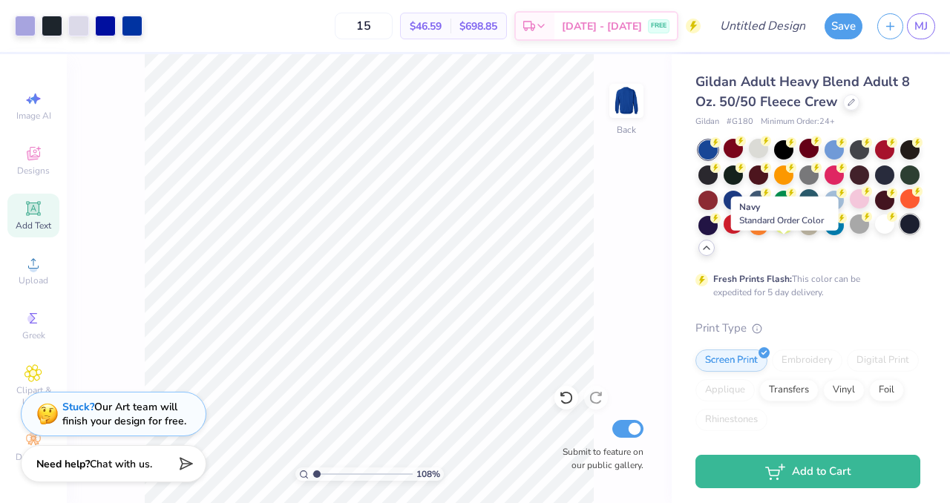
click at [900, 234] on div at bounding box center [909, 224] width 19 height 19
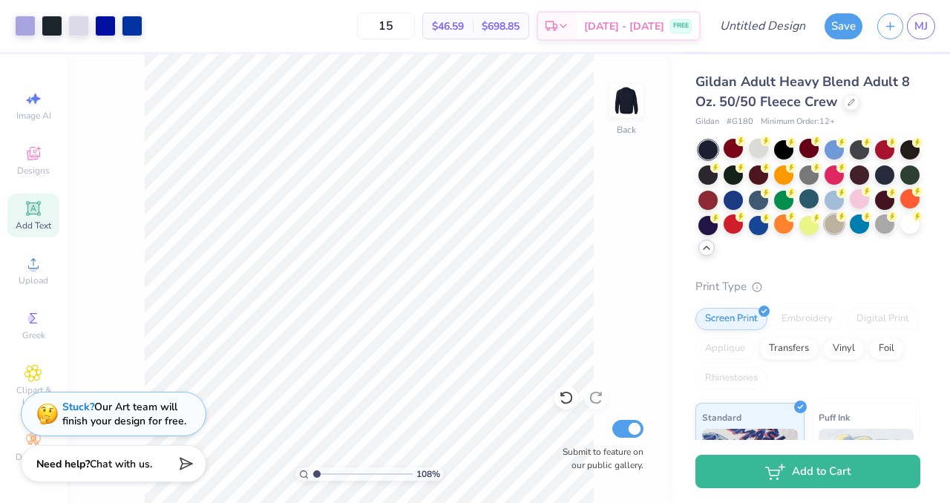
click at [825, 234] on div at bounding box center [834, 224] width 19 height 19
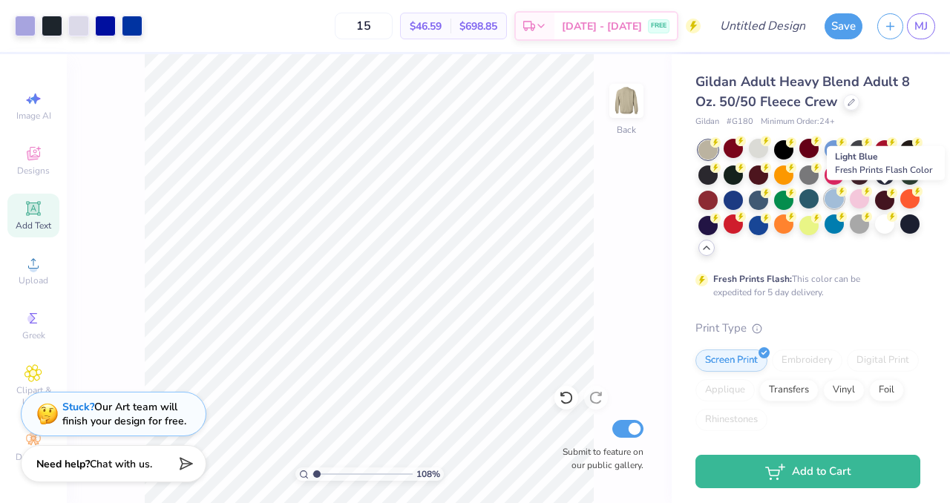
click at [844, 201] on div at bounding box center [834, 198] width 19 height 19
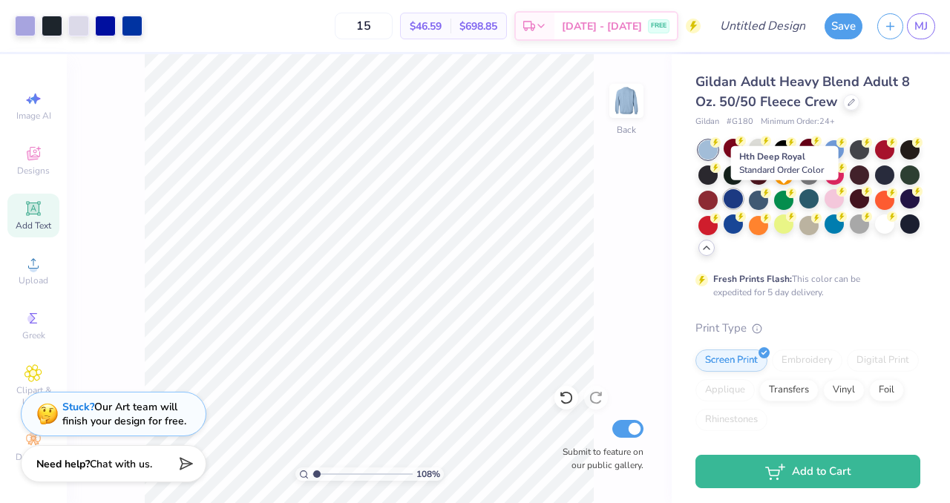
click at [743, 201] on div at bounding box center [733, 198] width 19 height 19
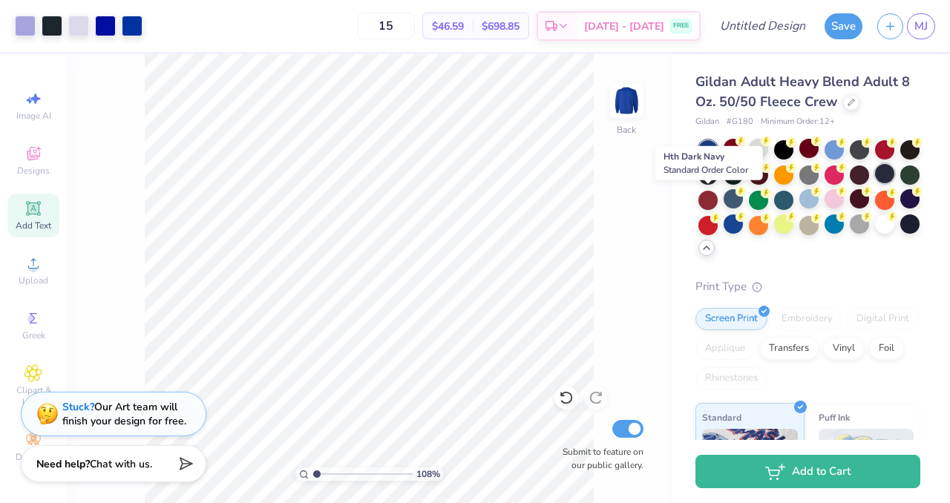
click at [875, 183] on div at bounding box center [884, 173] width 19 height 19
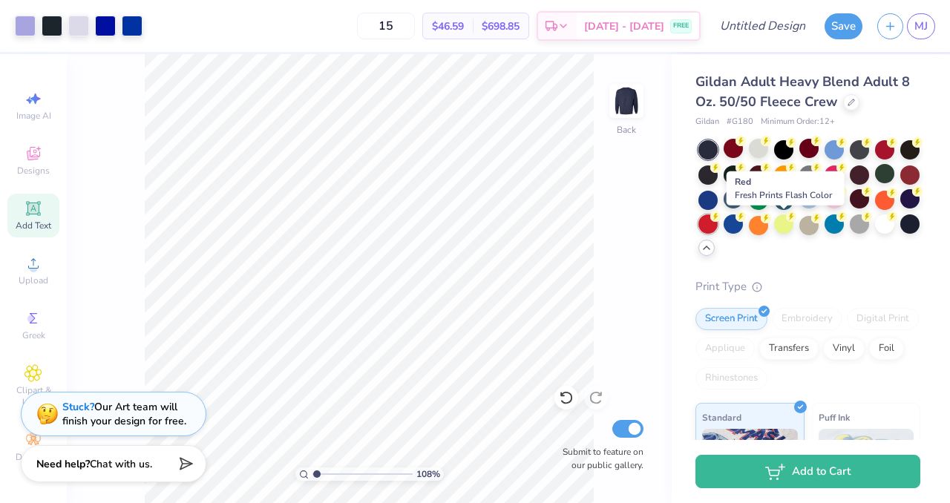
click at [718, 229] on div at bounding box center [707, 224] width 19 height 19
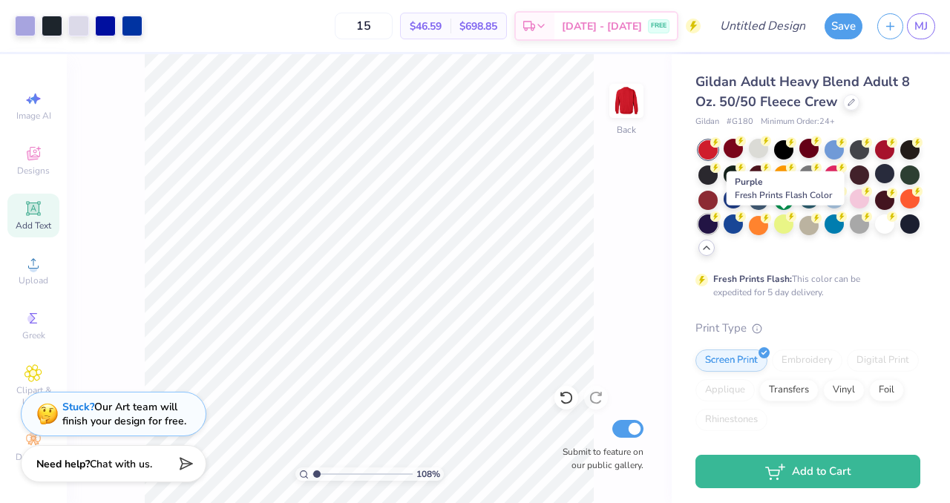
click at [718, 223] on div at bounding box center [707, 224] width 19 height 19
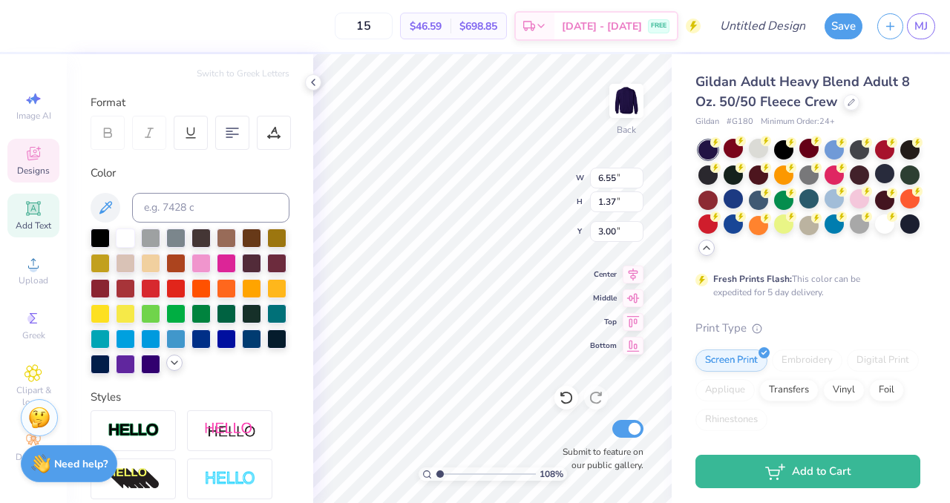
click at [168, 369] on icon at bounding box center [174, 363] width 12 height 12
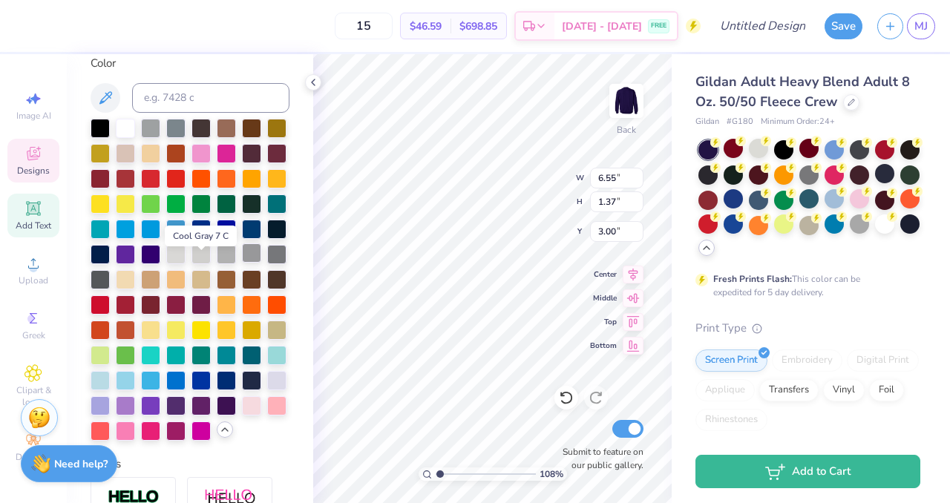
scroll to position [300, 0]
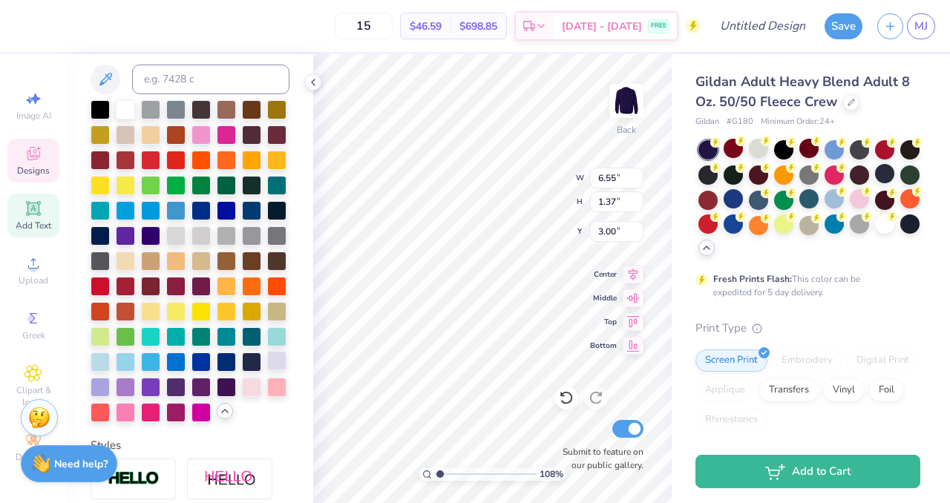
click at [267, 370] on div at bounding box center [276, 360] width 19 height 19
click at [110, 396] on div at bounding box center [100, 385] width 19 height 19
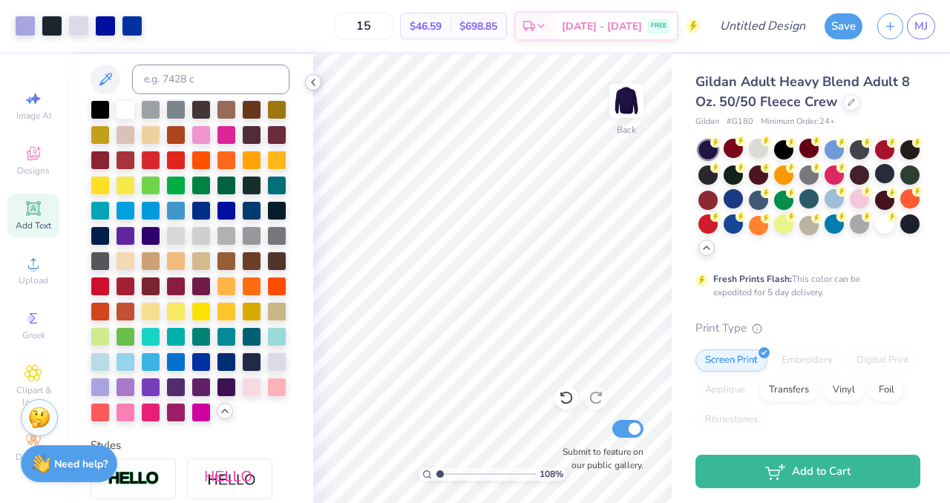
click at [312, 85] on icon at bounding box center [313, 82] width 12 height 12
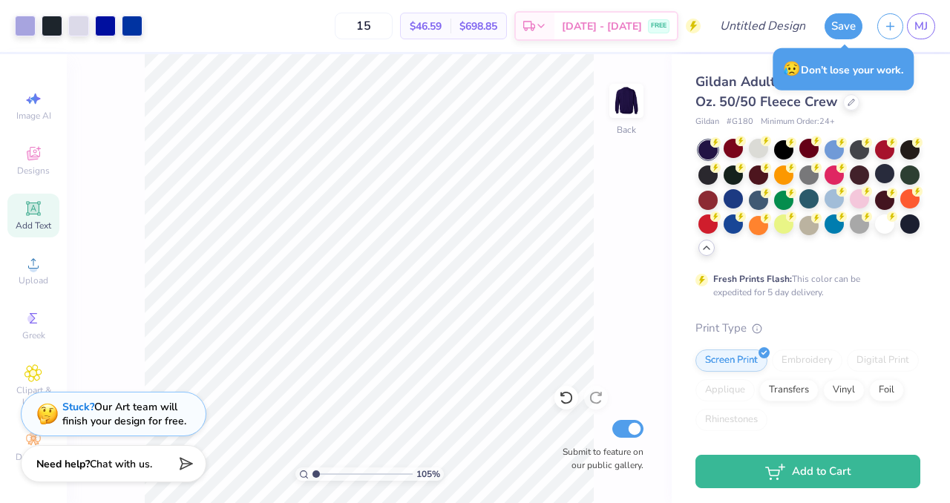
type input "1.00000001192689"
drag, startPoint x: 396, startPoint y: 29, endPoint x: 366, endPoint y: 21, distance: 30.8
click at [366, 21] on input "15" at bounding box center [364, 26] width 58 height 27
type input "20"
click at [615, 320] on div "100 % Back Submit to feature on our public gallery." at bounding box center [369, 278] width 605 height 449
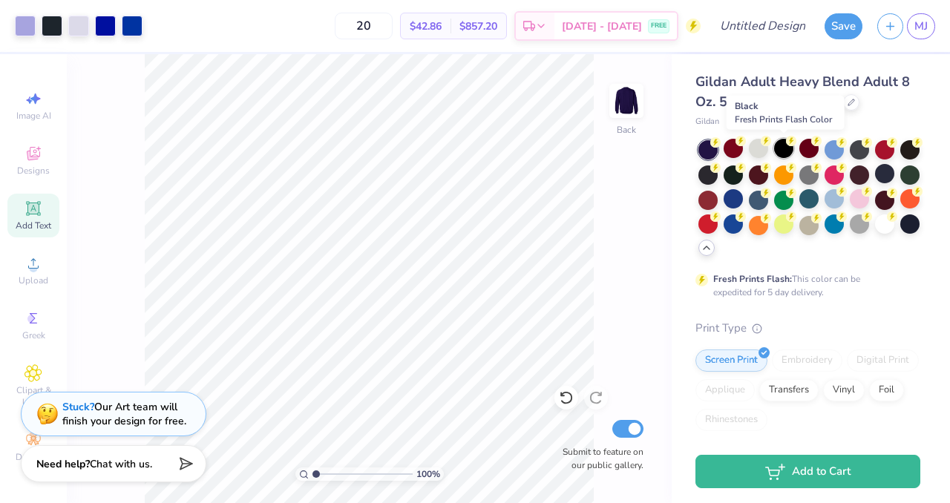
click at [782, 151] on div at bounding box center [783, 148] width 19 height 19
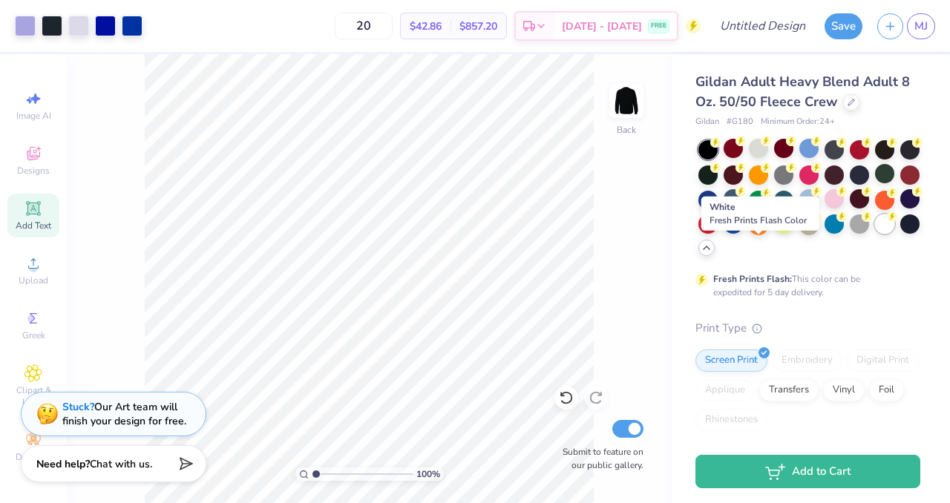
click at [875, 234] on div at bounding box center [884, 224] width 19 height 19
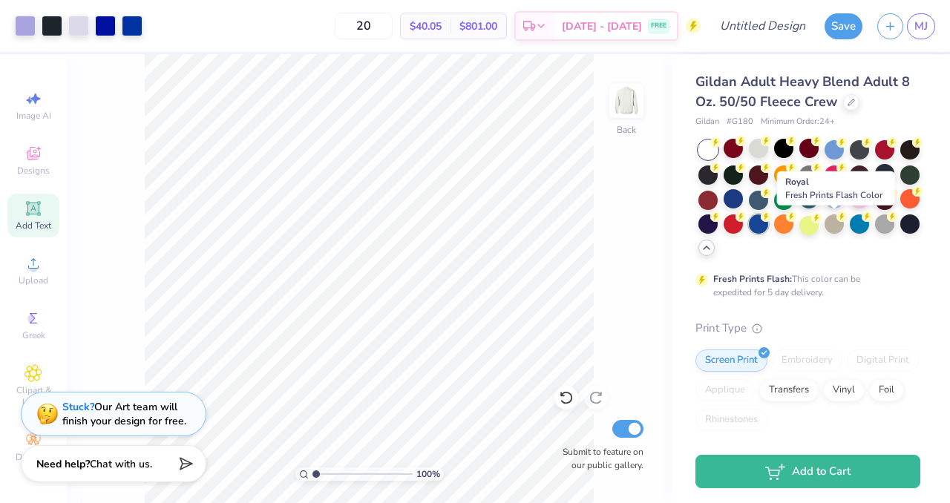
click at [768, 223] on div at bounding box center [758, 224] width 19 height 19
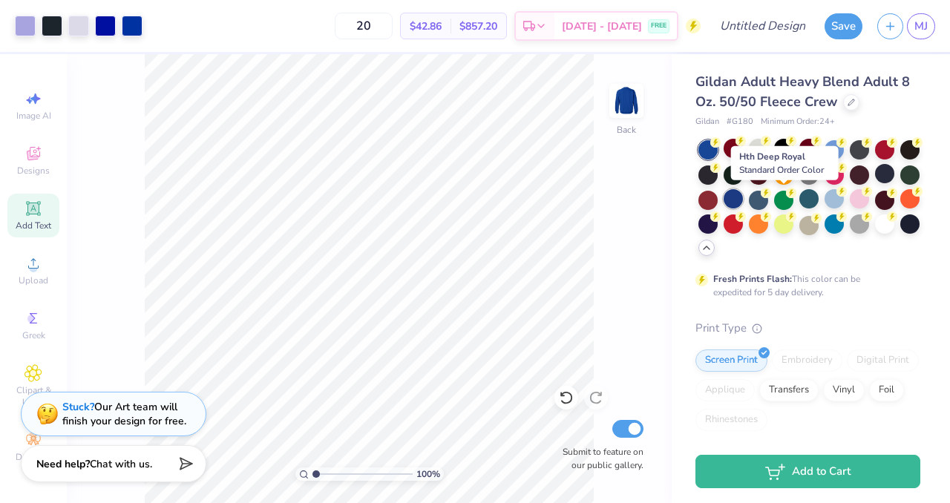
click at [743, 200] on div at bounding box center [733, 198] width 19 height 19
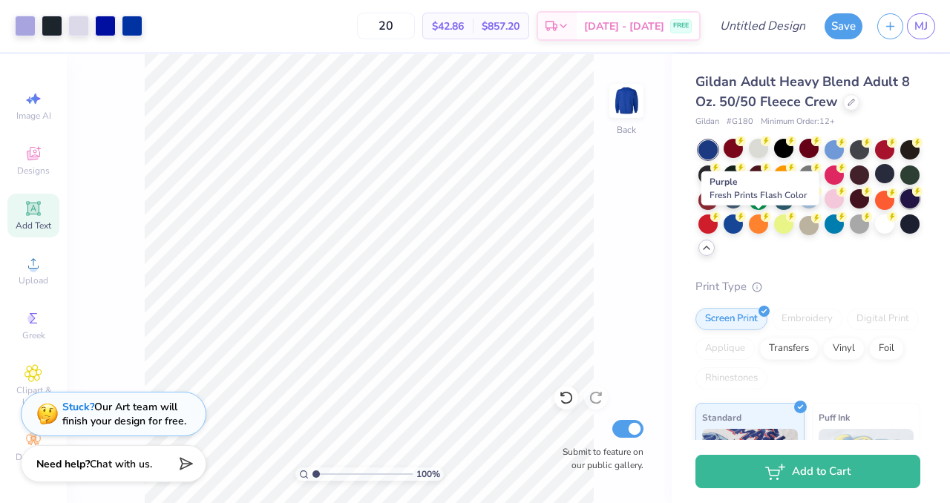
click at [900, 209] on div at bounding box center [909, 198] width 19 height 19
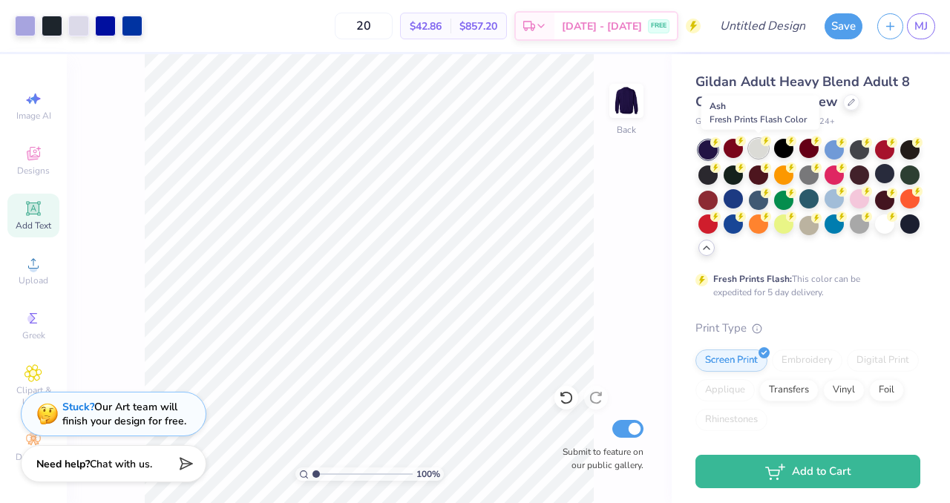
click at [756, 154] on div at bounding box center [758, 148] width 19 height 19
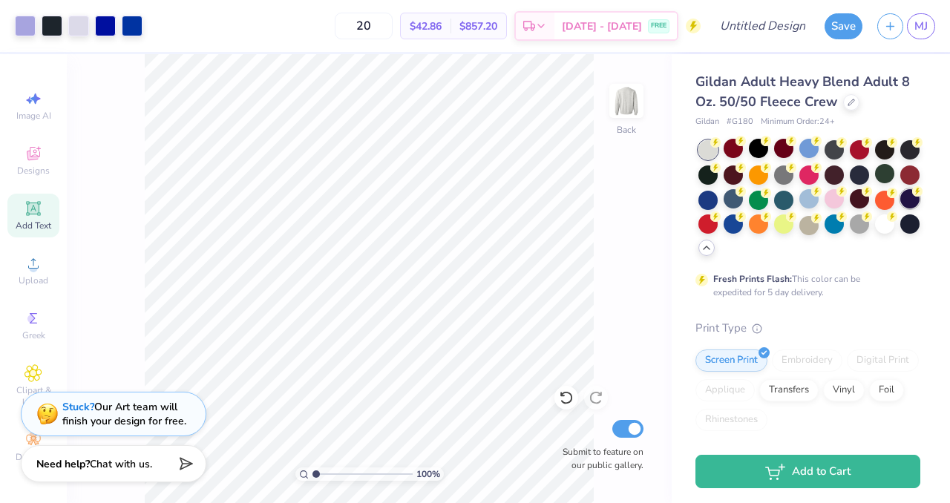
click at [900, 209] on div at bounding box center [909, 198] width 19 height 19
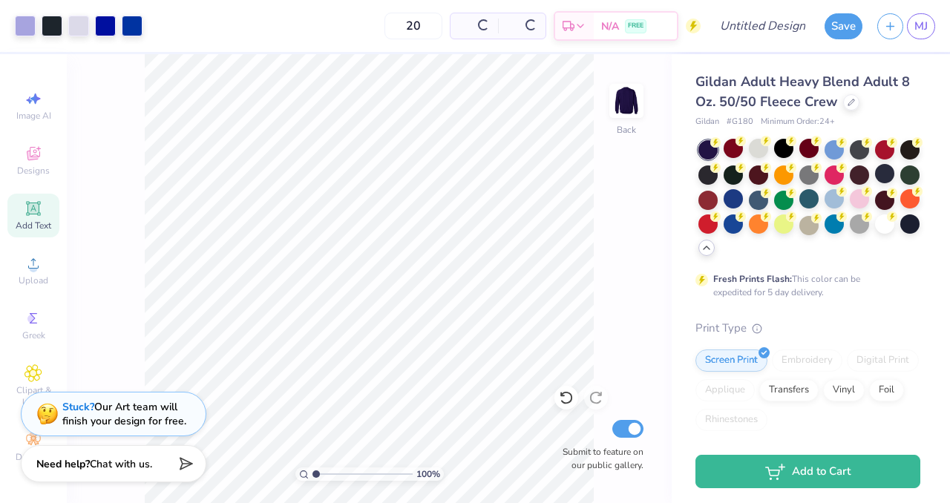
type input "1.00000001192689"
click at [748, 32] on input "Design Title" at bounding box center [780, 26] width 73 height 30
type input "MWESE Fall '25"
type input "1.00000001192689"
type input "MWESE Fall '25"
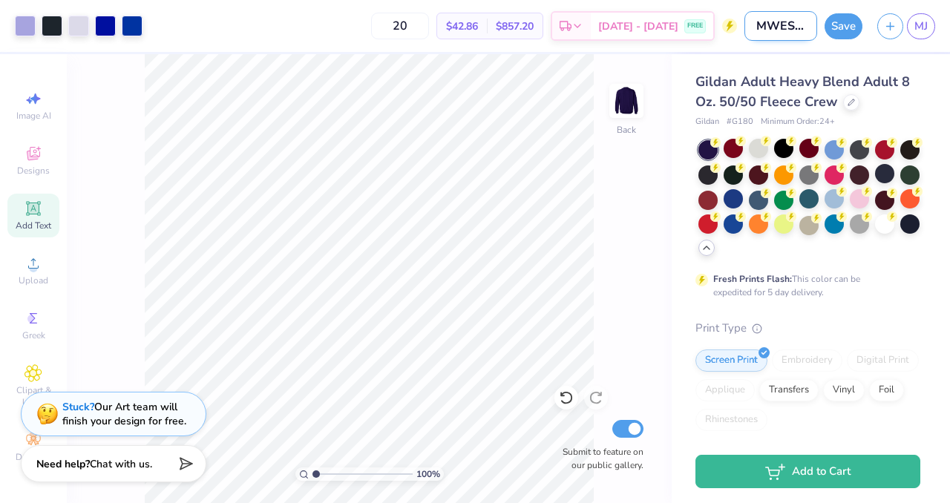
type input "1.00000001192689"
type input "MWESE Fall '25 2"
type input "1.00000001192689"
type input "MWESE Fall '25 2"
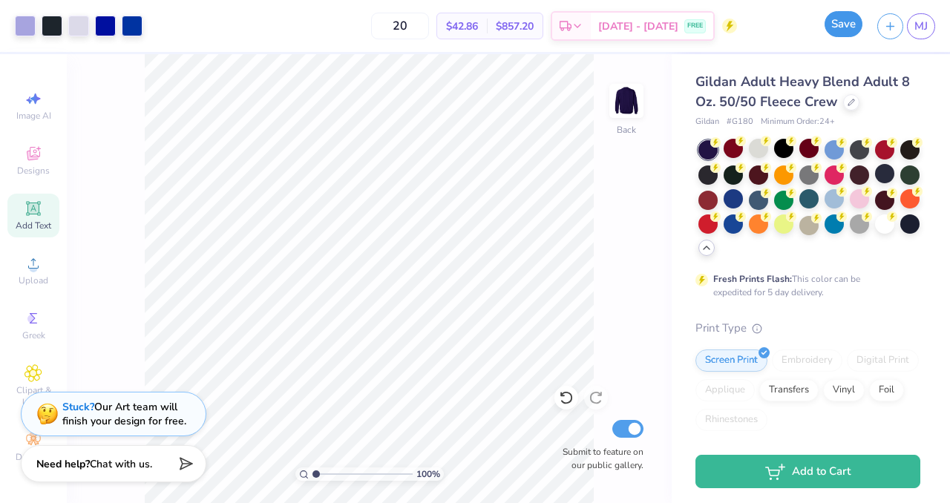
click at [834, 26] on button "Save" at bounding box center [844, 24] width 38 height 26
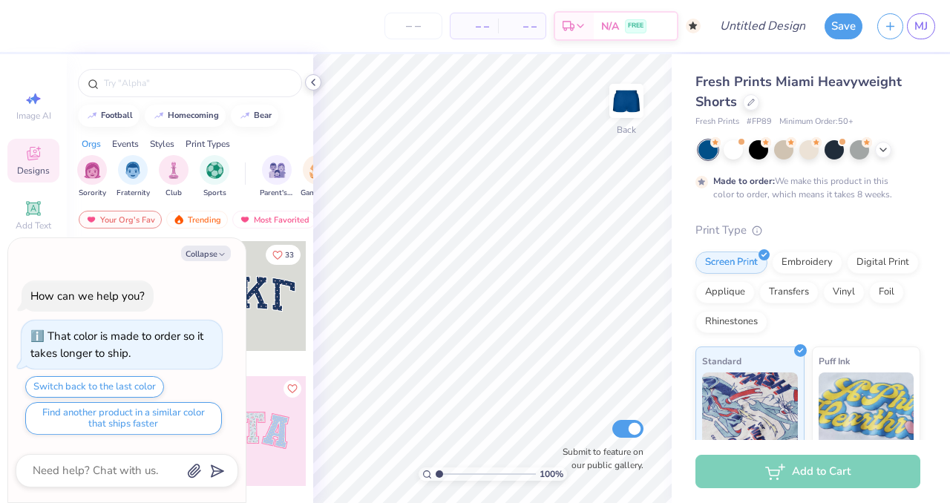
click at [312, 82] on polyline at bounding box center [313, 82] width 3 height 6
type textarea "x"
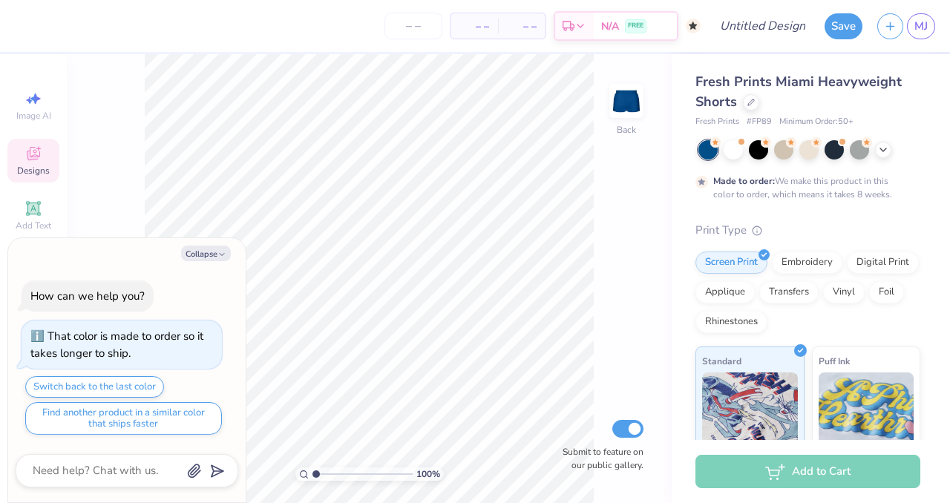
type input "1"
click at [211, 252] on button "Collapse" at bounding box center [206, 254] width 50 height 16
type textarea "x"
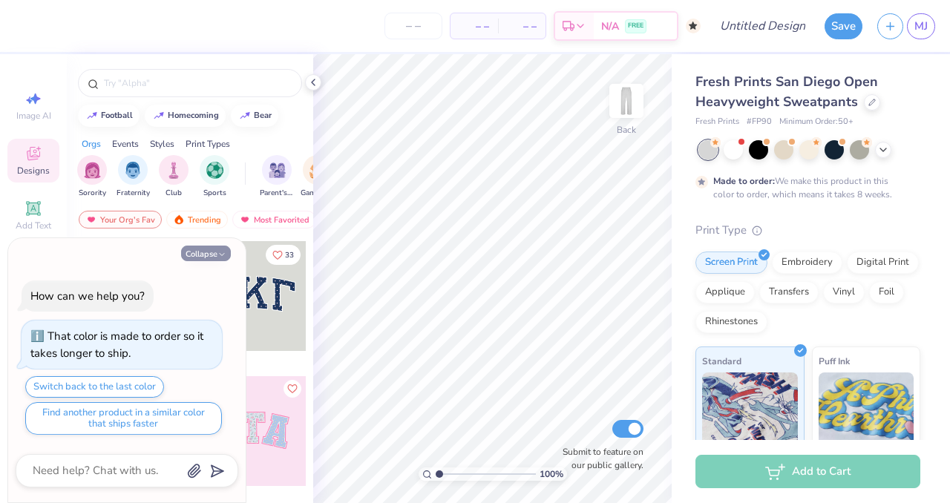
click at [215, 251] on button "Collapse" at bounding box center [206, 254] width 50 height 16
type textarea "x"
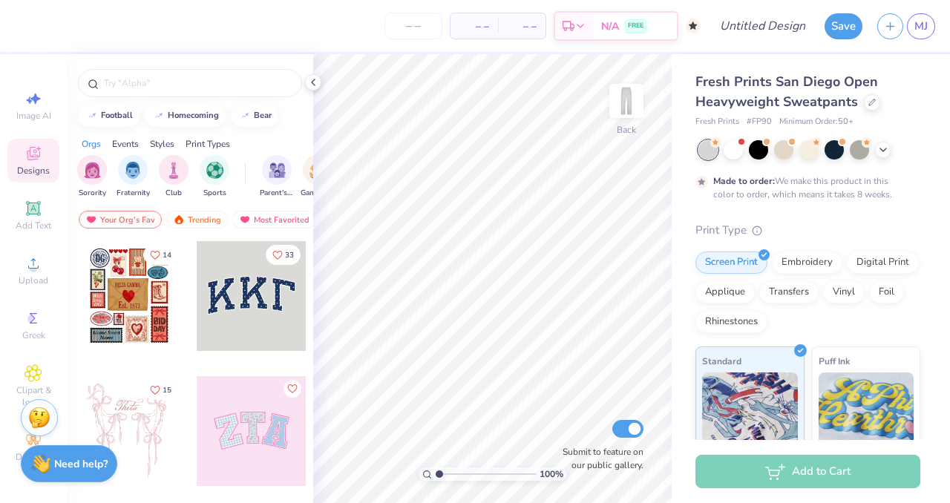
scroll to position [80, 0]
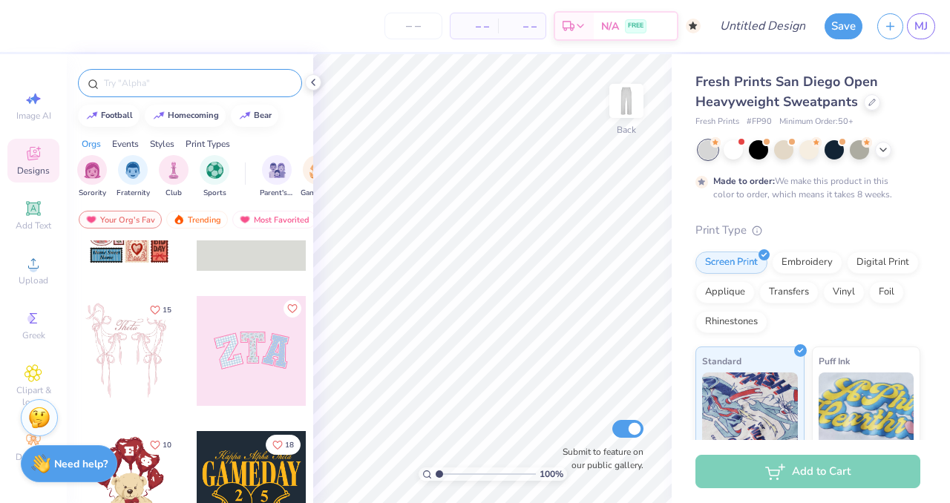
click at [120, 85] on input "text" at bounding box center [197, 83] width 190 height 15
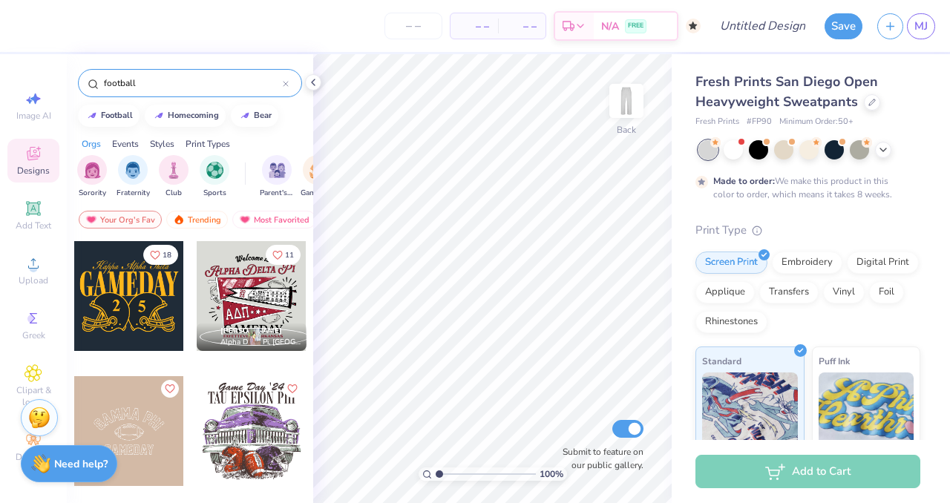
type input "football"
click at [125, 312] on div at bounding box center [129, 296] width 110 height 110
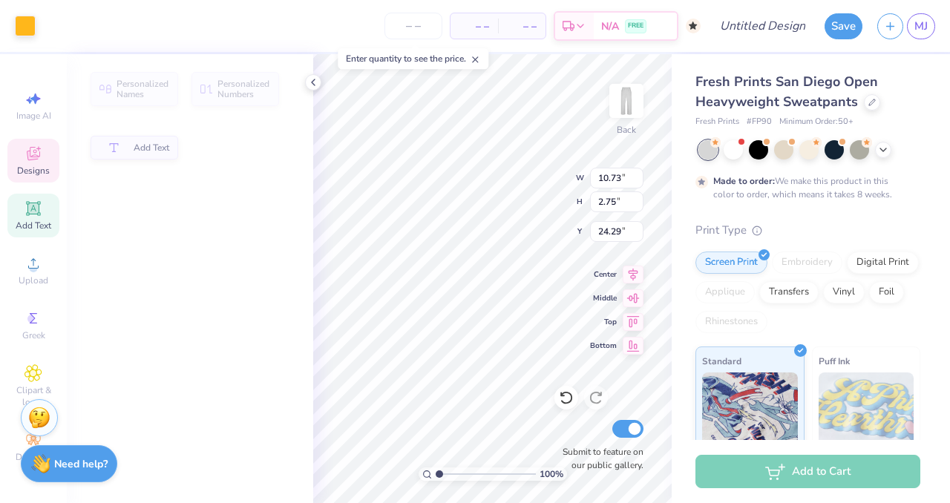
scroll to position [12, 1]
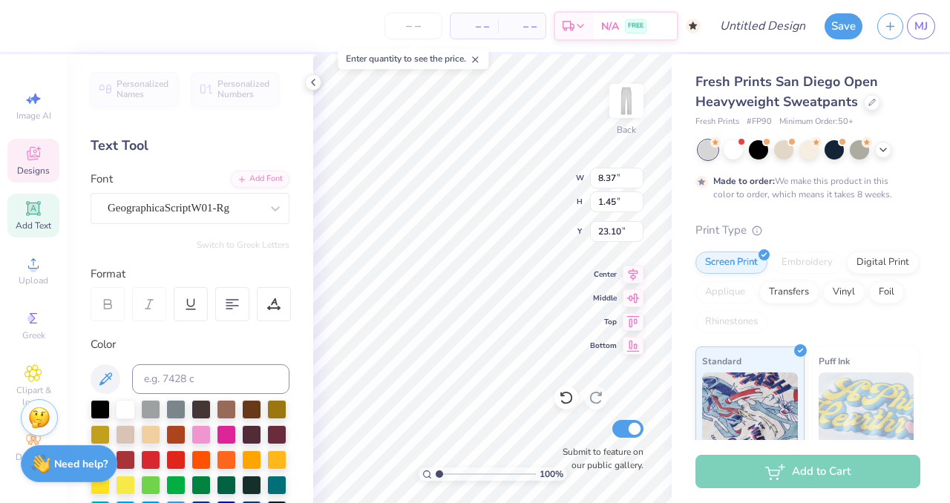
type input "8.37"
type input "1.45"
type input "23.10"
type textarea "a"
type input "3.79"
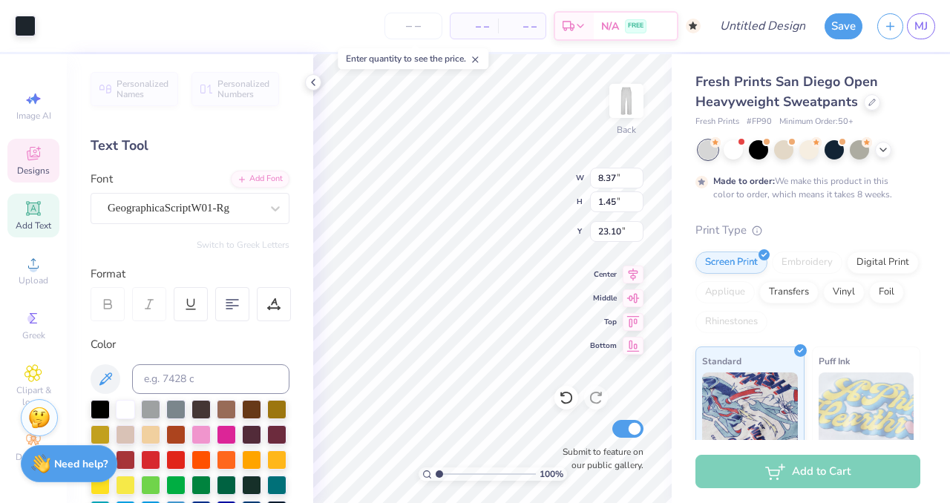
type input "4.13"
type input "26.67"
type input "5.22"
type input "4.32"
type input "26.58"
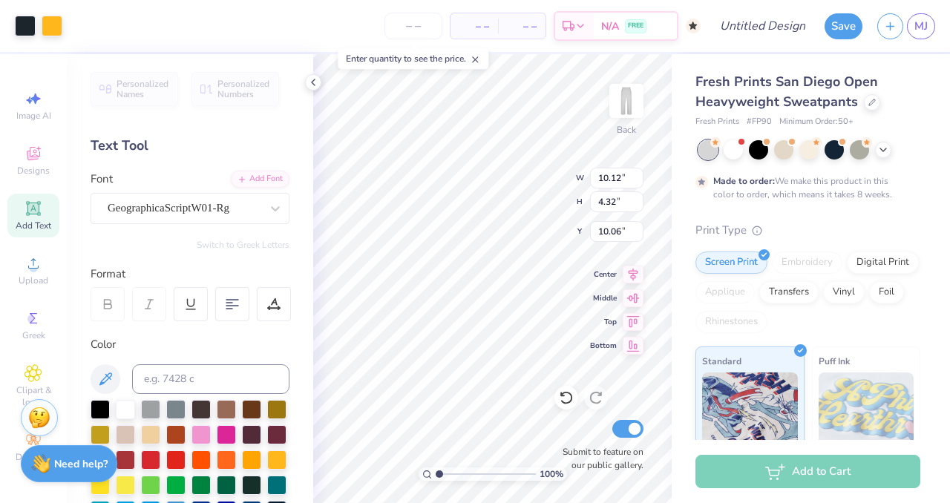
type input "10.06"
type input "4.43"
type input "10.12"
type input "7.14"
click at [428, 24] on input "number" at bounding box center [413, 26] width 58 height 27
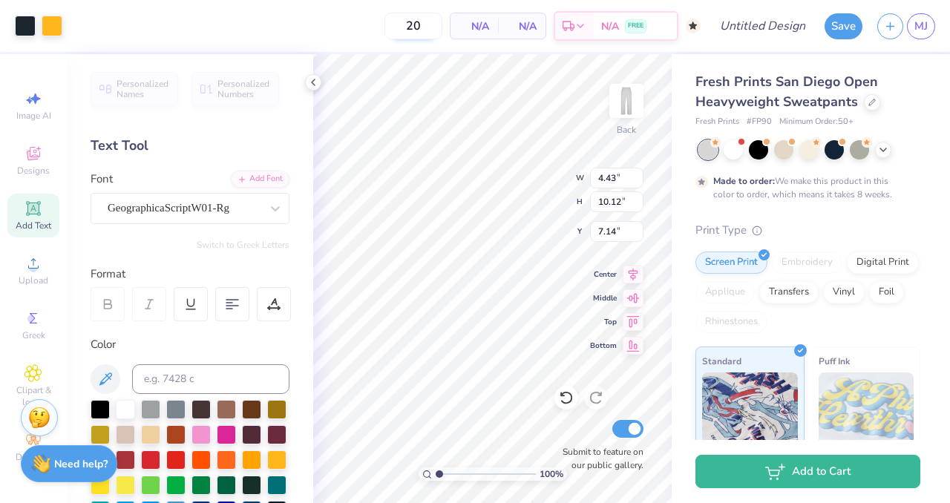
click at [436, 24] on input "20" at bounding box center [413, 26] width 58 height 27
drag, startPoint x: 436, startPoint y: 24, endPoint x: 404, endPoint y: 30, distance: 32.5
click at [404, 30] on input "20" at bounding box center [413, 26] width 58 height 27
type input "50"
